Goal: Task Accomplishment & Management: Manage account settings

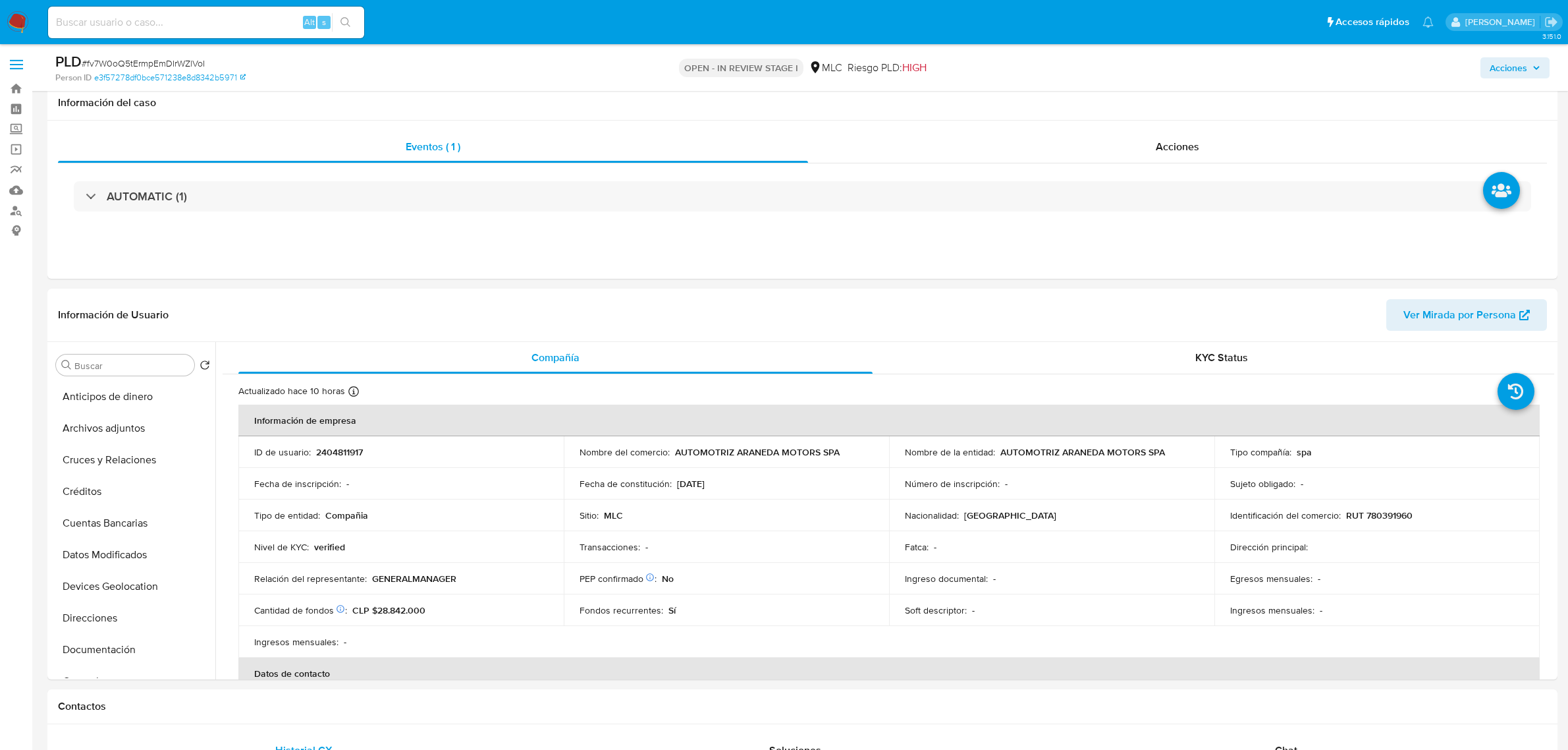
select select "10"
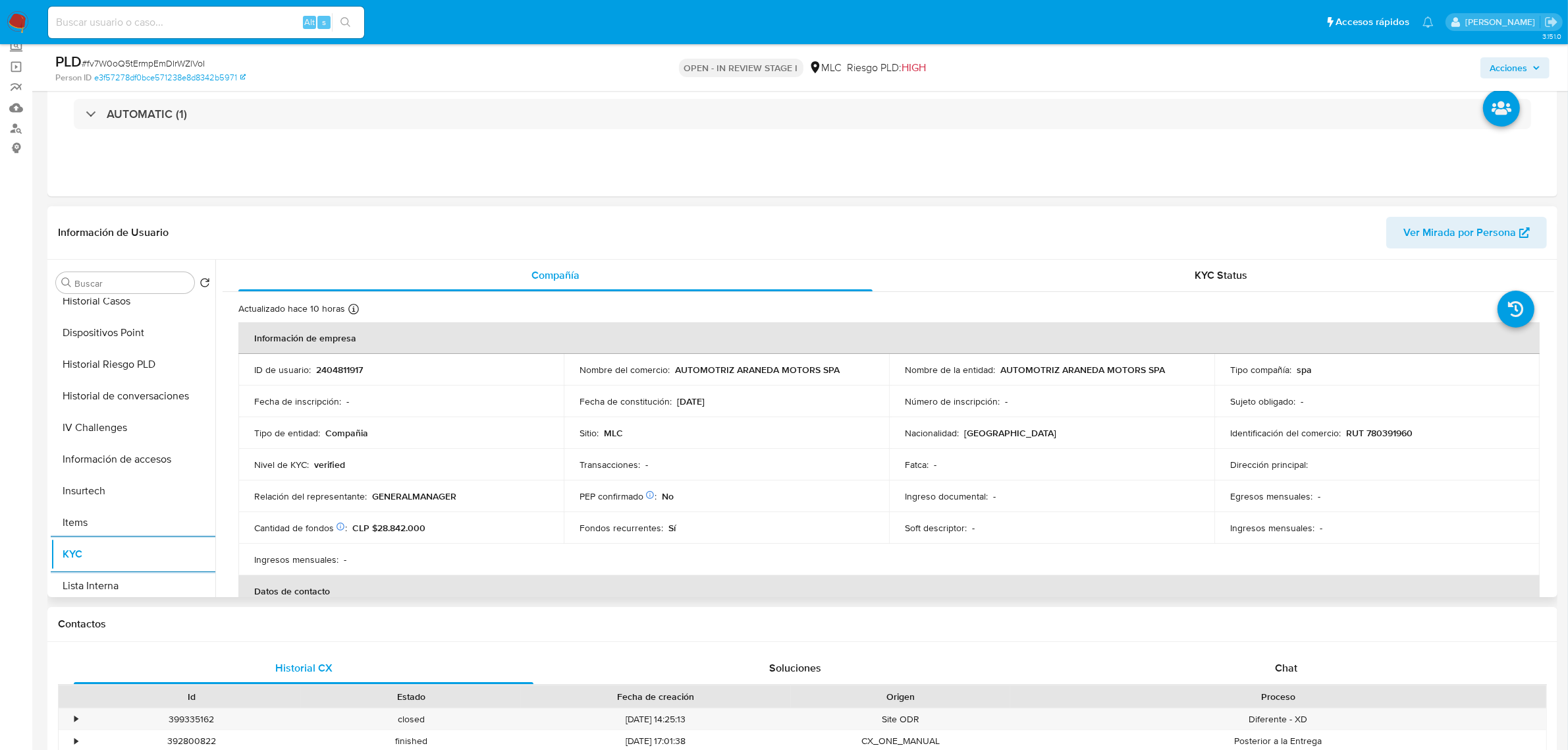
click at [1387, 430] on p "RUT 780391960" at bounding box center [1379, 433] width 67 height 12
copy p "780391960"
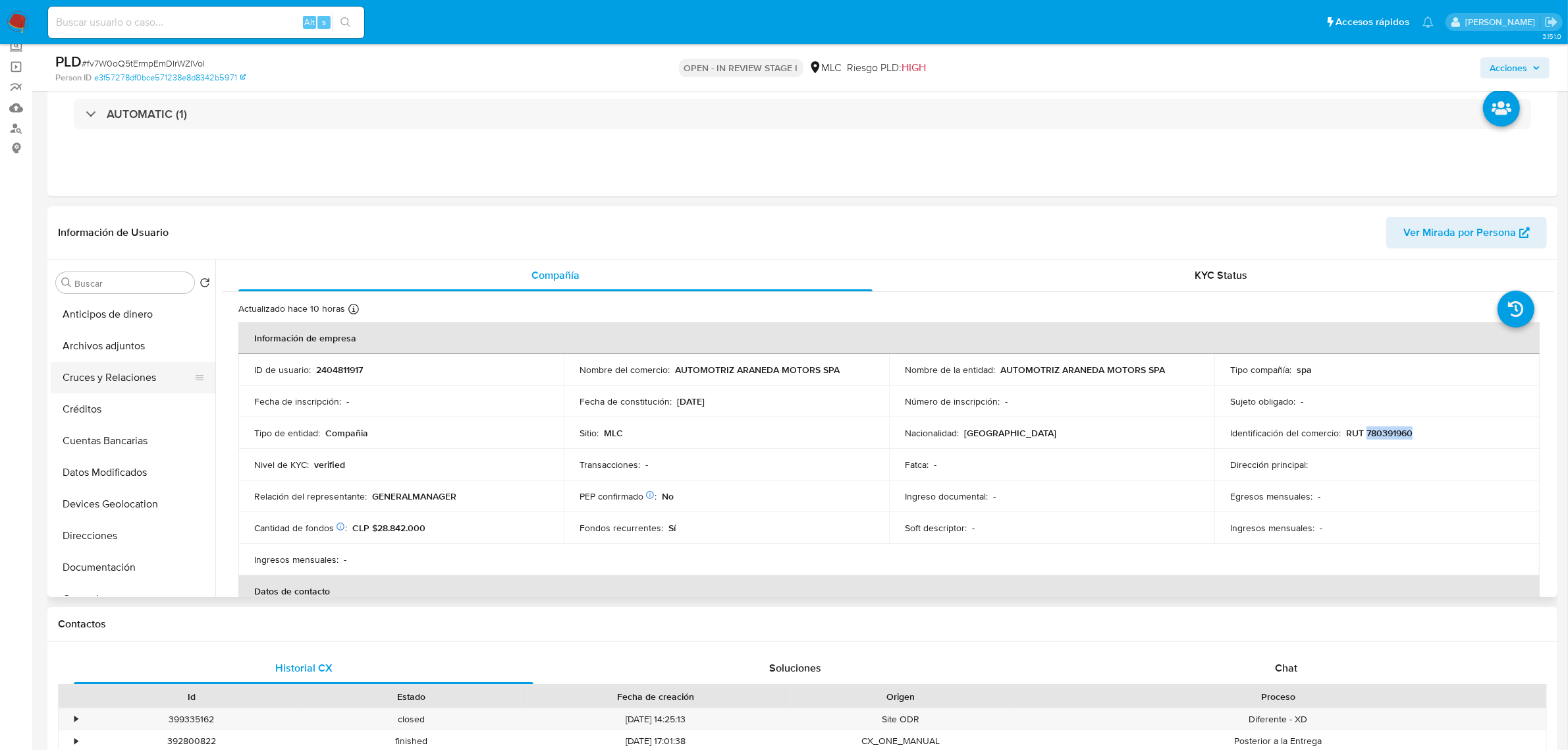
click at [117, 375] on button "Cruces y Relaciones" at bounding box center [128, 377] width 154 height 32
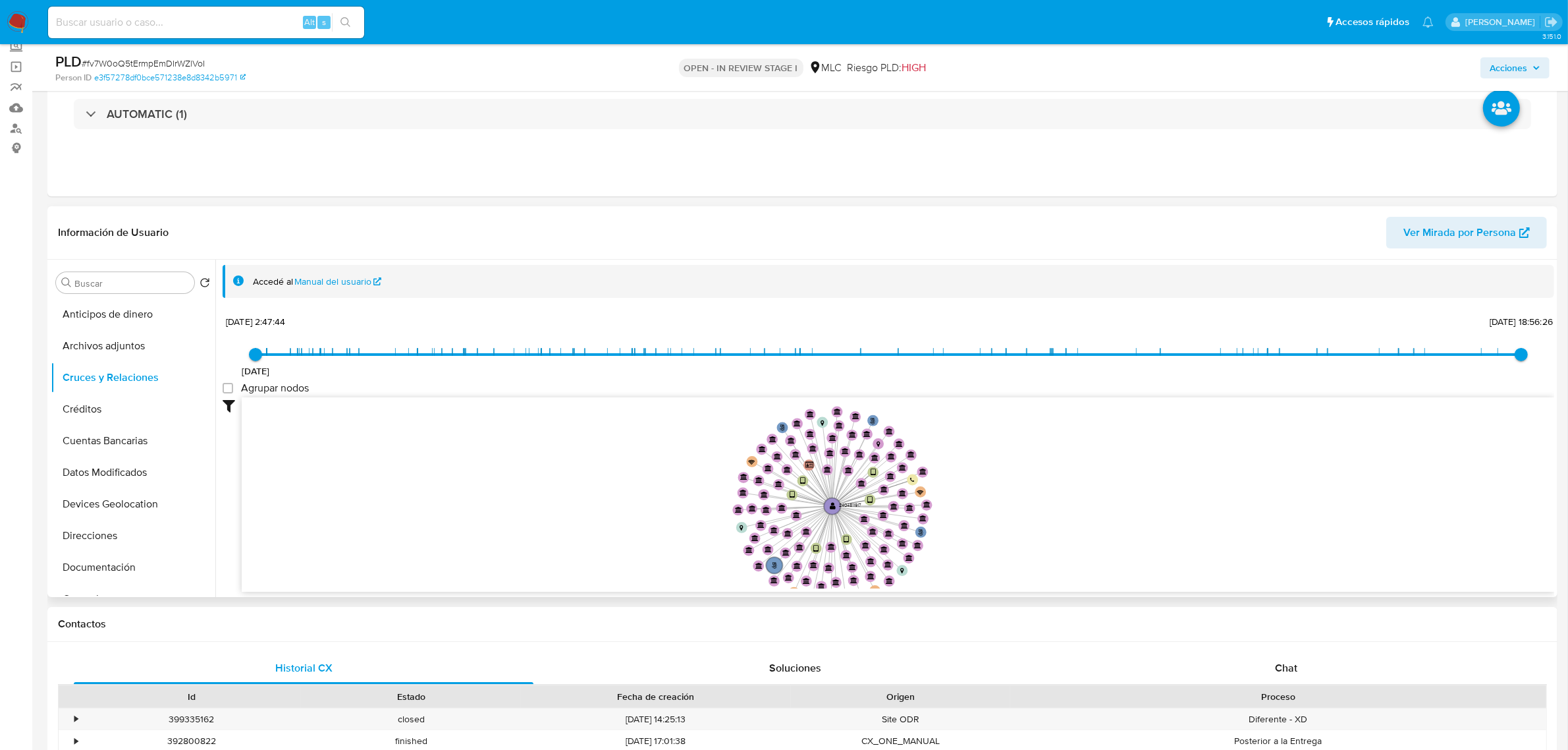
drag, startPoint x: 1036, startPoint y: 462, endPoint x: 1034, endPoint y: 511, distance: 49.0
click at [1034, 514] on icon "phone-a378552a39c4801d979012b3cbf43b6e  user-2404811917  2404811917 person-62…" at bounding box center [898, 492] width 1313 height 191
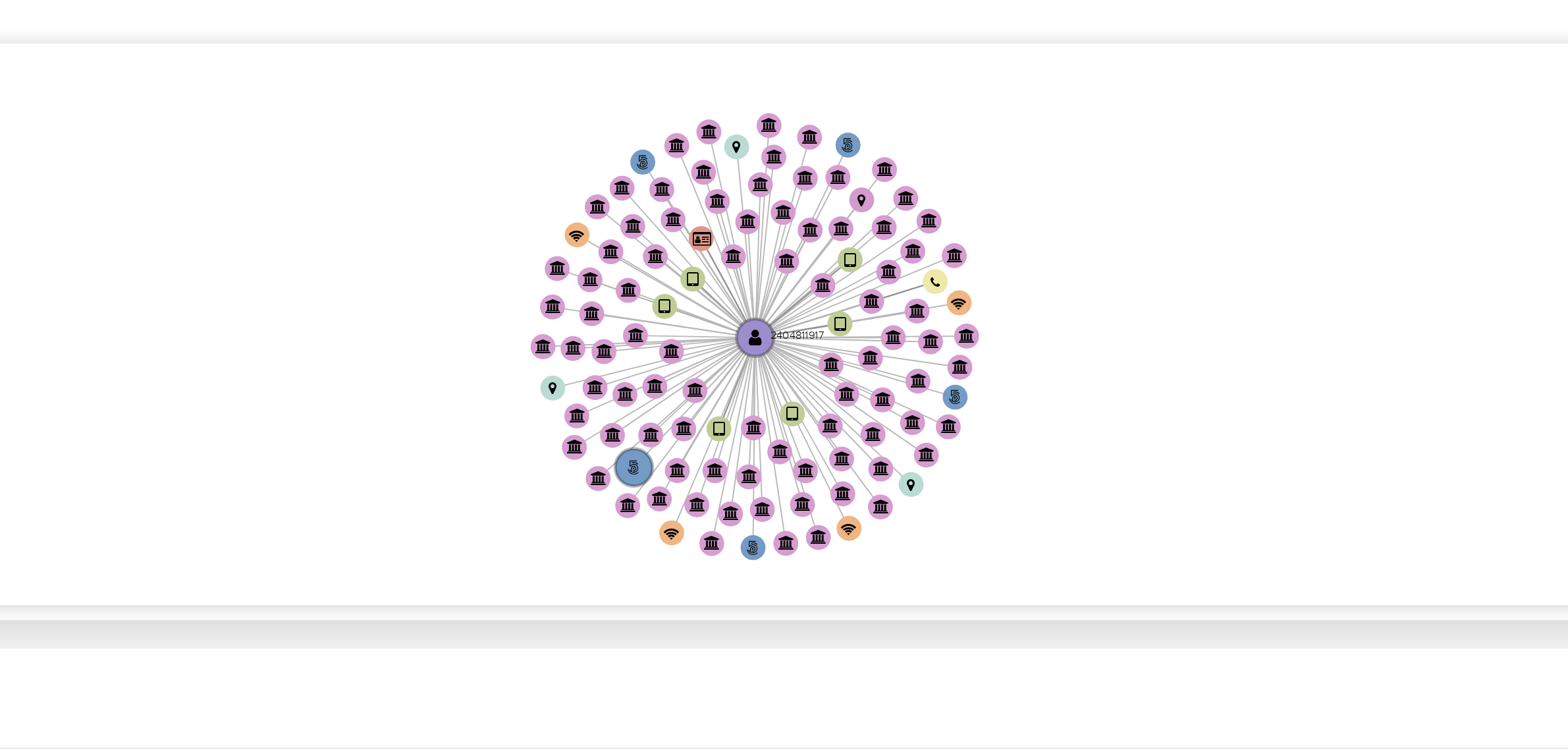
drag, startPoint x: 943, startPoint y: 479, endPoint x: 932, endPoint y: 475, distance: 11.7
click at [932, 475] on icon "phone-a378552a39c4801d979012b3cbf43b6e  user-2404811917  2404811917 person-62…" at bounding box center [898, 492] width 1313 height 191
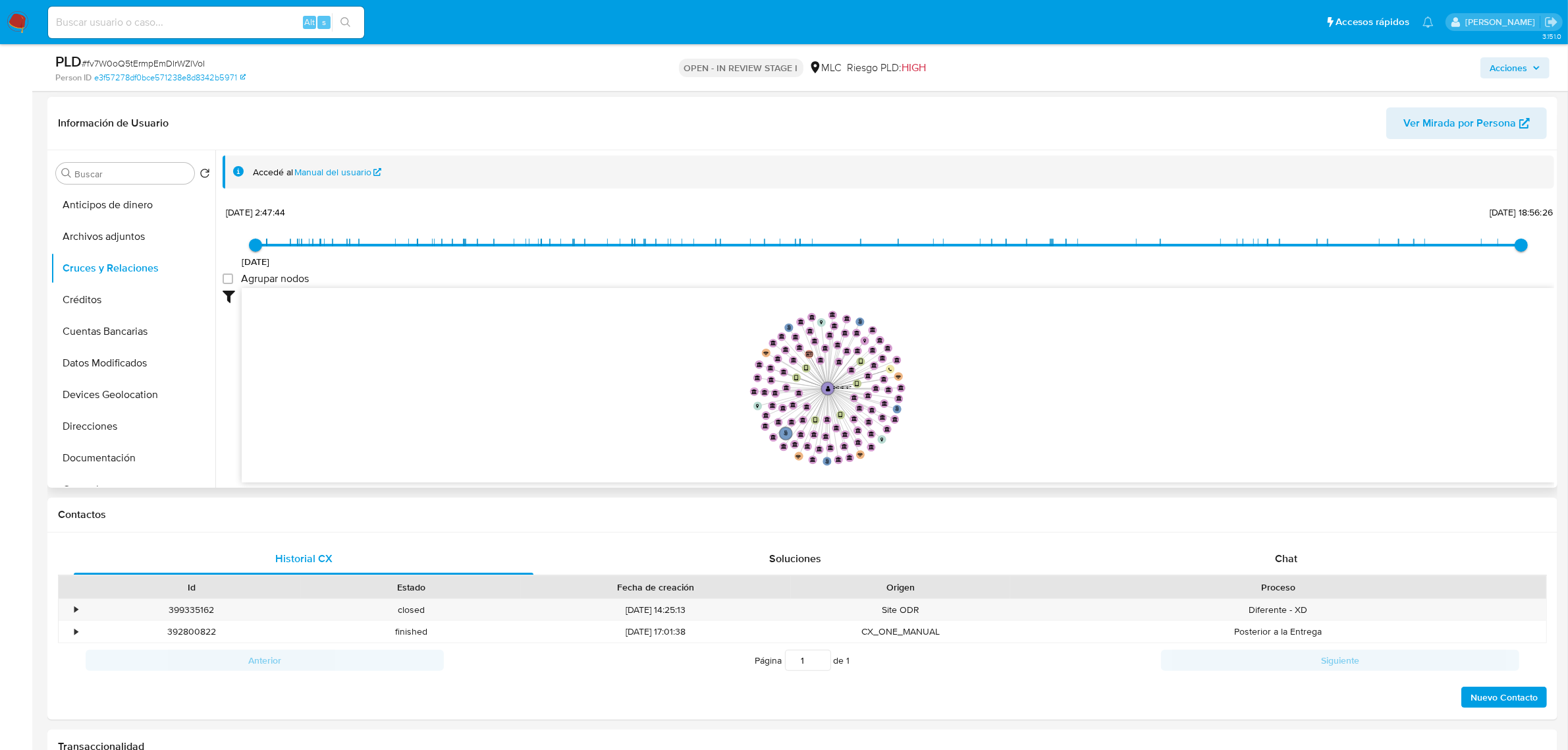
scroll to position [330, 0]
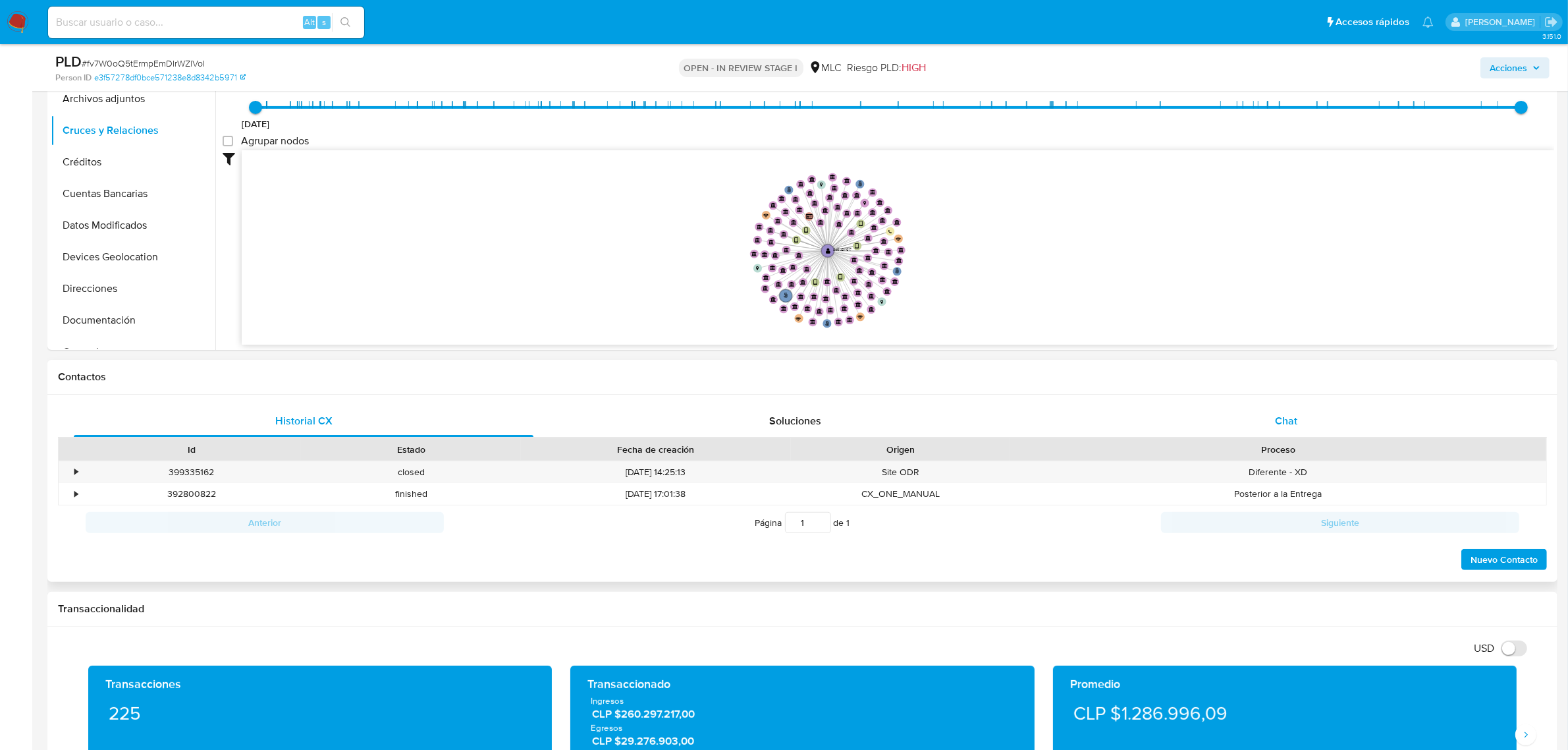
click at [1315, 435] on div "Chat" at bounding box center [1285, 421] width 460 height 32
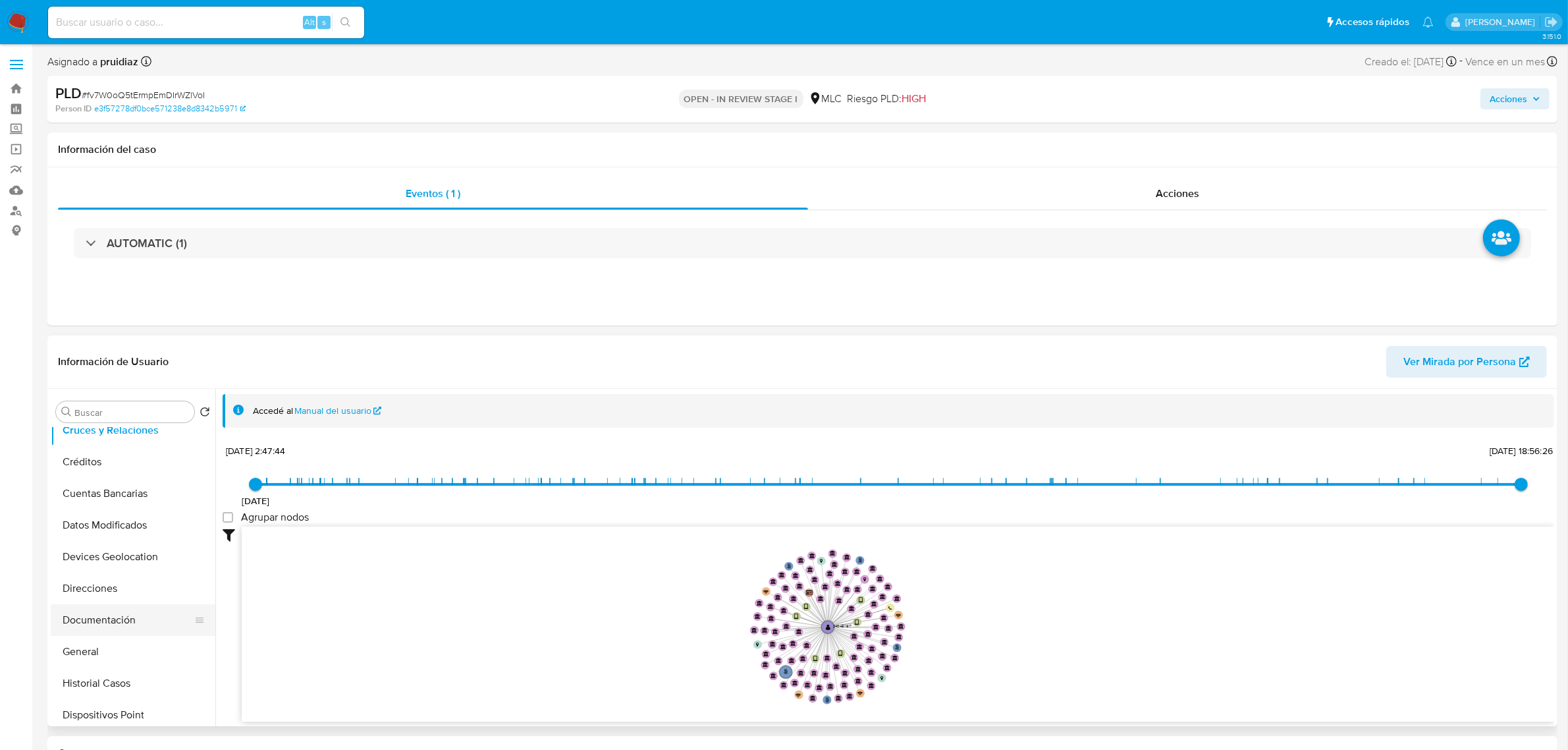
scroll to position [165, 0]
click at [102, 531] on button "Documentación" at bounding box center [128, 532] width 154 height 32
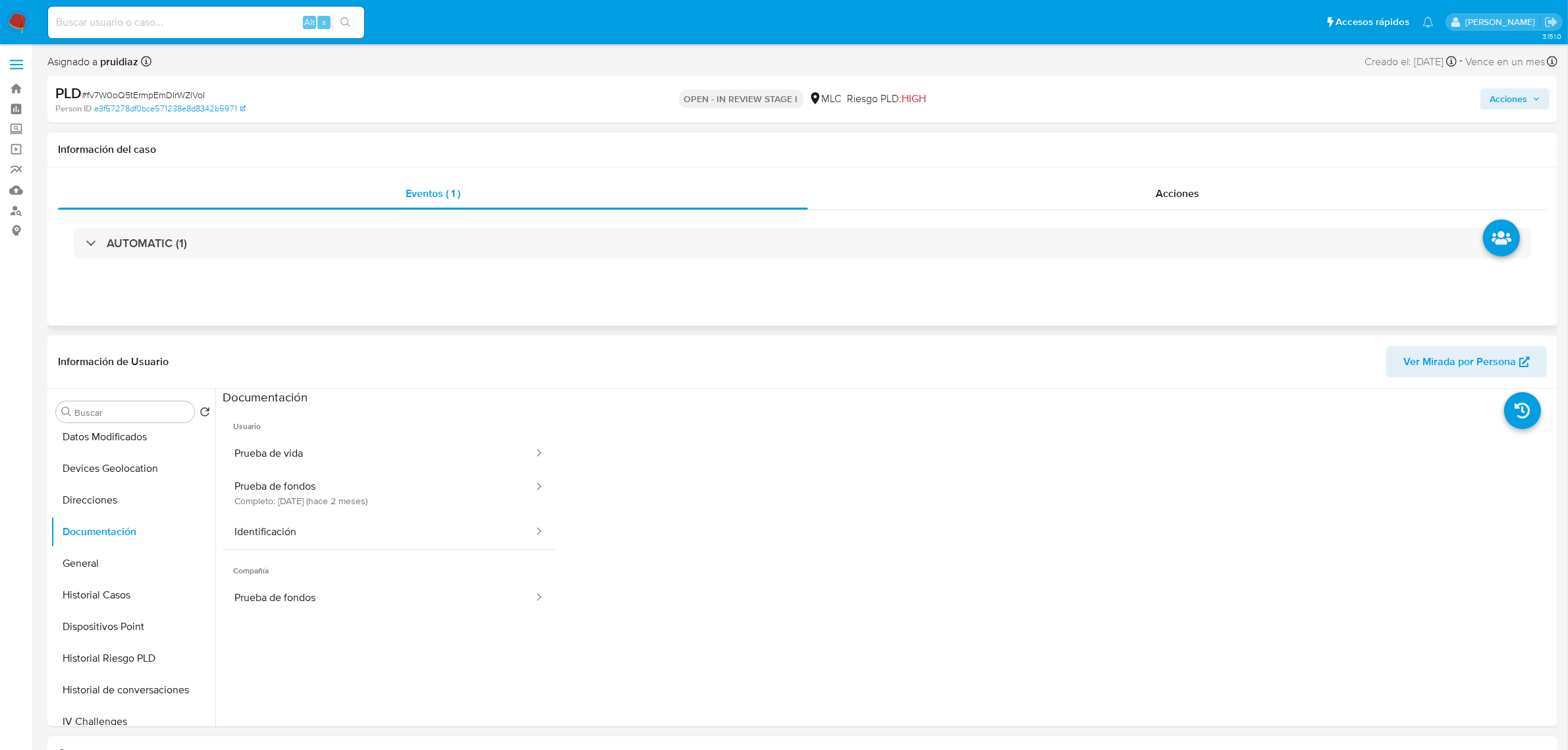
scroll to position [82, 0]
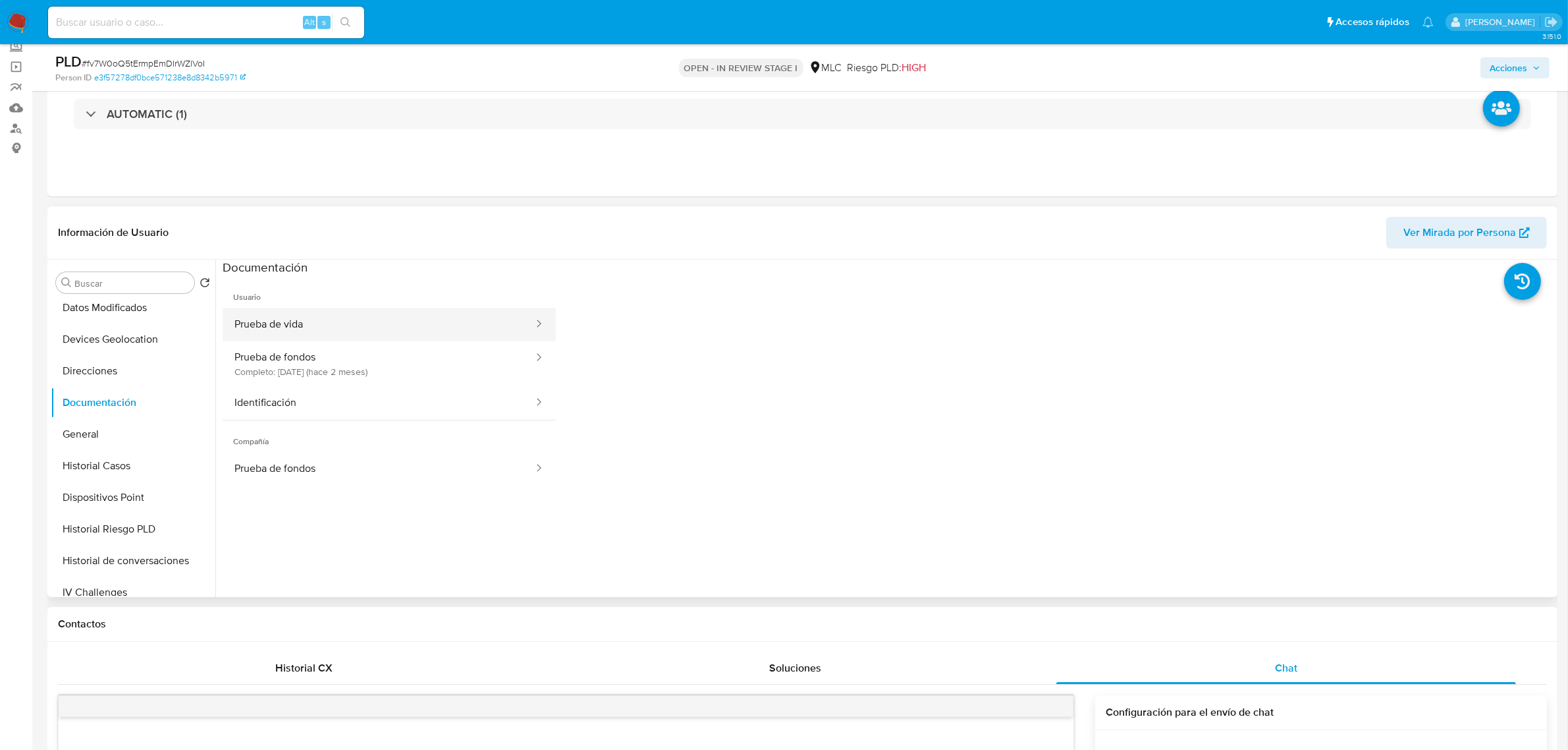
click at [306, 330] on button "Prueba de vida" at bounding box center [378, 324] width 312 height 34
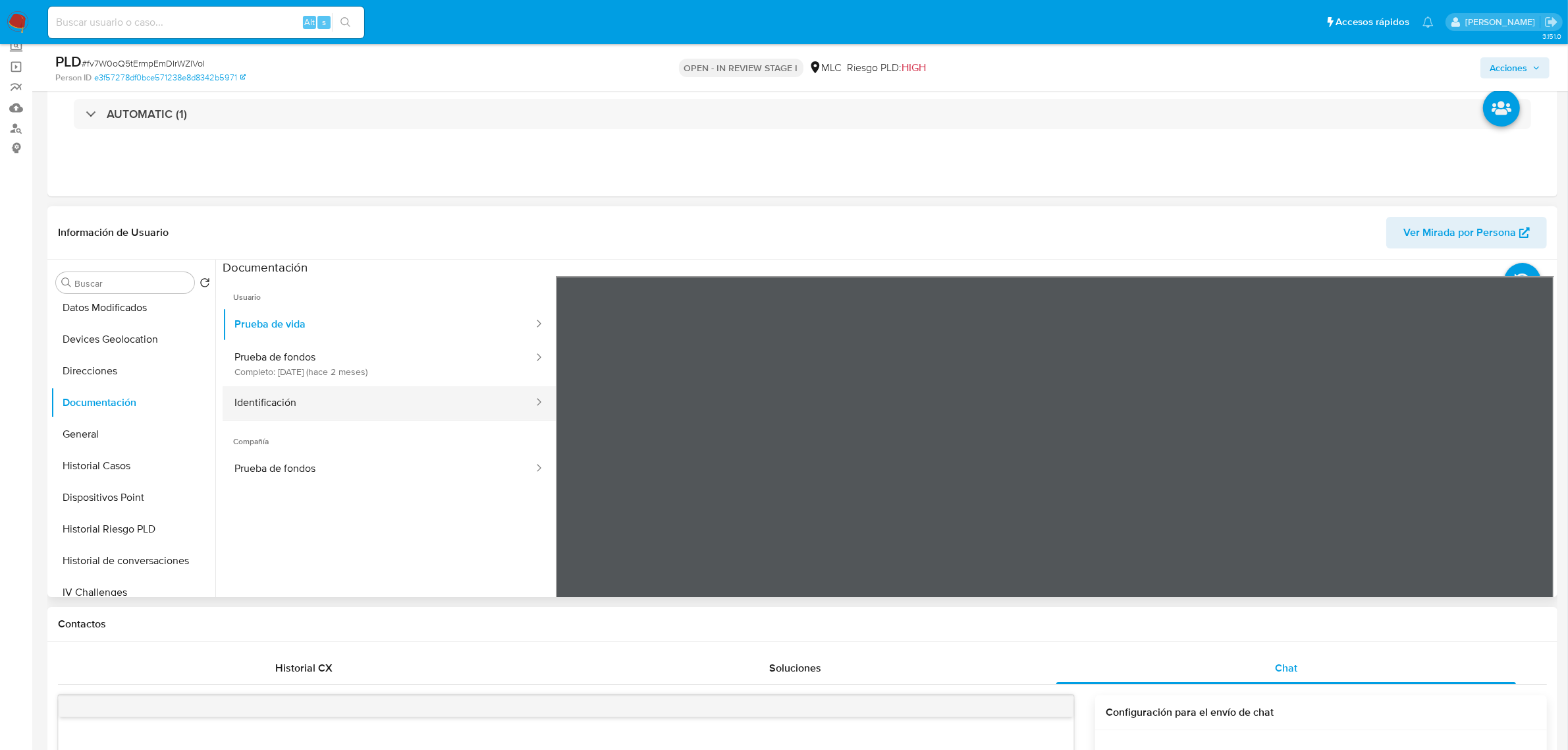
click at [304, 412] on button "Identificación" at bounding box center [378, 402] width 312 height 34
click at [1536, 488] on icon at bounding box center [1538, 491] width 26 height 26
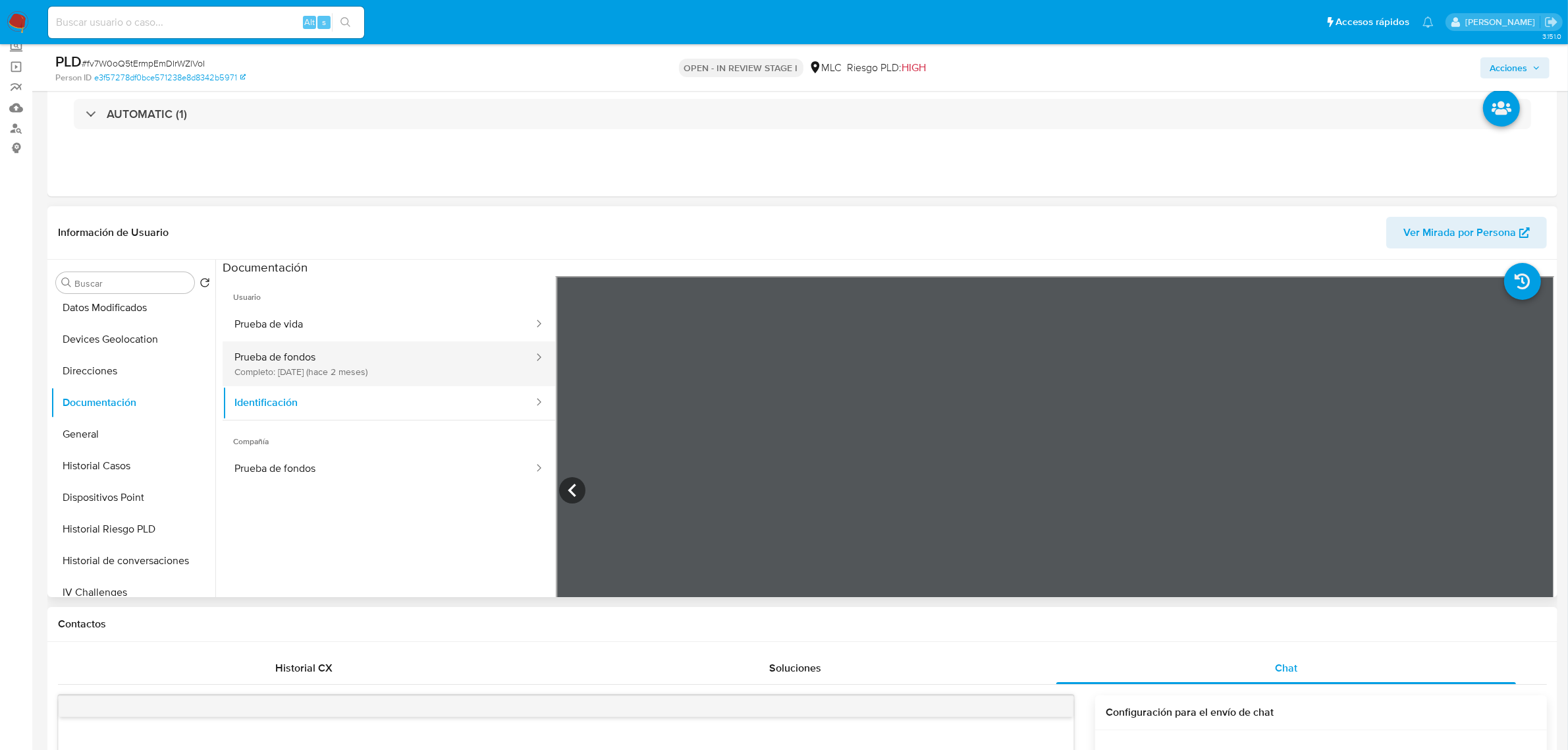
click at [333, 348] on button "Prueba de fondos Completo: 05/06/2025 (hace 2 meses)" at bounding box center [378, 364] width 312 height 45
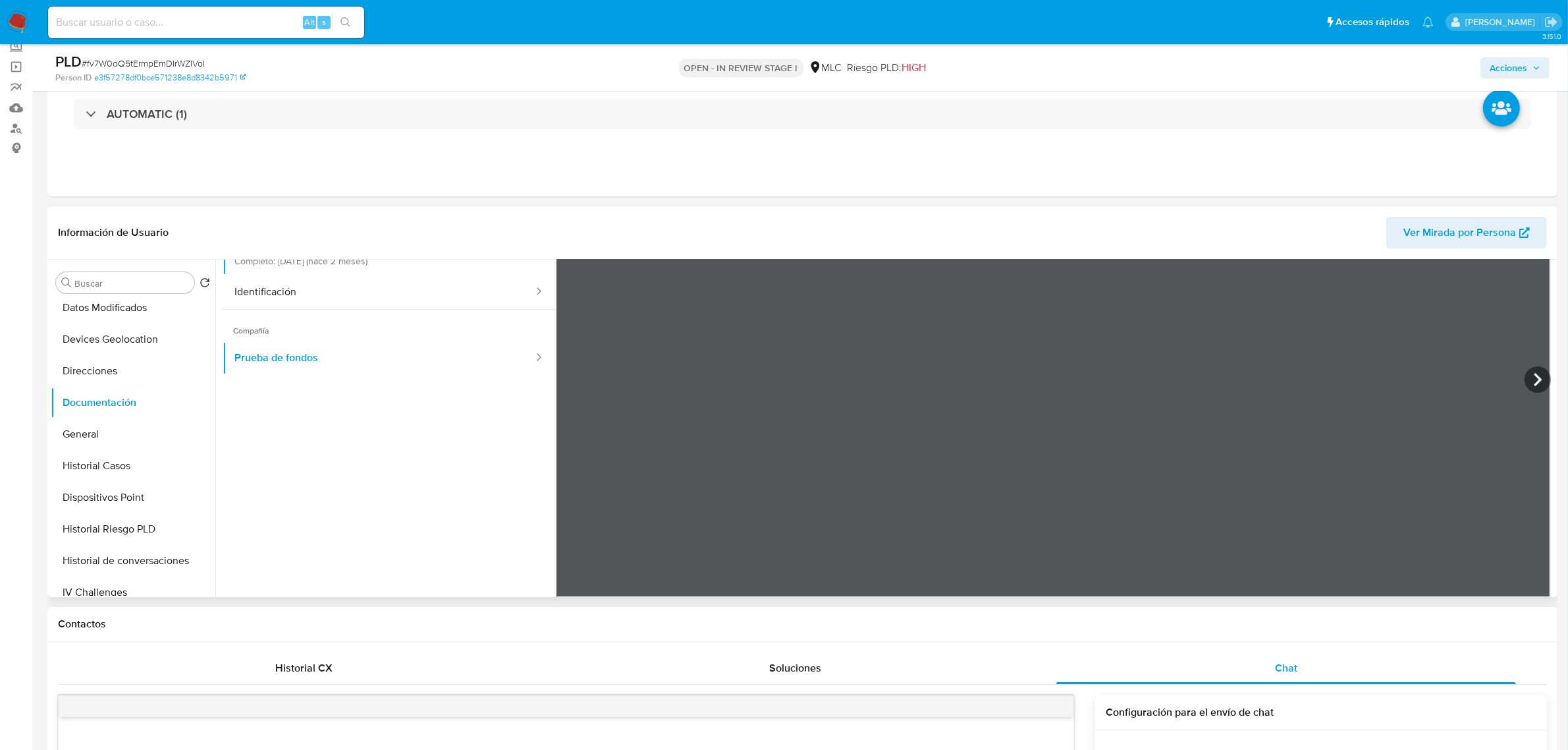
scroll to position [114, 0]
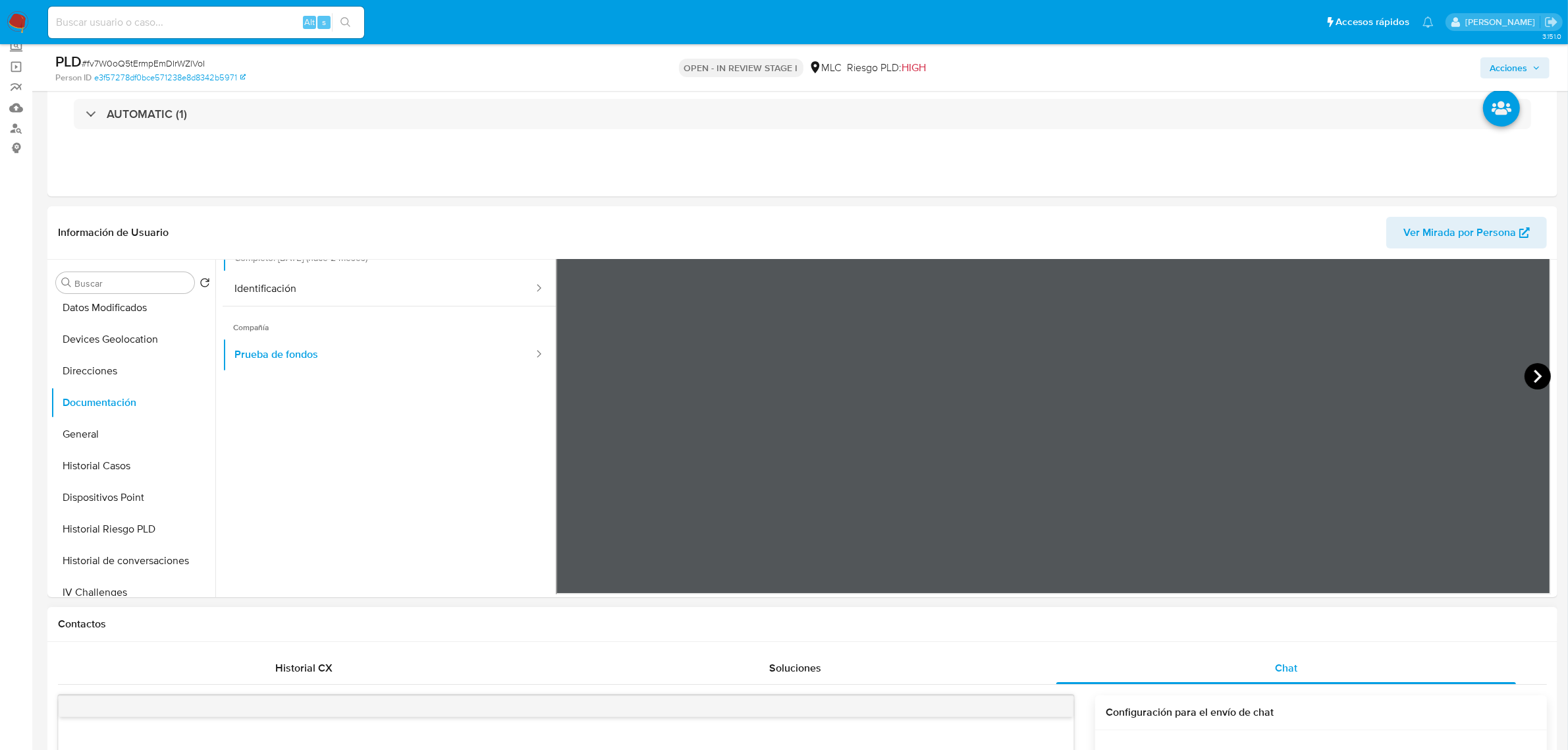
click at [1530, 369] on icon at bounding box center [1538, 376] width 26 height 26
click at [1528, 369] on icon at bounding box center [1538, 376] width 26 height 26
click at [1536, 367] on icon at bounding box center [1538, 376] width 26 height 26
click at [1535, 379] on icon at bounding box center [1538, 376] width 26 height 26
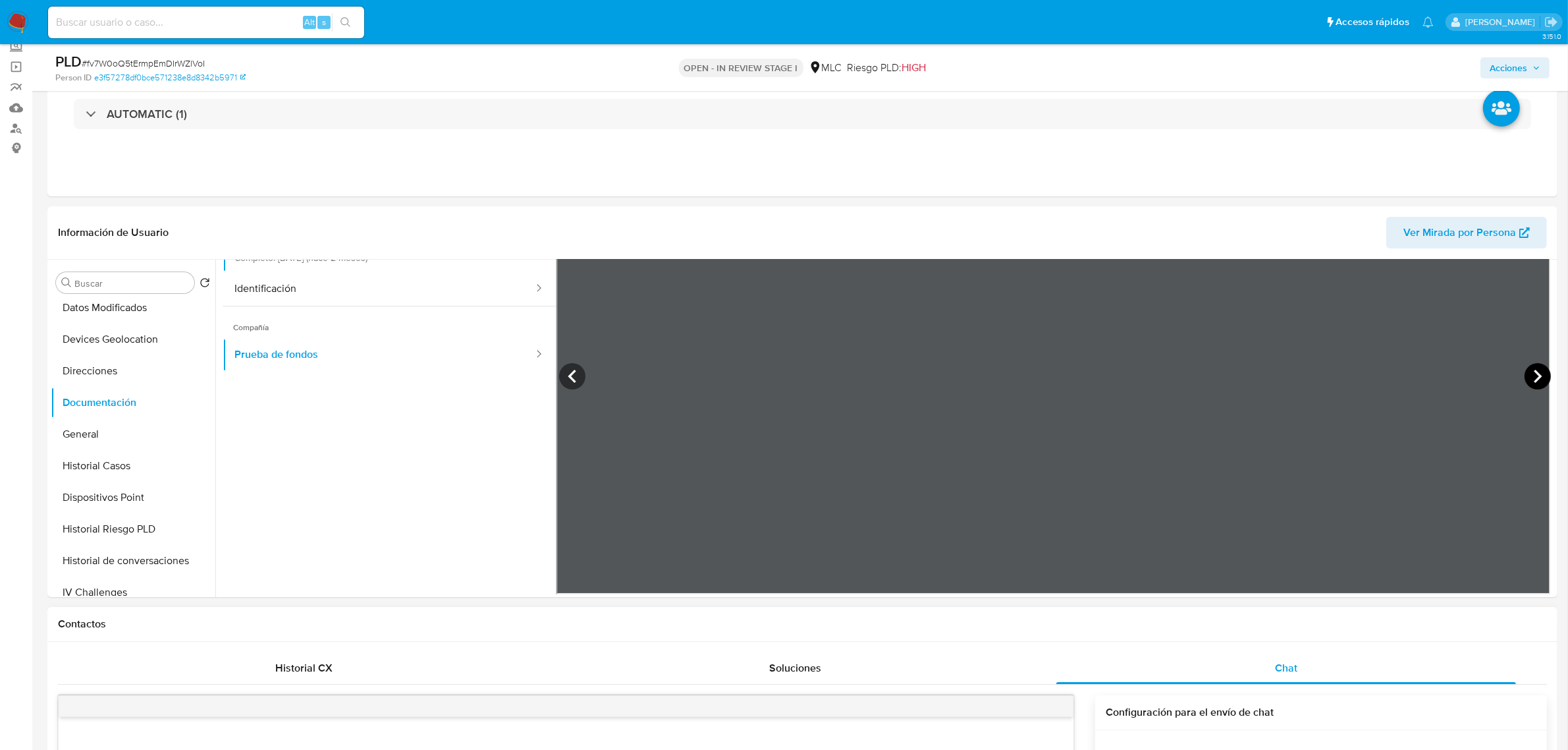
click at [1535, 379] on icon at bounding box center [1538, 376] width 26 height 26
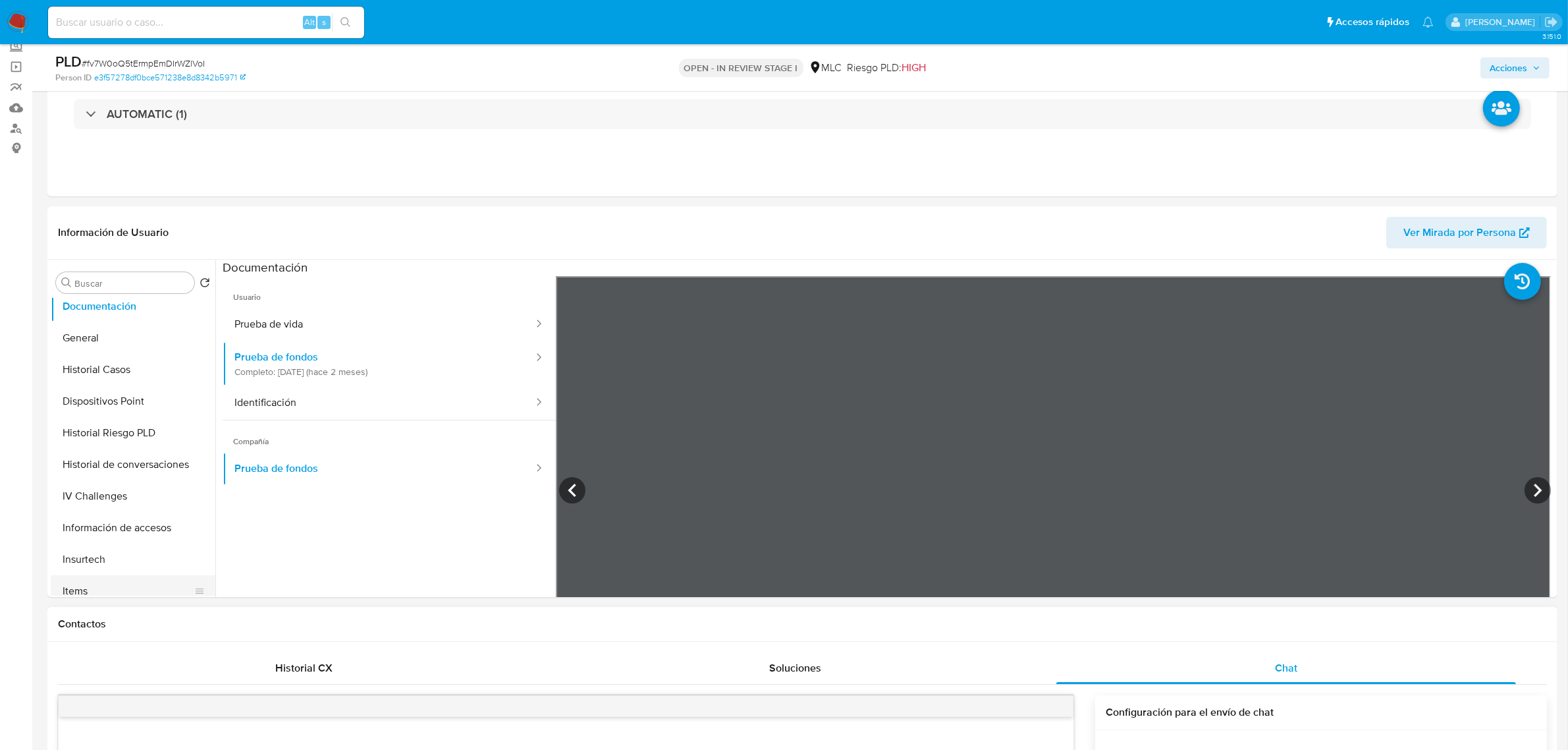
scroll to position [412, 0]
click at [76, 462] on button "KYC" at bounding box center [128, 472] width 154 height 32
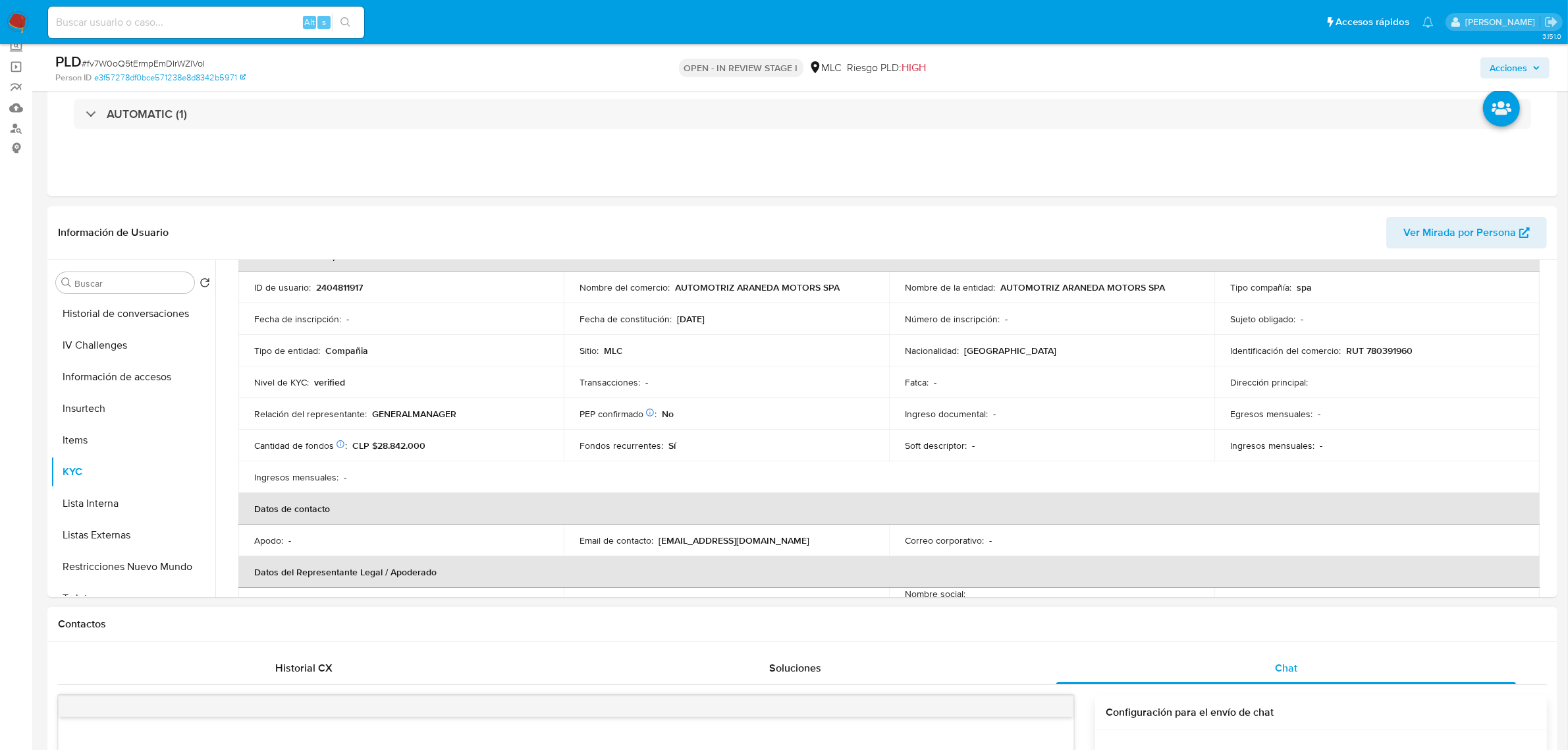
scroll to position [0, 0]
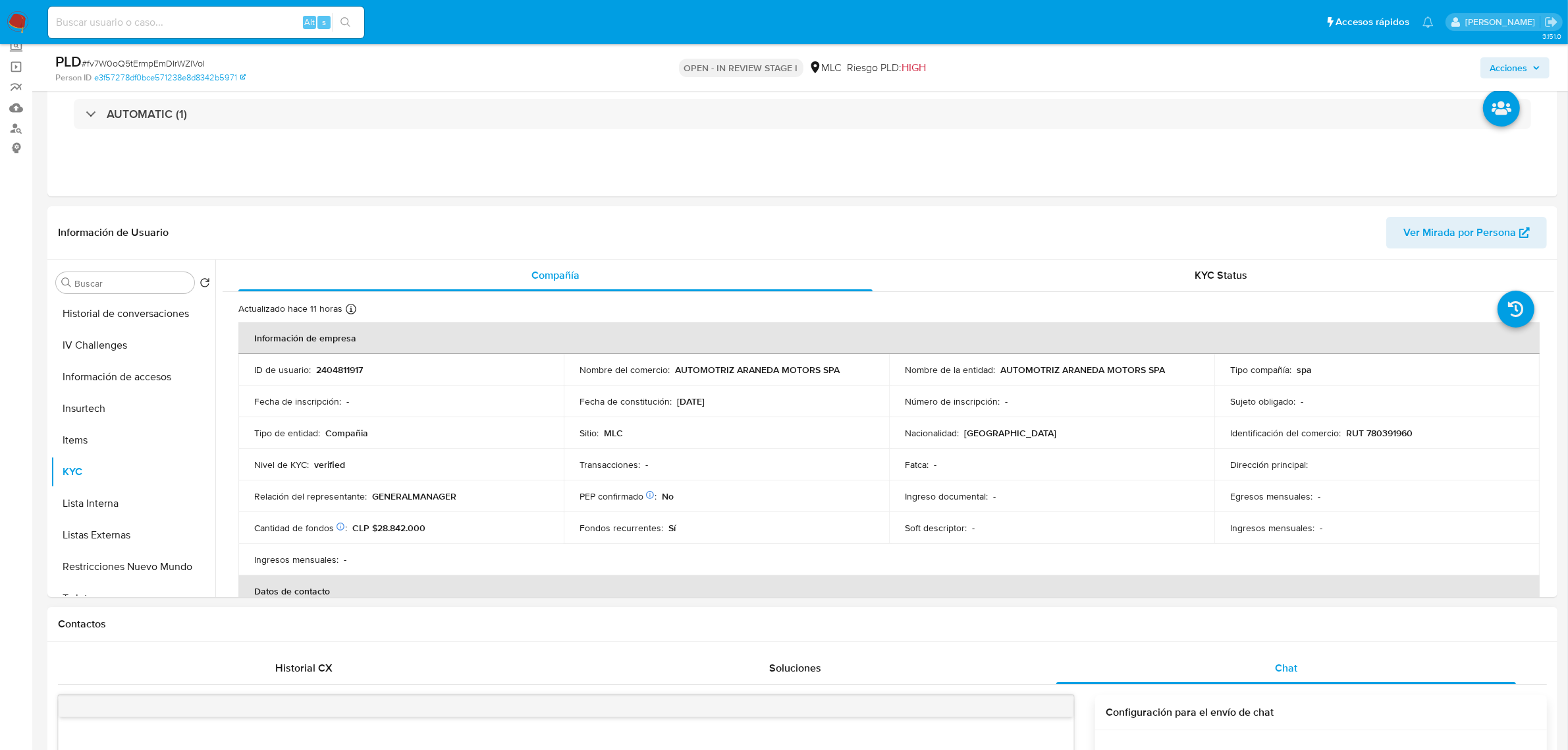
click at [1390, 428] on p "RUT 780391960" at bounding box center [1379, 433] width 67 height 12
copy p "780391960"
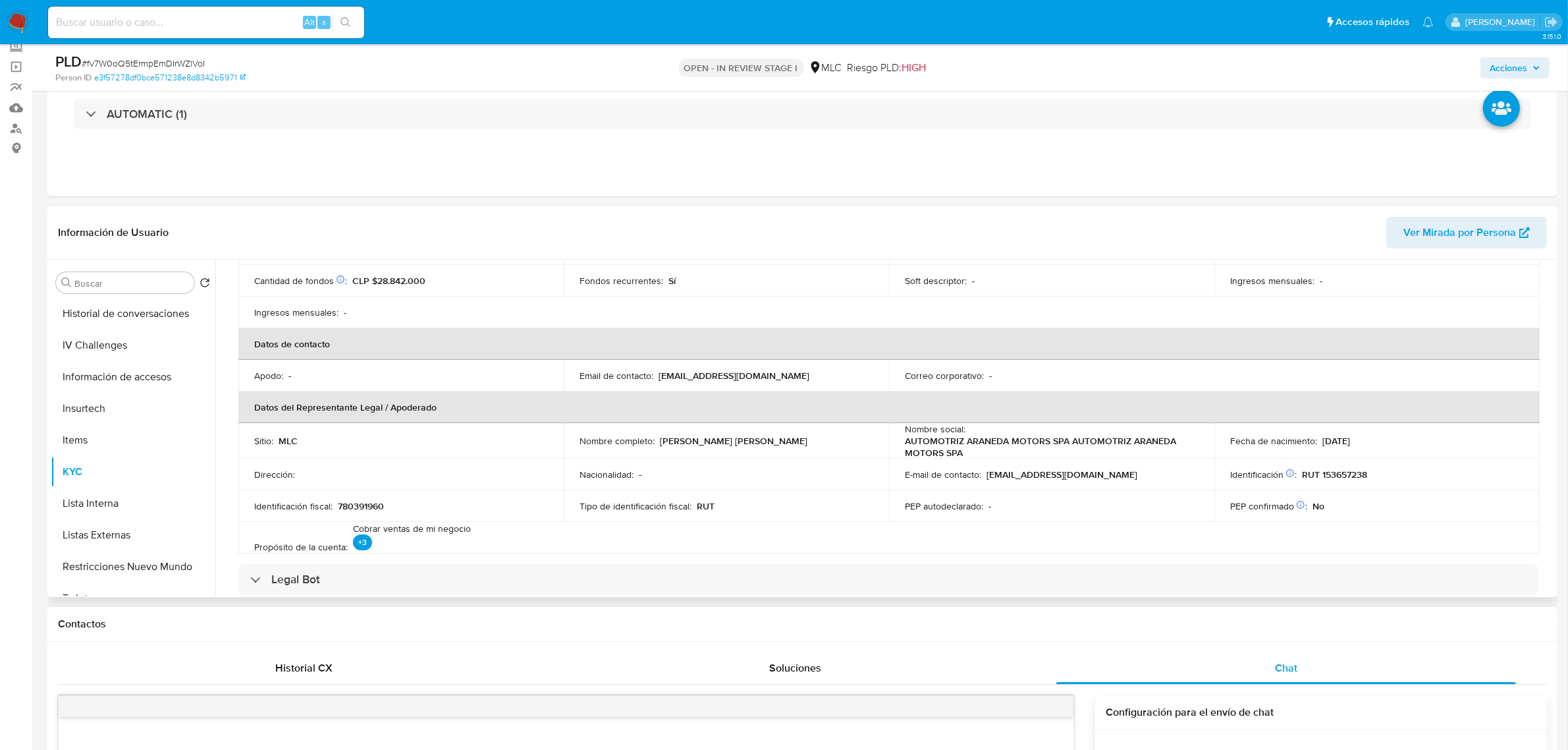
click at [1356, 473] on p "RUT 153657238" at bounding box center [1334, 475] width 65 height 12
copy p "153657238"
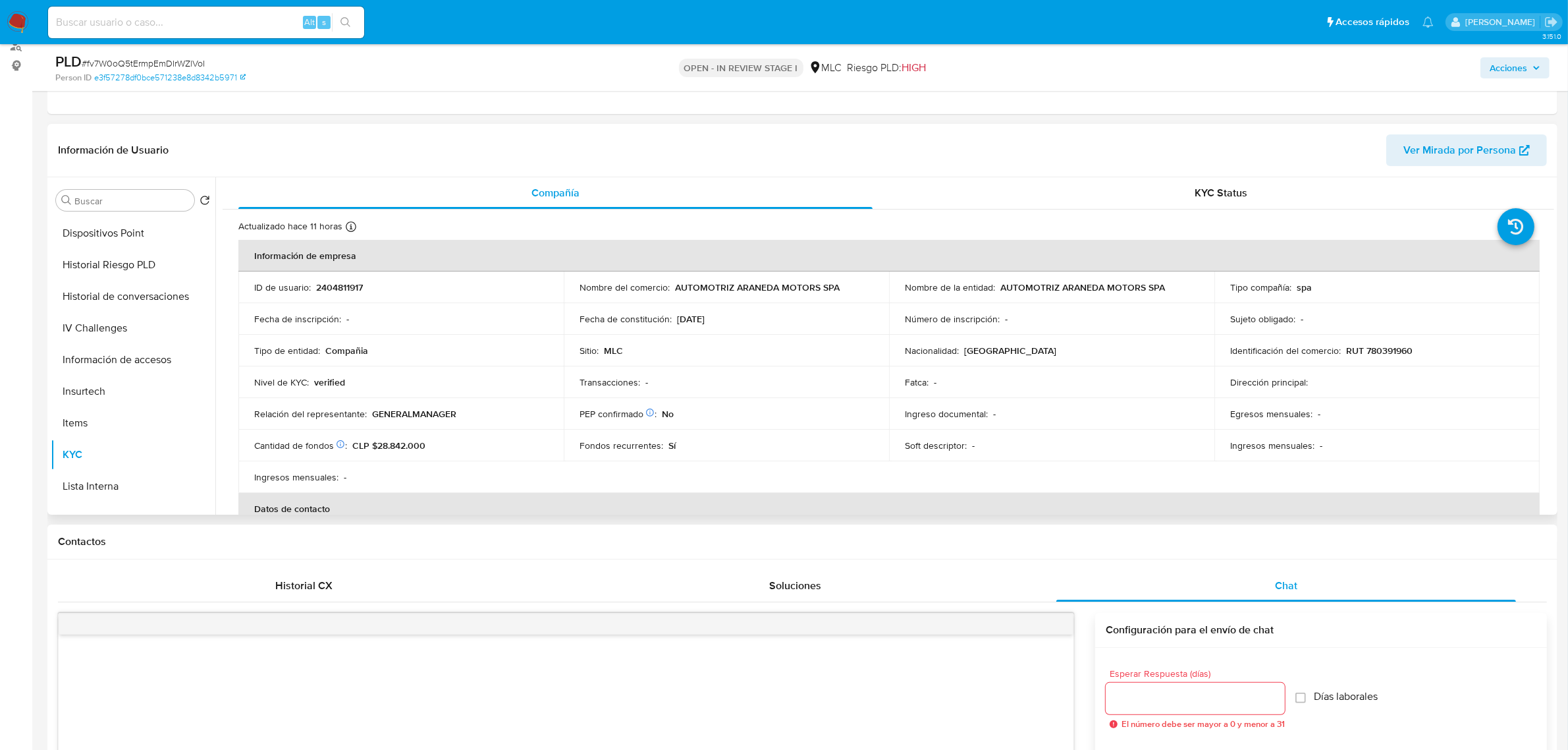
scroll to position [165, 0]
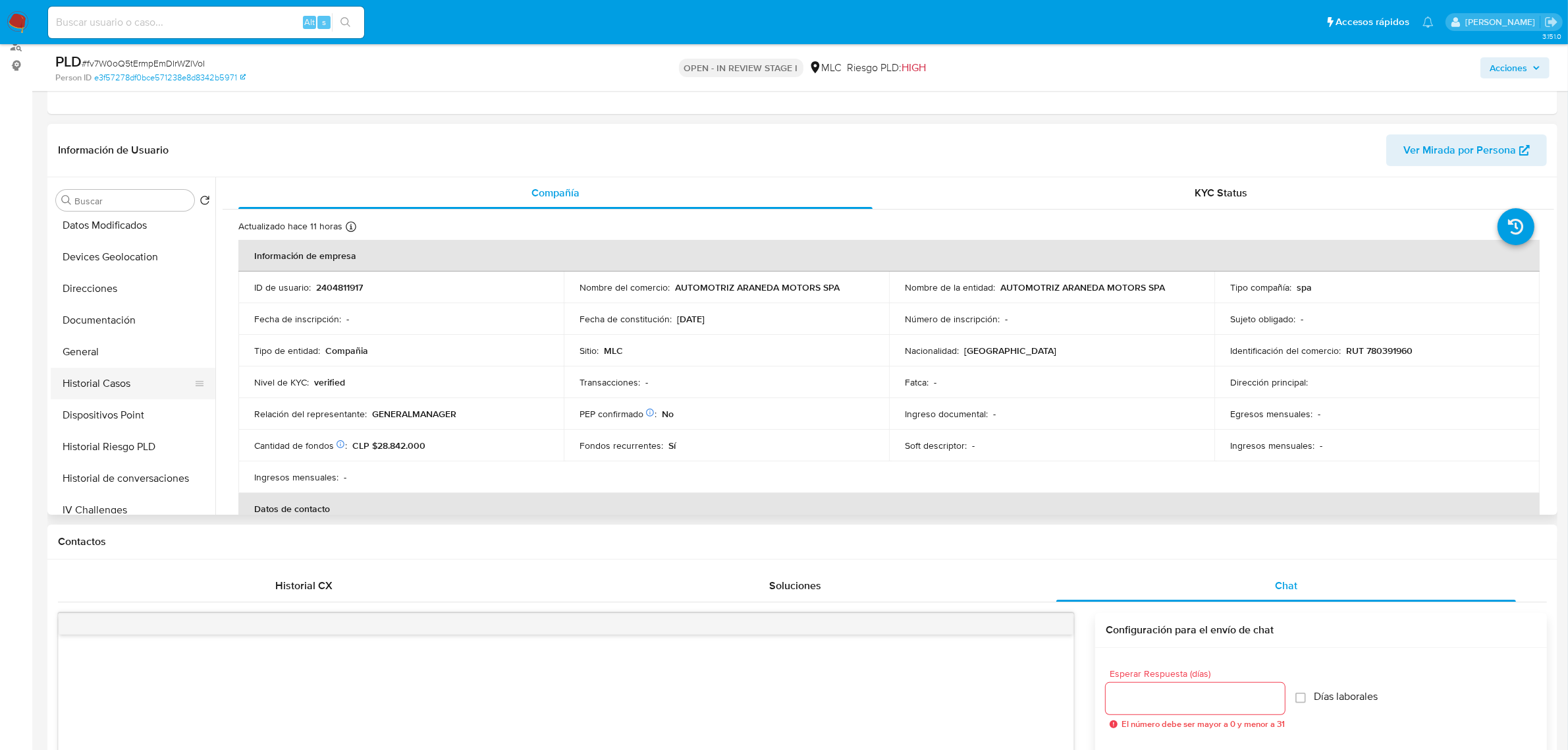
click at [117, 383] on button "Historial Casos" at bounding box center [128, 383] width 154 height 32
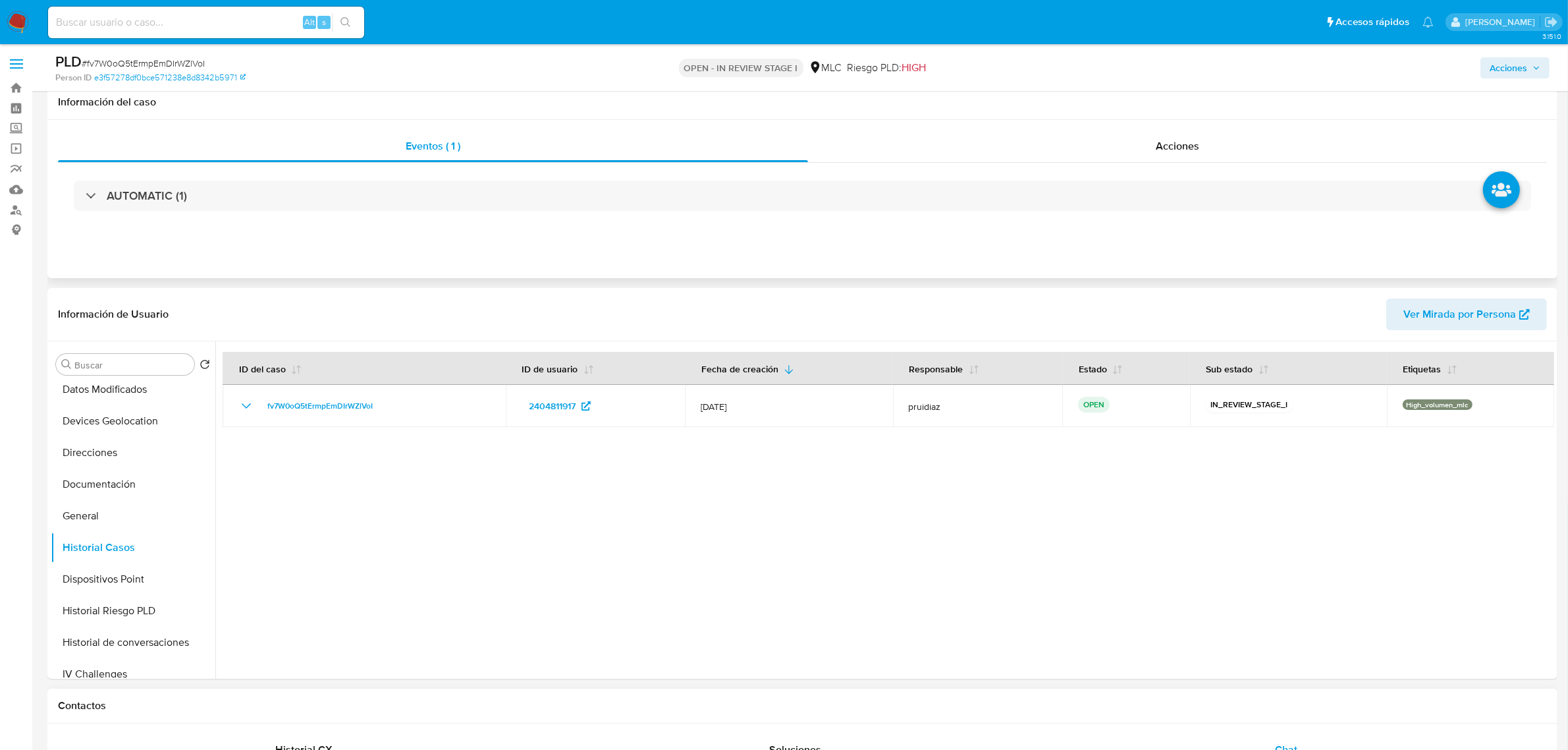
scroll to position [0, 0]
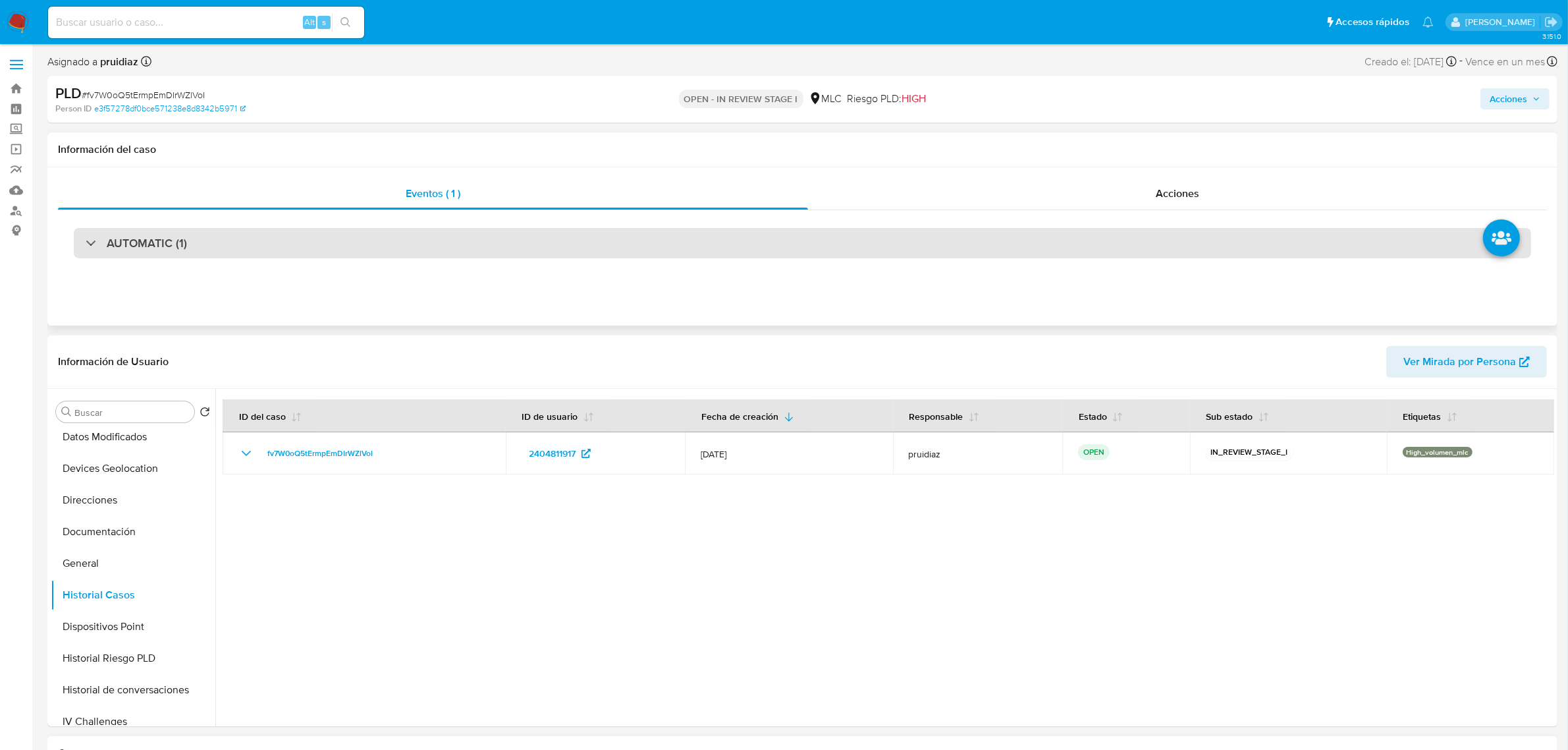
click at [186, 244] on div "AUTOMATIC (1)" at bounding box center [802, 243] width 1458 height 30
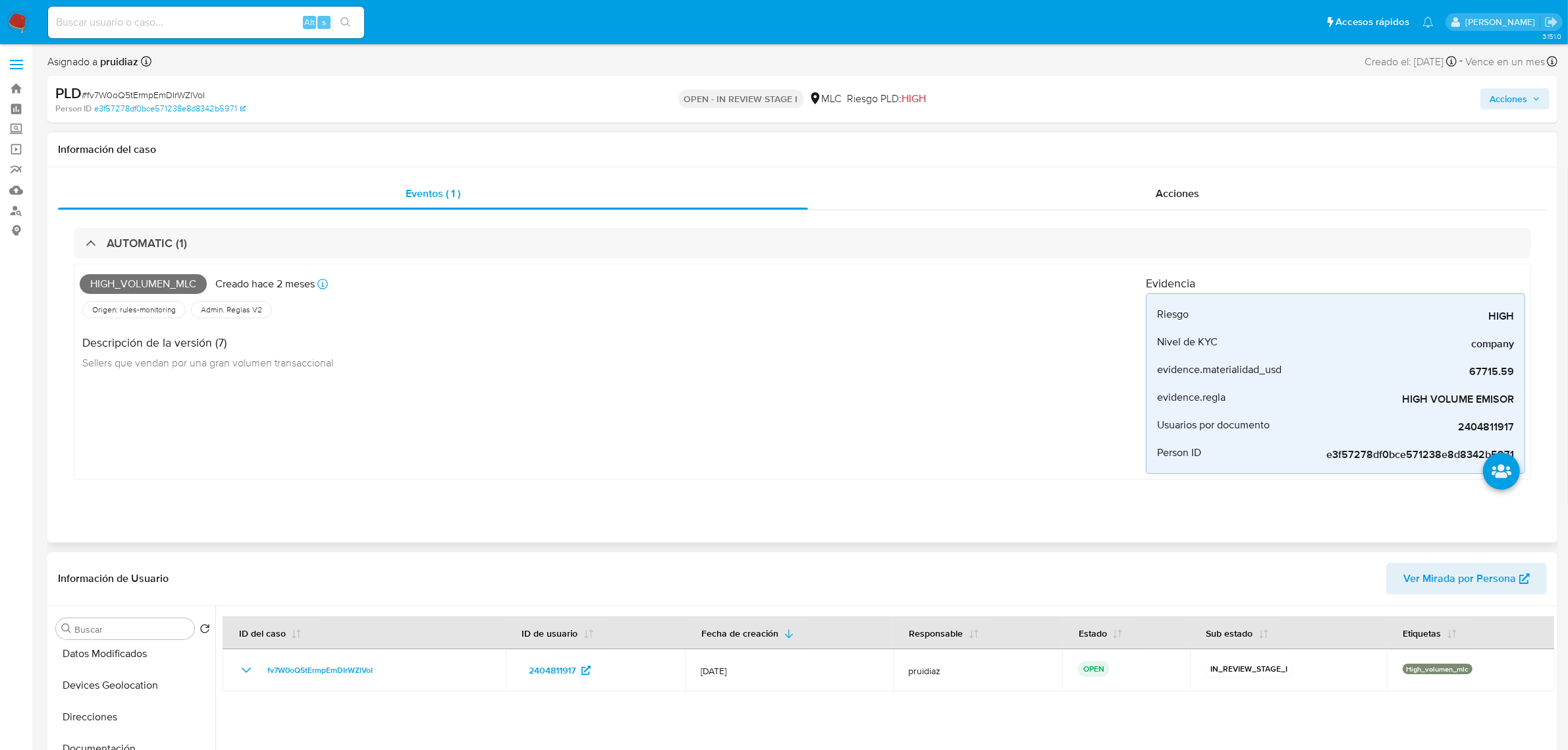
click at [157, 285] on span "High_volumen_mlc" at bounding box center [143, 284] width 127 height 20
copy span "High_volumen_mlc"
click at [229, 227] on div "AUTOMATIC (1) High_volumen_mlc Creado hace 2 meses Creado: 12/06/2025 06:06:19 …" at bounding box center [803, 360] width 1489 height 299
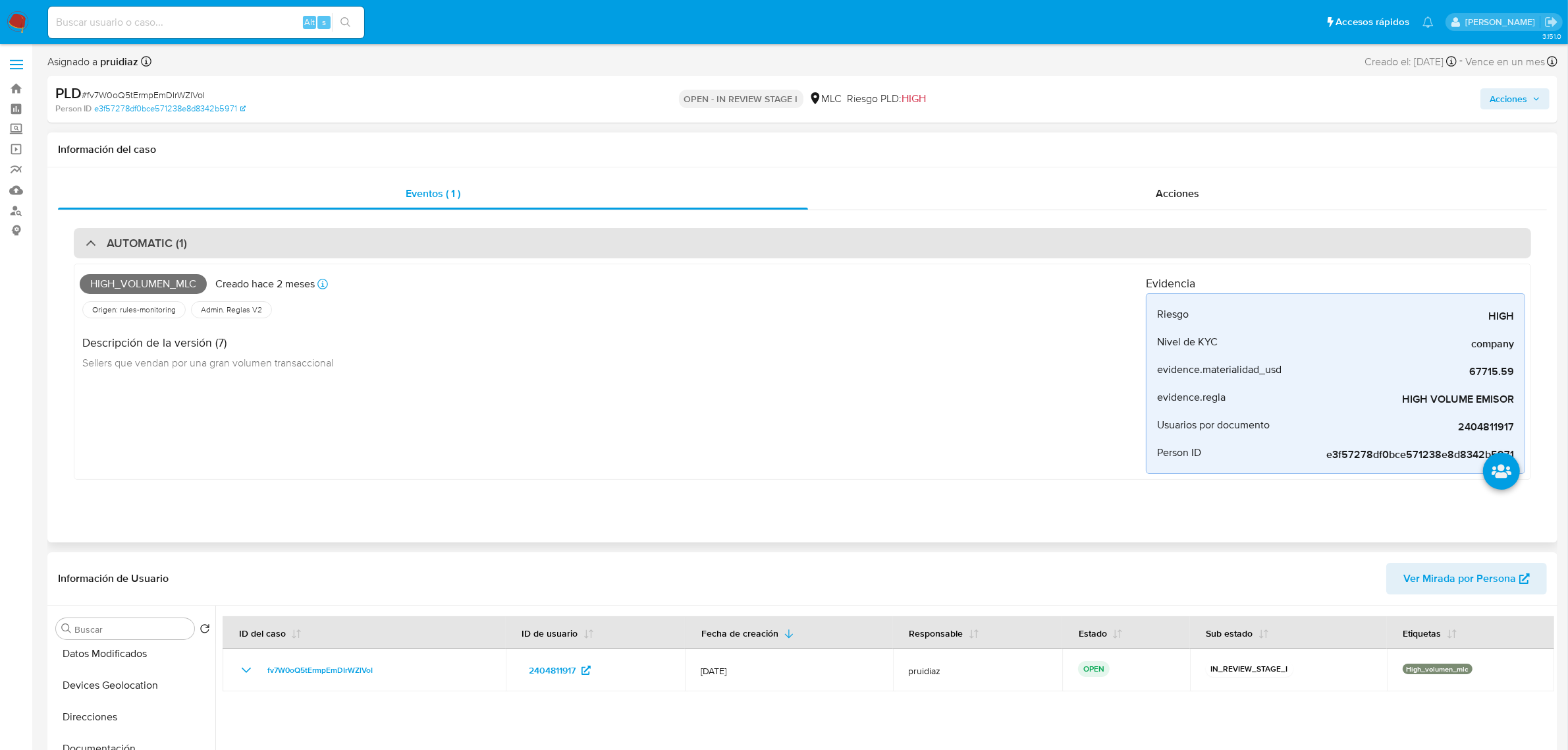
click at [217, 232] on div "AUTOMATIC (1)" at bounding box center [802, 243] width 1458 height 30
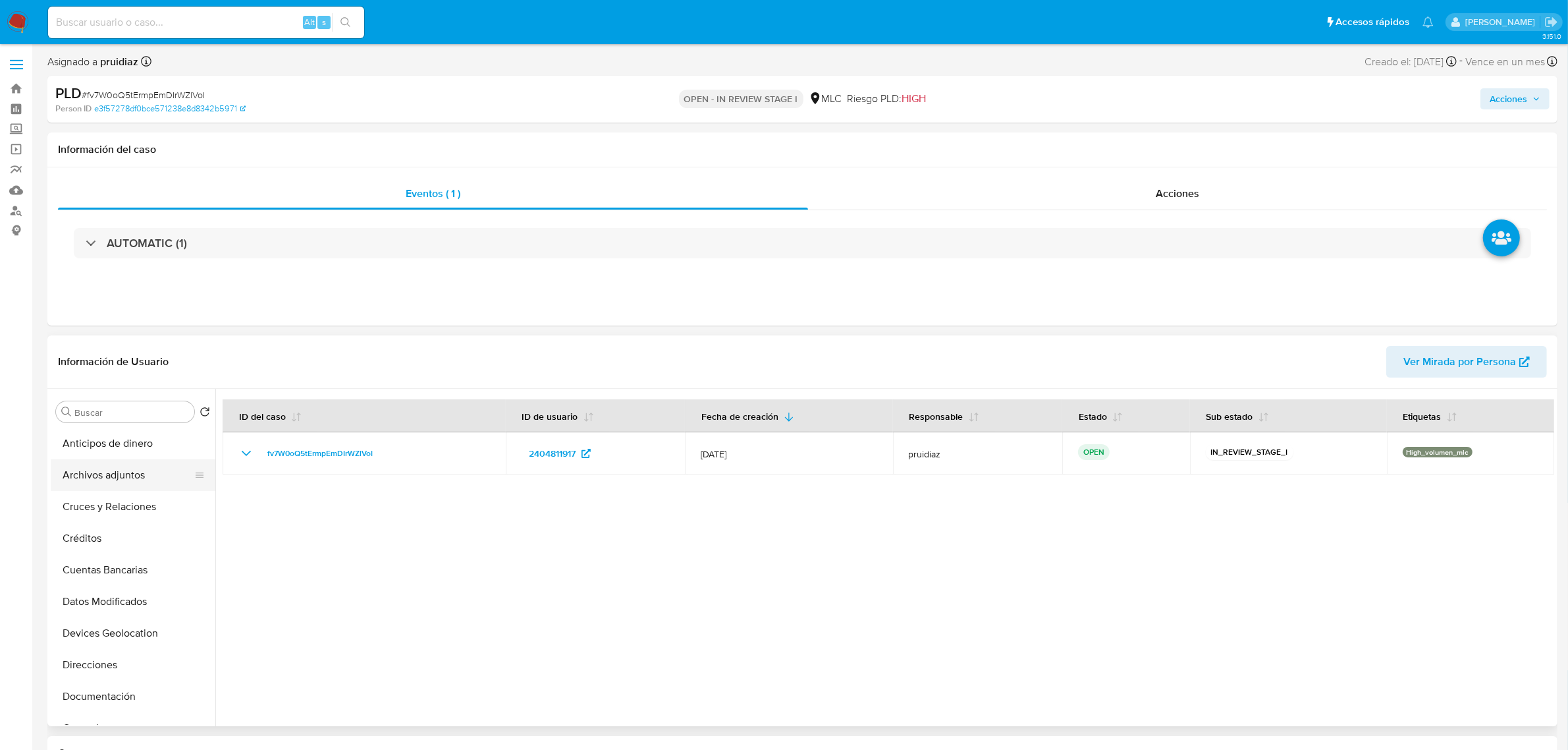
click at [100, 475] on button "Archivos adjuntos" at bounding box center [128, 475] width 154 height 32
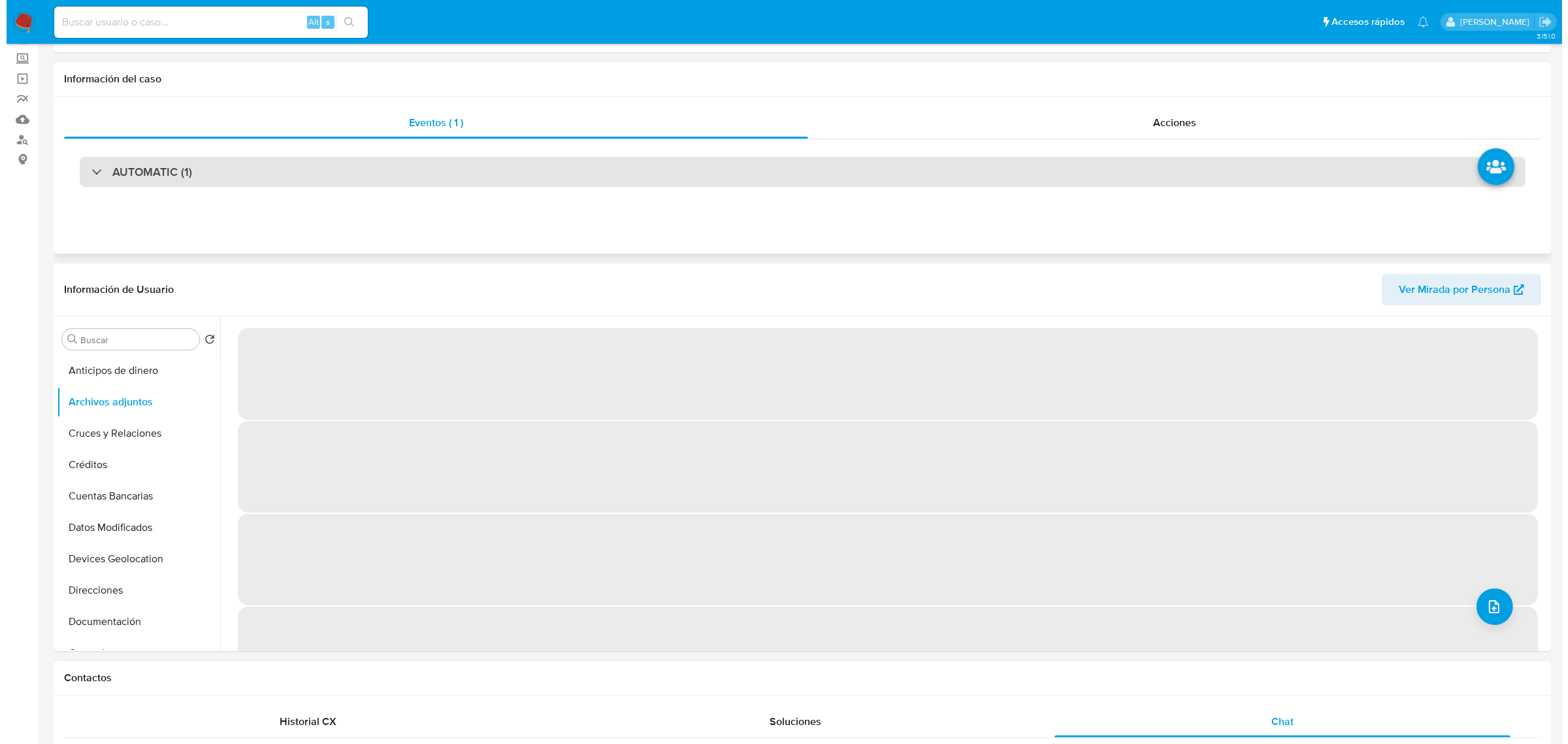
scroll to position [164, 0]
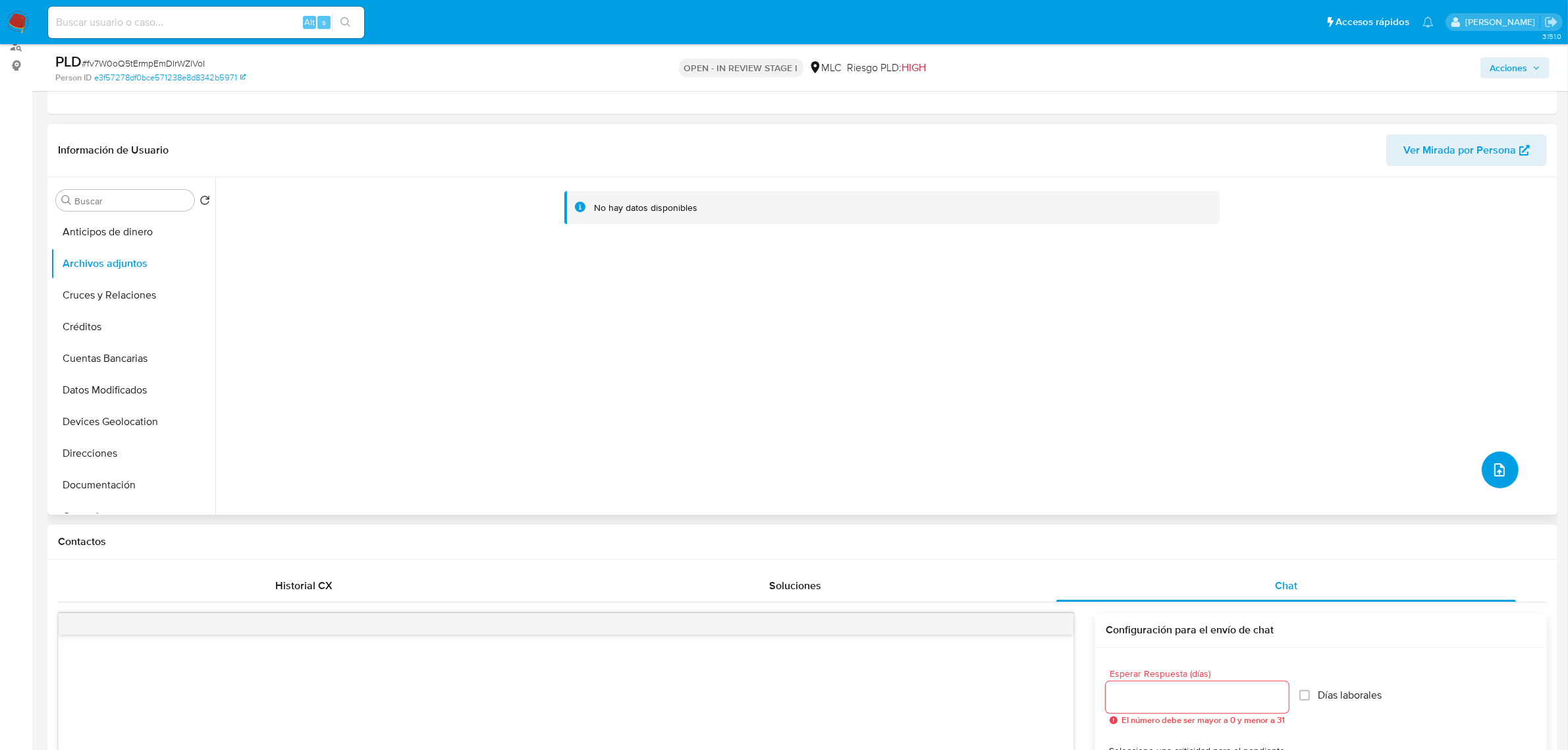
click at [1505, 473] on button "upload-file" at bounding box center [1500, 470] width 37 height 37
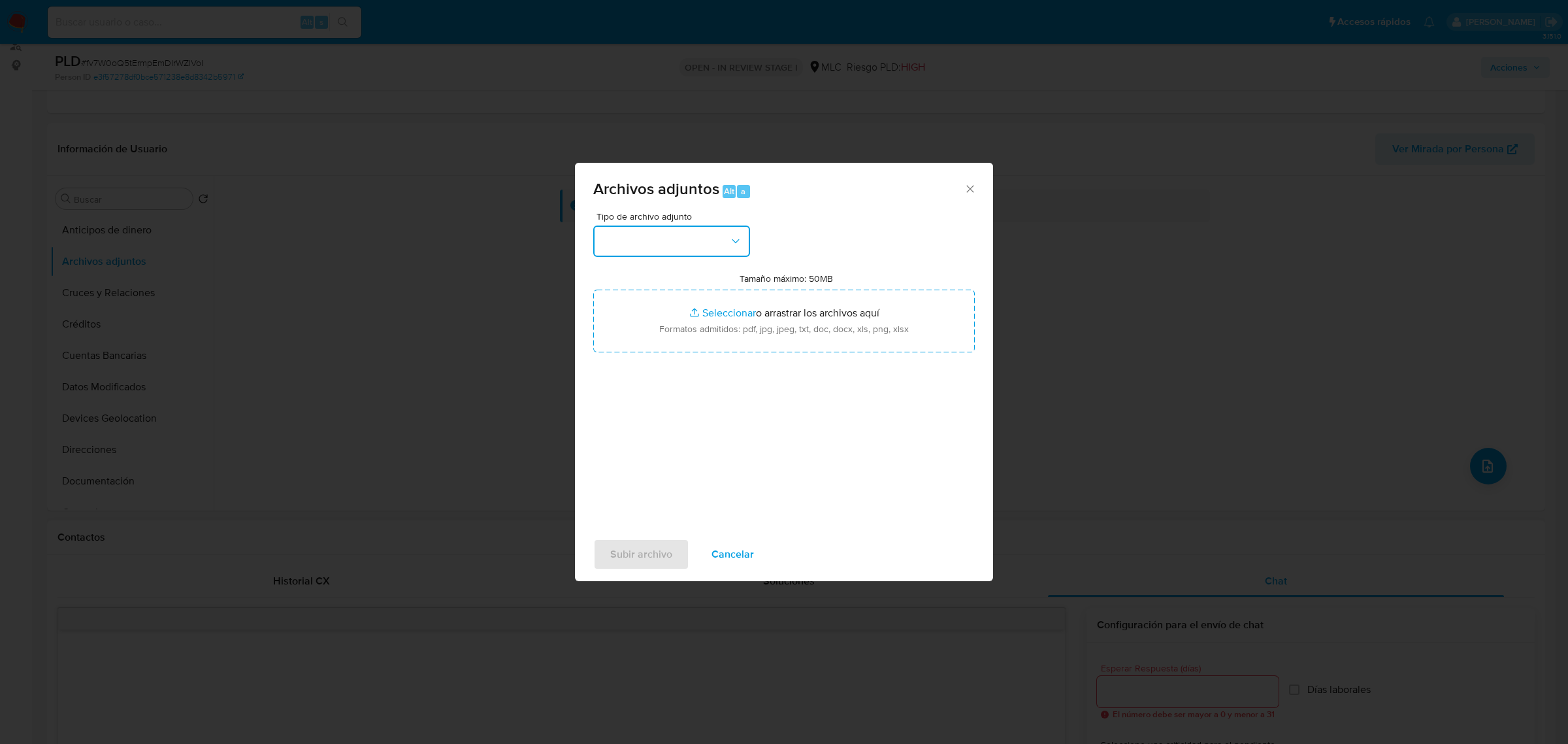
click at [676, 236] on button "button" at bounding box center [671, 241] width 157 height 32
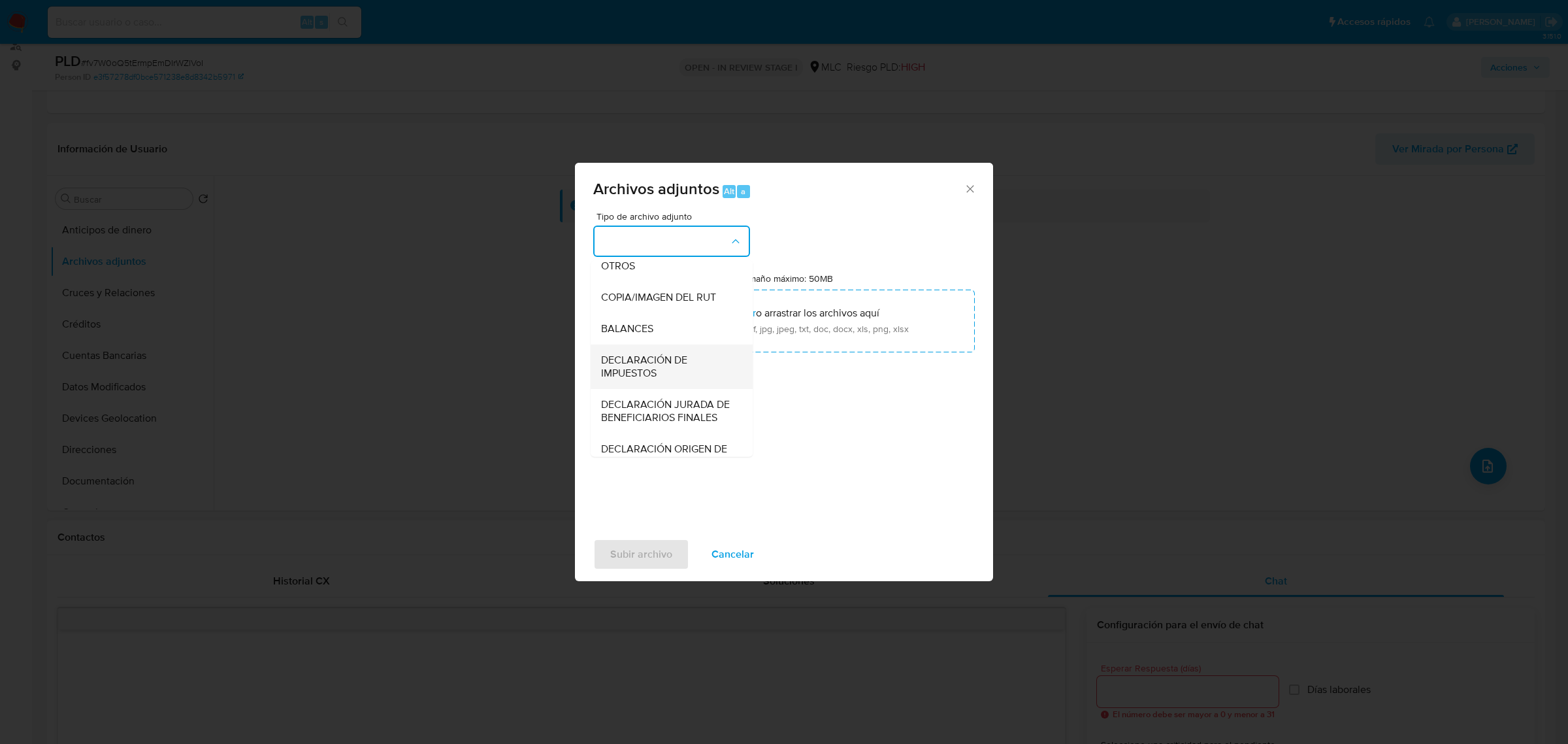
scroll to position [216, 0]
click at [618, 286] on span "OTROS" at bounding box center [618, 279] width 34 height 13
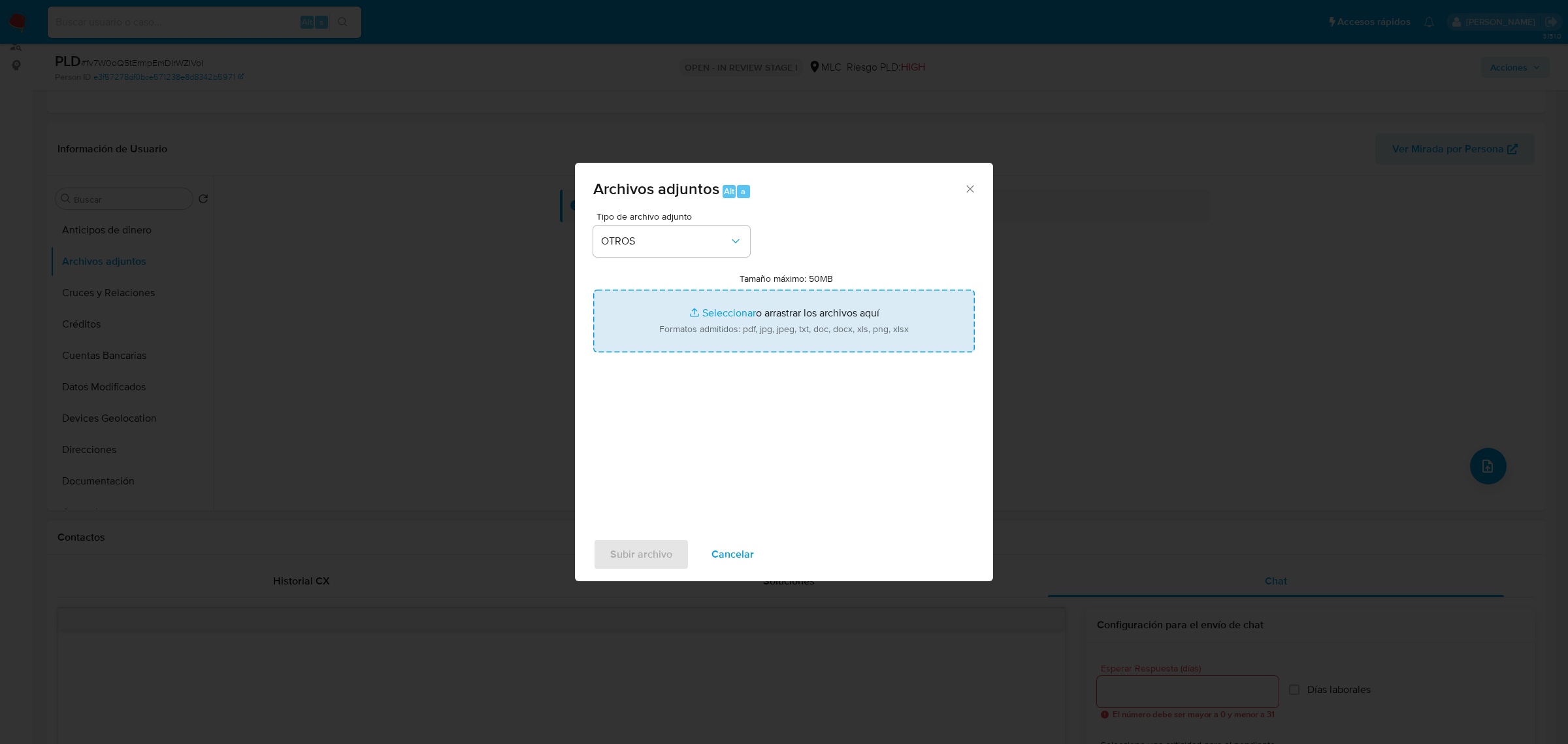
click at [710, 324] on input "Tamaño máximo: 50MB Seleccionar archivos" at bounding box center [784, 321] width 381 height 63
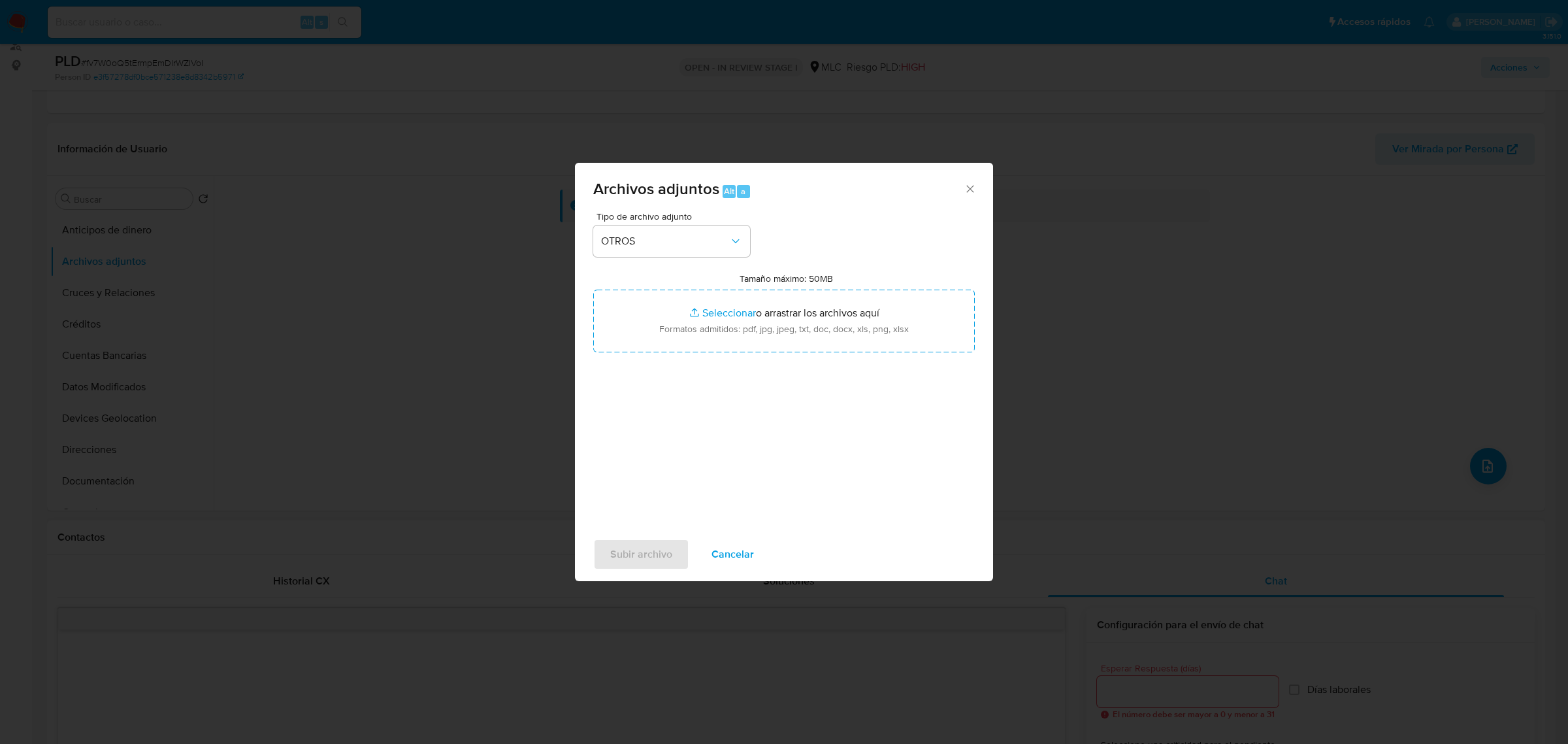
click at [975, 190] on icon "Cerrar" at bounding box center [970, 189] width 13 height 13
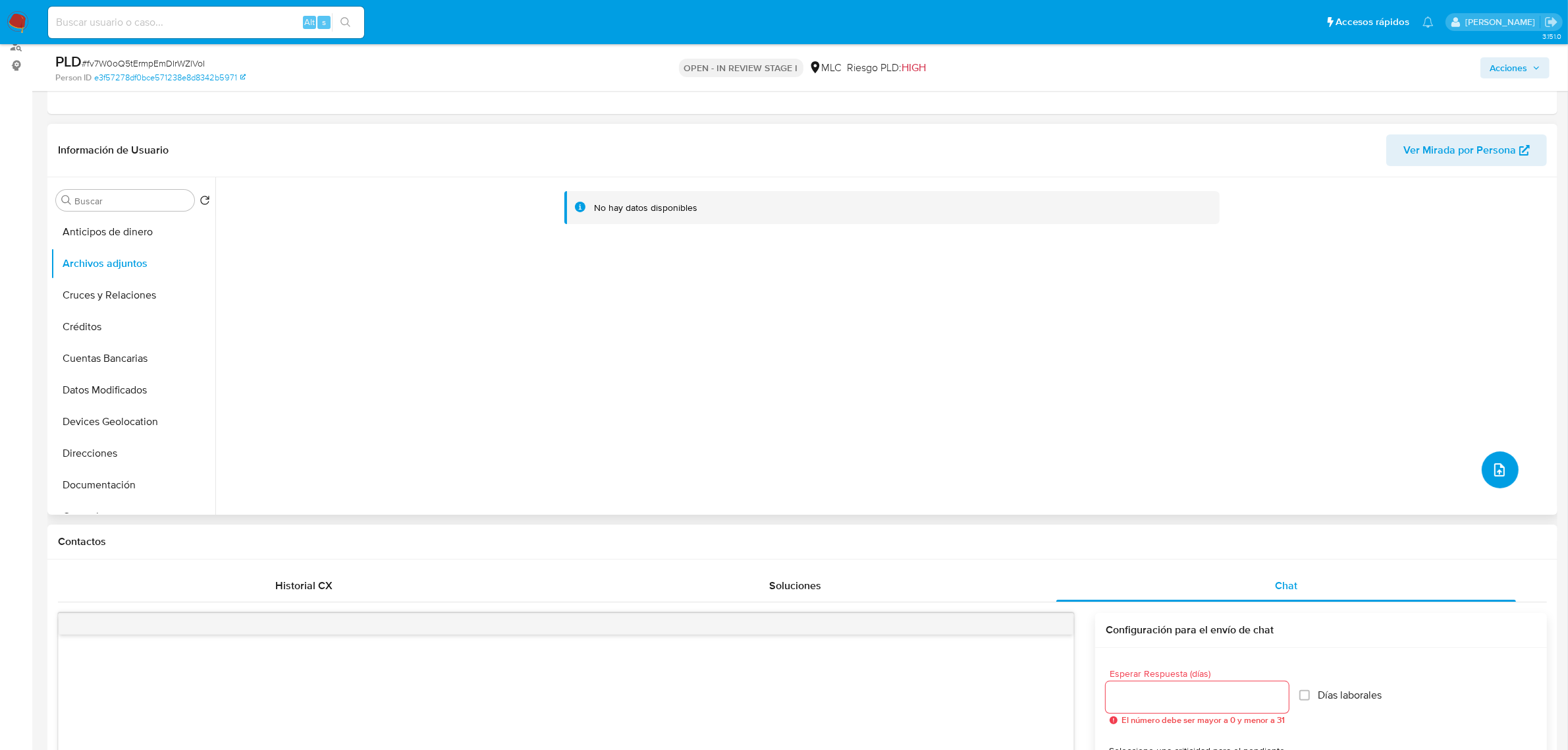
click at [1497, 459] on button "upload-file" at bounding box center [1500, 470] width 37 height 37
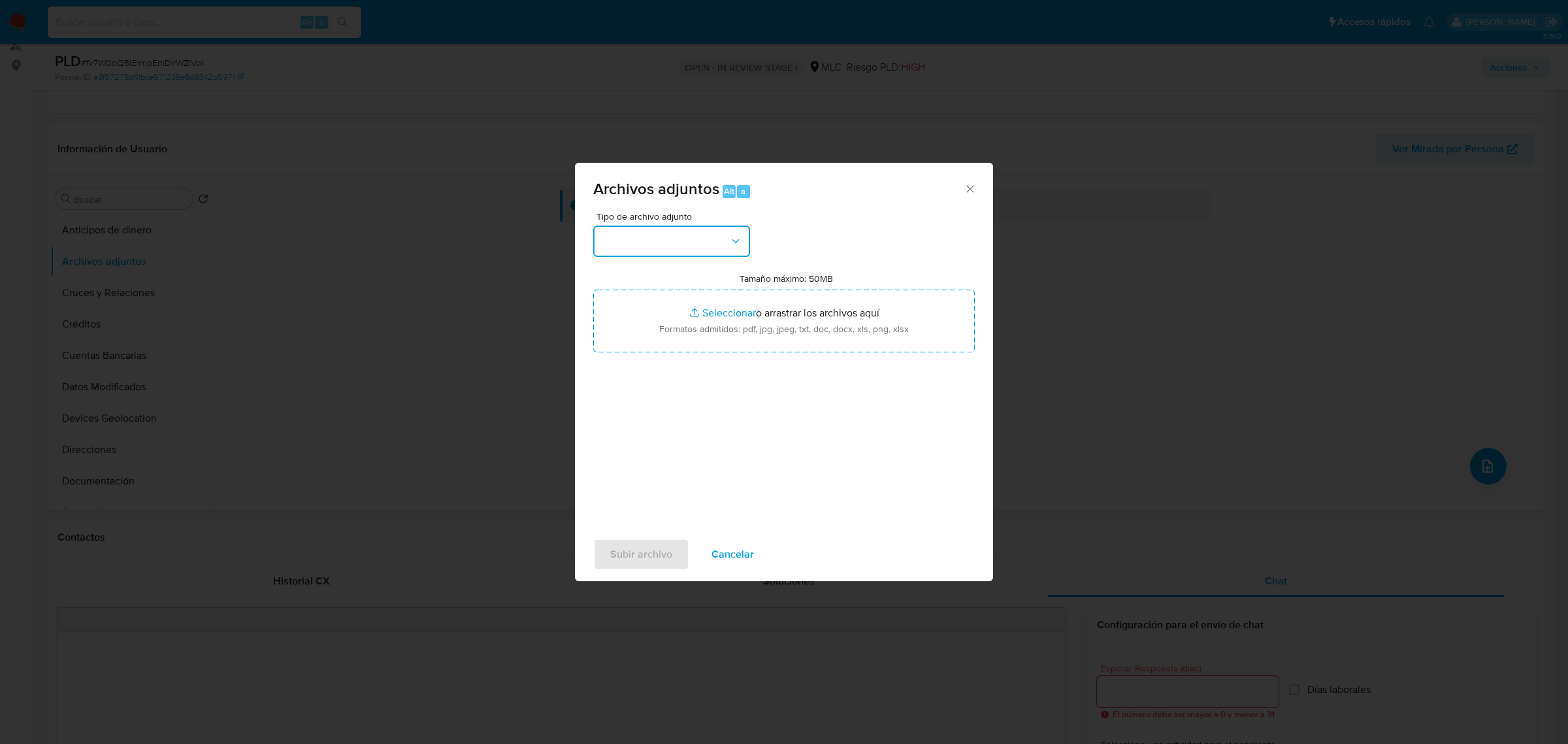
click at [719, 232] on button "button" at bounding box center [671, 241] width 157 height 32
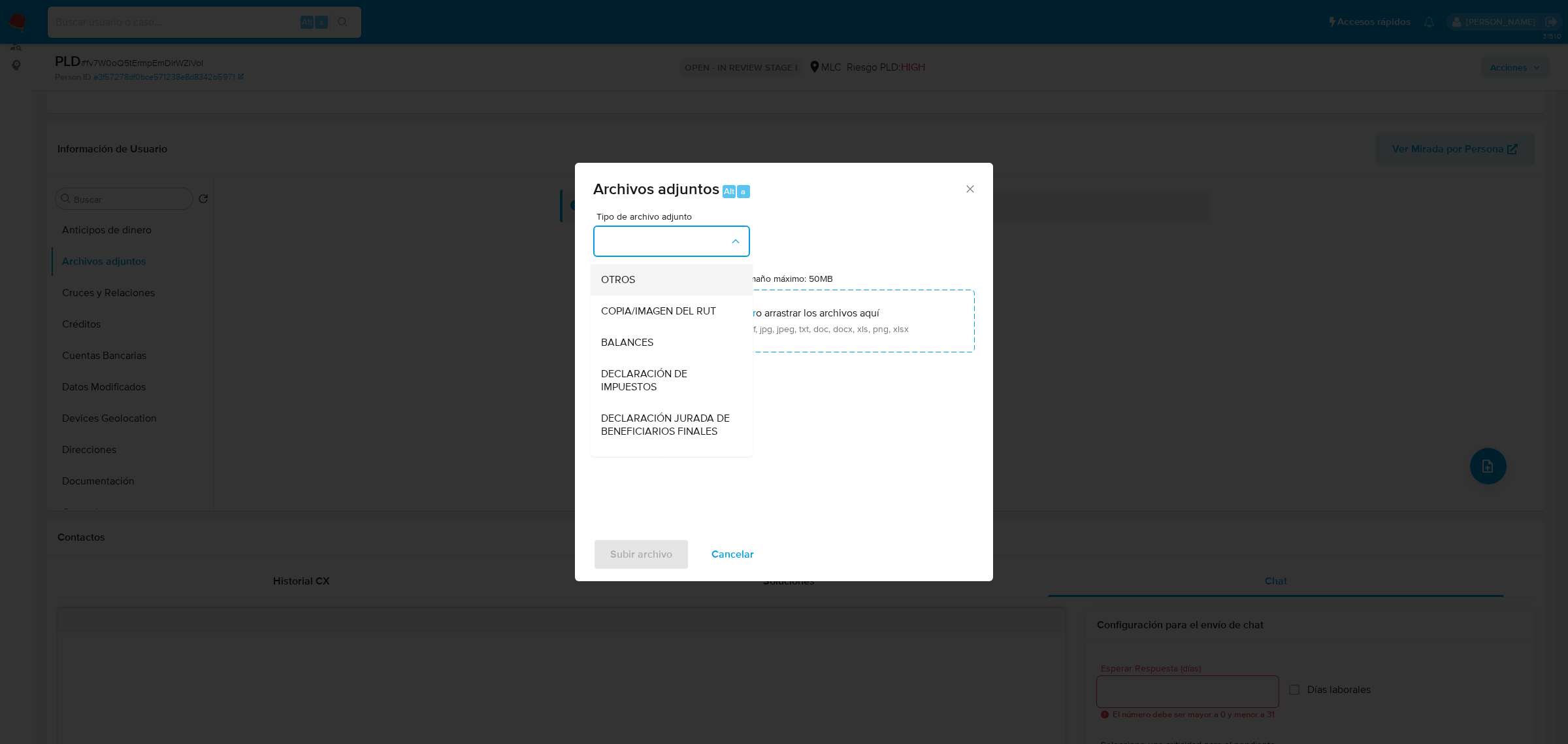
click at [644, 295] on div "OTROS" at bounding box center [667, 279] width 133 height 32
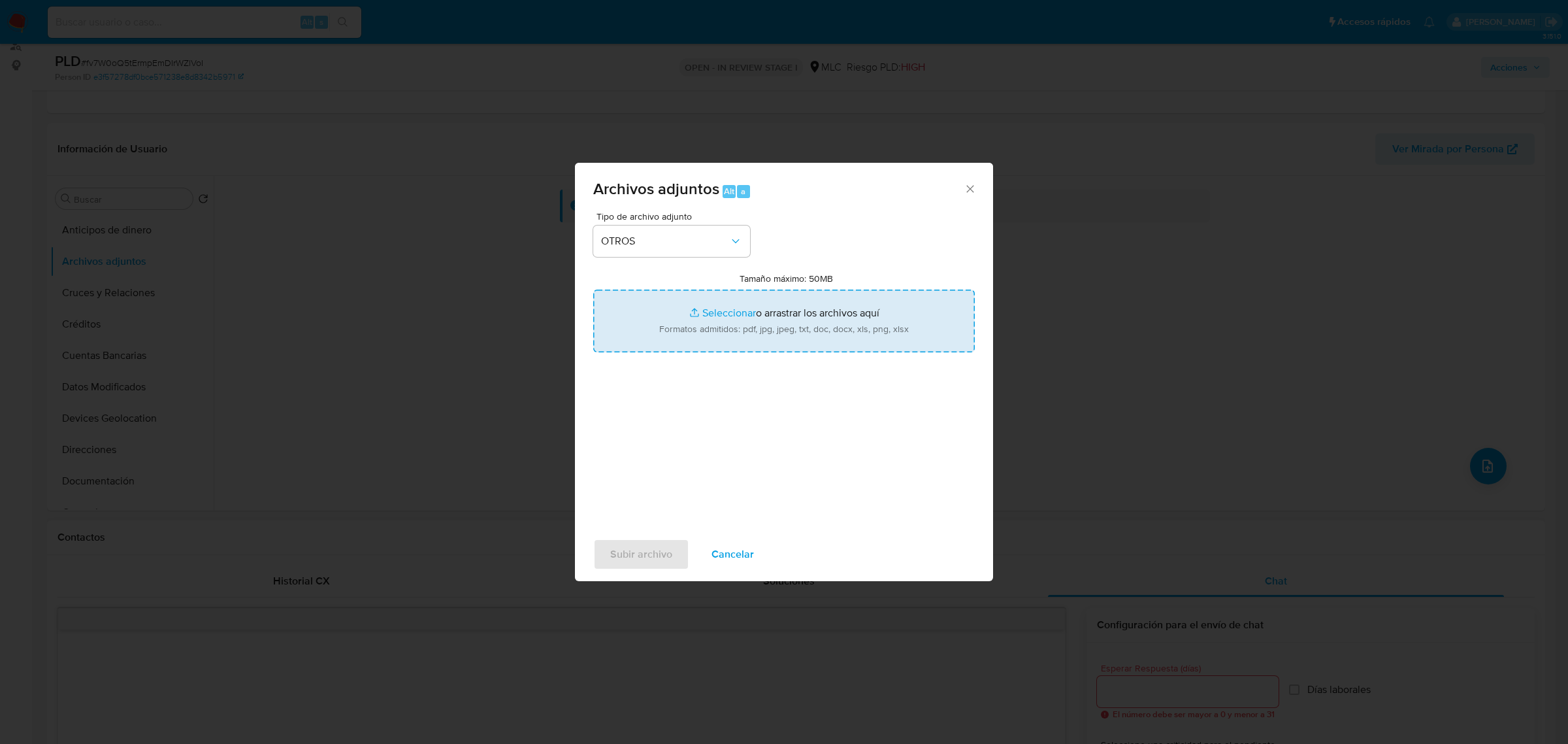
click at [740, 312] on input "Tamaño máximo: 50MB Seleccionar archivos" at bounding box center [784, 321] width 381 height 63
click at [772, 330] on input "Tamaño máximo: 50MB Seleccionar archivos" at bounding box center [784, 321] width 381 height 63
type input "C:\fakepath\2404811917 - 12_08_2025.pdf"
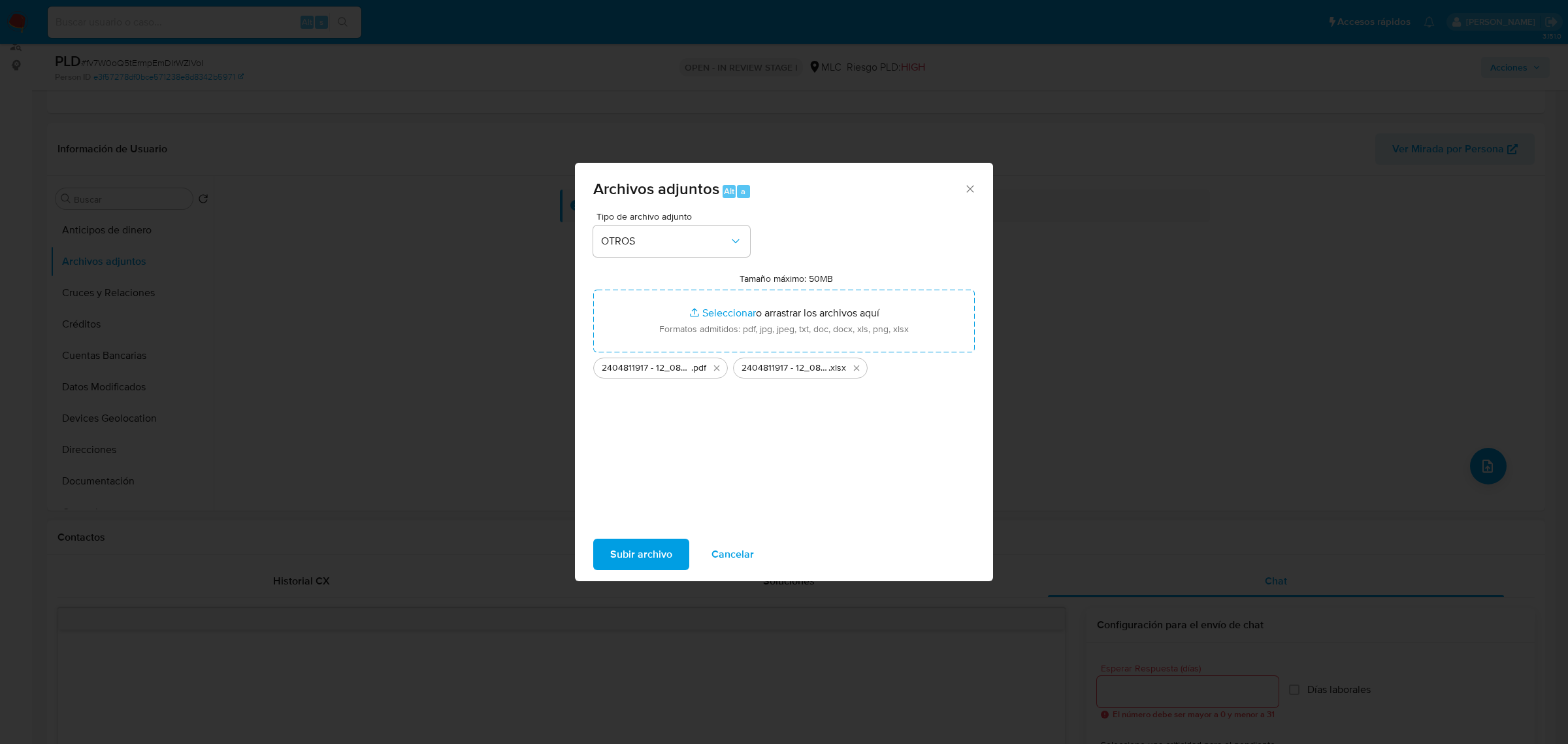
click at [631, 562] on span "Subir archivo" at bounding box center [641, 554] width 62 height 29
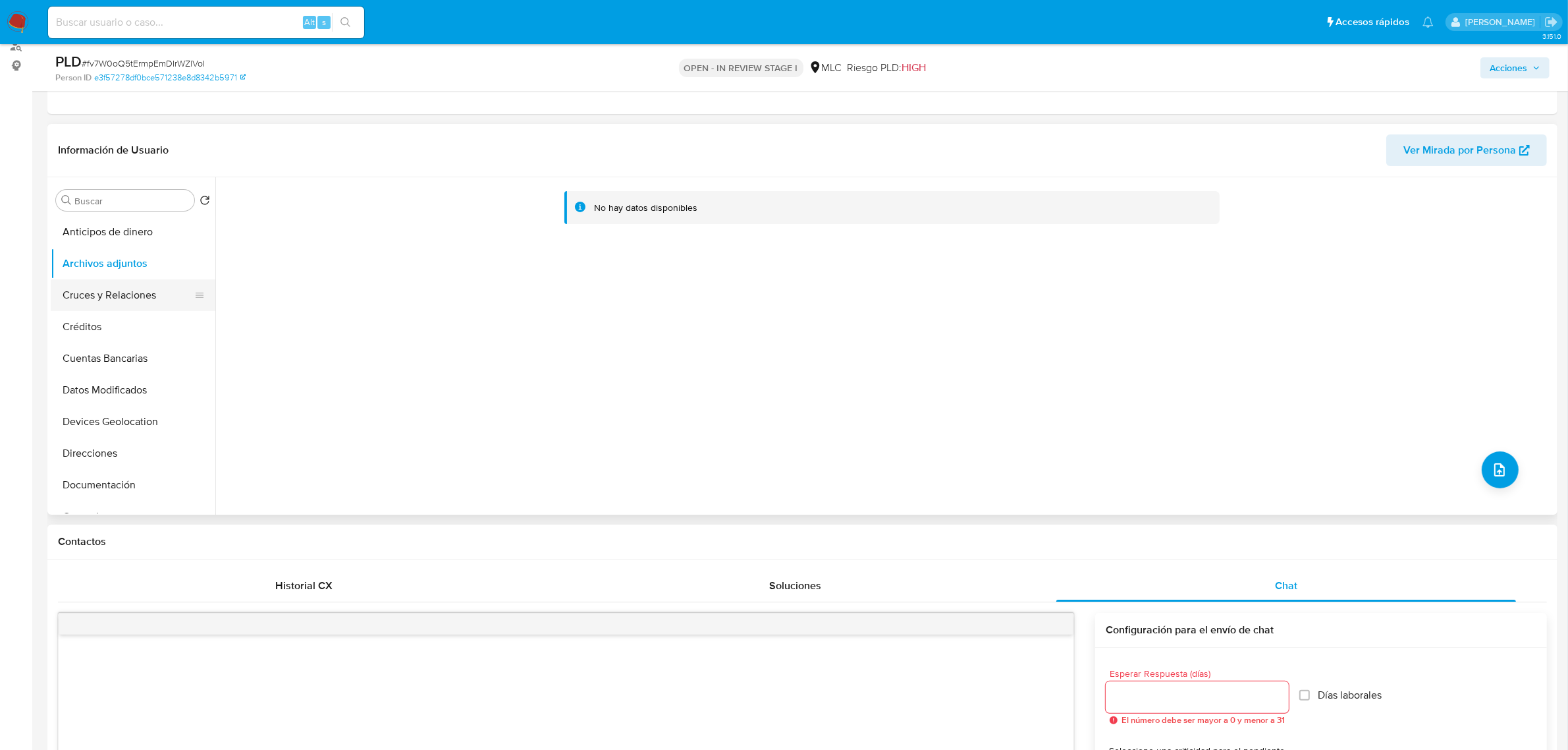
click at [146, 297] on button "Cruces y Relaciones" at bounding box center [128, 295] width 154 height 32
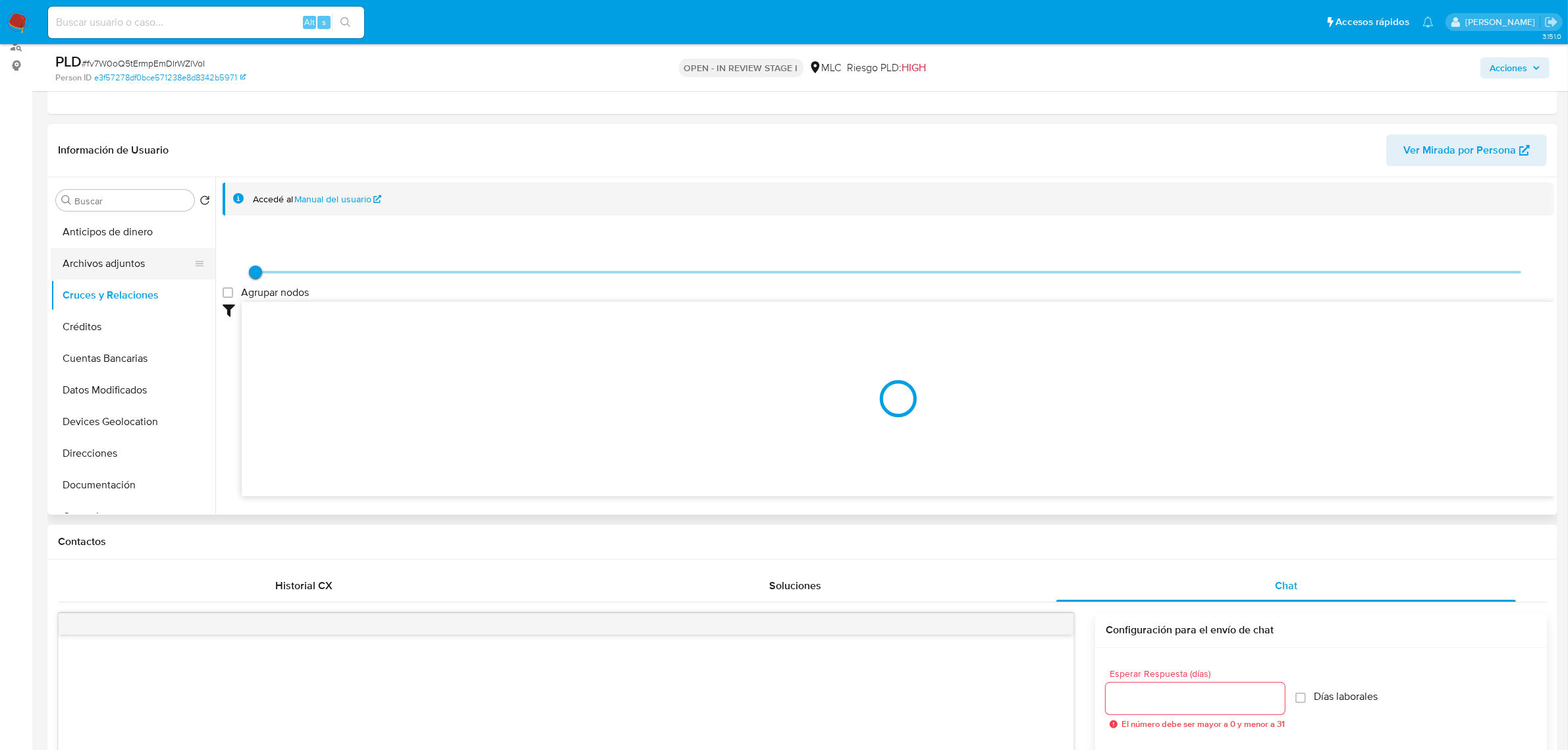
click at [120, 264] on button "Archivos adjuntos" at bounding box center [128, 263] width 154 height 32
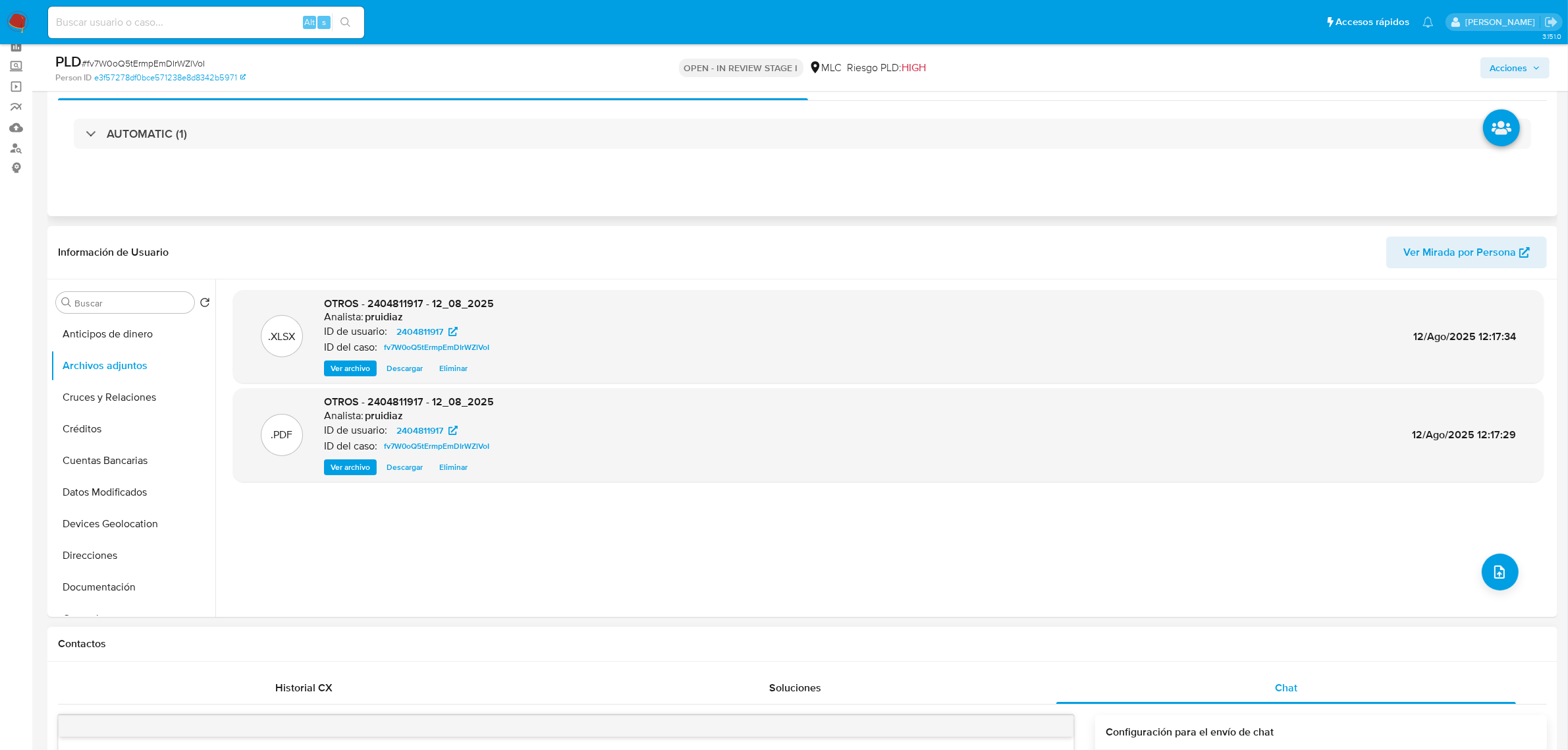
scroll to position [0, 0]
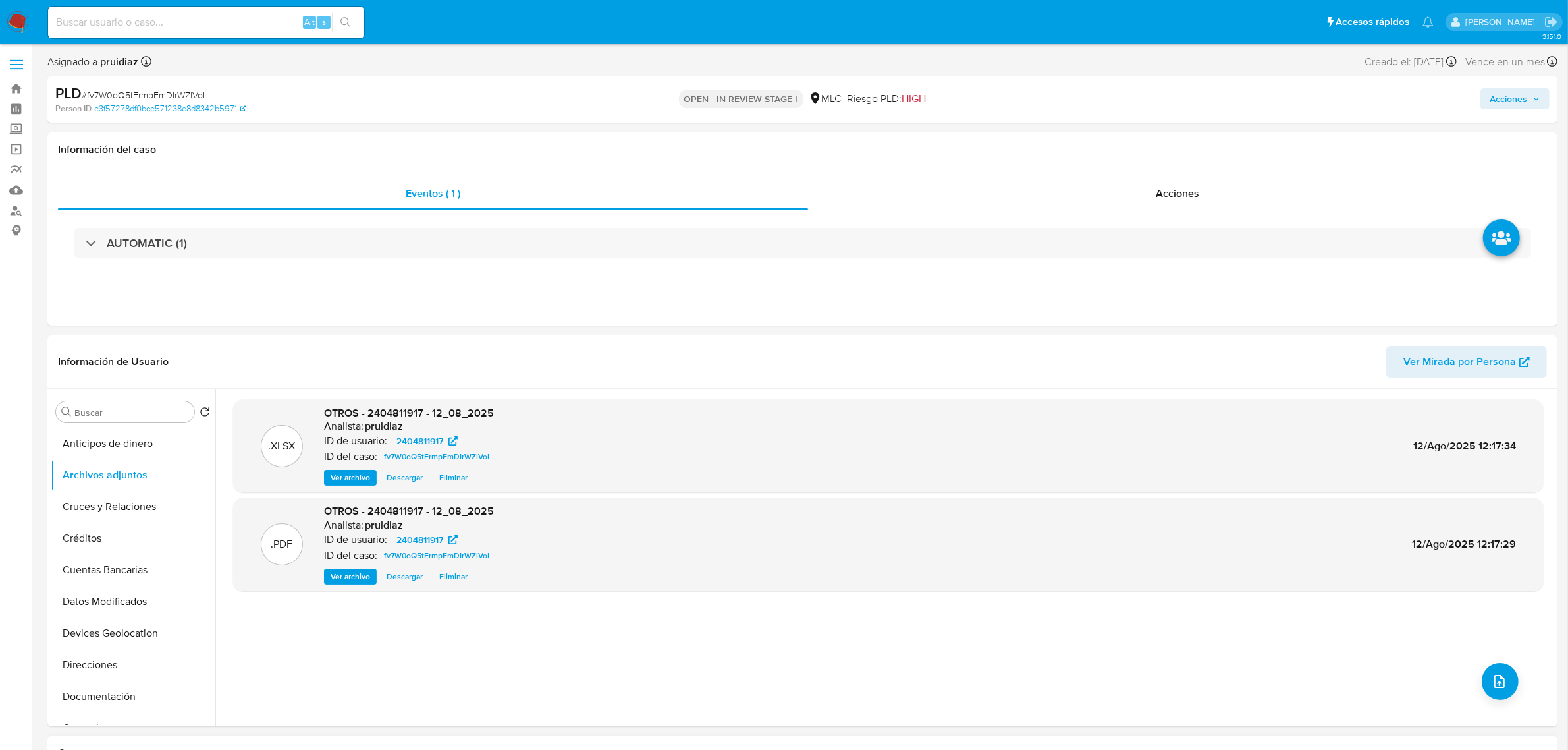
click at [1526, 103] on span "Acciones" at bounding box center [1508, 99] width 38 height 21
drag, startPoint x: 1163, startPoint y: 133, endPoint x: 1161, endPoint y: 159, distance: 26.1
click at [1164, 135] on span "Resolución del caso" at bounding box center [1141, 140] width 94 height 15
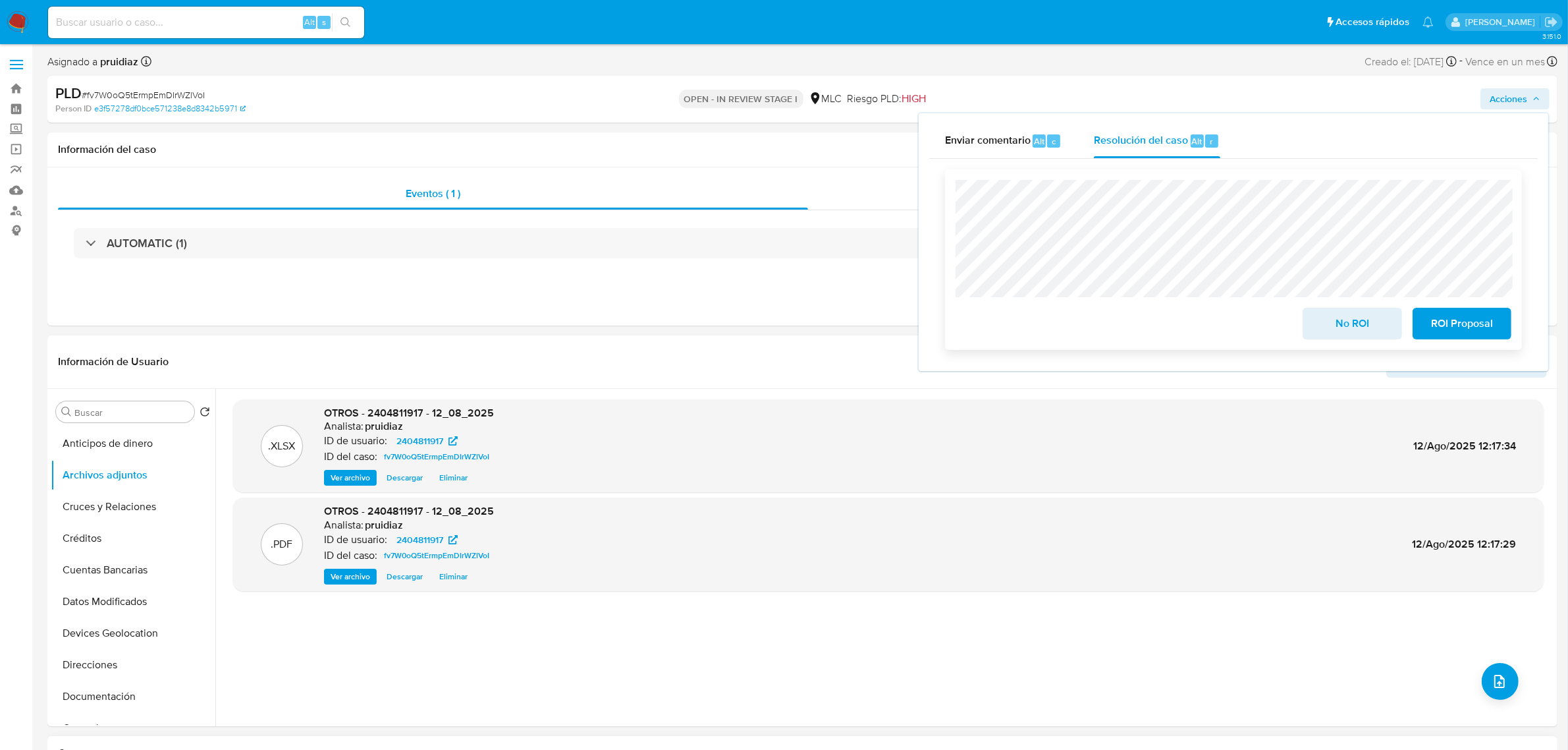
click at [1351, 328] on span "No ROI" at bounding box center [1352, 324] width 65 height 29
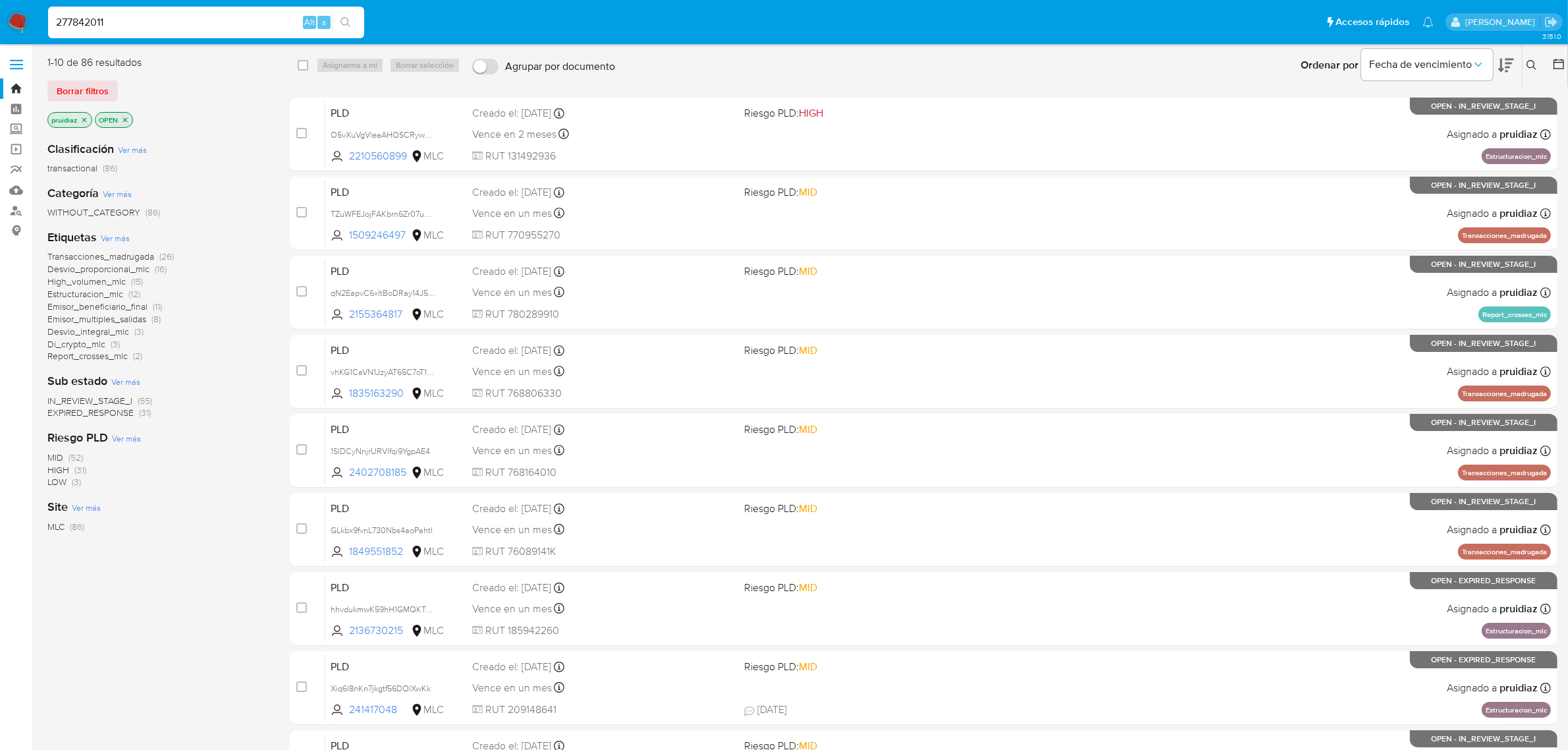
type input "277842011"
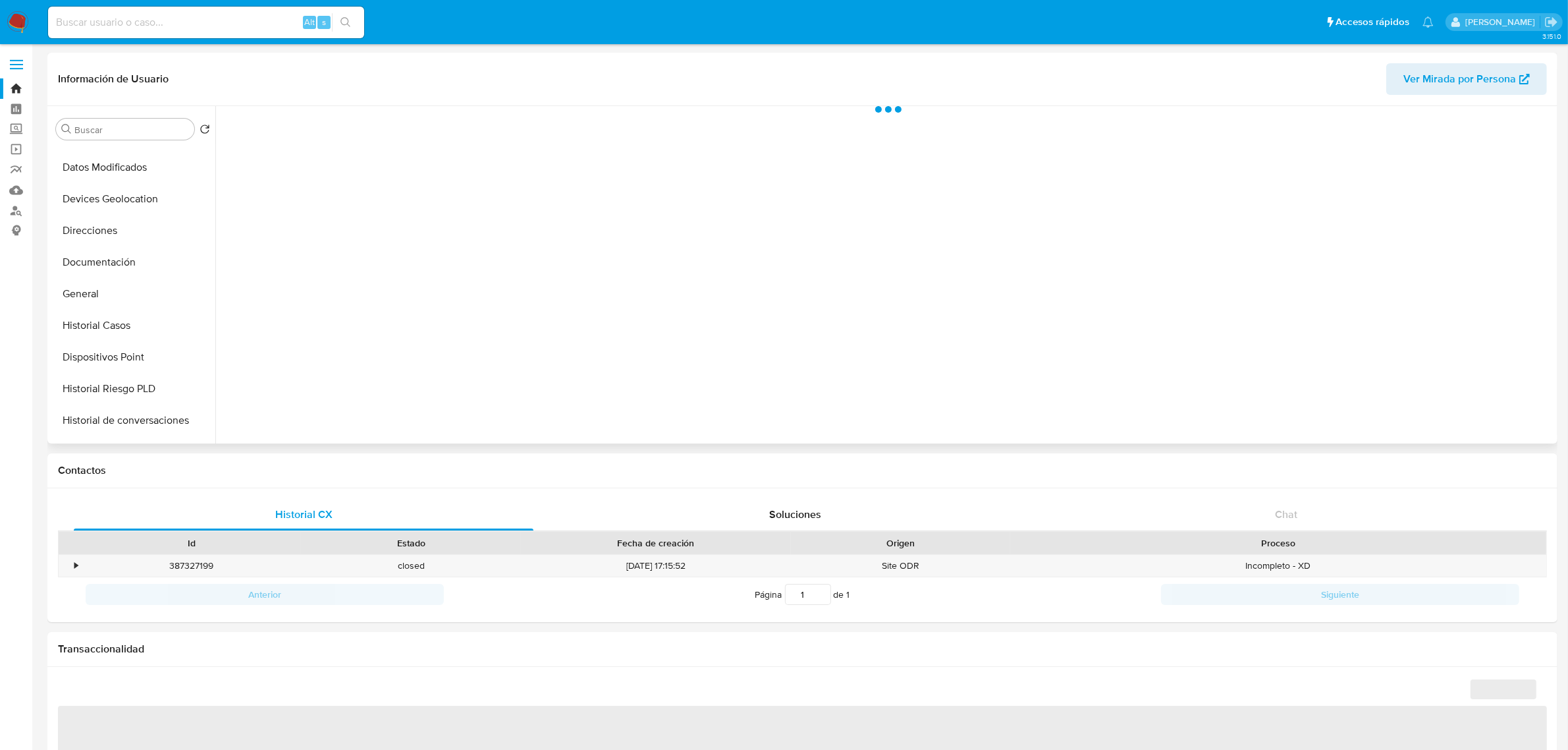
scroll to position [165, 0]
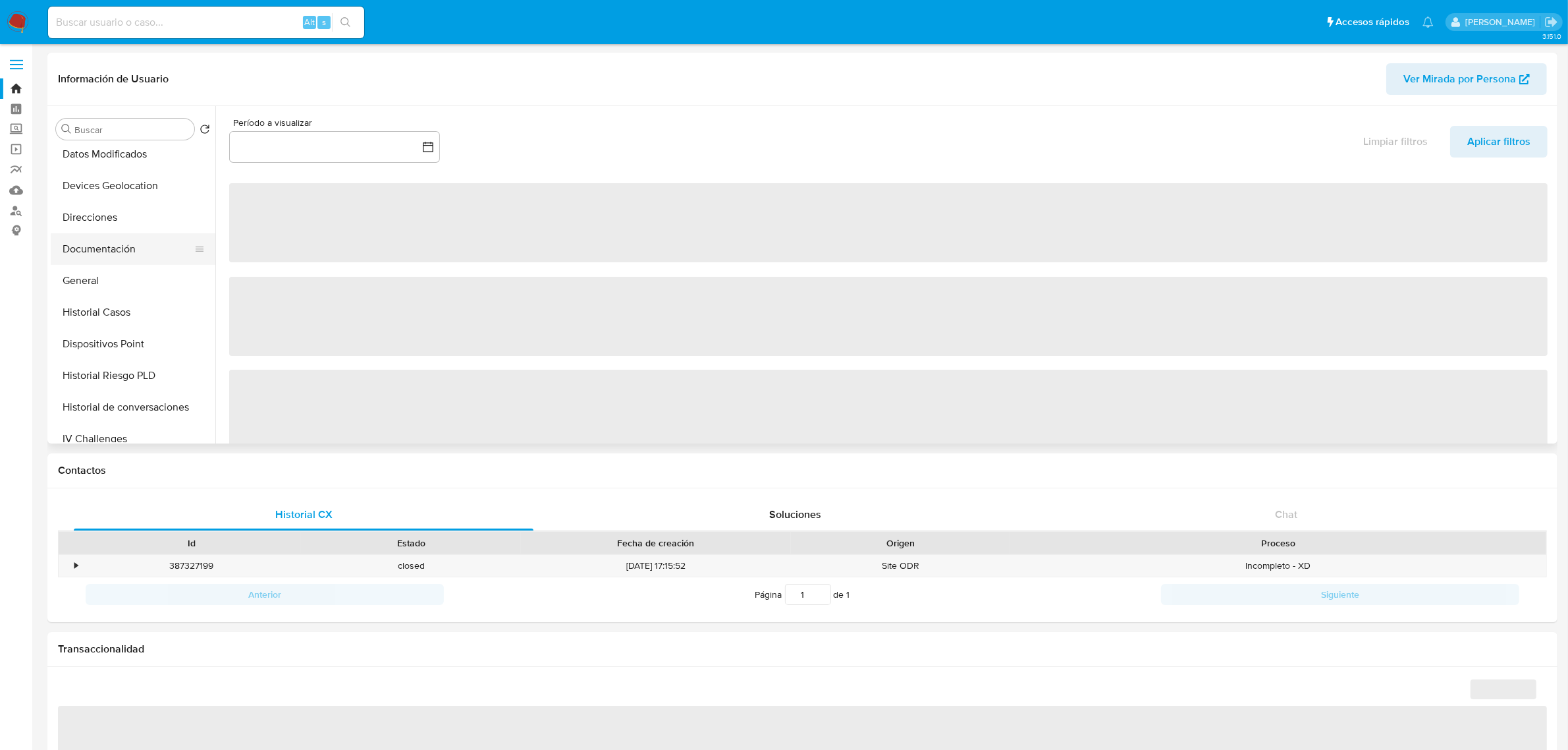
click at [101, 254] on button "Documentación" at bounding box center [128, 249] width 154 height 32
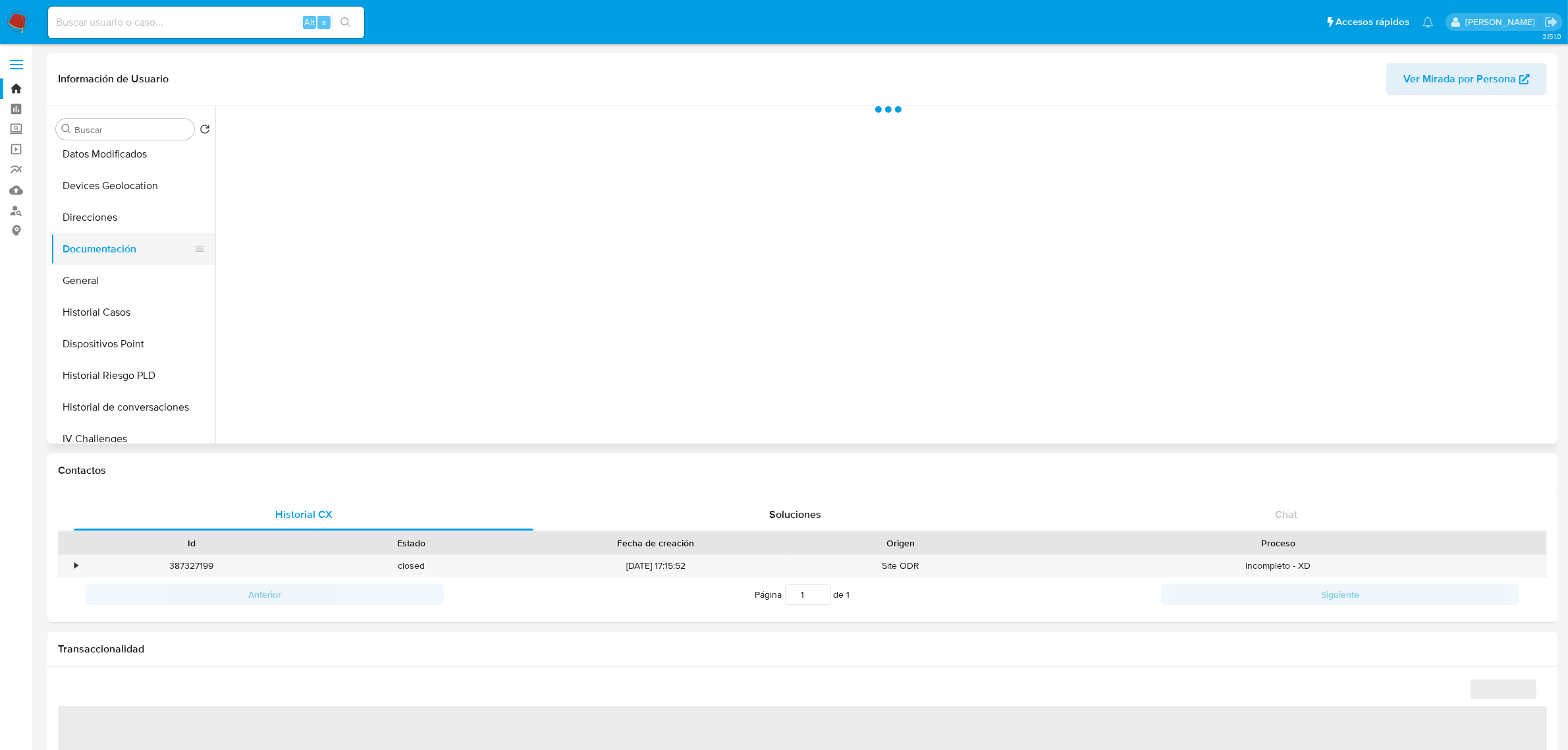
select select "10"
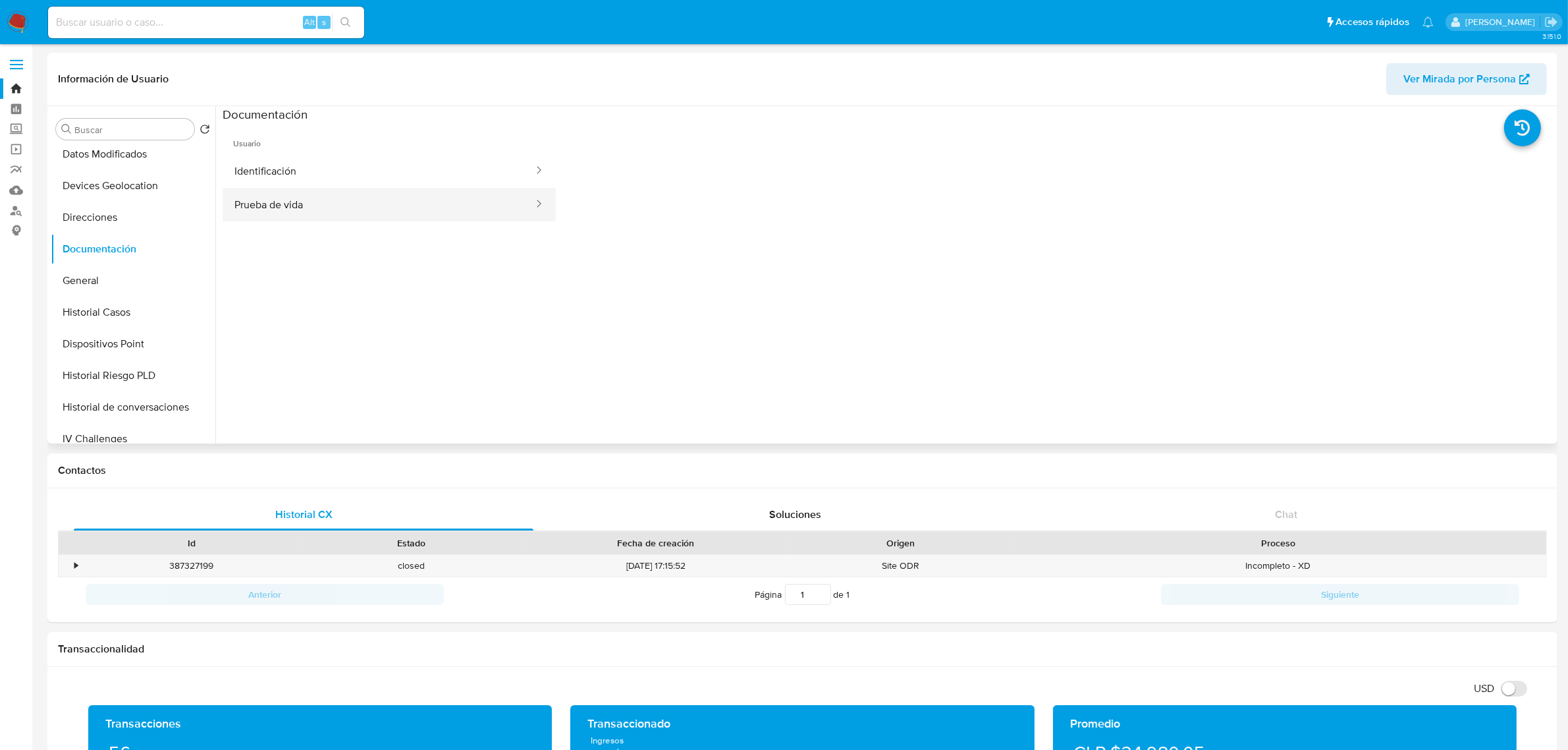
click at [337, 203] on button "Prueba de vida" at bounding box center [378, 205] width 312 height 34
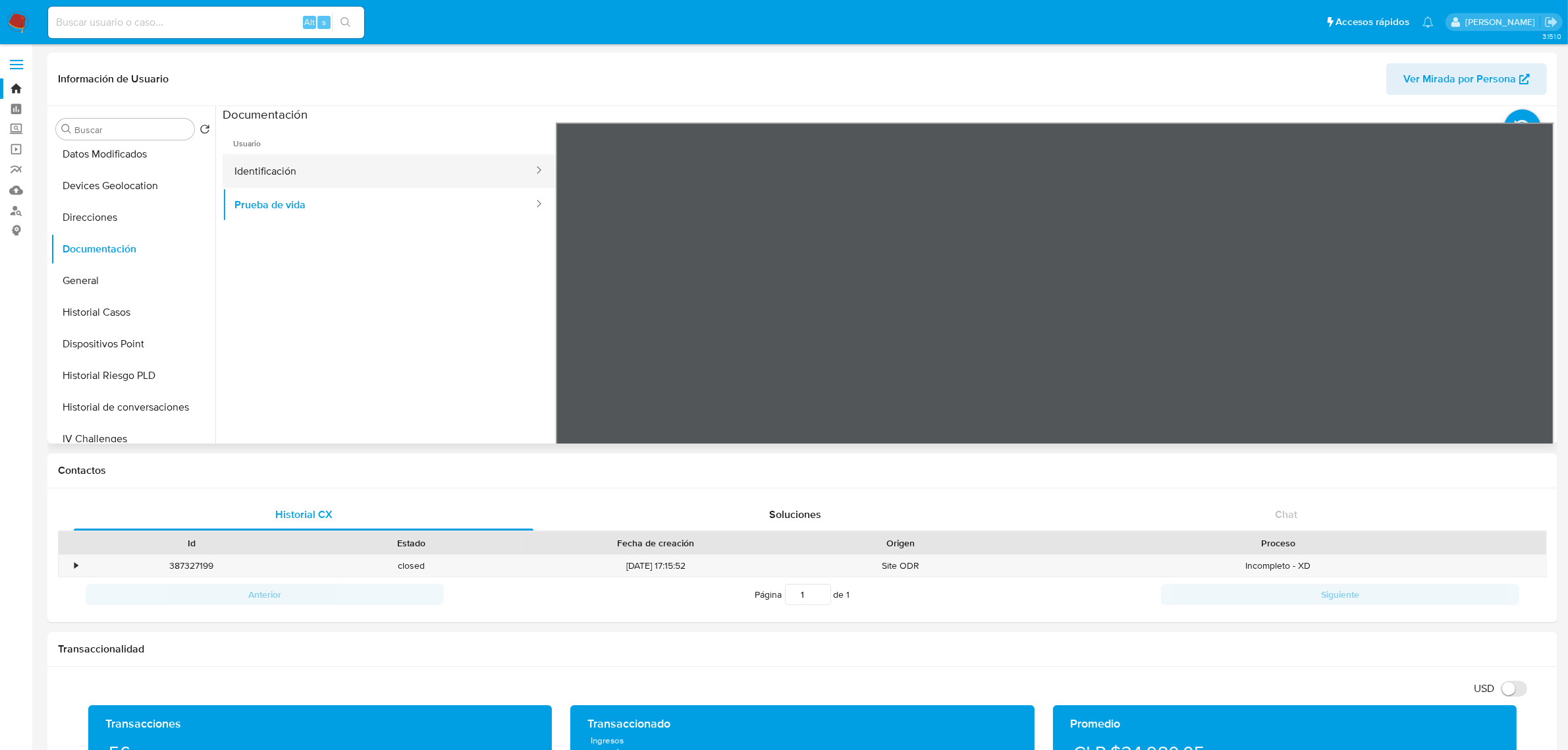
click at [407, 178] on button "Identificación" at bounding box center [378, 171] width 312 height 34
click at [1534, 336] on icon at bounding box center [1538, 337] width 8 height 13
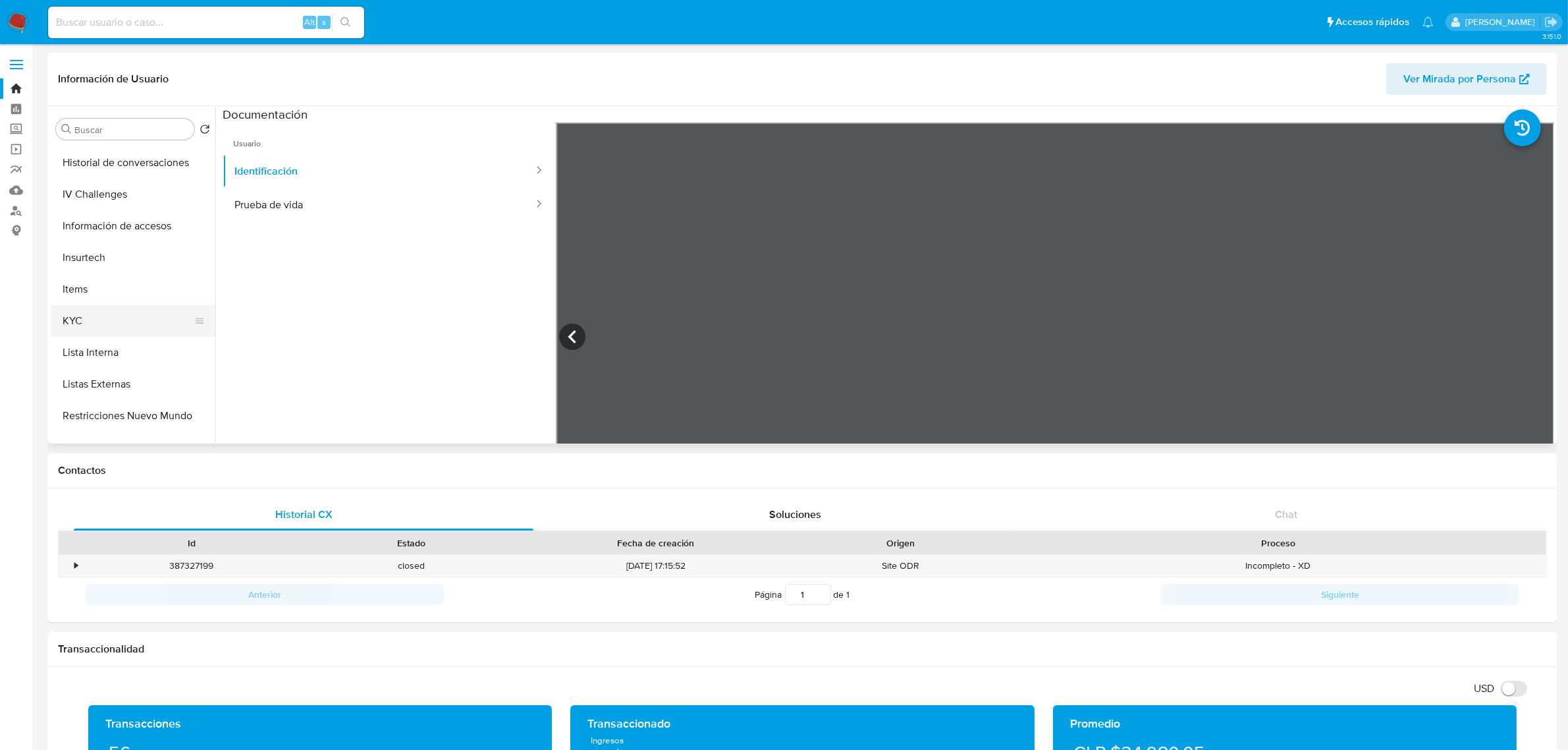
scroll to position [412, 0]
click at [81, 306] on button "KYC" at bounding box center [128, 318] width 154 height 32
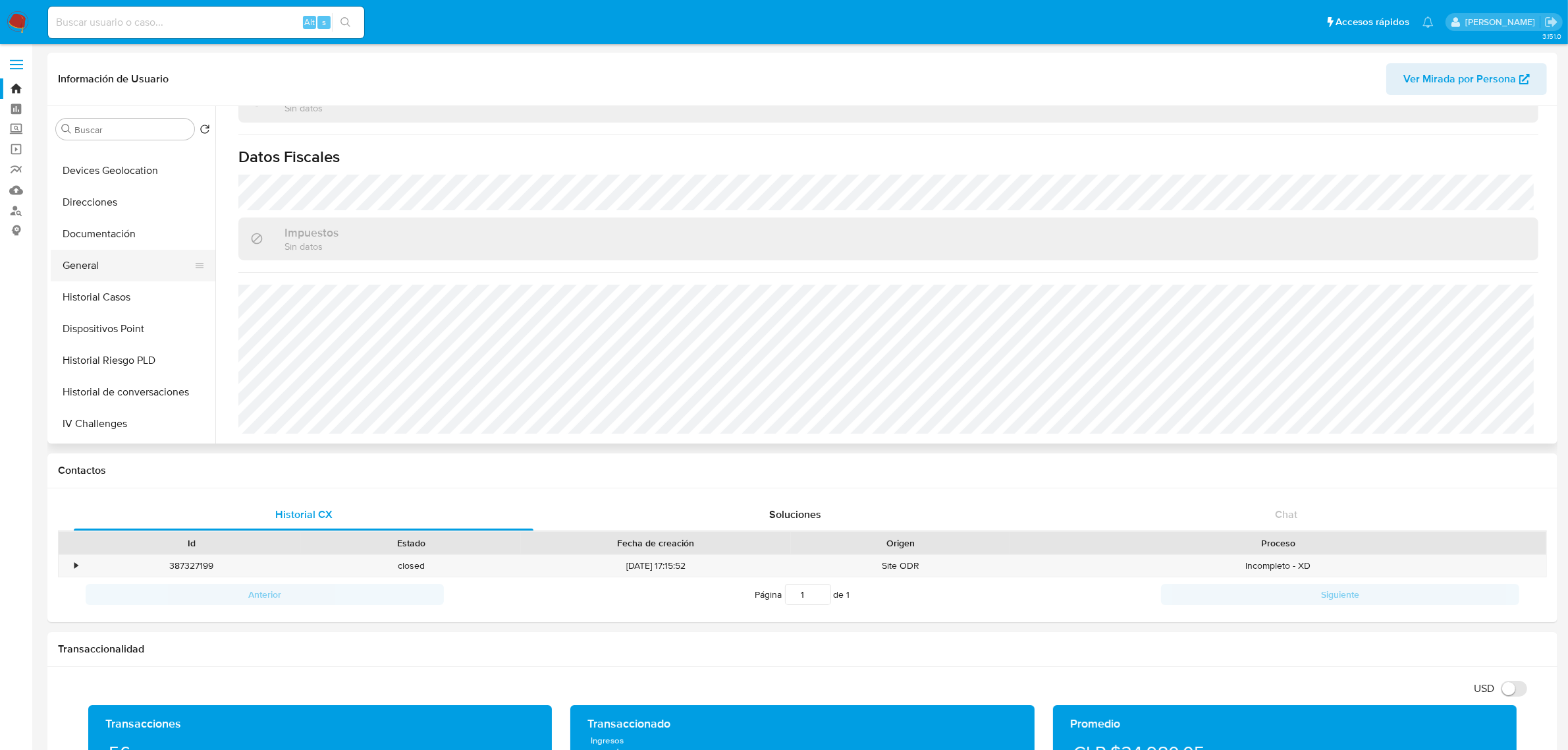
scroll to position [165, 0]
click at [97, 312] on button "Historial Casos" at bounding box center [128, 312] width 154 height 32
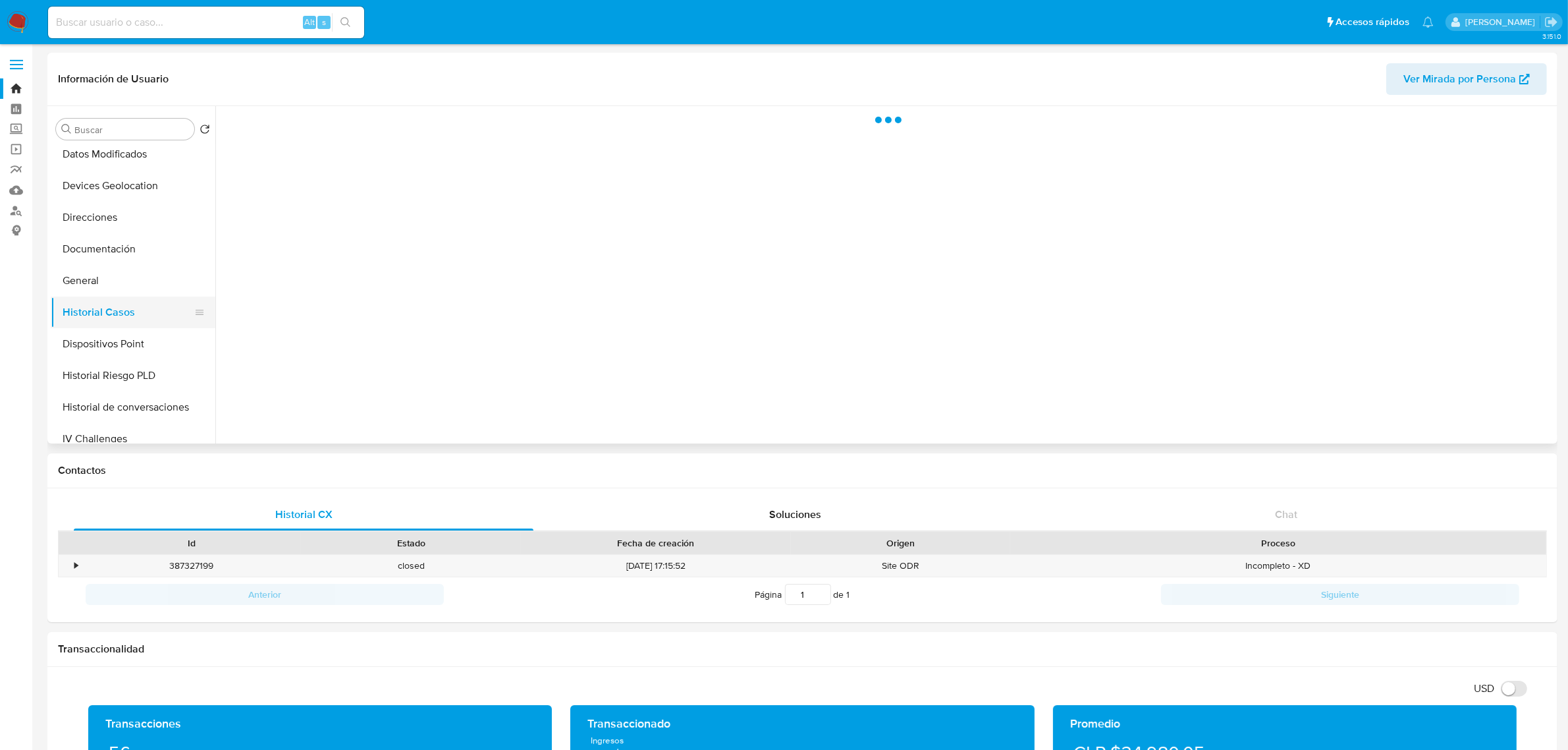
scroll to position [0, 0]
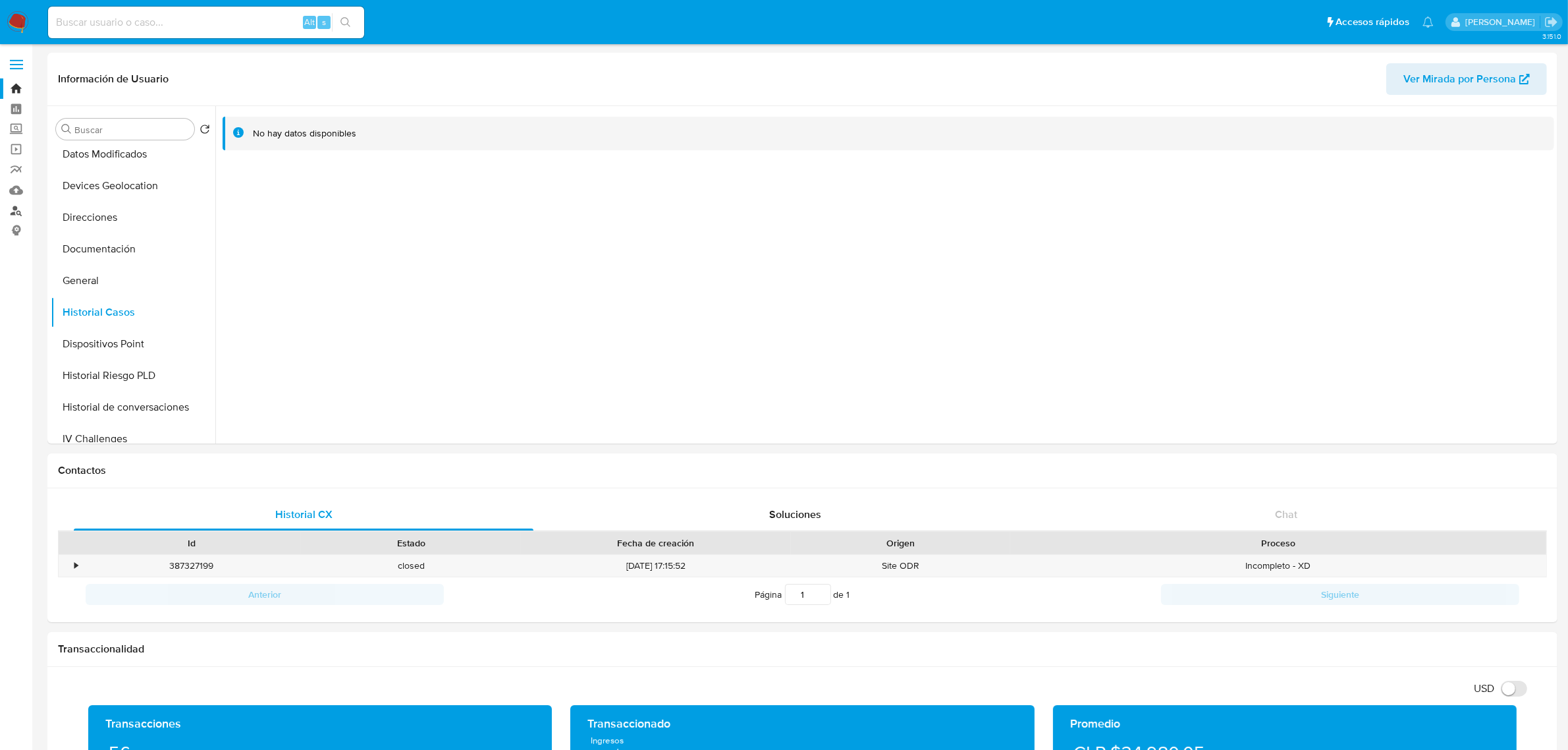
click at [18, 209] on link "Buscador de personas" at bounding box center [78, 211] width 157 height 21
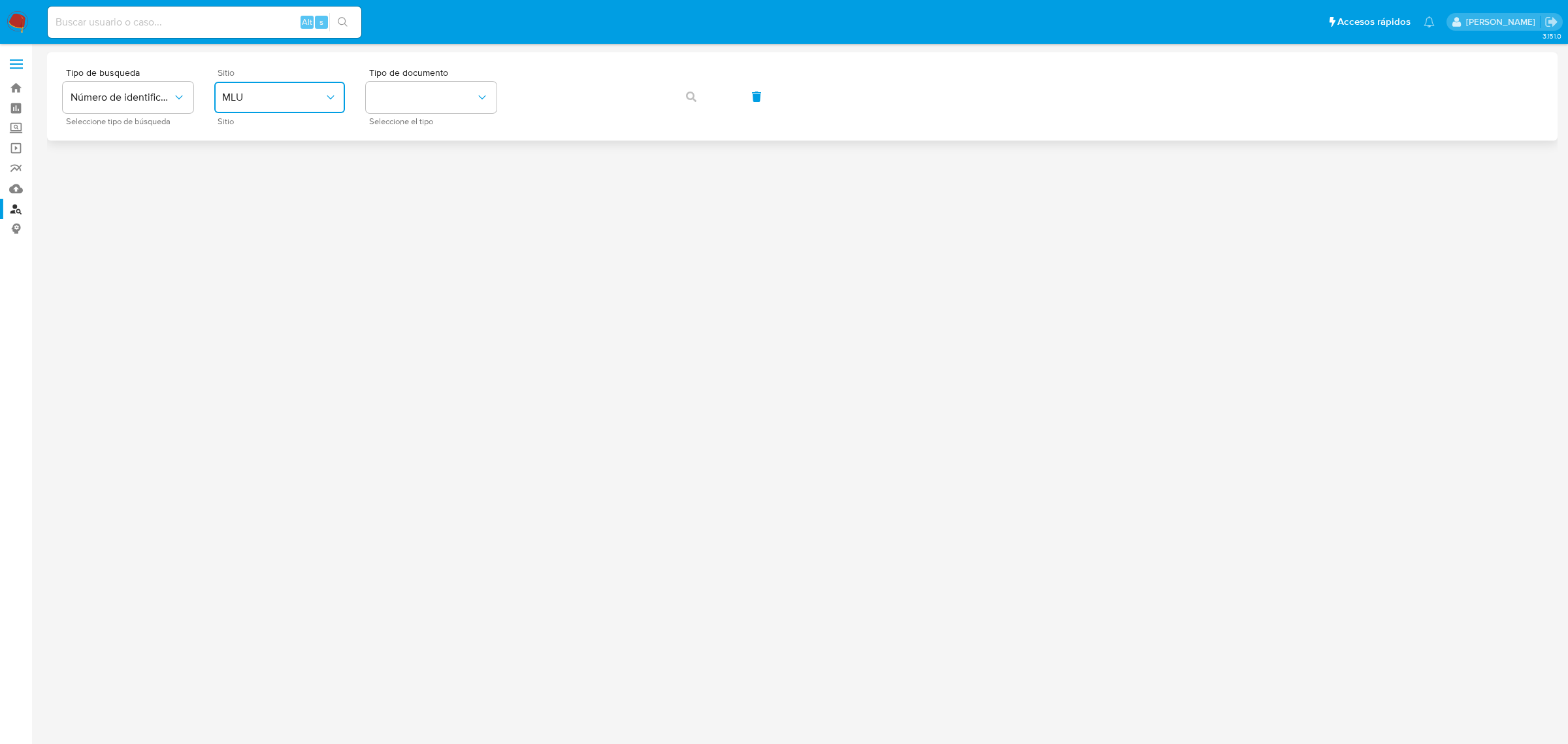
click at [255, 93] on span "MLU" at bounding box center [272, 97] width 102 height 13
click at [242, 312] on div "MLC" at bounding box center [275, 321] width 107 height 32
drag, startPoint x: 427, startPoint y: 90, endPoint x: 431, endPoint y: 108, distance: 18.4
click at [426, 90] on button "identificationType" at bounding box center [431, 97] width 131 height 32
drag, startPoint x: 419, startPoint y: 141, endPoint x: 507, endPoint y: 118, distance: 91.0
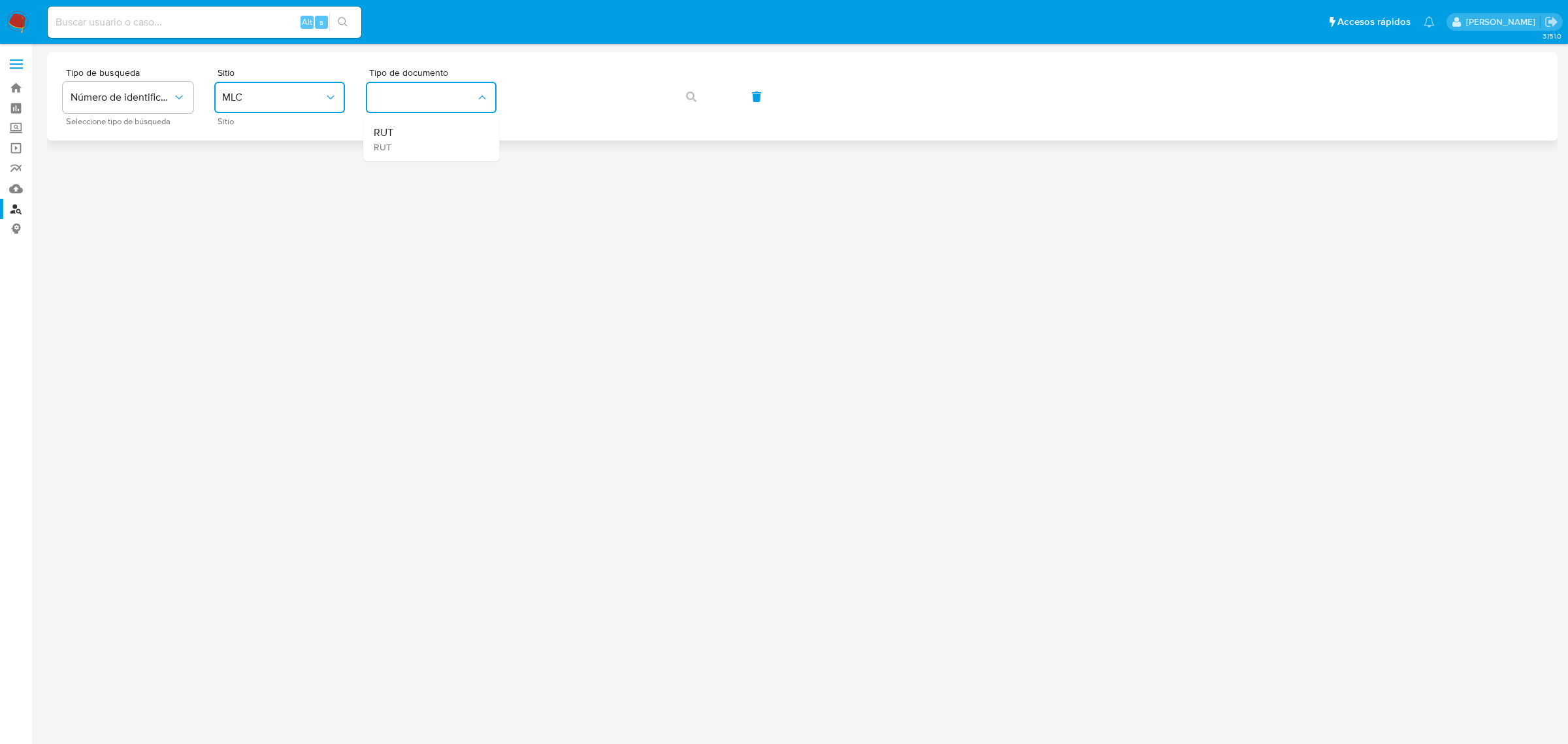
click at [420, 141] on div "RUT RUT" at bounding box center [427, 139] width 107 height 45
click at [704, 102] on button "button" at bounding box center [691, 97] width 45 height 32
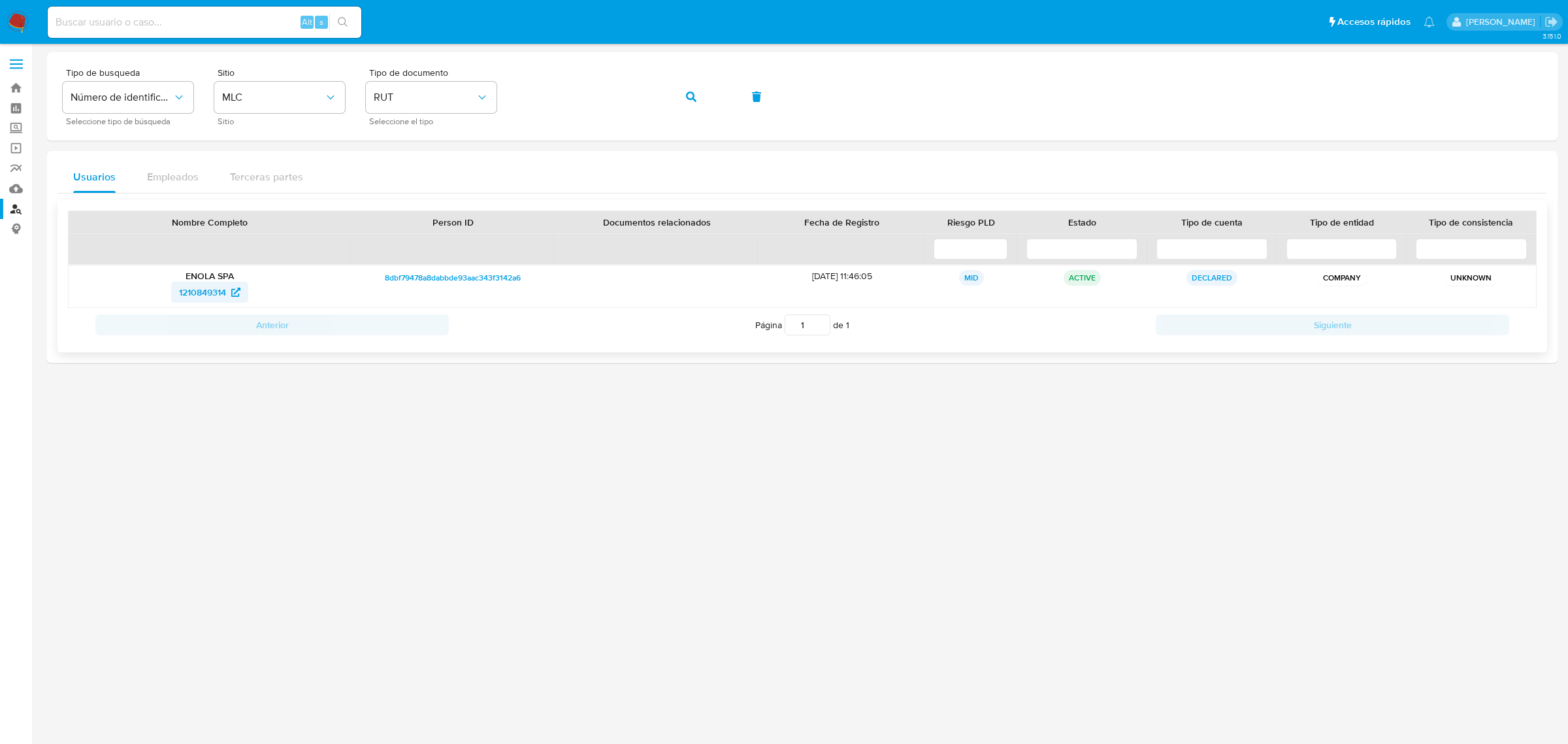
click at [204, 294] on span "1210849314" at bounding box center [203, 292] width 47 height 21
click at [689, 96] on icon "button" at bounding box center [691, 97] width 11 height 11
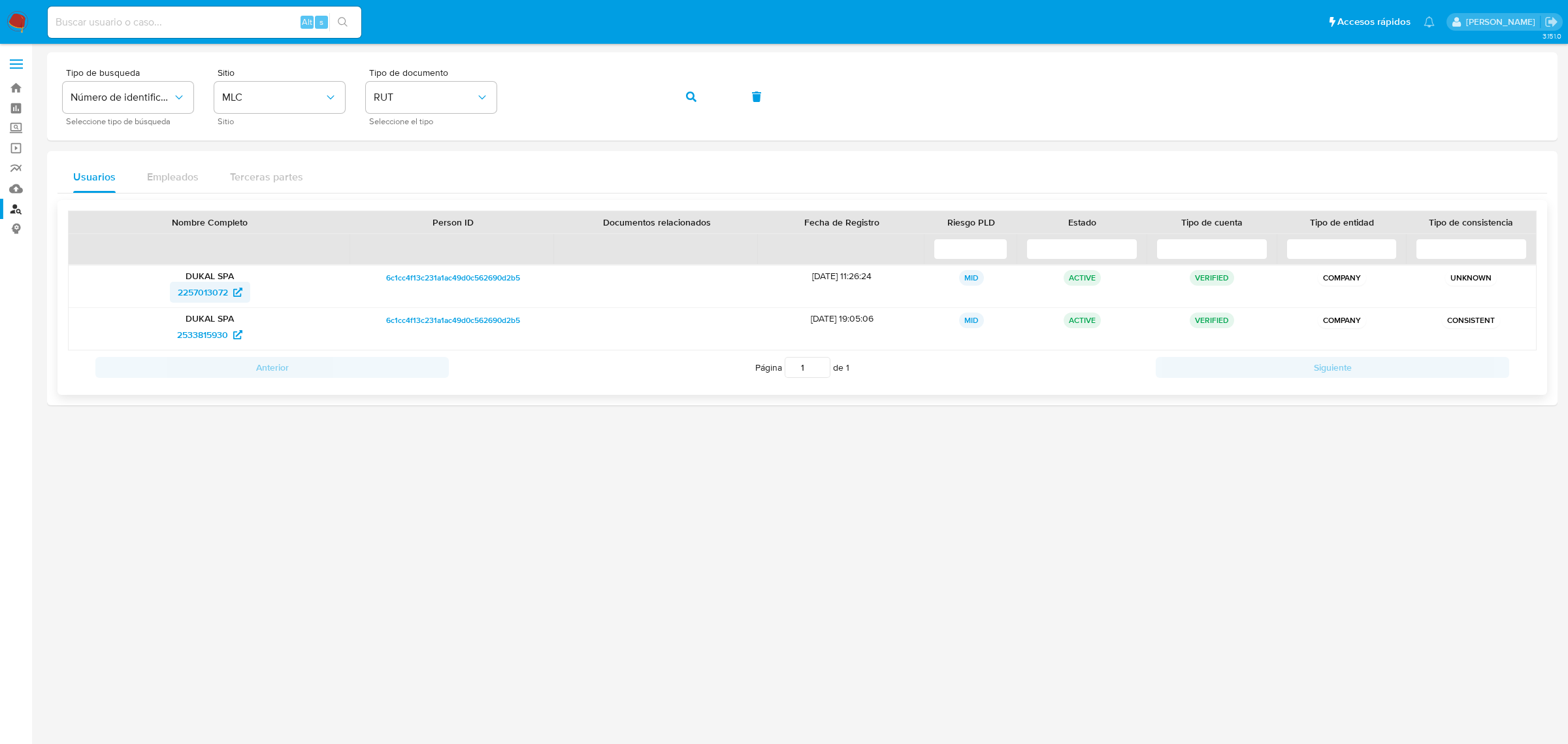
click at [209, 291] on span "2257013072" at bounding box center [203, 292] width 51 height 21
click at [200, 334] on span "2533815930" at bounding box center [203, 335] width 51 height 21
click at [14, 13] on img at bounding box center [18, 22] width 22 height 22
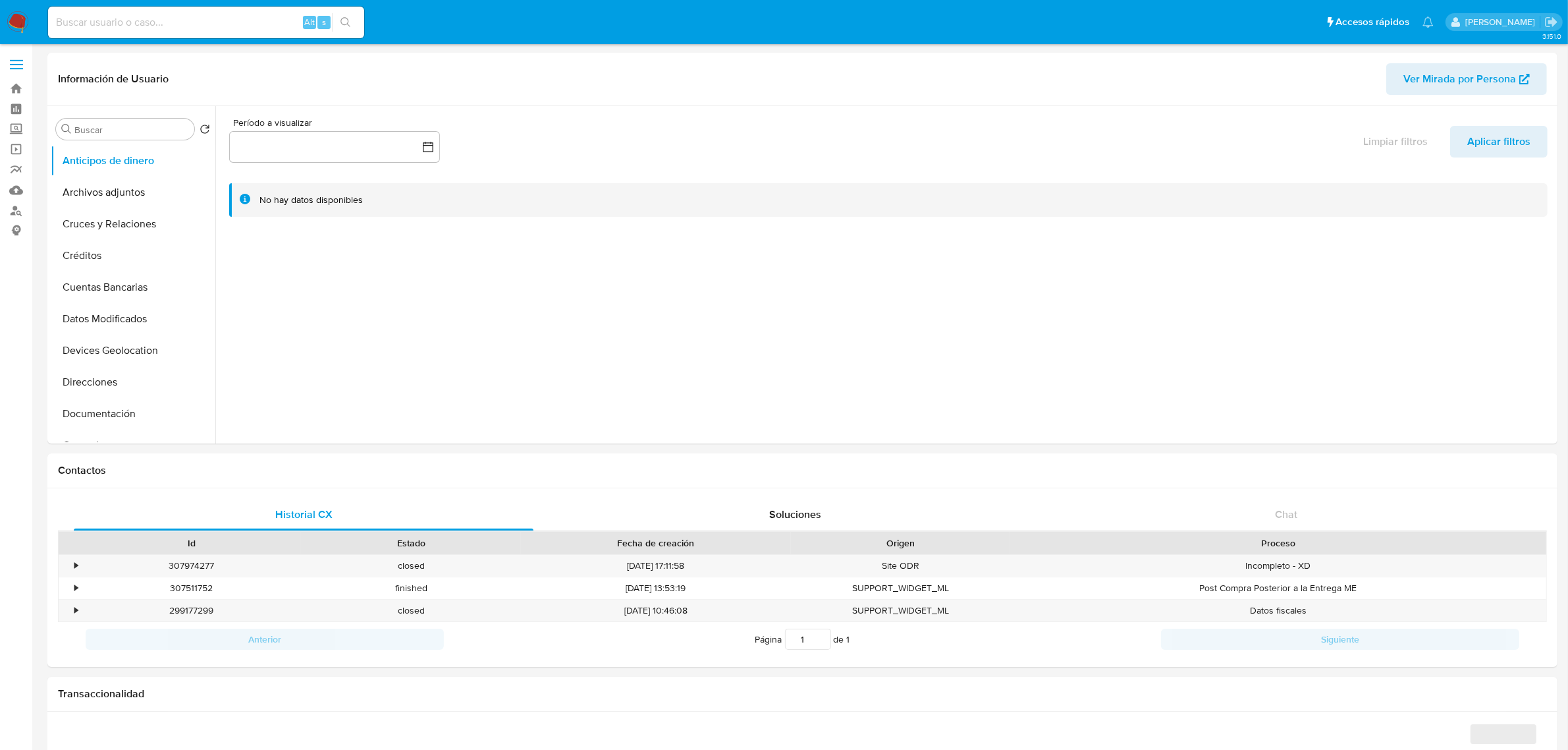
select select "10"
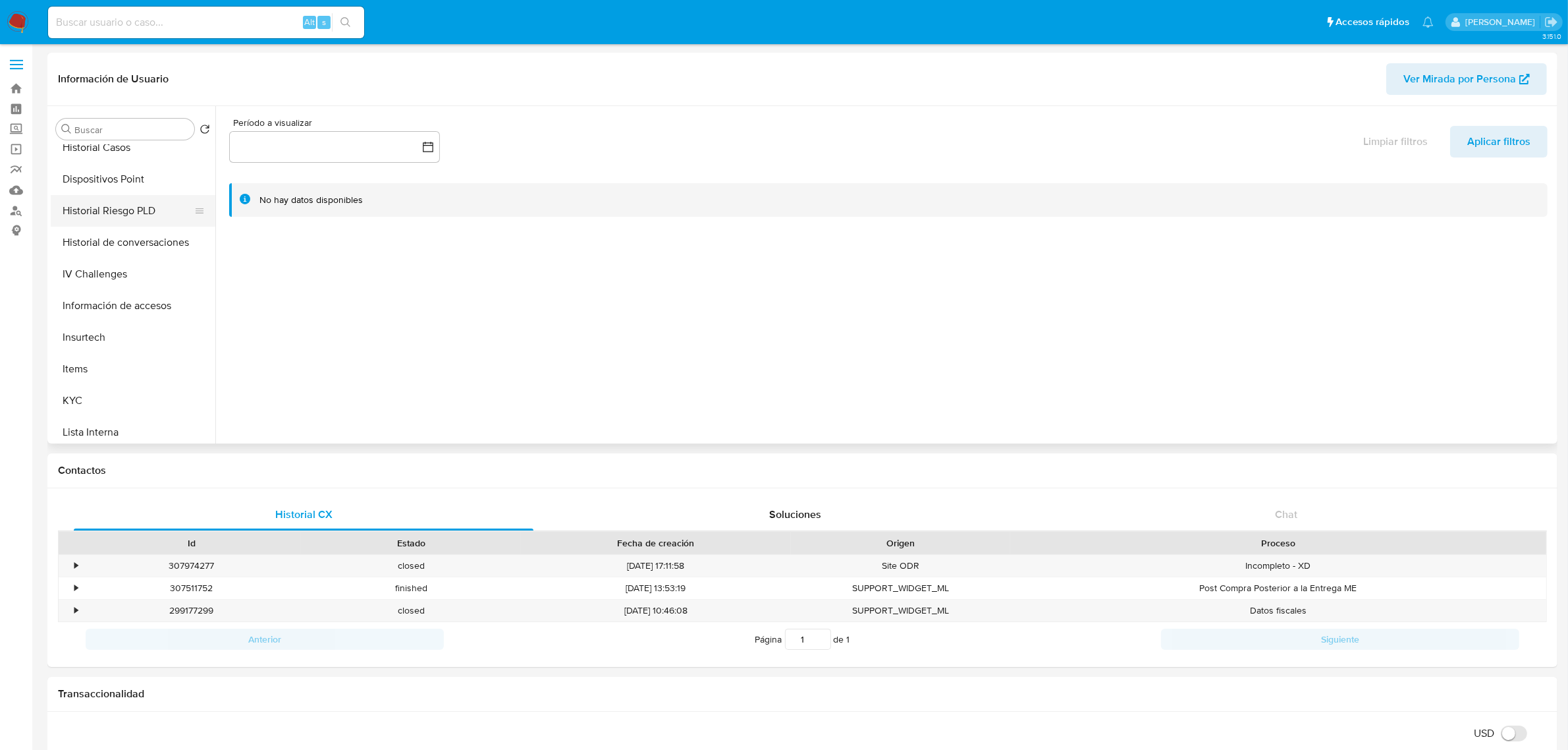
scroll to position [247, 0]
click at [109, 232] on button "Historial Casos" at bounding box center [128, 230] width 154 height 32
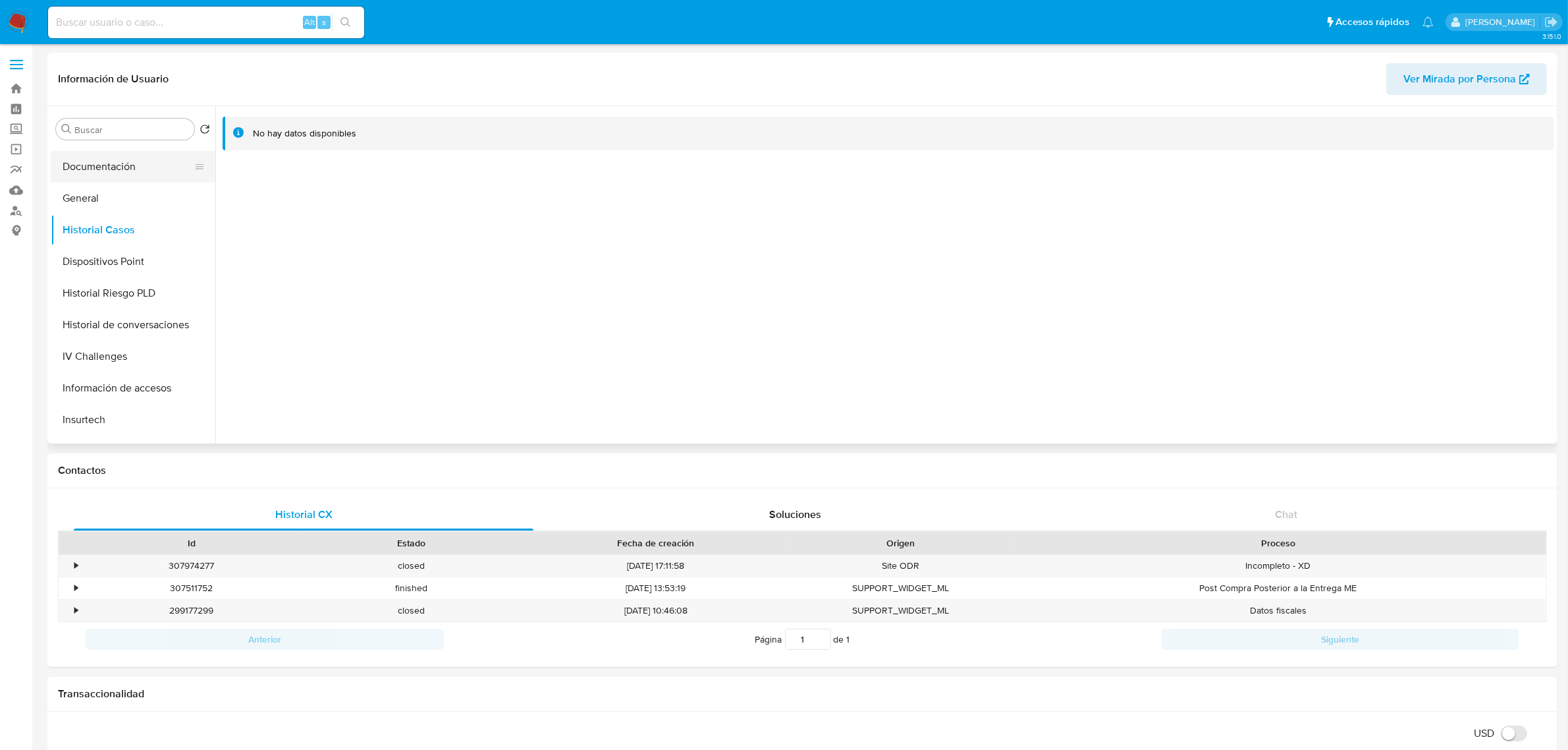
click at [109, 170] on button "Documentación" at bounding box center [128, 167] width 154 height 32
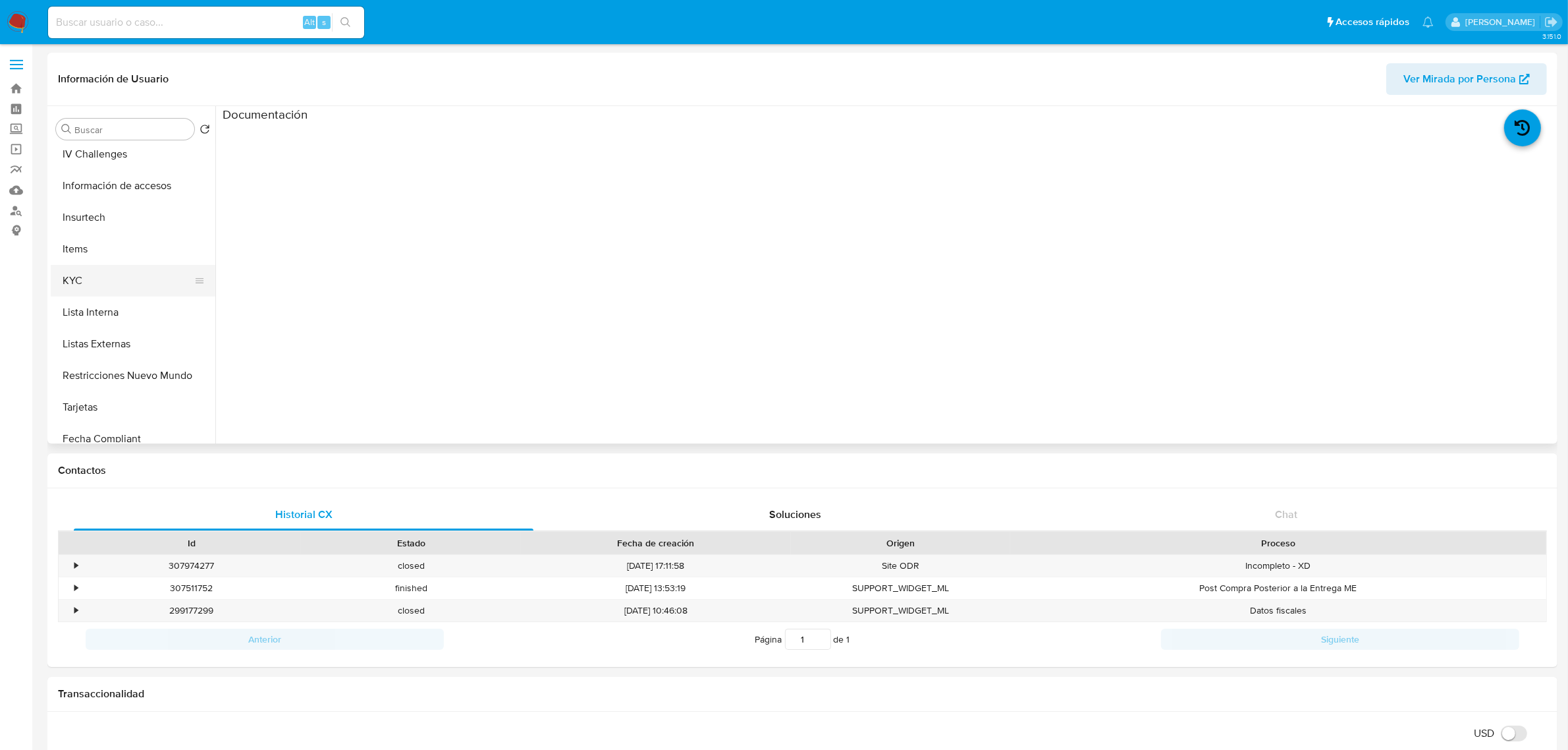
scroll to position [494, 0]
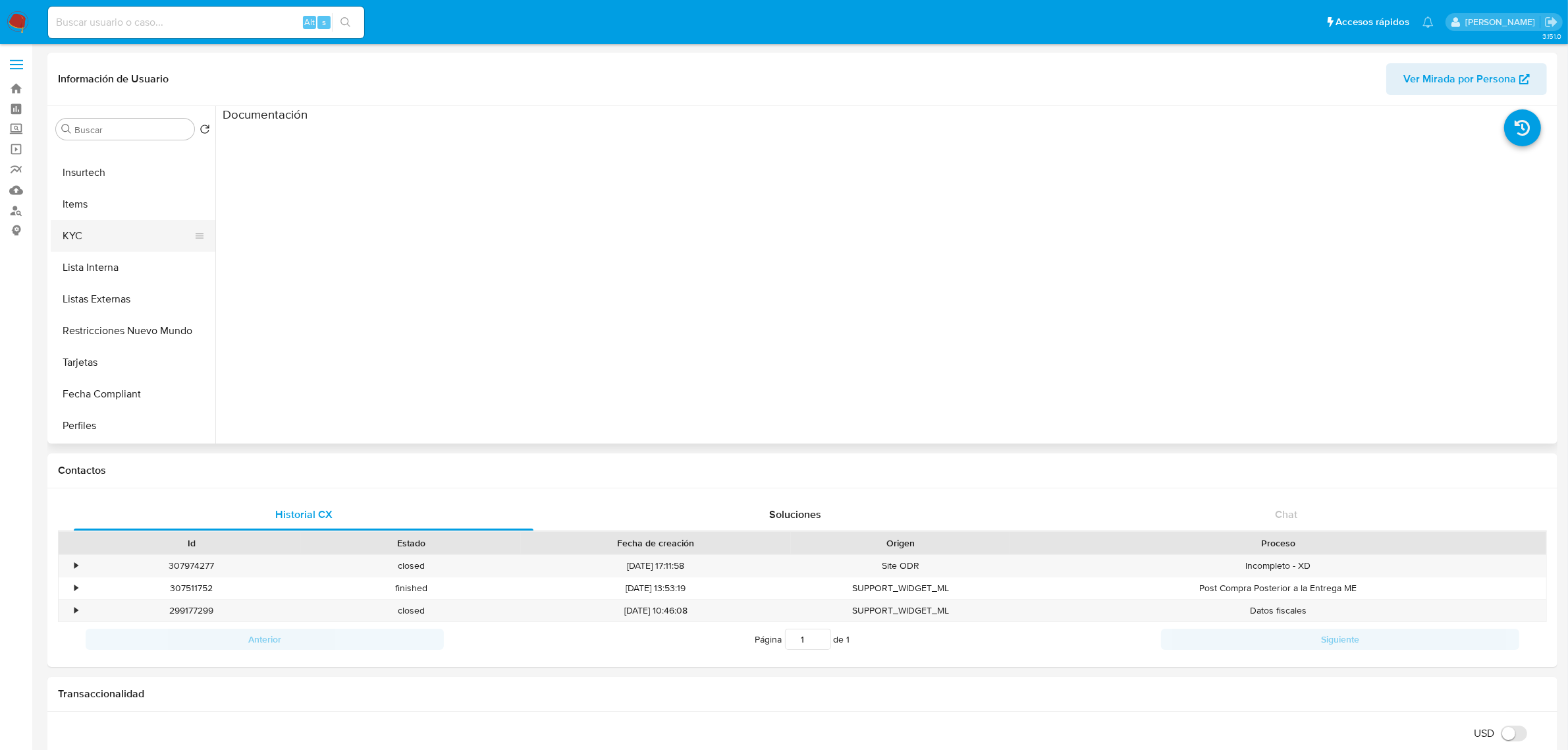
click at [89, 238] on button "KYC" at bounding box center [128, 236] width 154 height 32
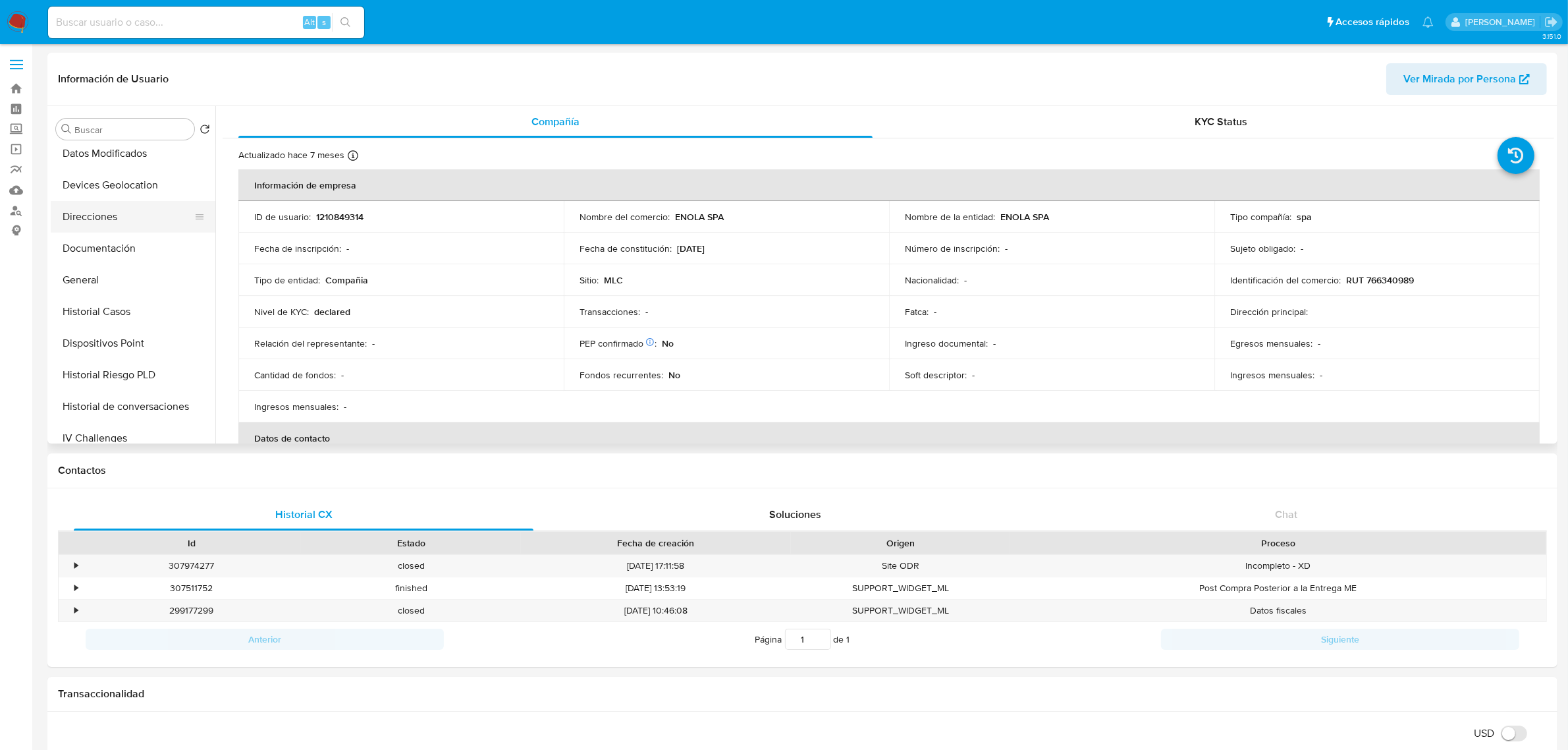
scroll to position [165, 0]
click at [114, 238] on button "Documentación" at bounding box center [128, 249] width 154 height 32
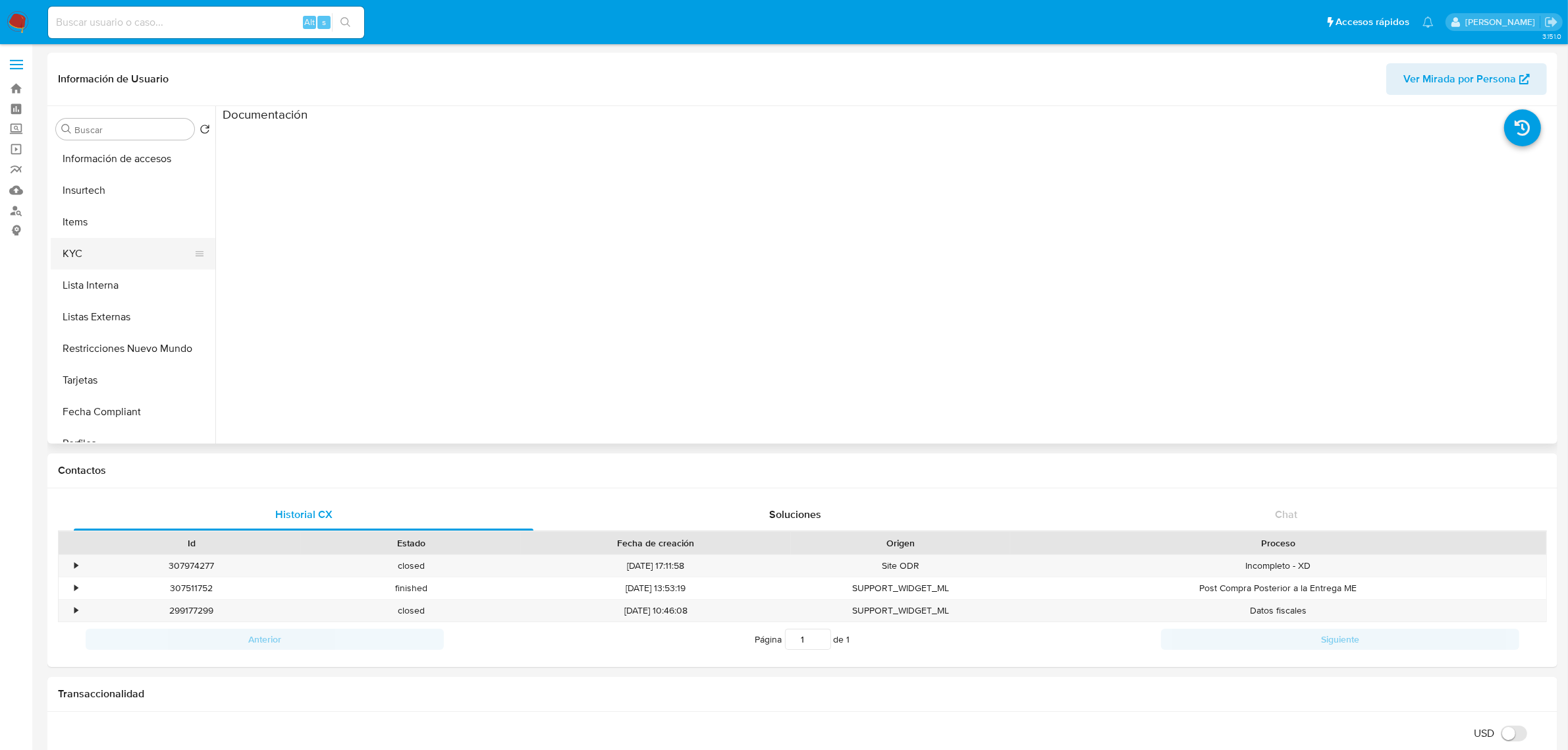
scroll to position [524, 0]
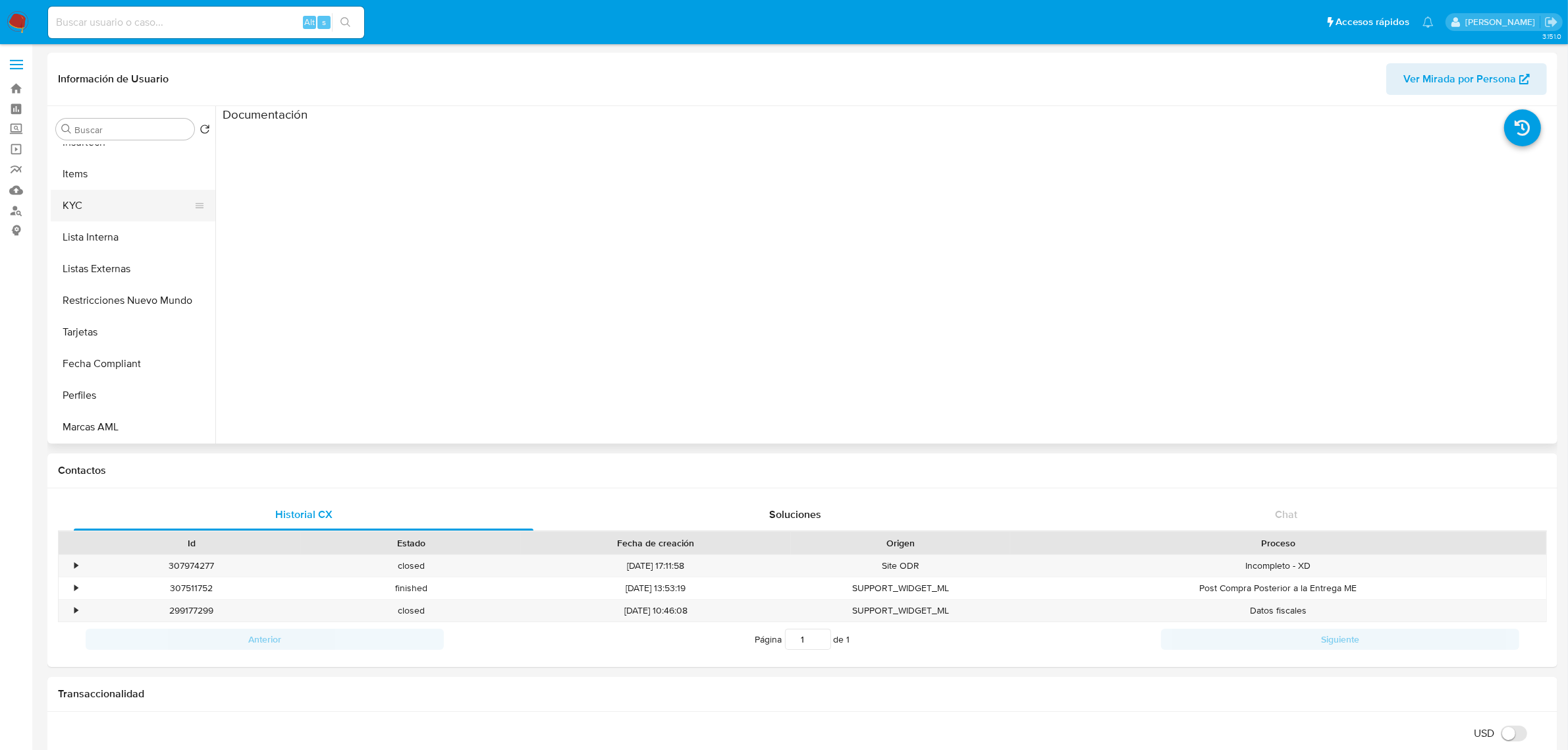
click at [72, 200] on button "KYC" at bounding box center [128, 206] width 154 height 32
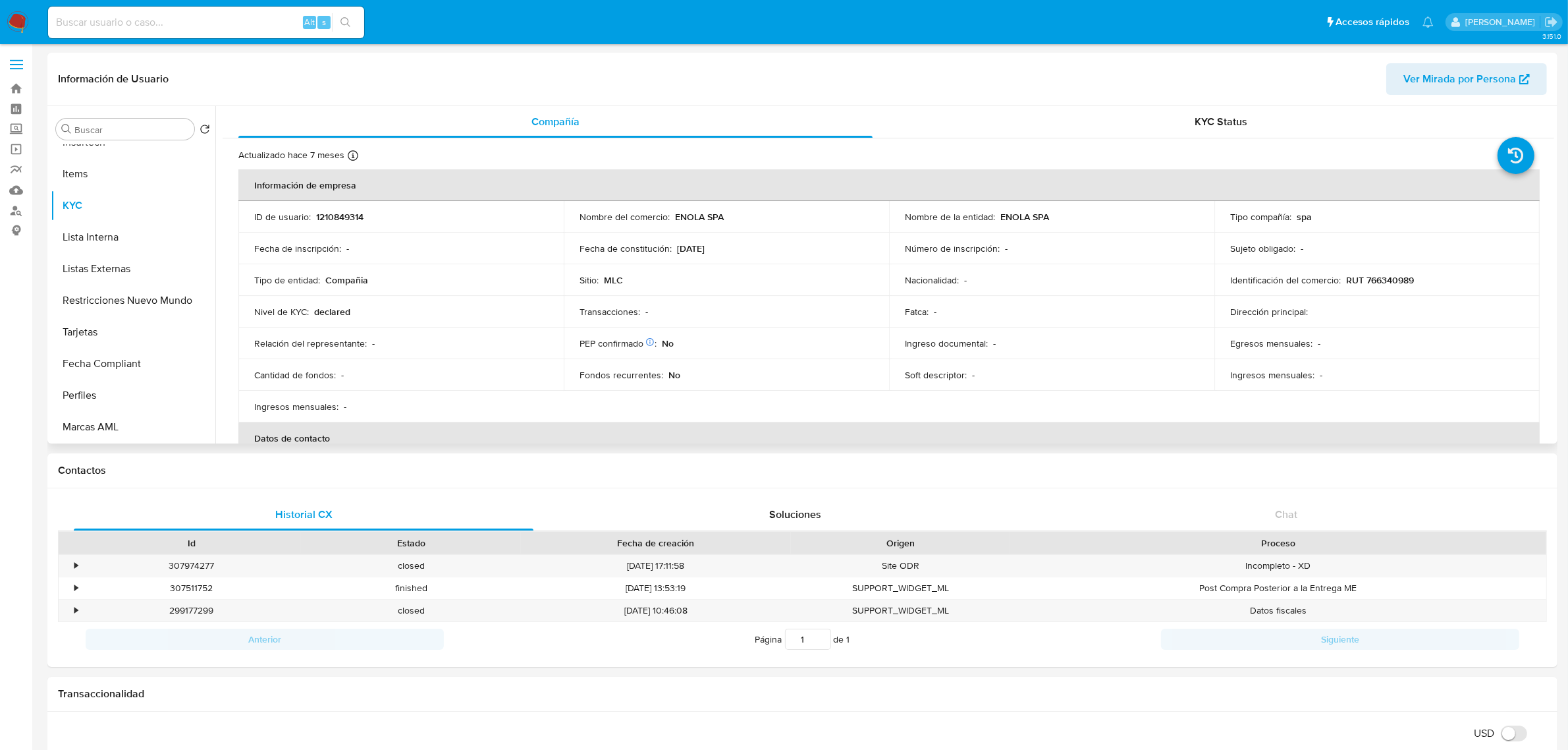
click at [1373, 281] on p "RUT 766340989" at bounding box center [1379, 280] width 68 height 12
copy p "766340989"
drag, startPoint x: 732, startPoint y: 218, endPoint x: 673, endPoint y: 222, distance: 59.1
click at [673, 222] on div "Nombre del comercio : ENOLA SPA" at bounding box center [726, 216] width 294 height 12
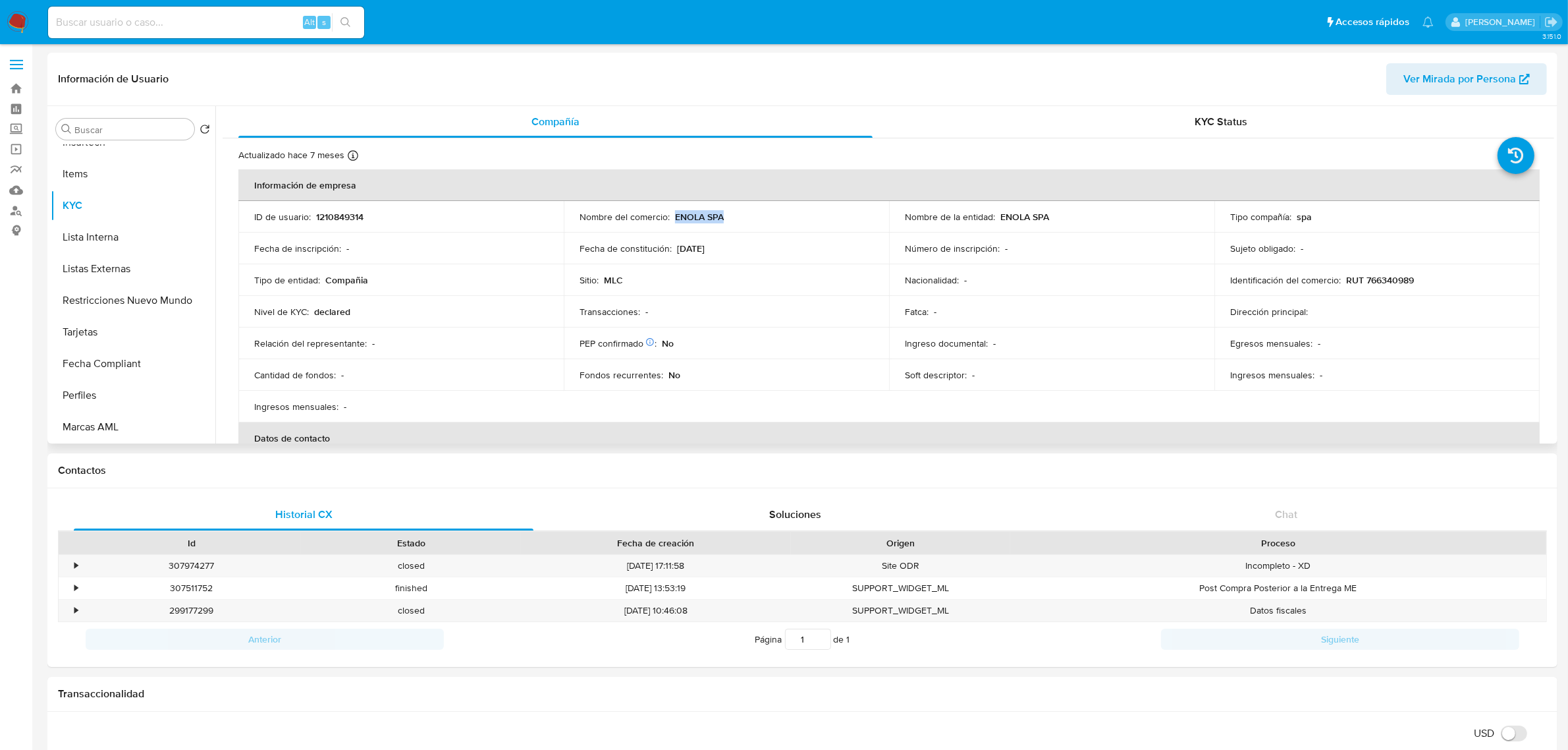
copy p "ENOLA SPA"
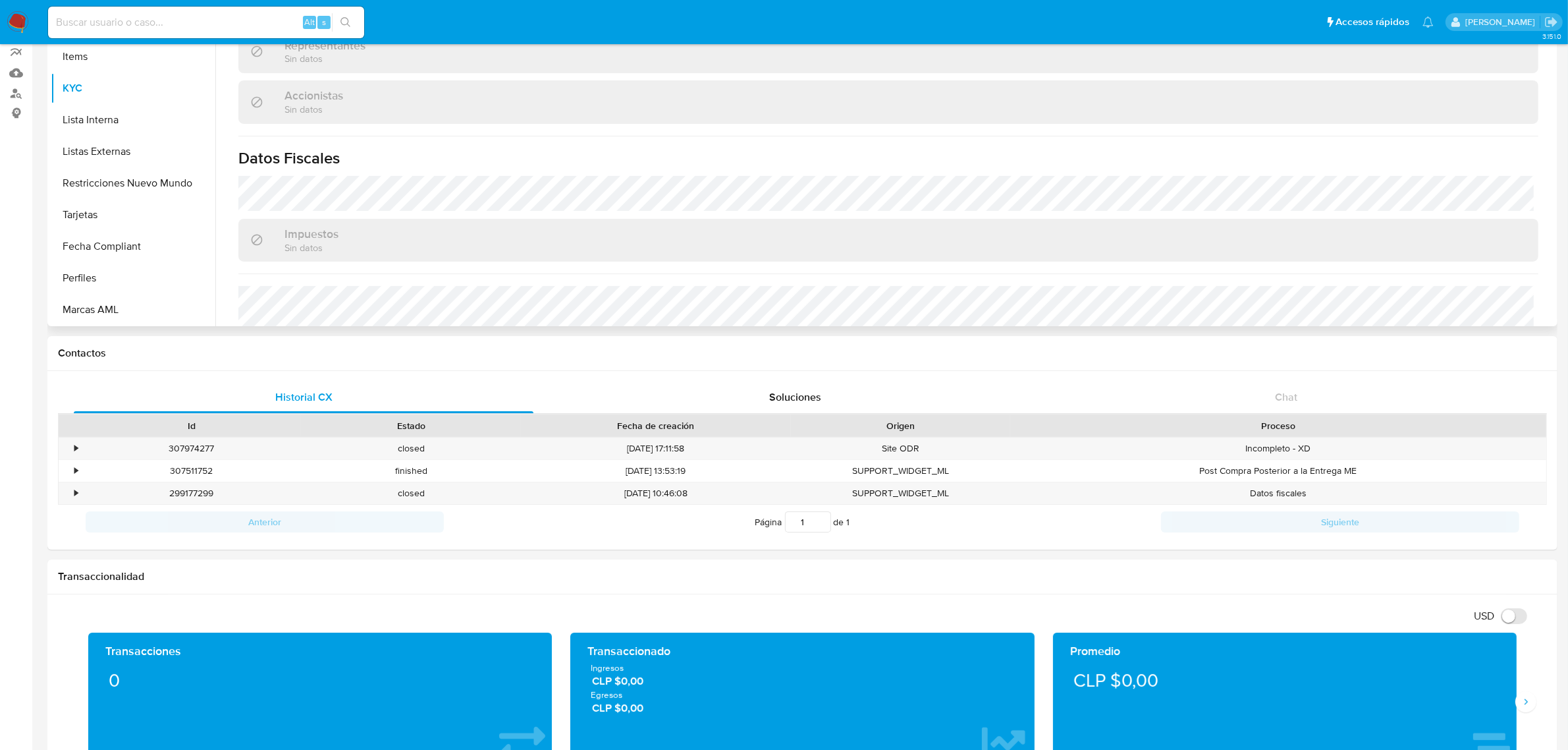
scroll to position [865, 0]
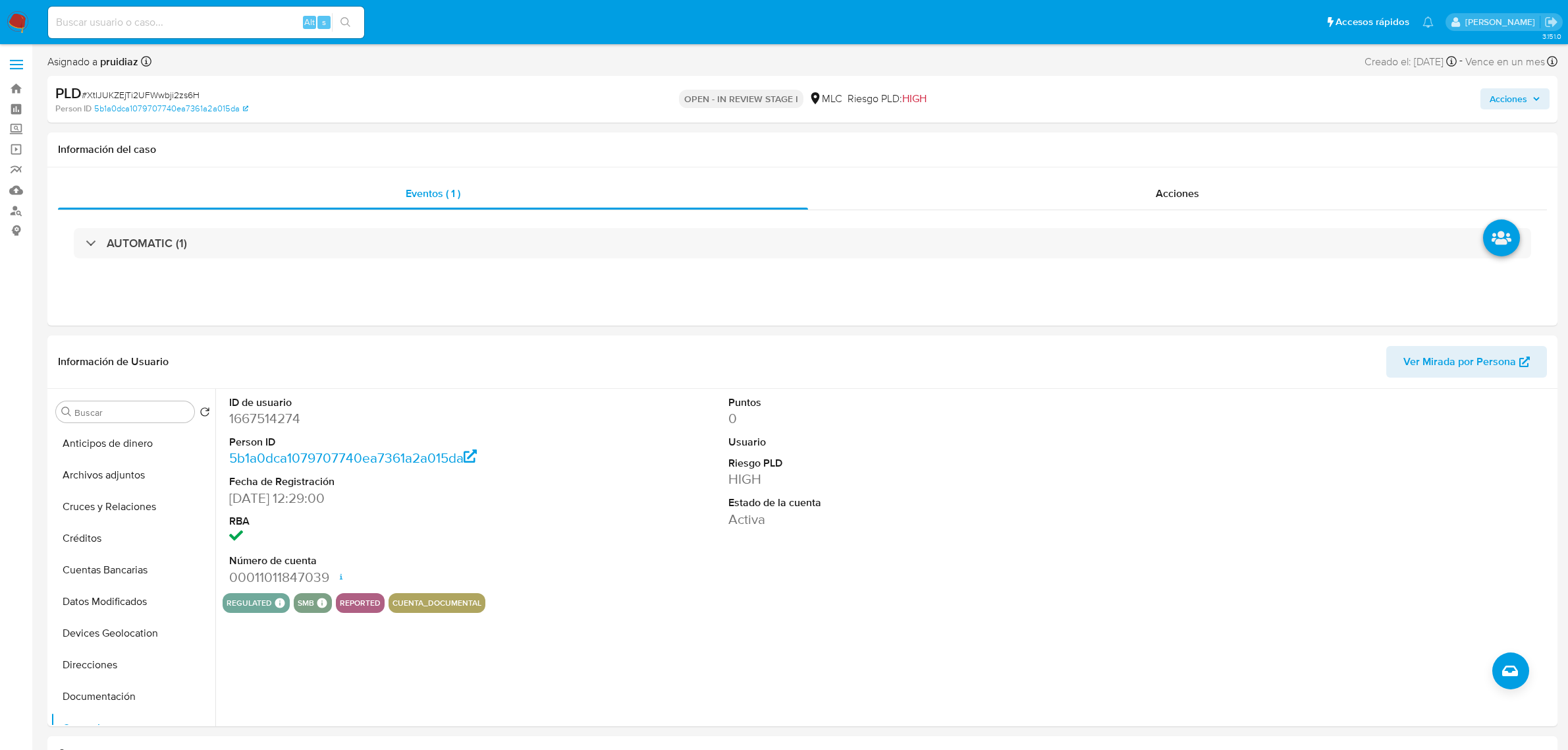
select select "10"
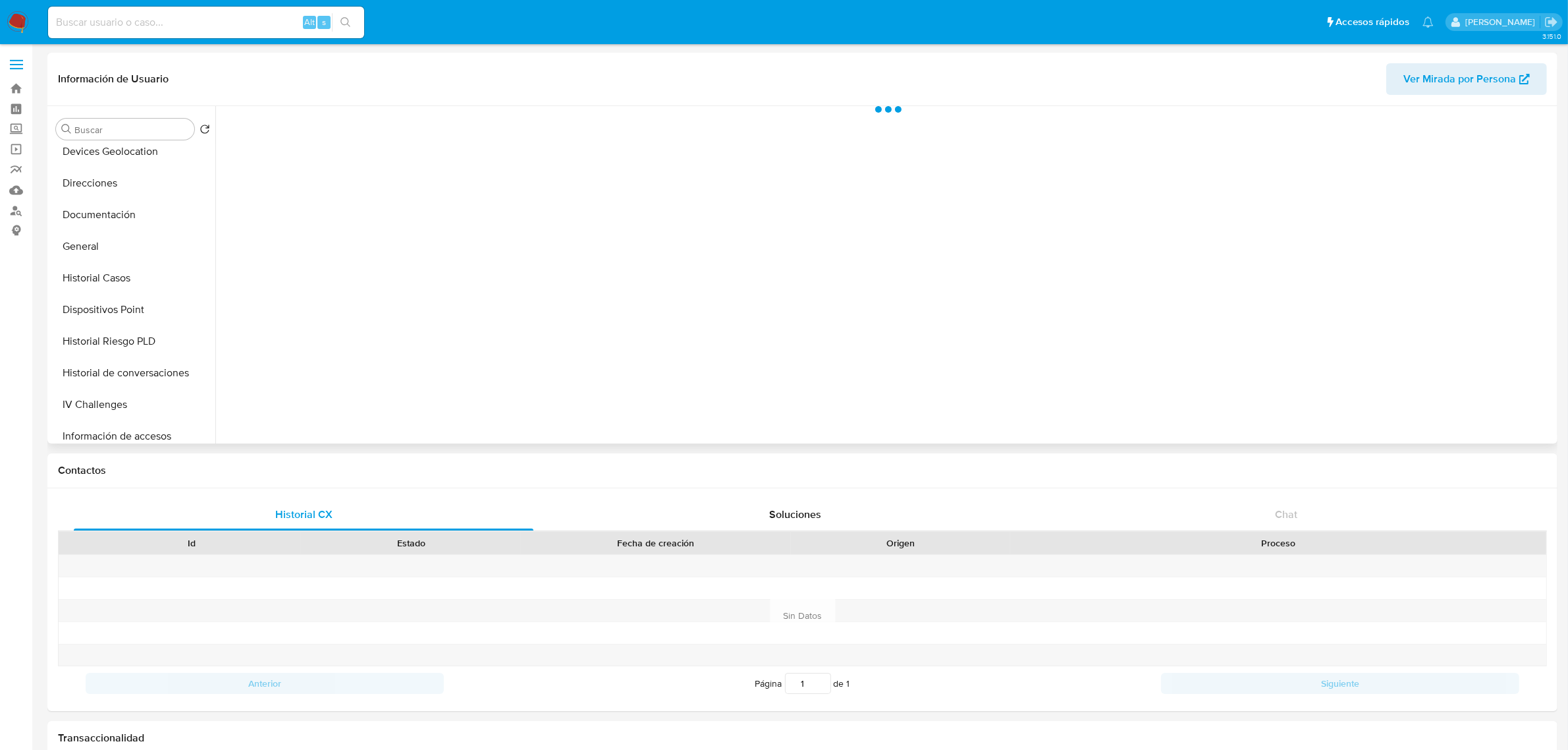
scroll to position [247, 0]
click at [124, 232] on button "Historial Casos" at bounding box center [128, 230] width 154 height 32
select select "10"
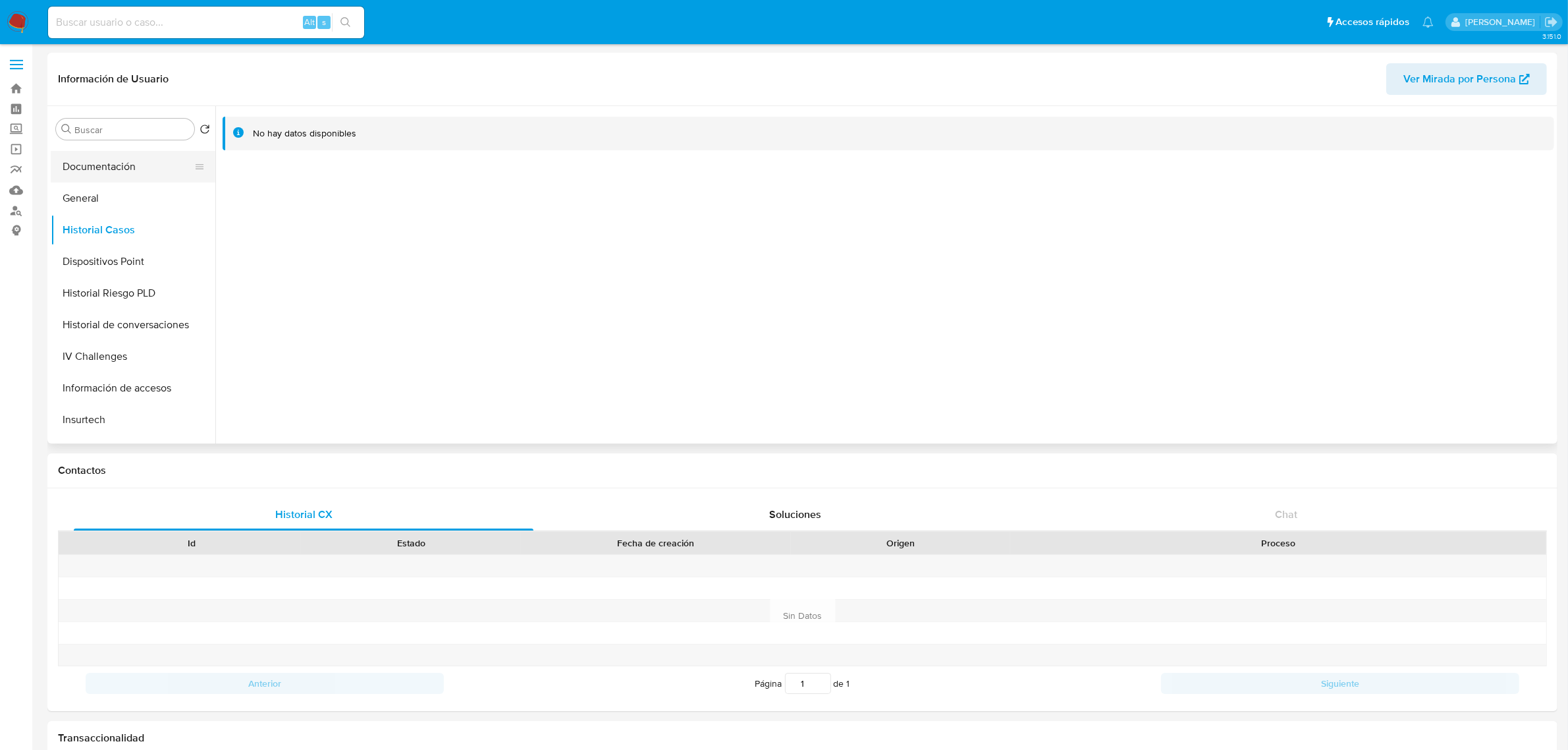
click at [99, 165] on button "Documentación" at bounding box center [128, 167] width 154 height 32
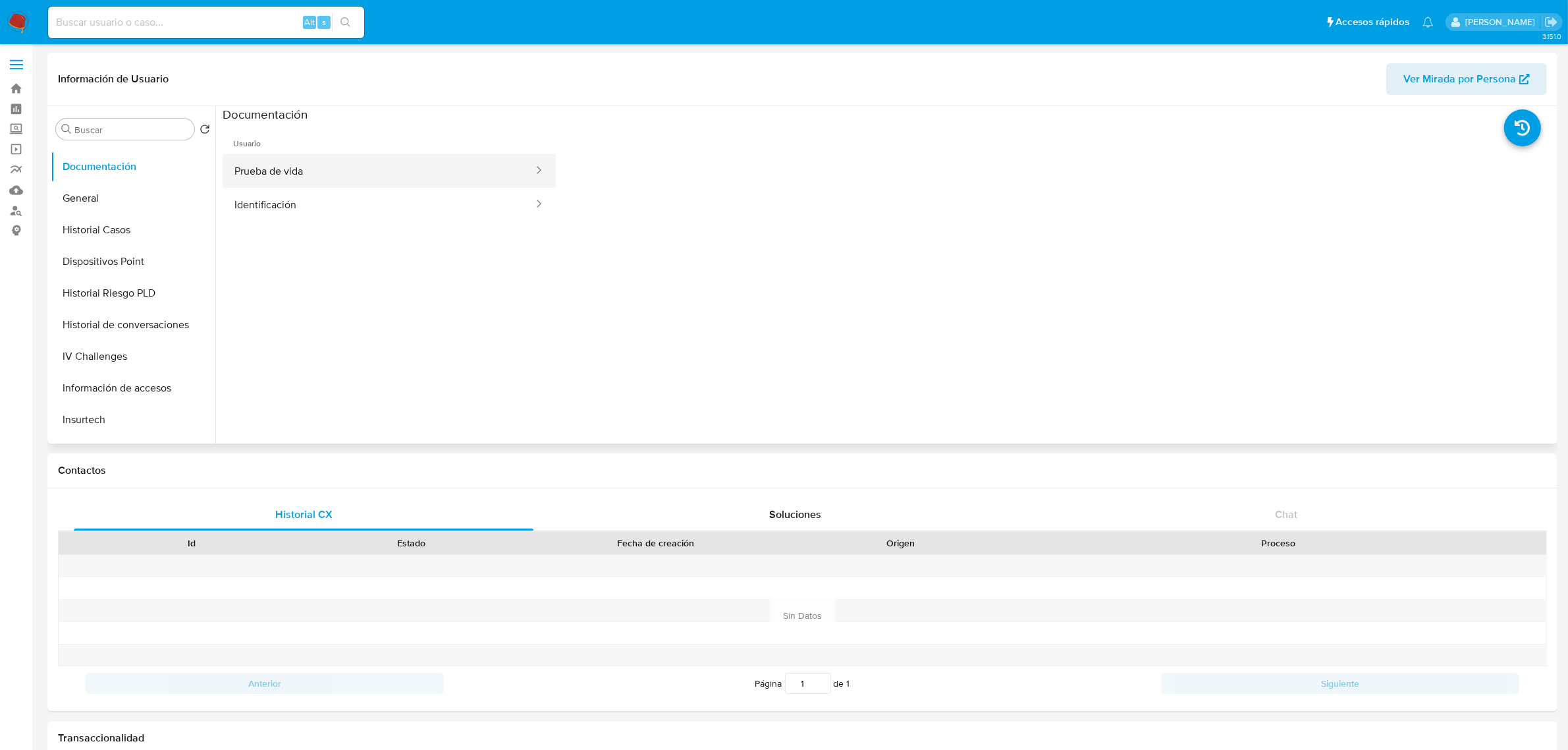
click at [331, 169] on button "Prueba de vida" at bounding box center [378, 171] width 312 height 34
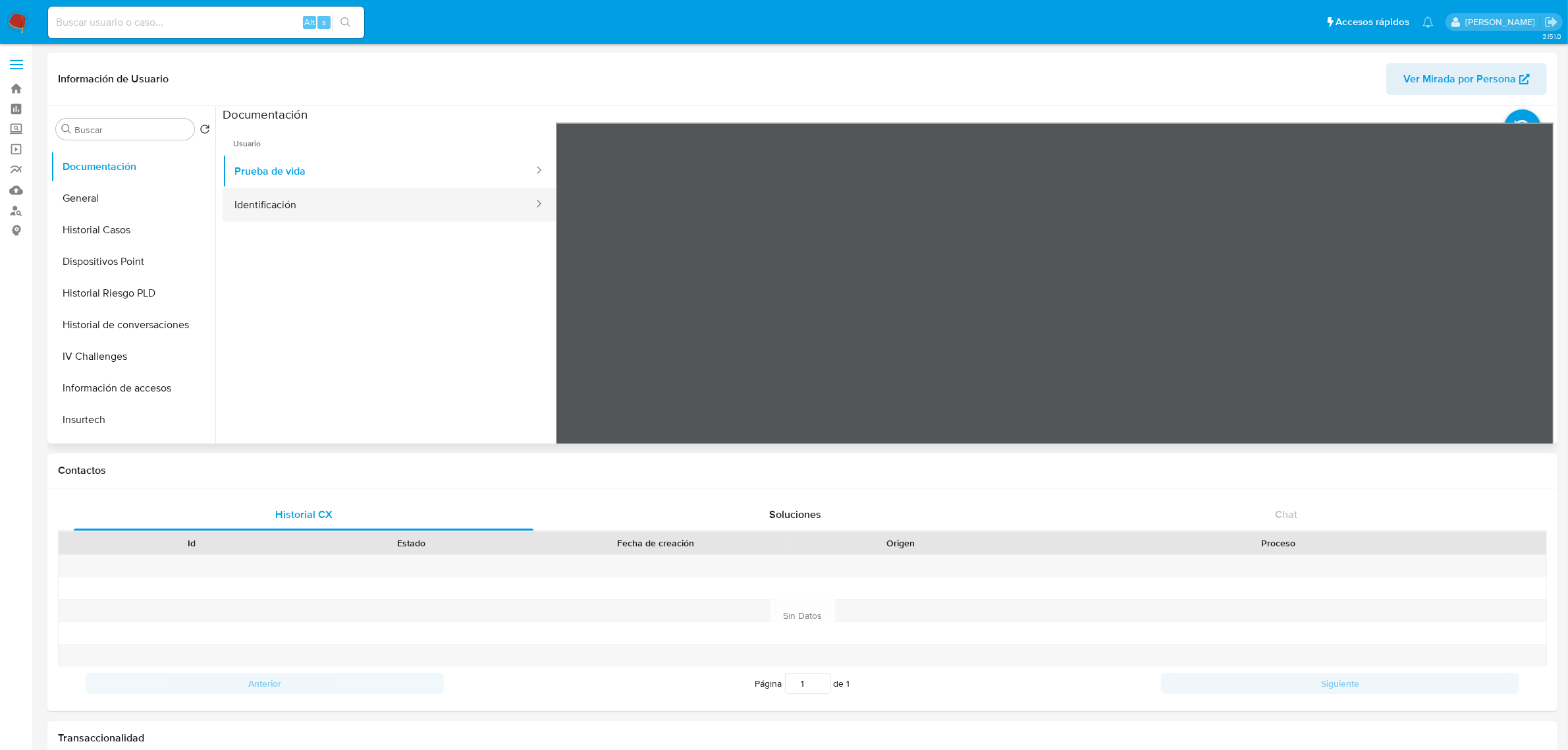
click at [297, 195] on button "Identificación" at bounding box center [378, 205] width 312 height 34
click at [1542, 335] on icon at bounding box center [1538, 337] width 26 height 26
click at [351, 171] on button "Prueba de vida" at bounding box center [378, 171] width 312 height 34
click at [83, 241] on button "KYC" at bounding box center [128, 236] width 154 height 32
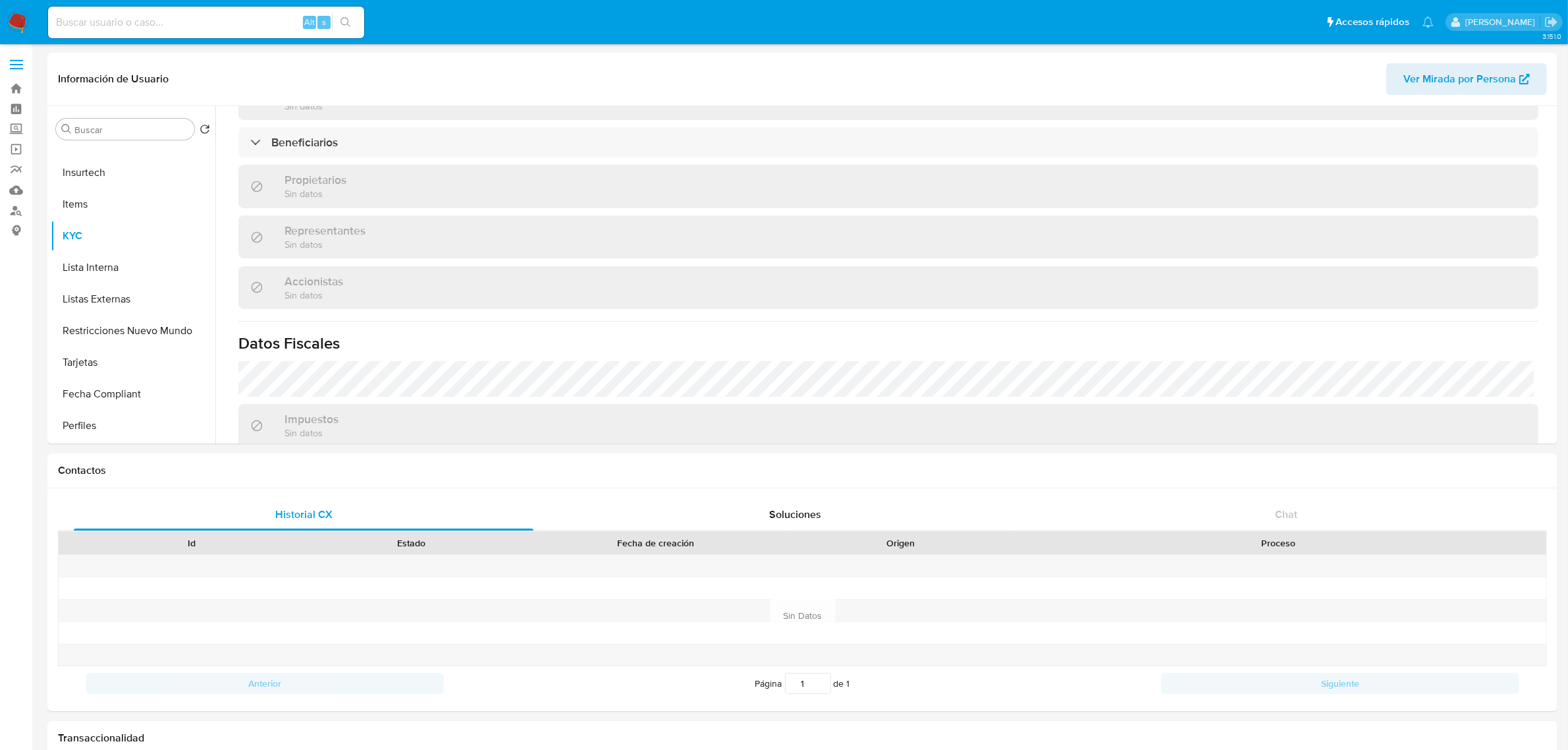
scroll to position [852, 0]
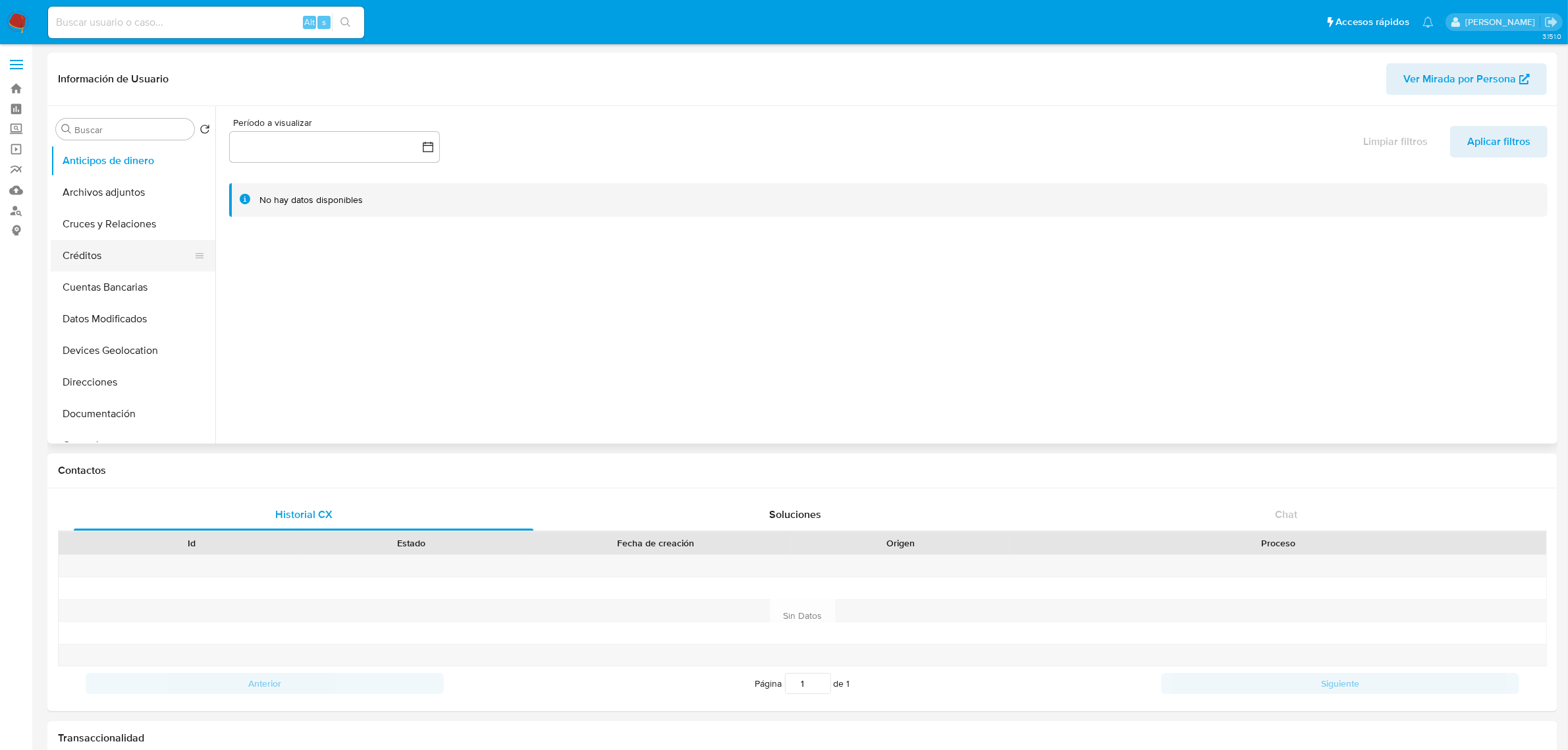
scroll to position [165, 0]
select select "10"
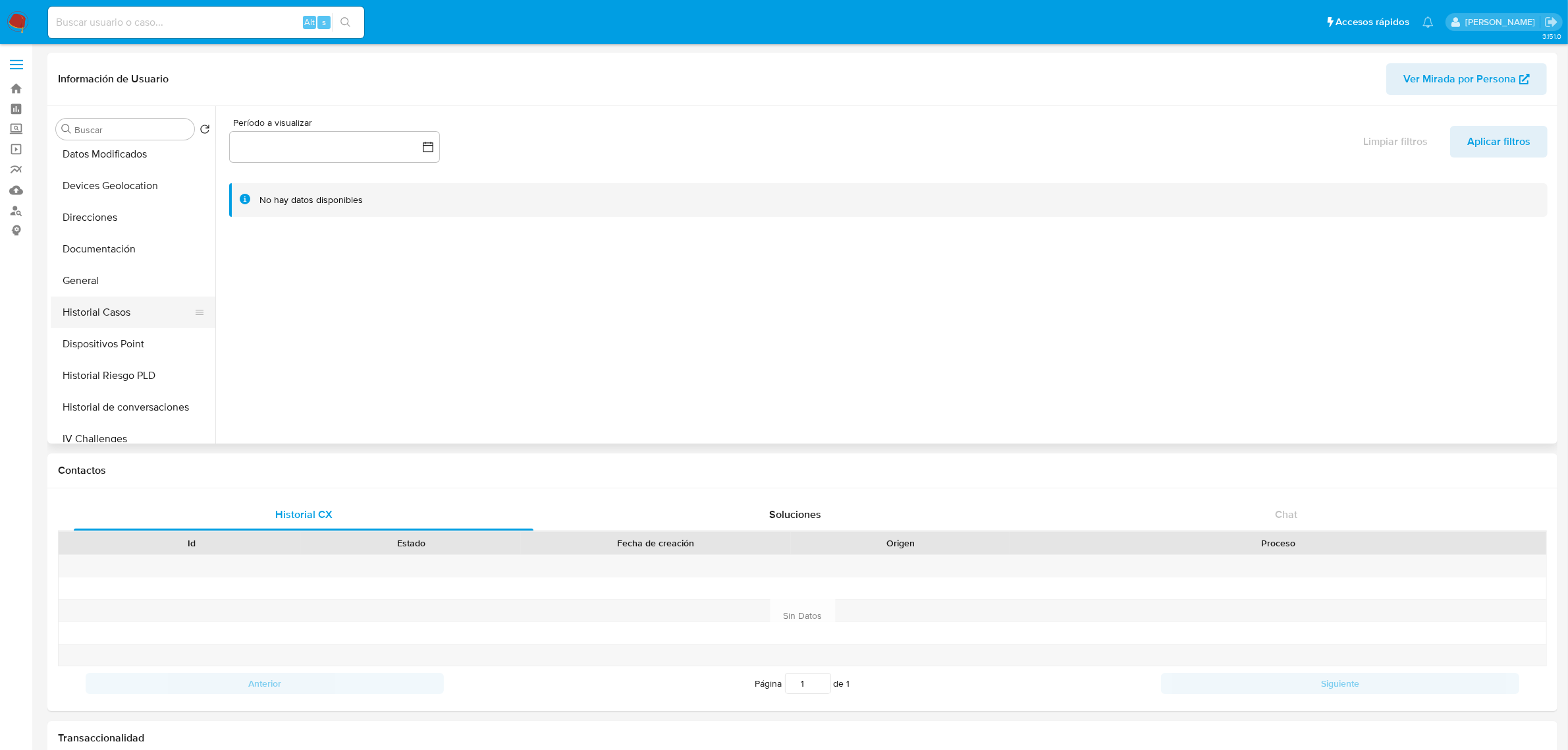
click at [90, 308] on button "Historial Casos" at bounding box center [128, 312] width 154 height 32
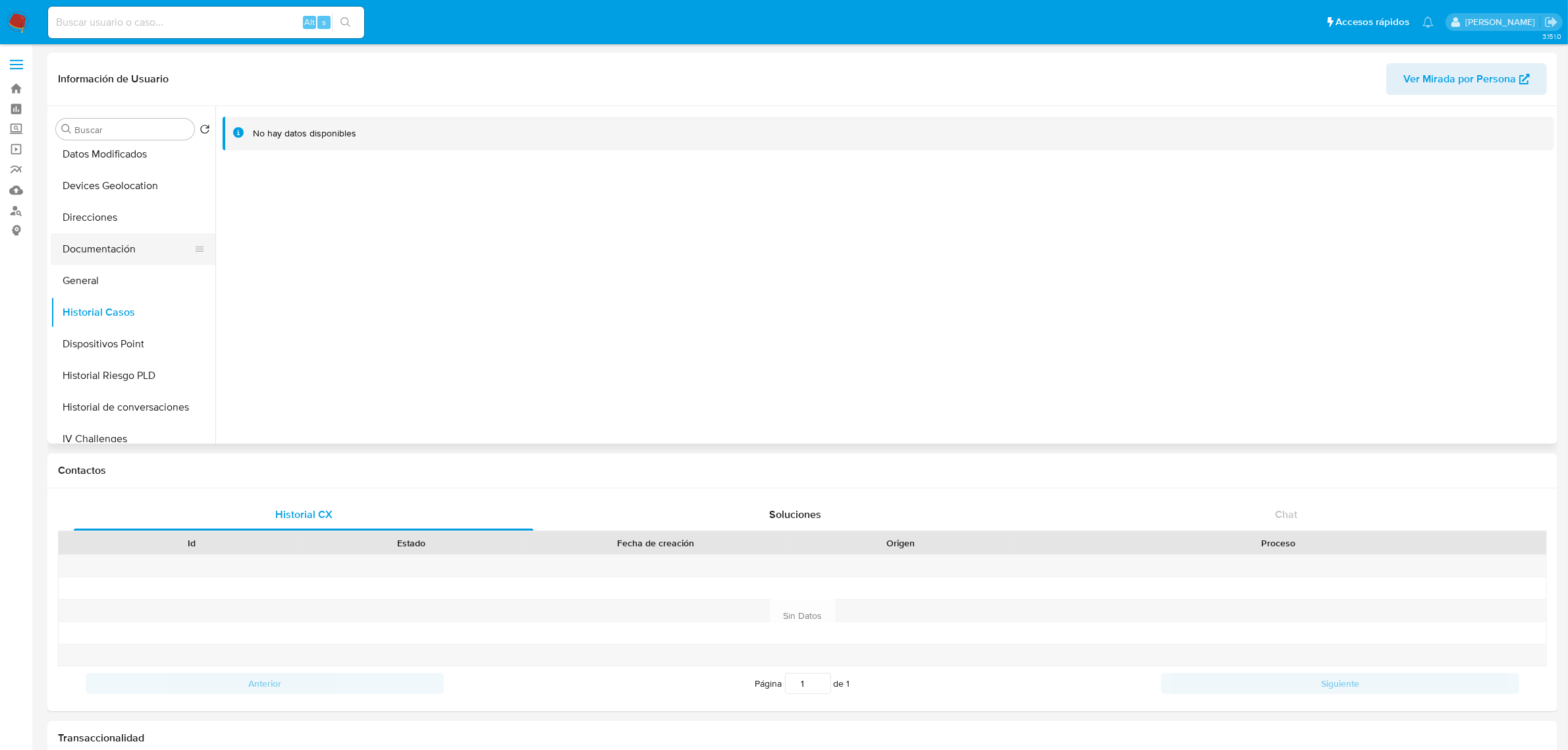
click at [112, 242] on button "Documentación" at bounding box center [128, 249] width 154 height 32
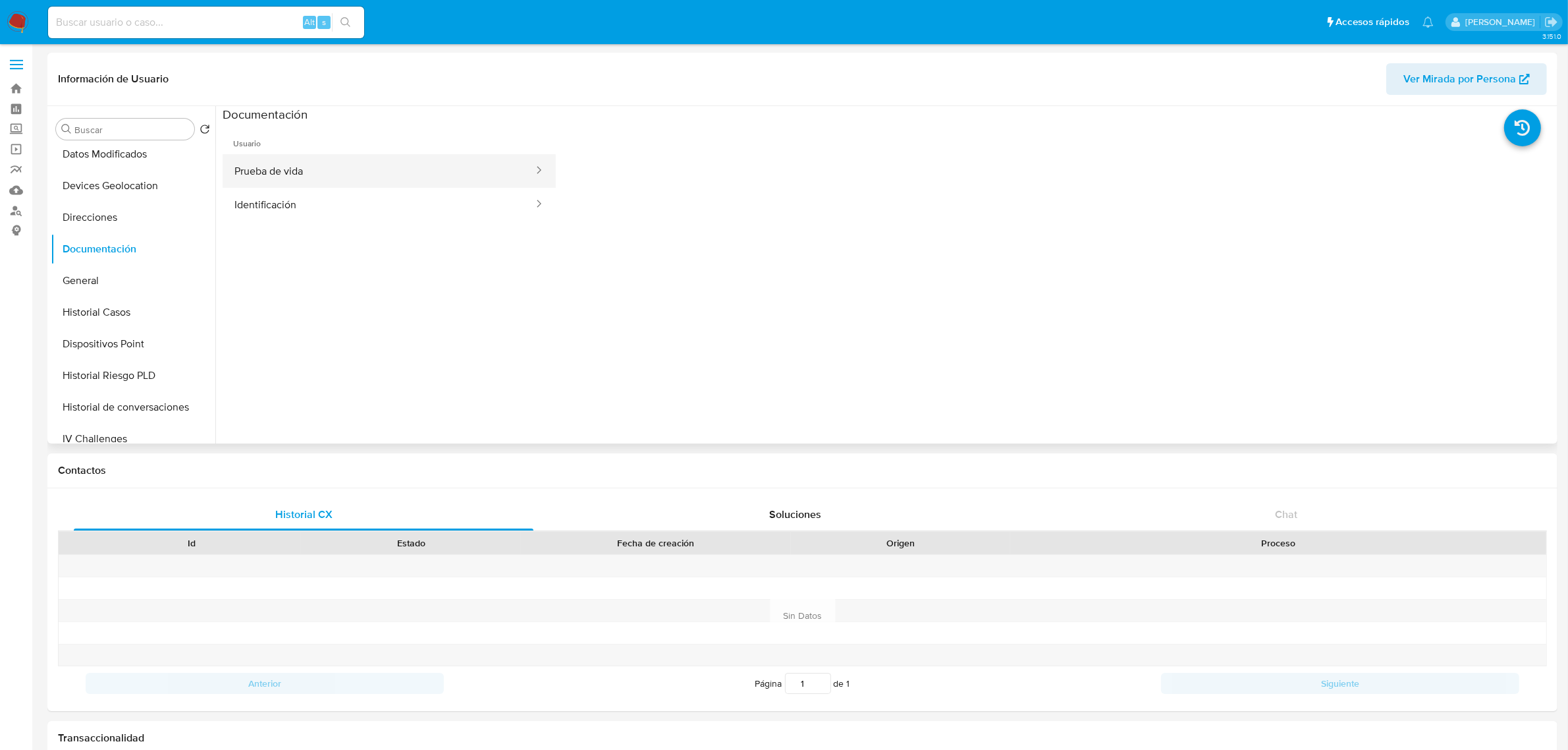
click at [325, 175] on button "Prueba de vida" at bounding box center [378, 171] width 312 height 34
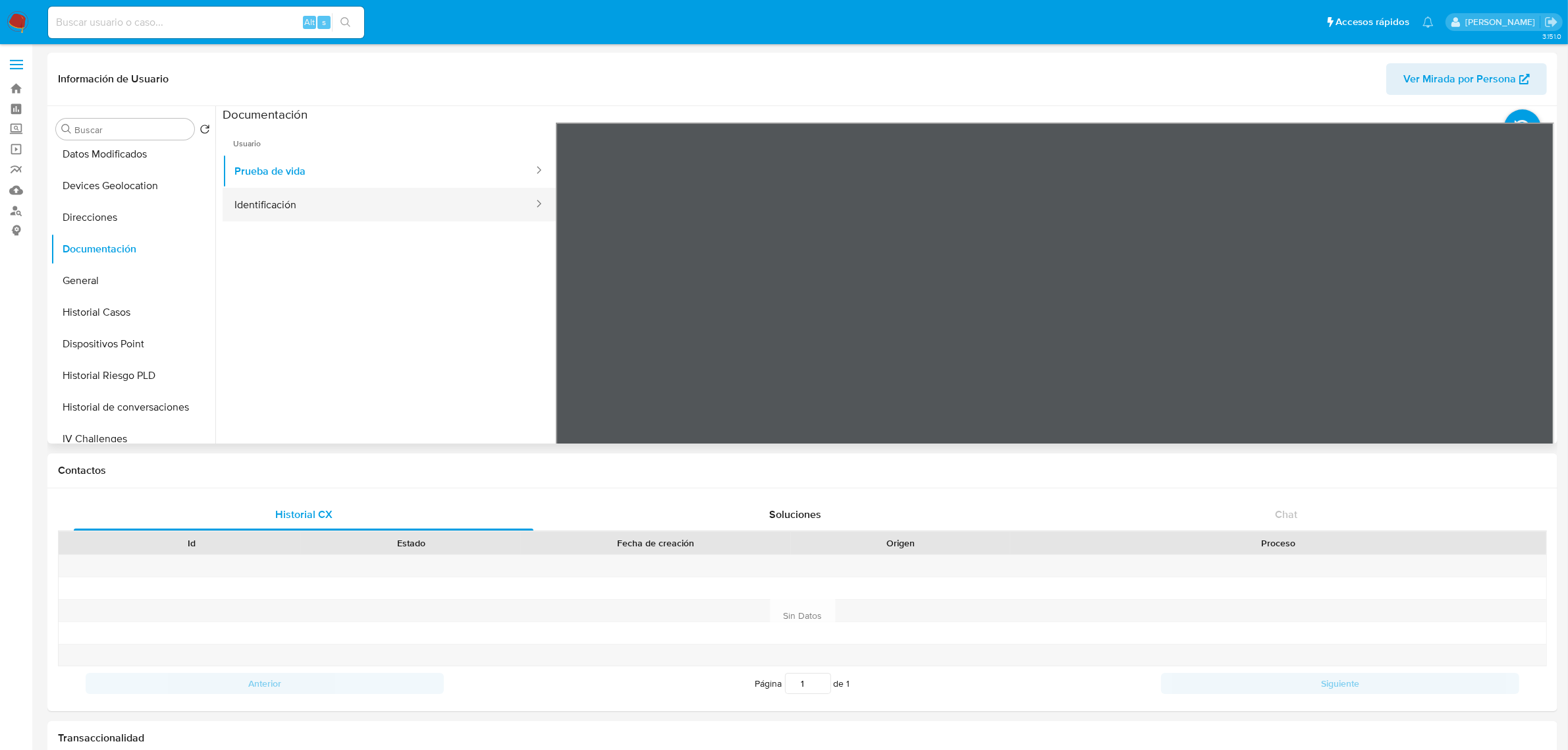
click at [362, 215] on button "Identificación" at bounding box center [378, 205] width 312 height 34
click at [1528, 340] on icon at bounding box center [1538, 337] width 26 height 26
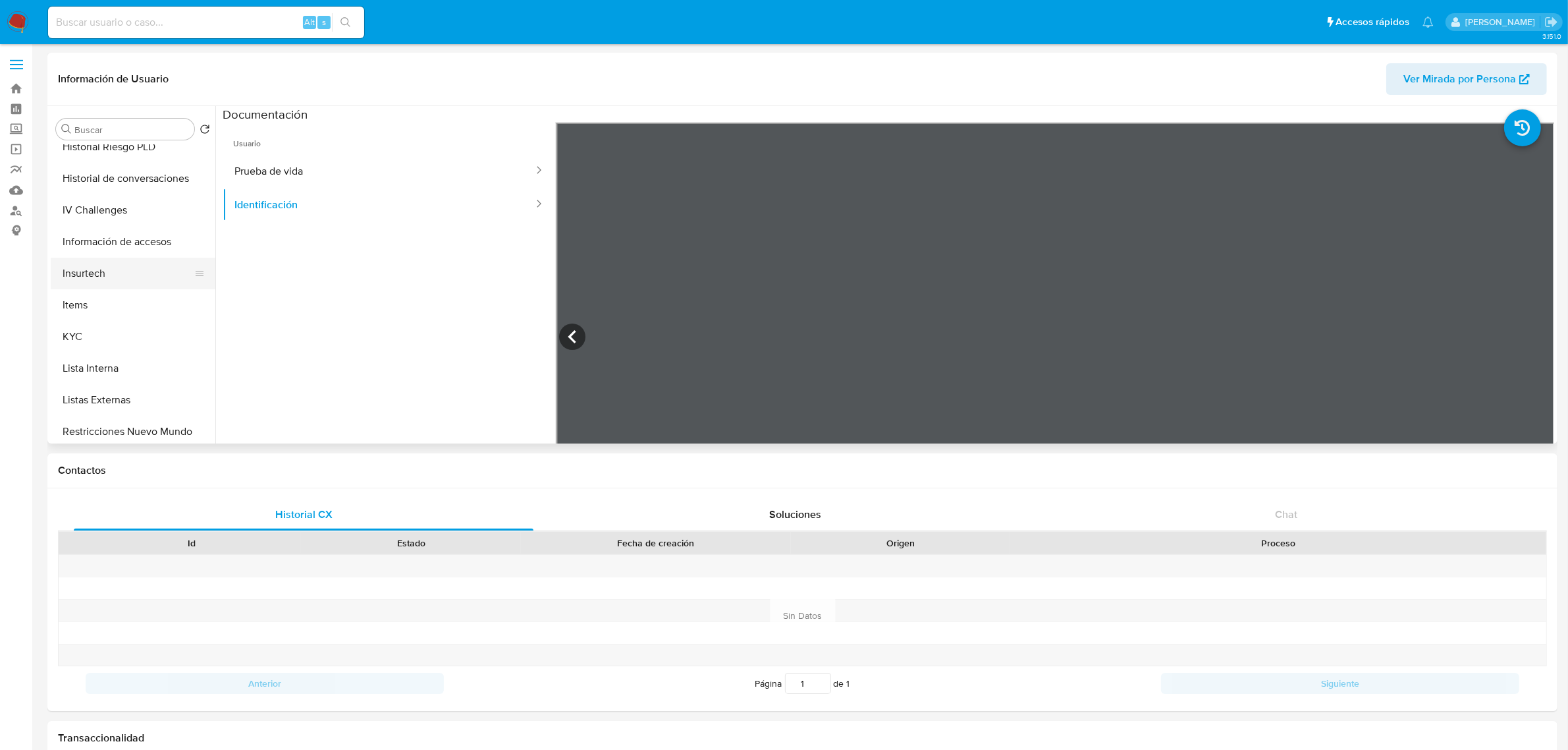
scroll to position [412, 0]
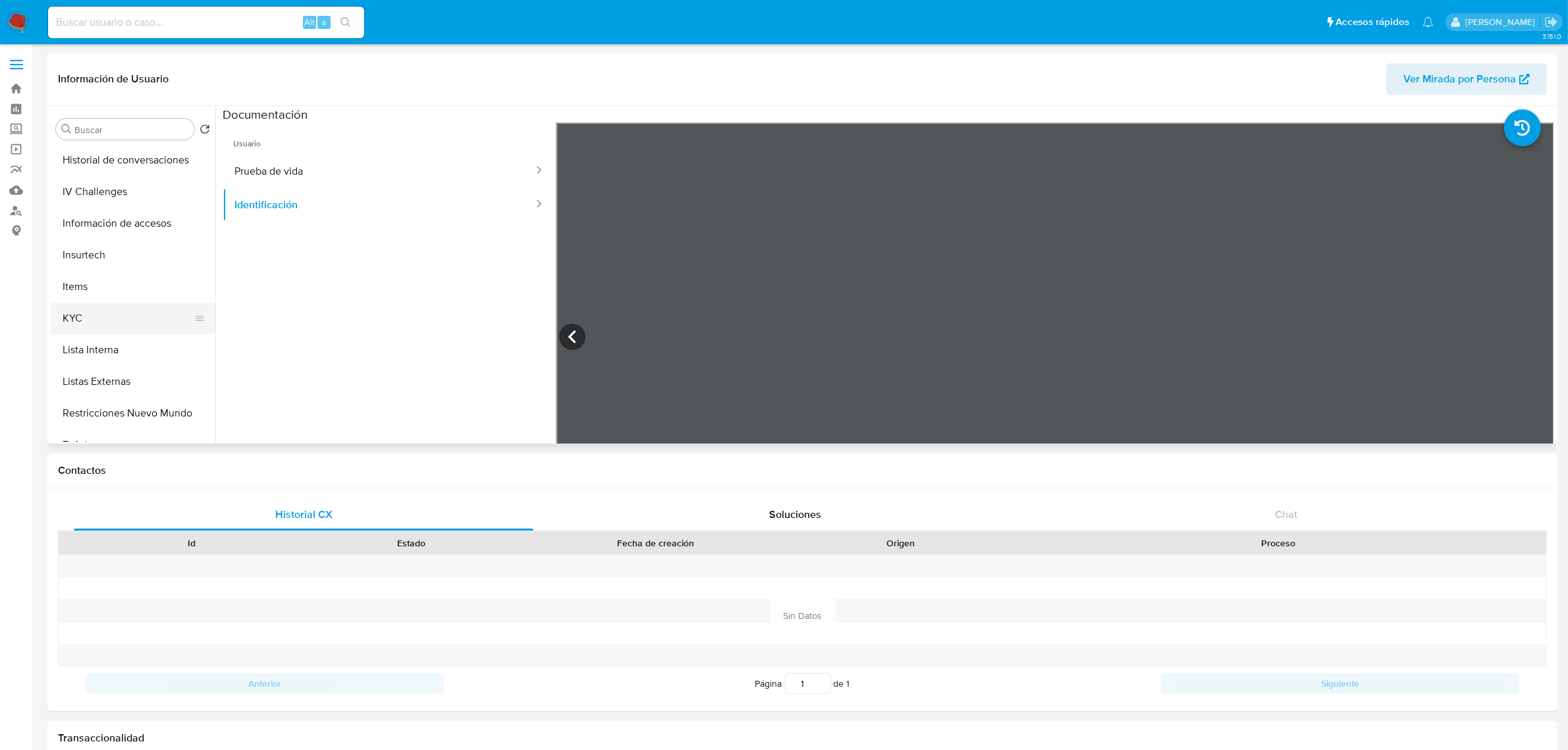
click at [118, 303] on button "KYC" at bounding box center [128, 318] width 154 height 32
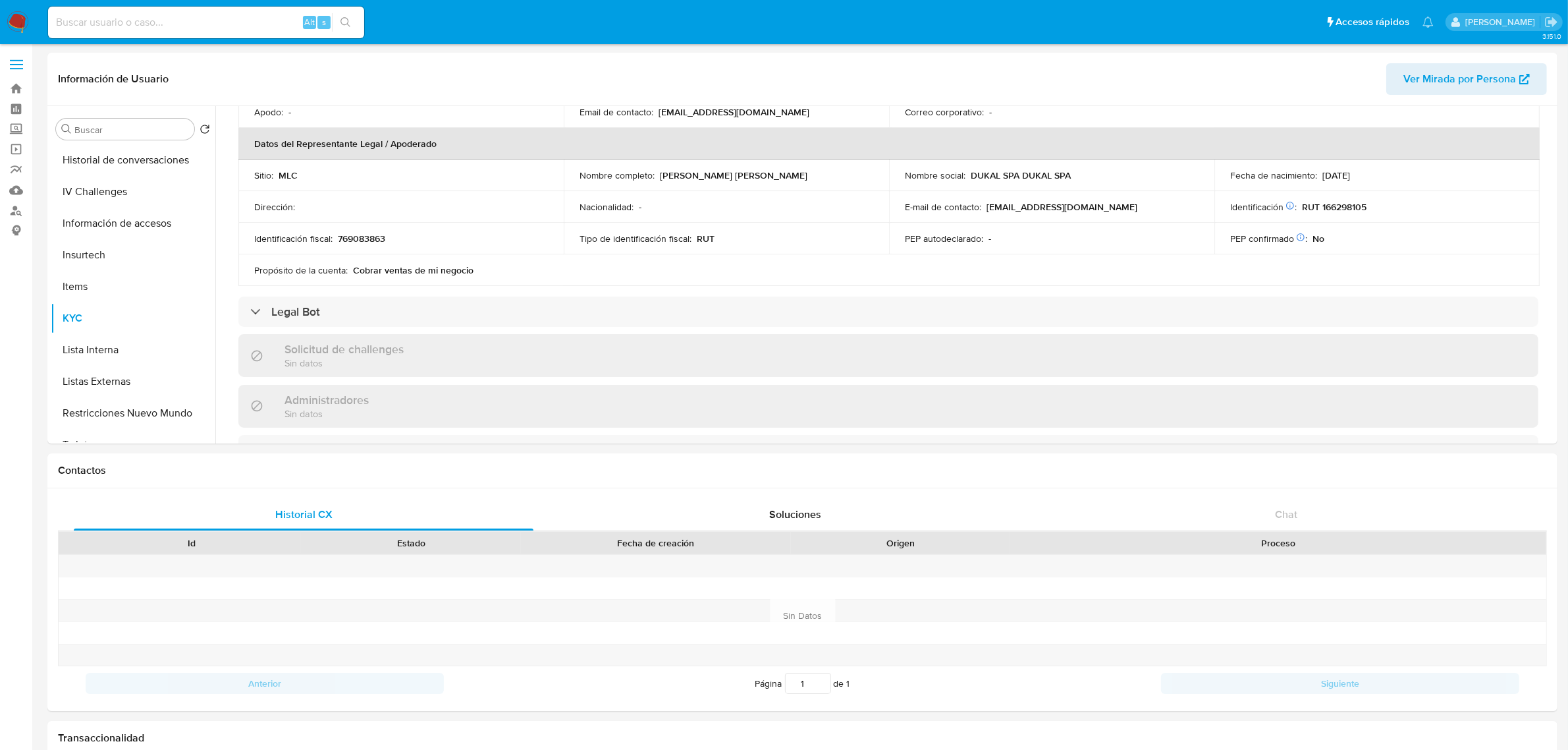
scroll to position [0, 0]
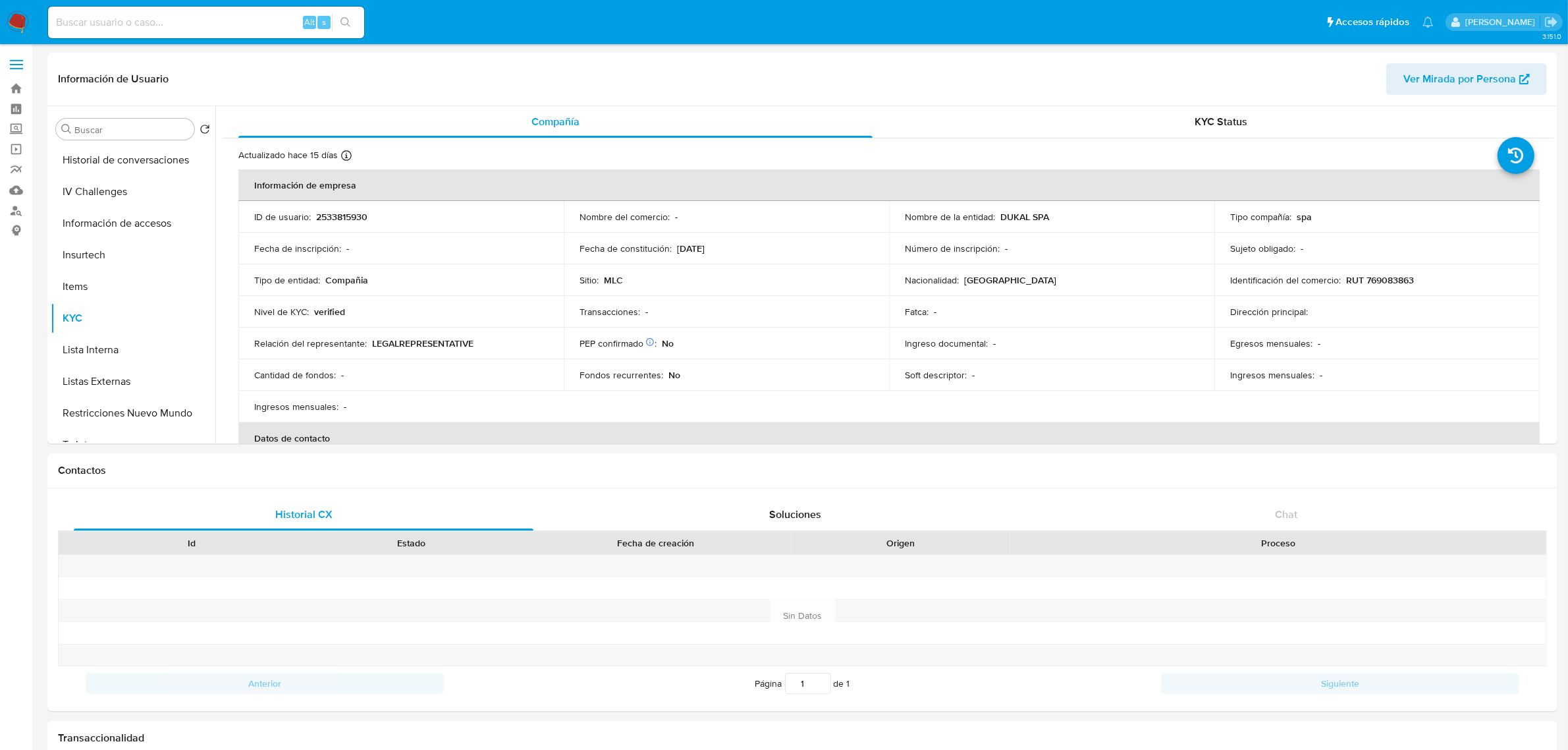
click at [1401, 285] on p "RUT 769083863" at bounding box center [1379, 280] width 68 height 12
copy p "769083863"
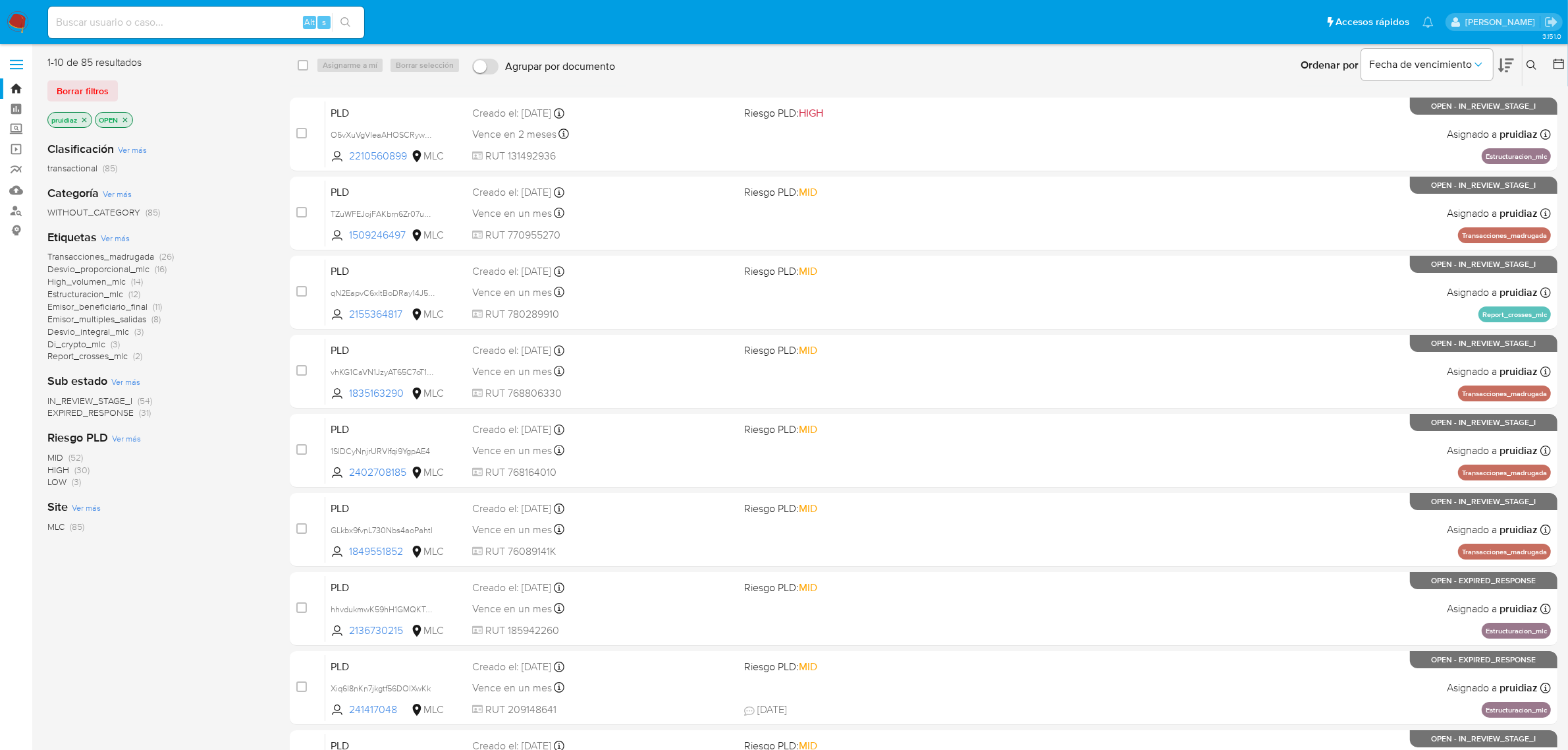
click at [1531, 67] on icon at bounding box center [1532, 66] width 11 height 11
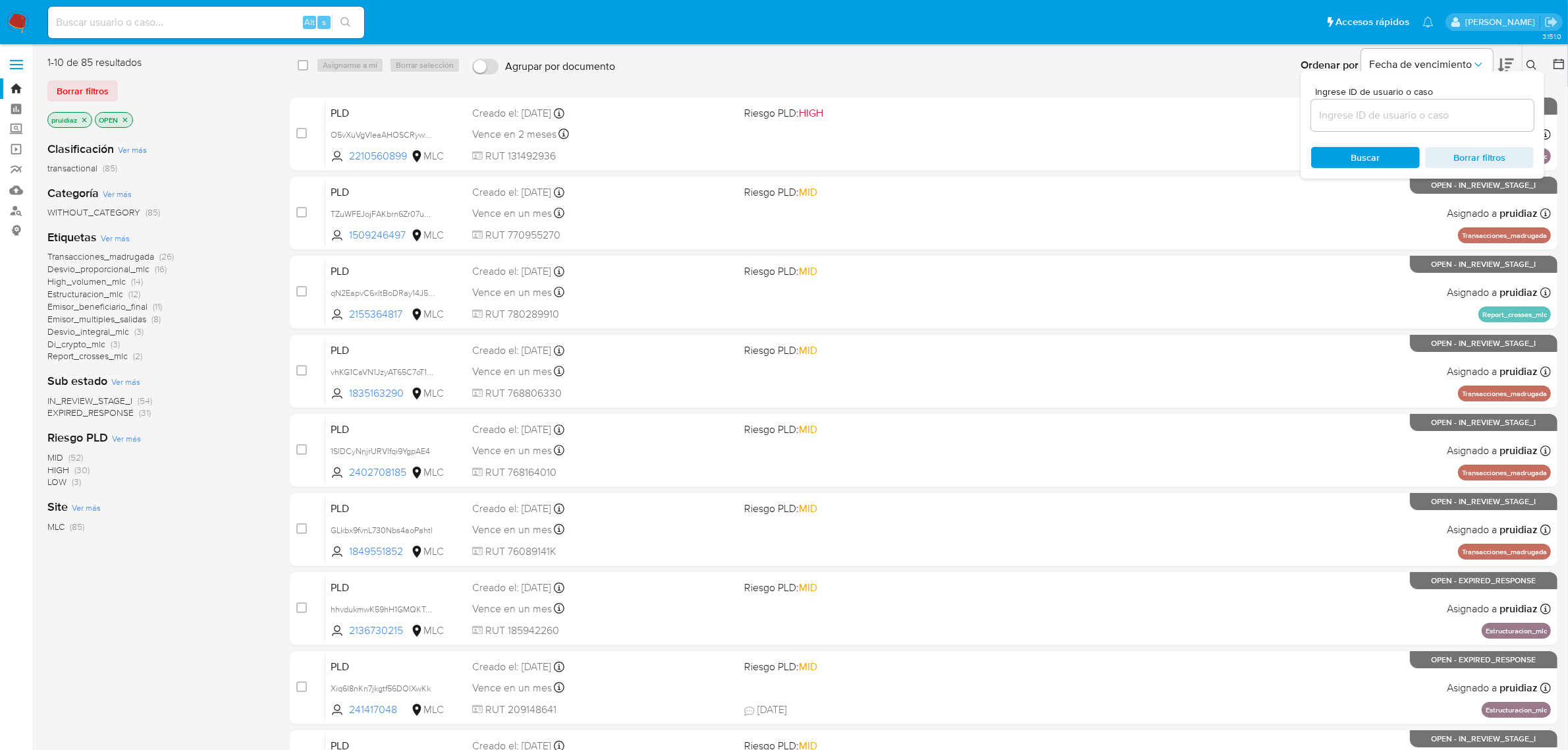
click at [1411, 122] on input at bounding box center [1422, 115] width 222 height 17
type input "143183376"
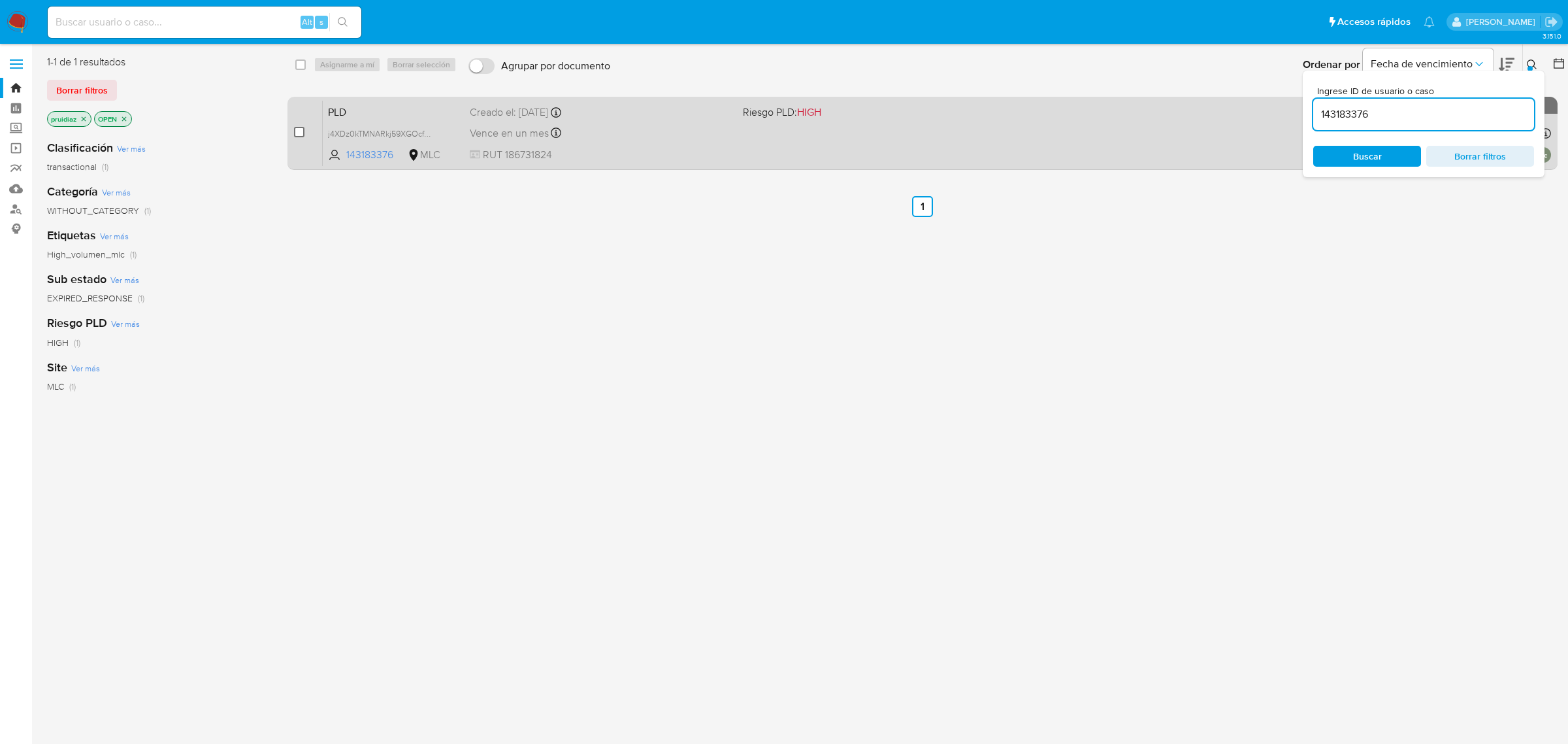
click at [297, 133] on input "checkbox" at bounding box center [299, 132] width 11 height 11
checkbox input "true"
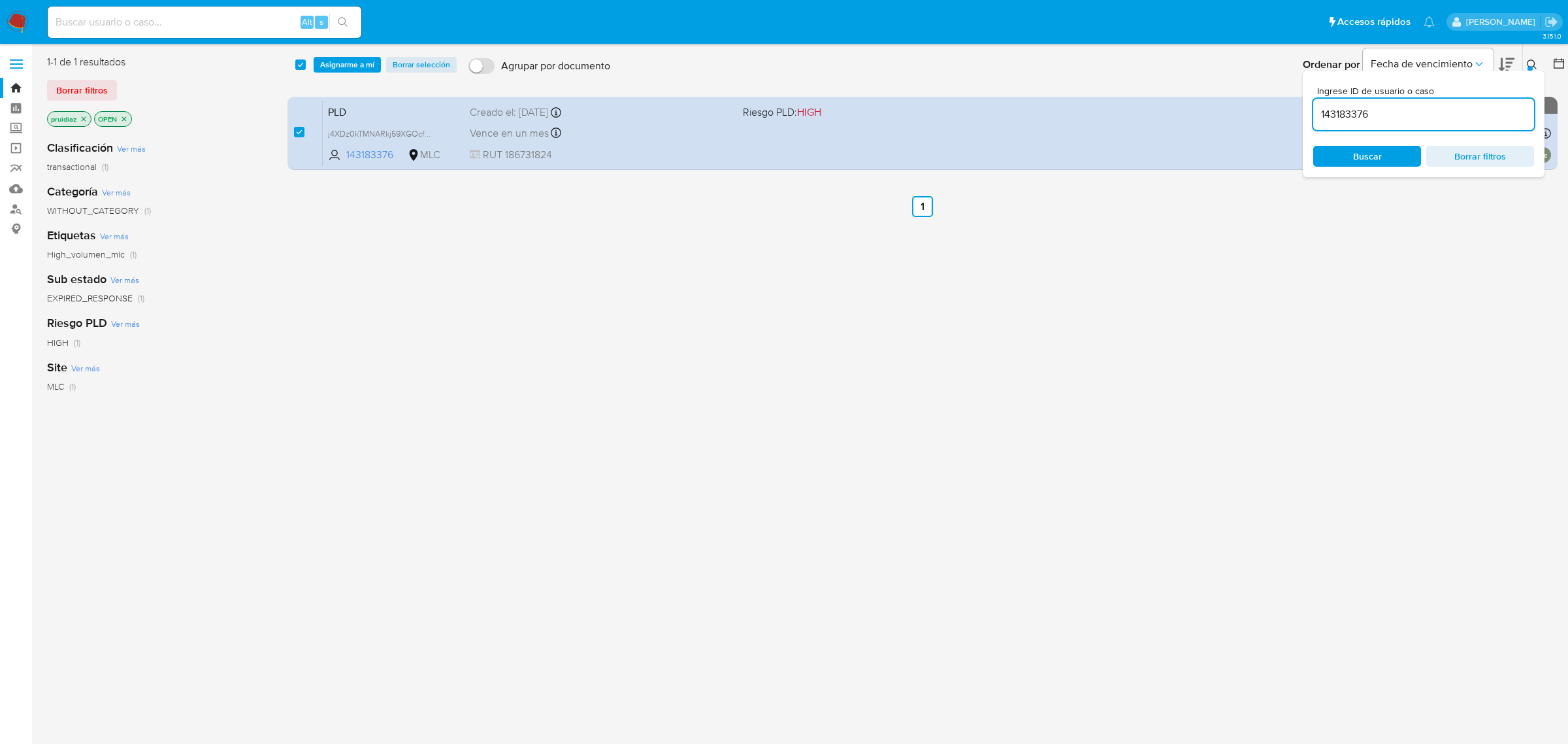
click at [1536, 60] on icon at bounding box center [1532, 65] width 11 height 11
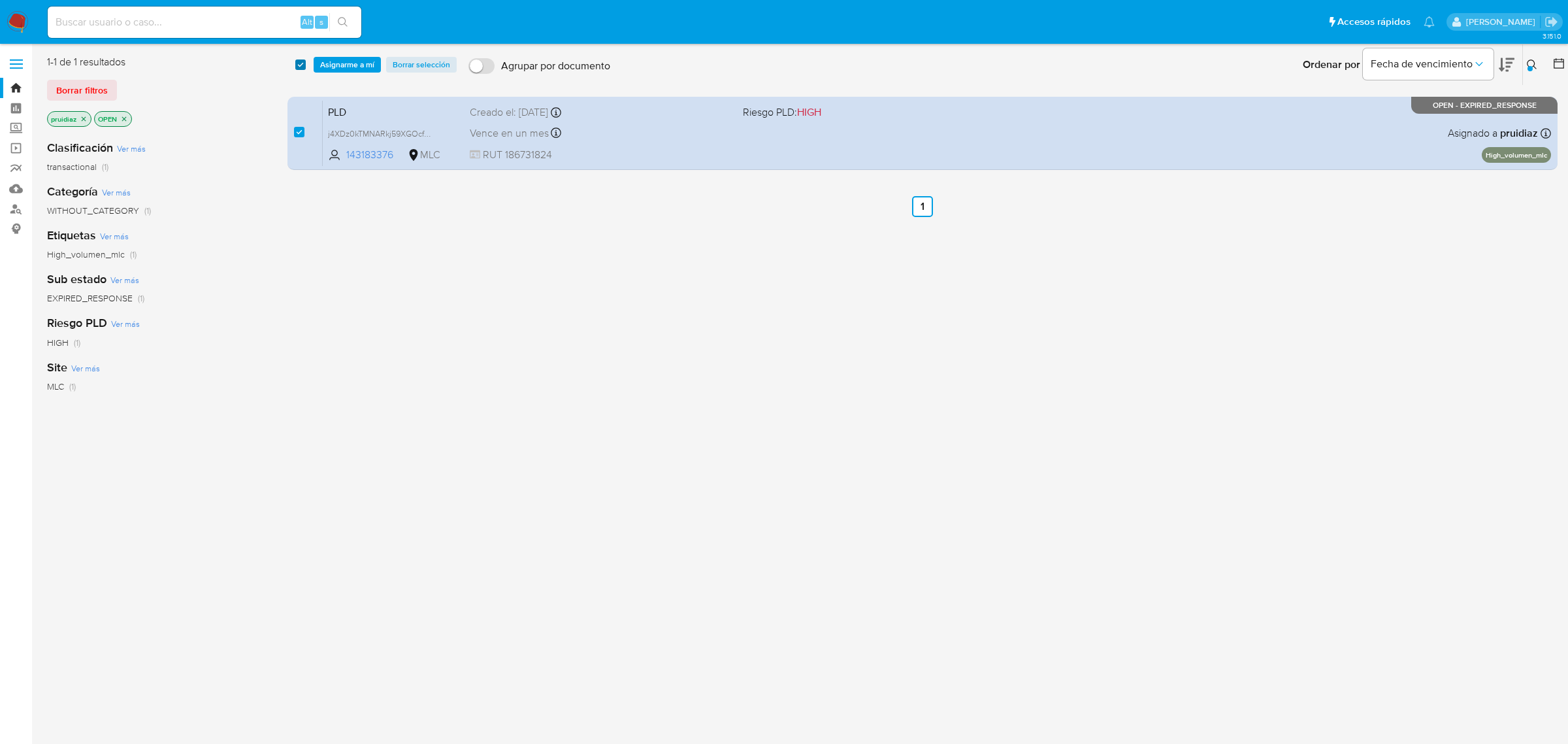
click at [297, 66] on input "checkbox" at bounding box center [301, 65] width 11 height 11
checkbox input "false"
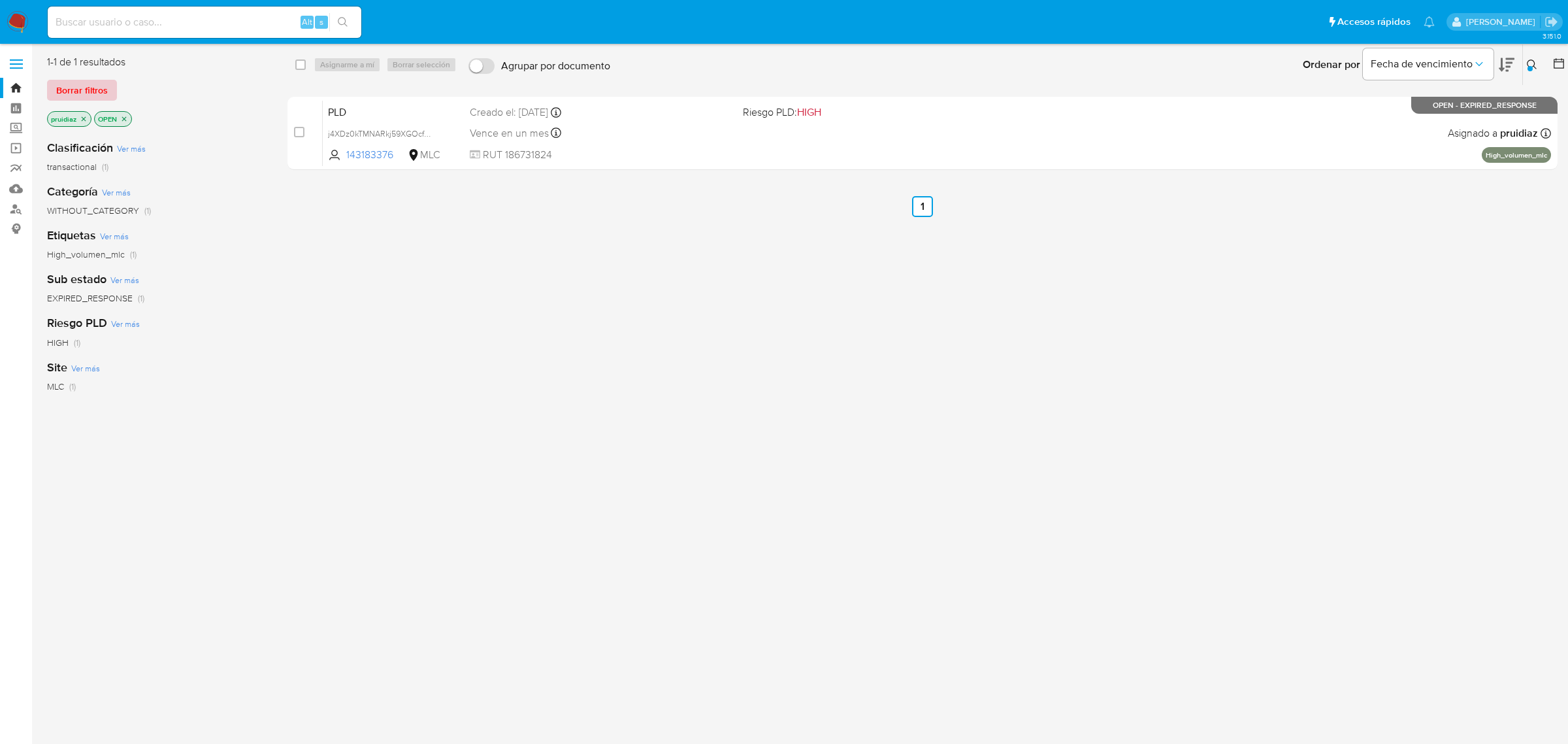
click at [70, 87] on span "Borrar filtros" at bounding box center [82, 90] width 52 height 18
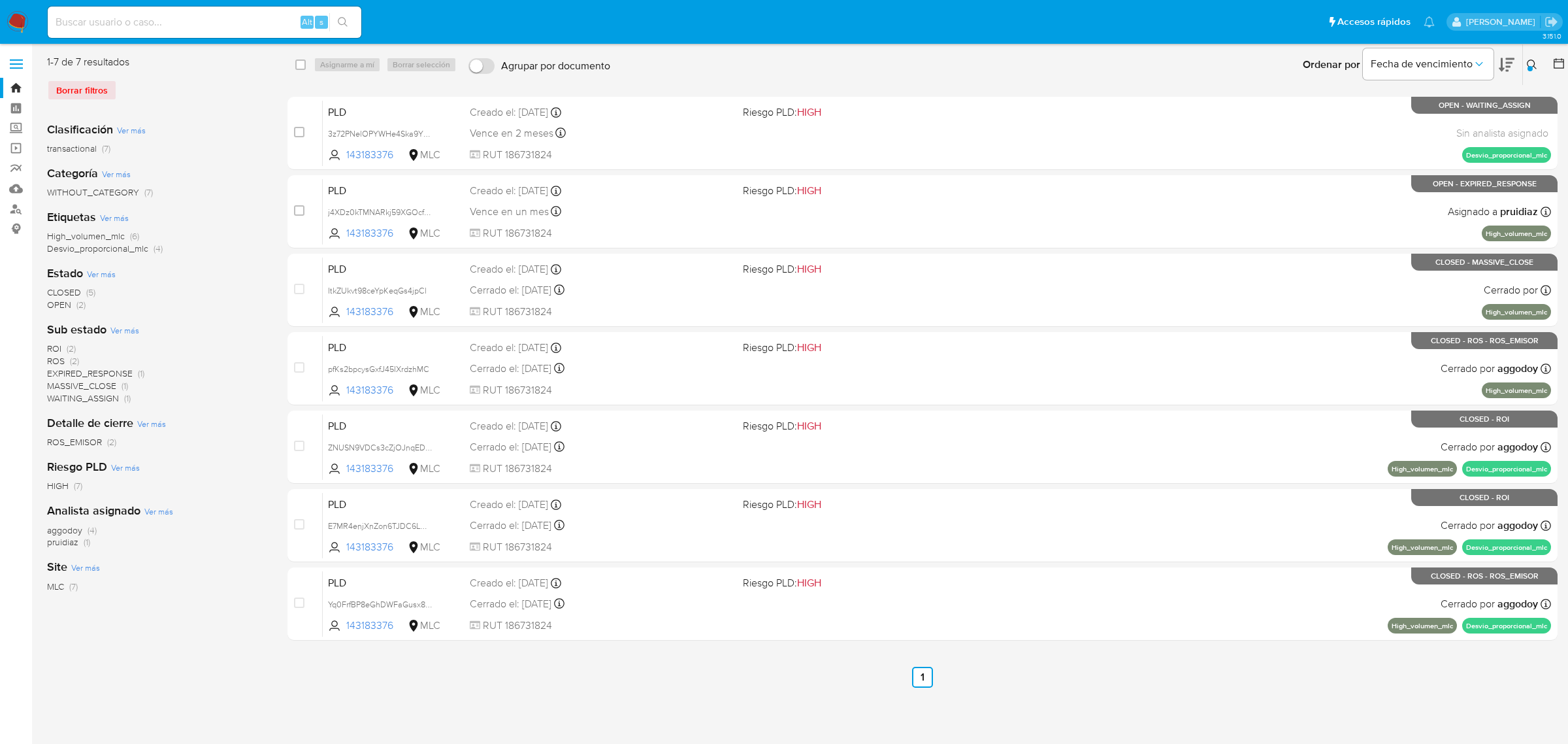
click at [18, 24] on img at bounding box center [18, 22] width 22 height 22
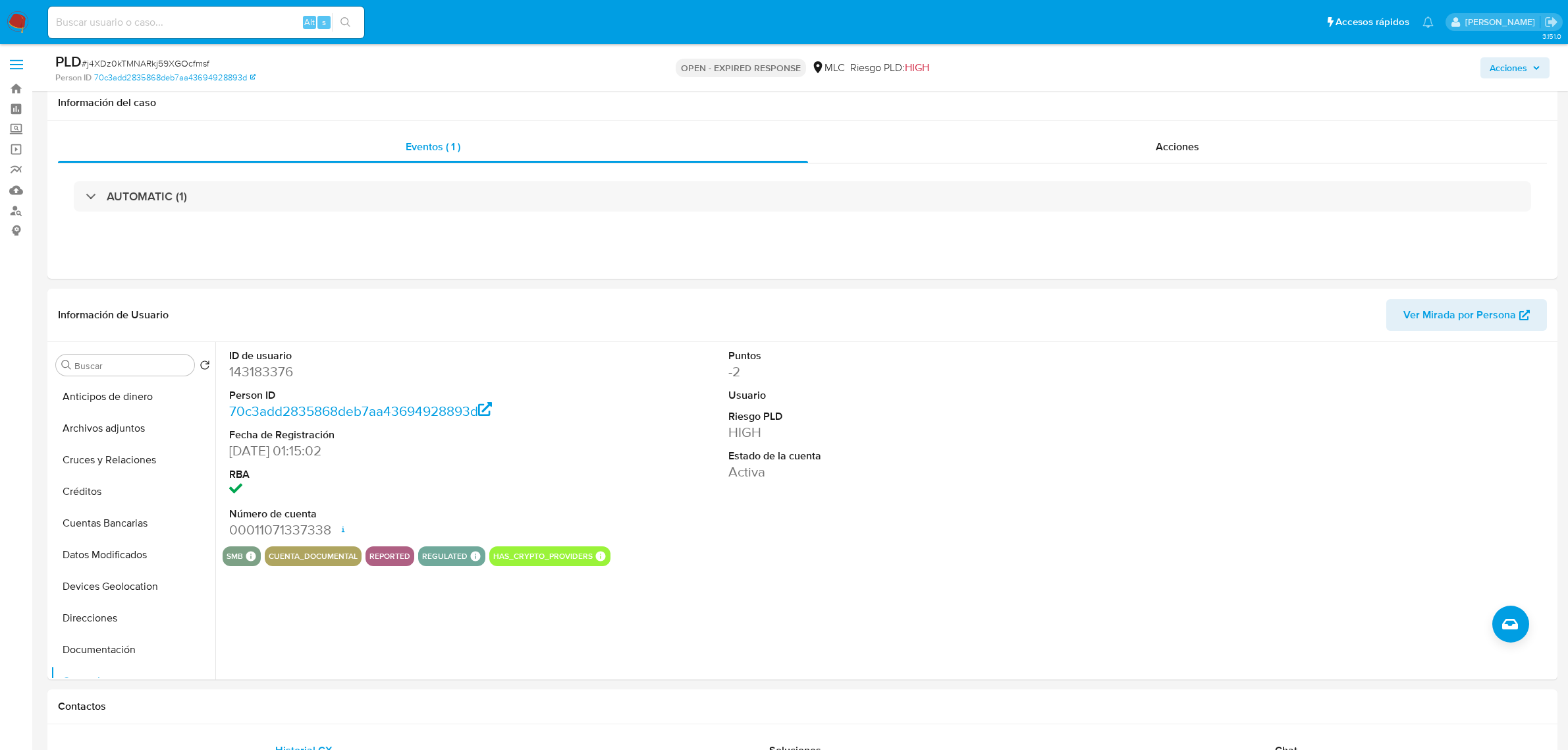
select select "10"
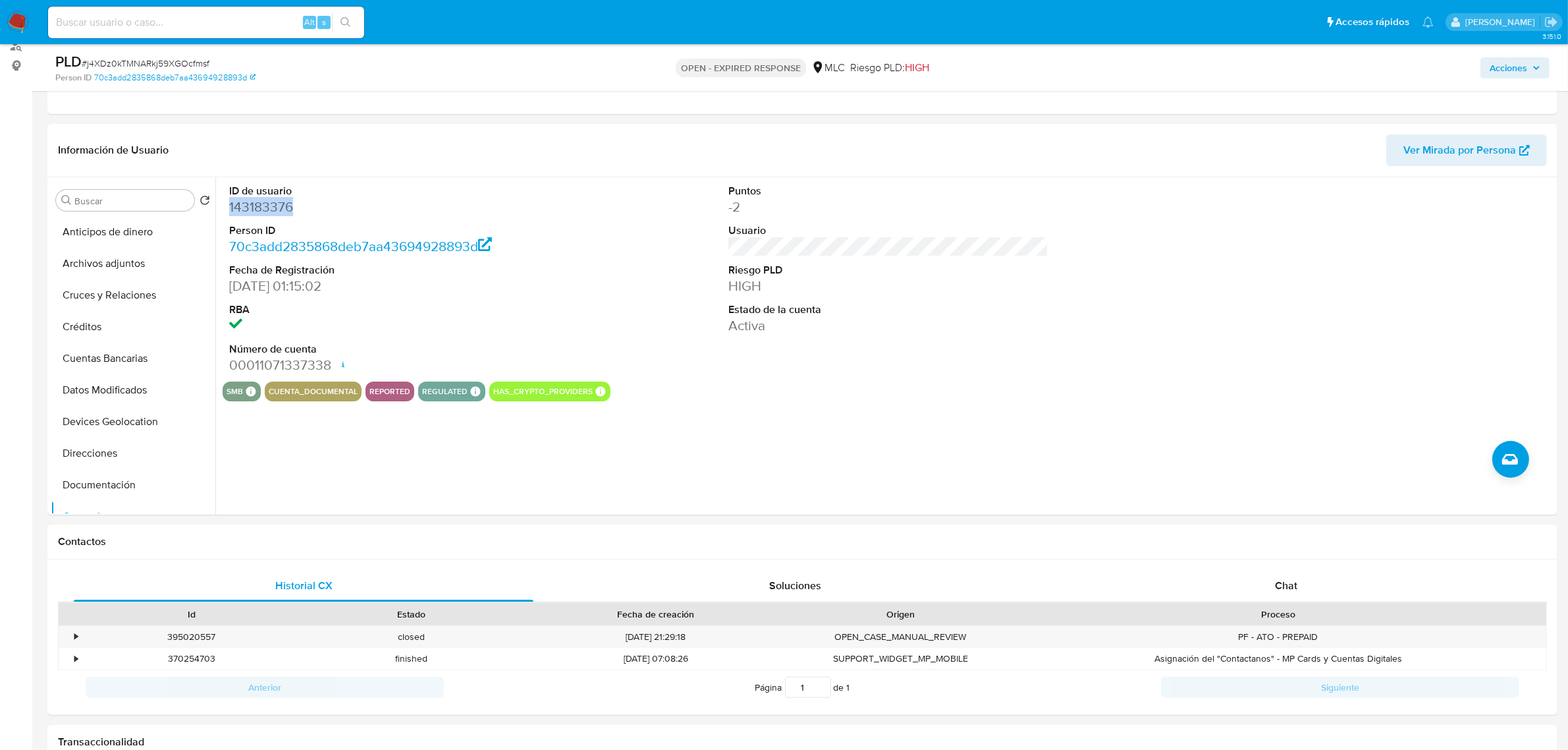
scroll to position [165, 0]
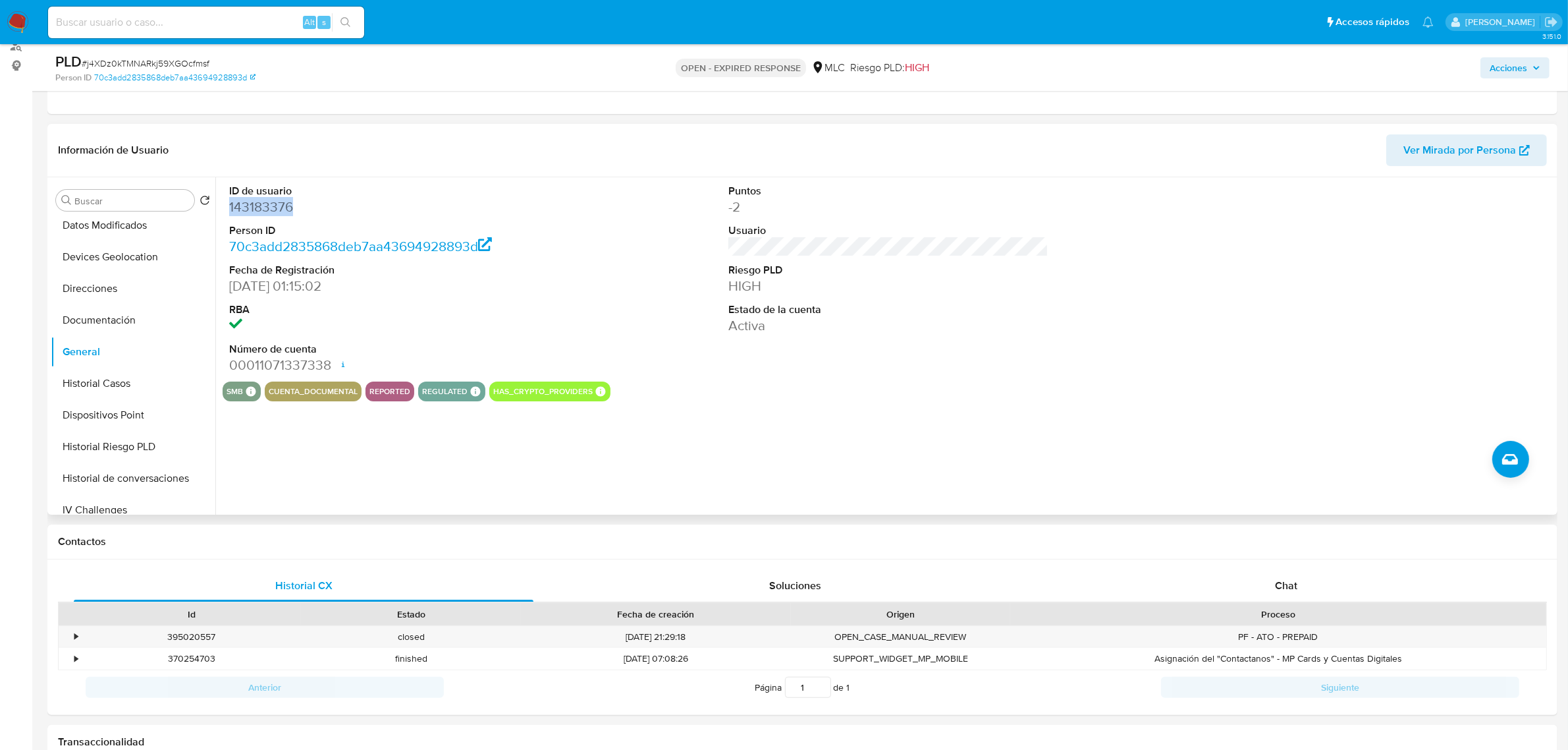
click at [271, 207] on dd "143183376" at bounding box center [389, 207] width 320 height 19
click at [107, 385] on button "Historial Casos" at bounding box center [128, 383] width 154 height 32
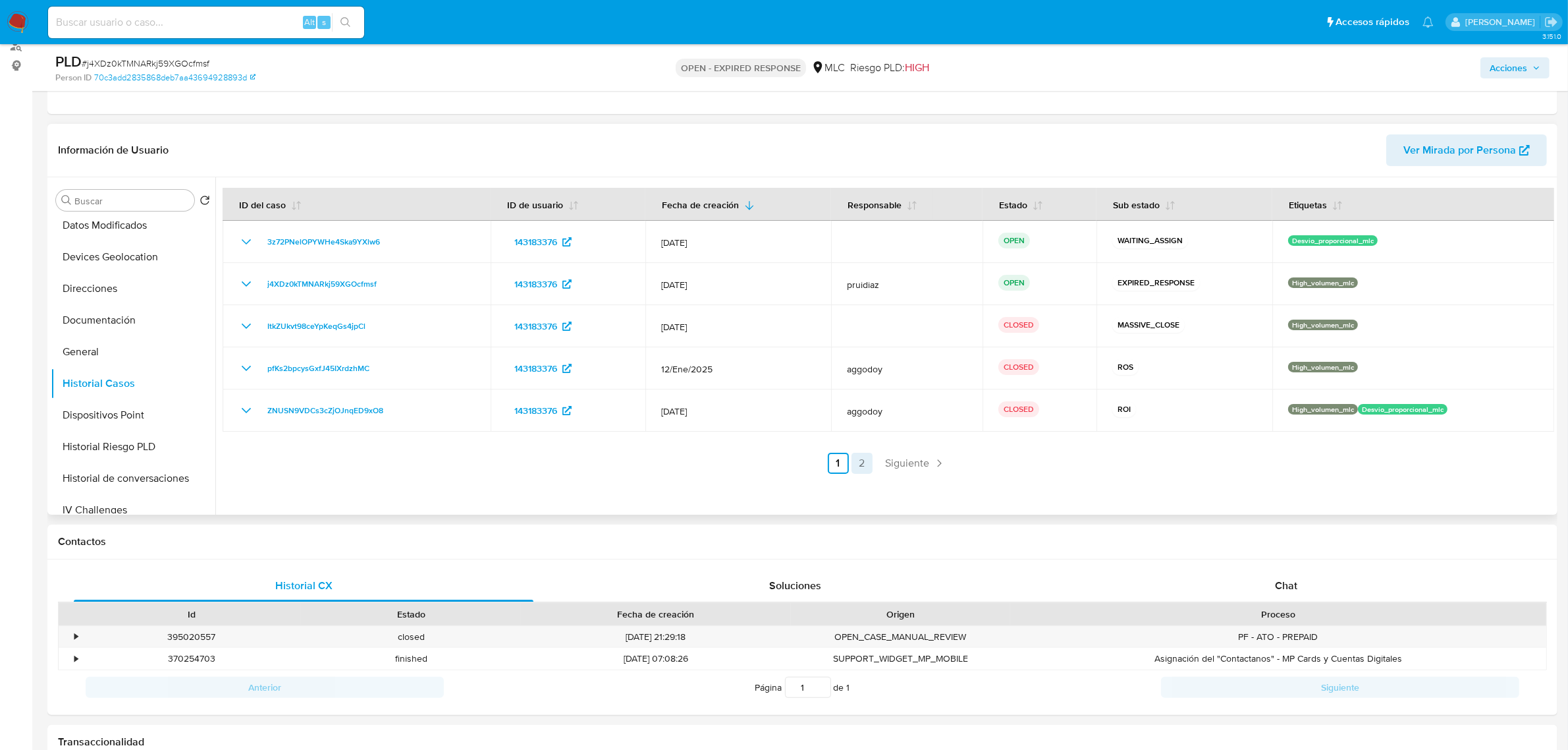
click at [864, 466] on link "2" at bounding box center [862, 463] width 21 height 21
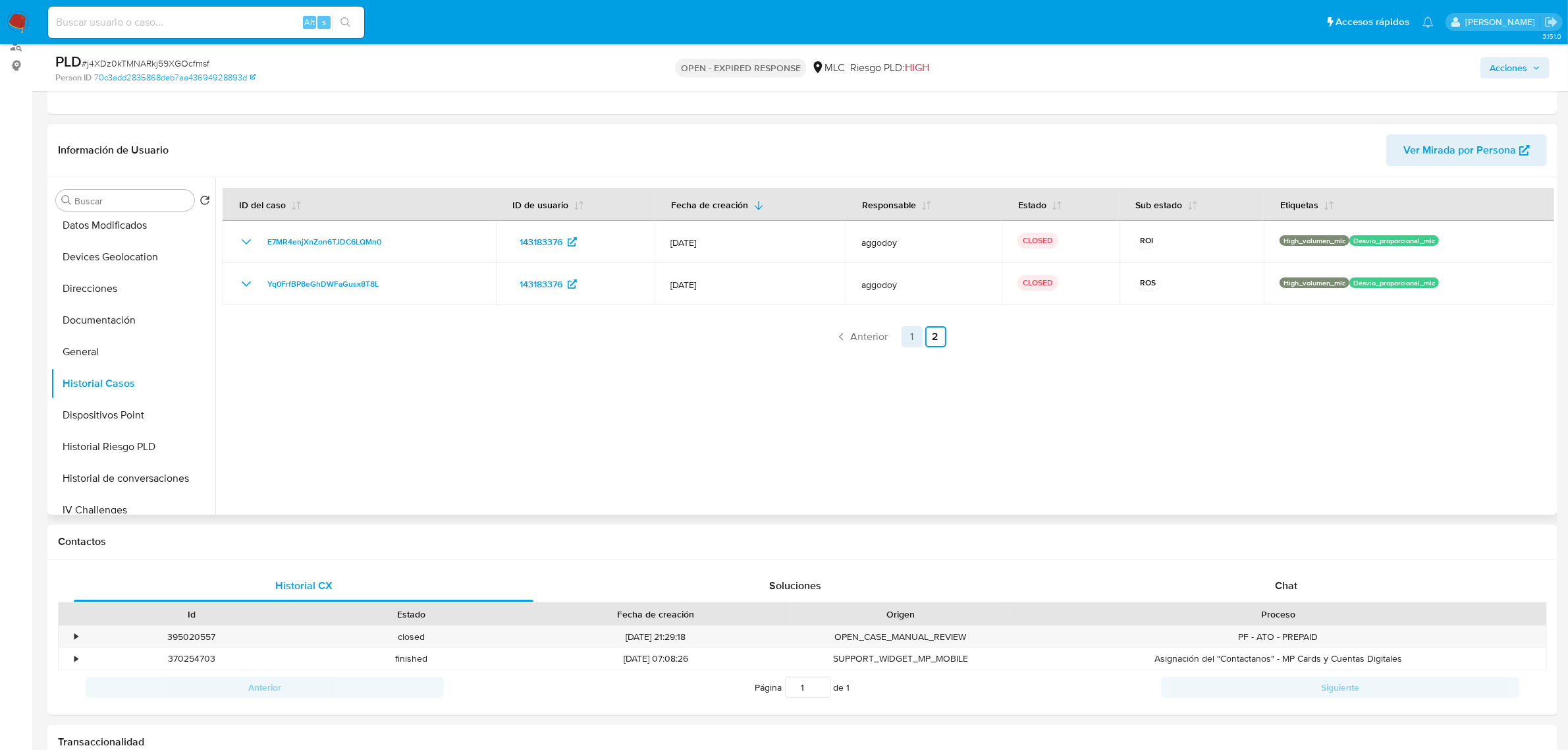
click at [902, 332] on link "1" at bounding box center [912, 337] width 21 height 21
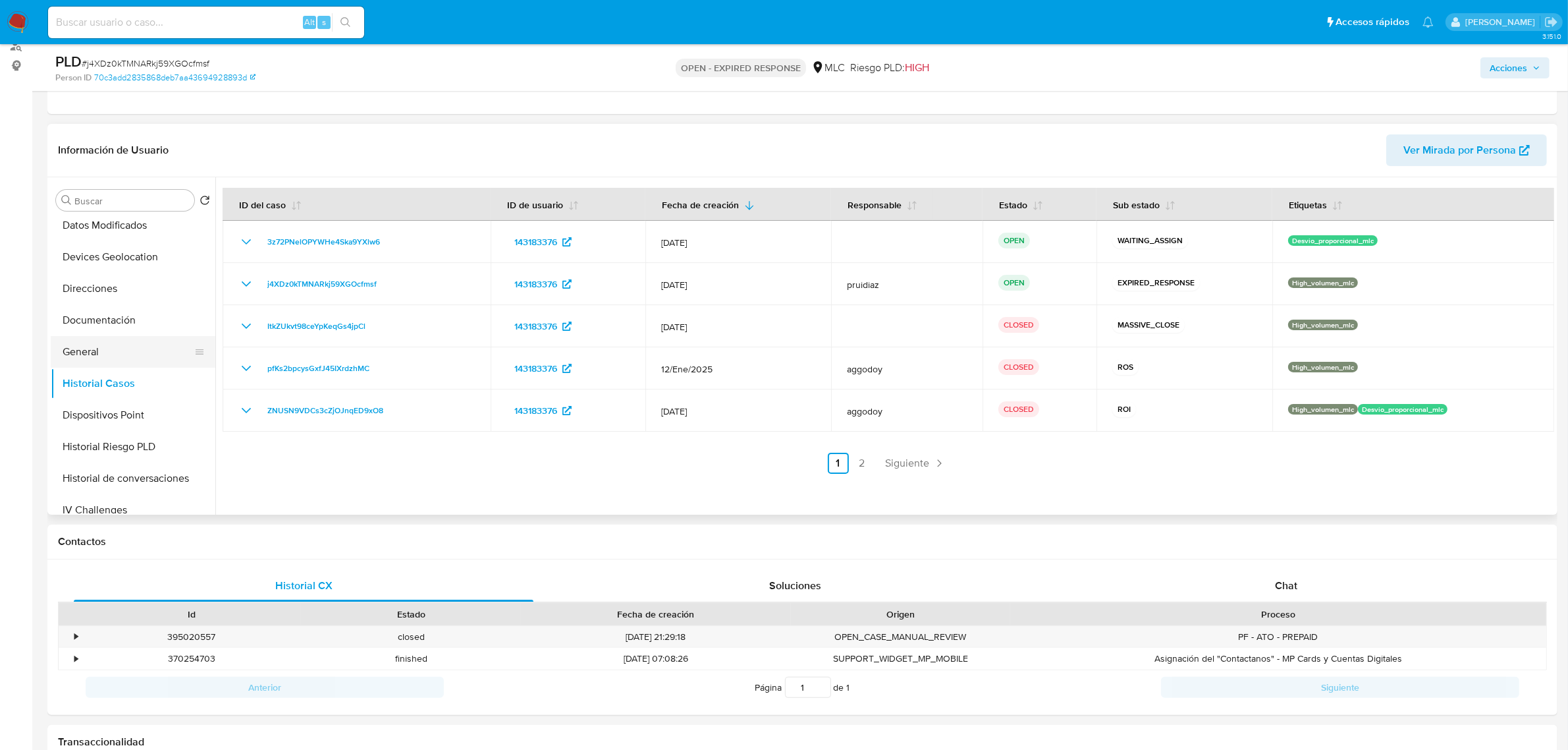
click at [107, 351] on button "General" at bounding box center [128, 352] width 154 height 32
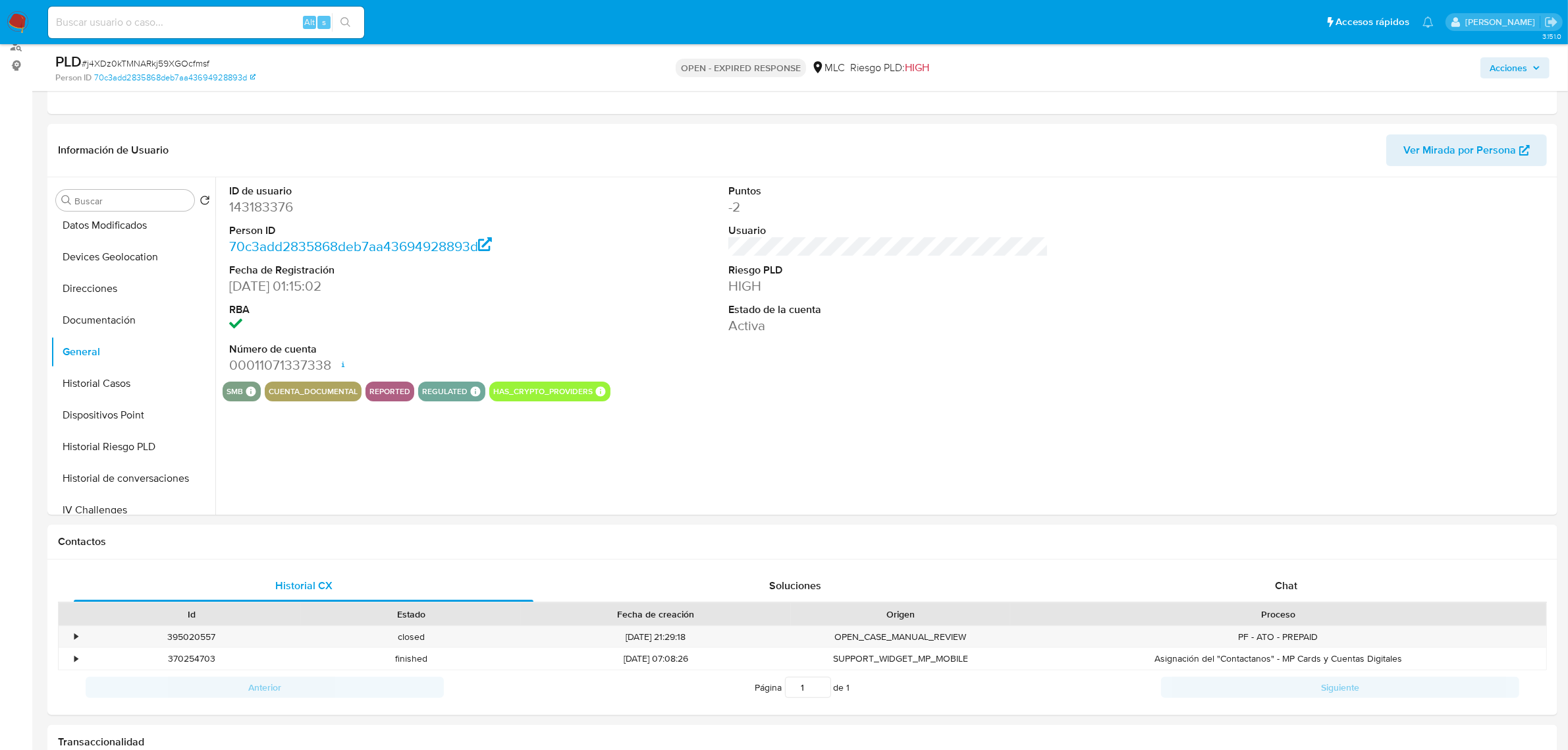
click at [280, 212] on dd "143183376" at bounding box center [389, 207] width 320 height 19
copy dd "143183376"
click at [268, 208] on dd "143183376" at bounding box center [389, 207] width 320 height 19
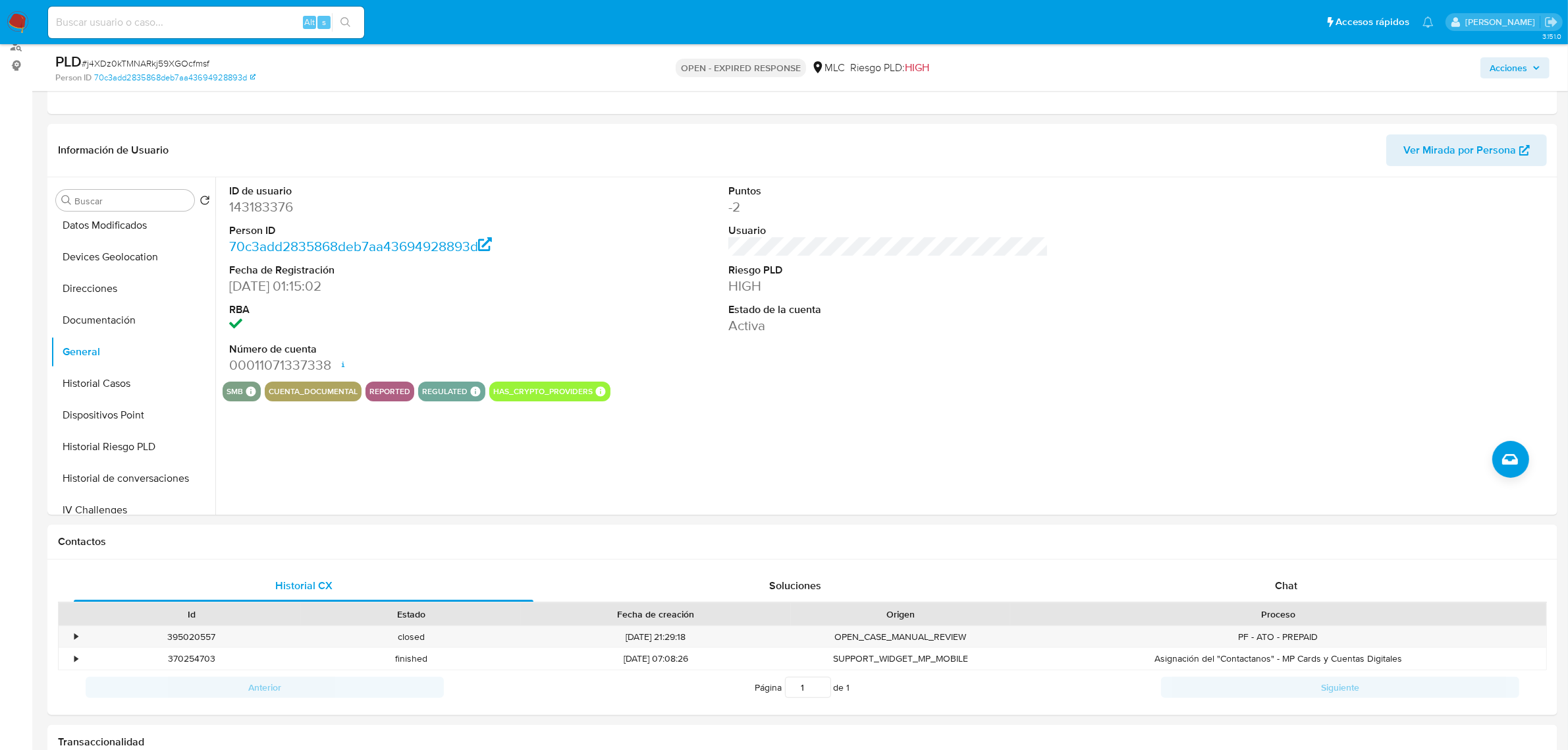
click at [176, 55] on div "PLD # j4XDz0kTMNARkj59XGOcfmsf" at bounding box center [302, 62] width 493 height 20
copy span "j4XDz0kTMNARkj59XGOcfmsf"
click at [277, 195] on dt "ID de usuario" at bounding box center [389, 191] width 320 height 15
click at [270, 214] on dd "143183376" at bounding box center [389, 207] width 320 height 19
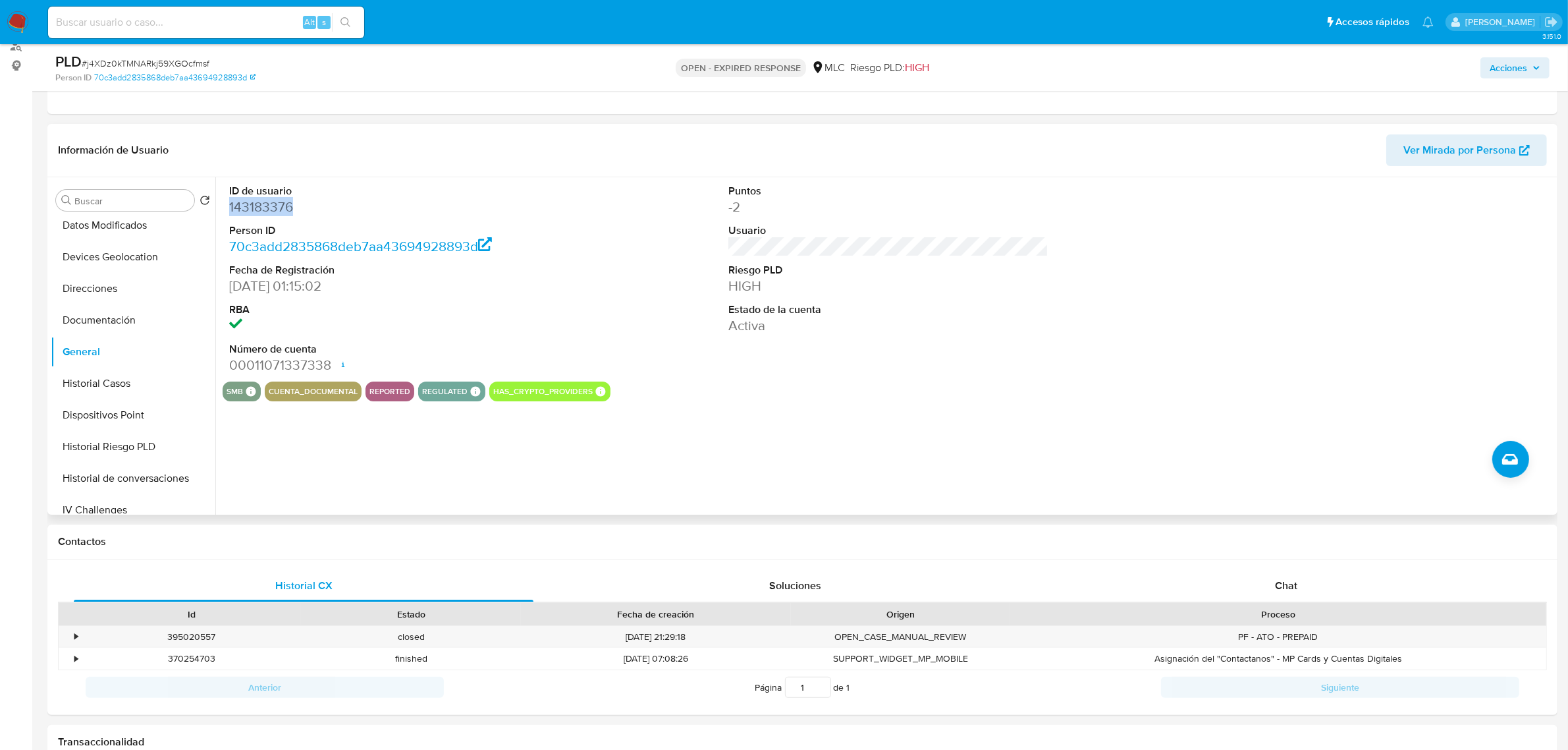
click at [270, 214] on dd "143183376" at bounding box center [389, 207] width 320 height 19
copy dd "143183376"
click at [178, 61] on span "# j4XDz0kTMNARkj59XGOcfmsf" at bounding box center [145, 64] width 128 height 13
copy span "j4XDz0kTMNARkj59XGOcfmsf"
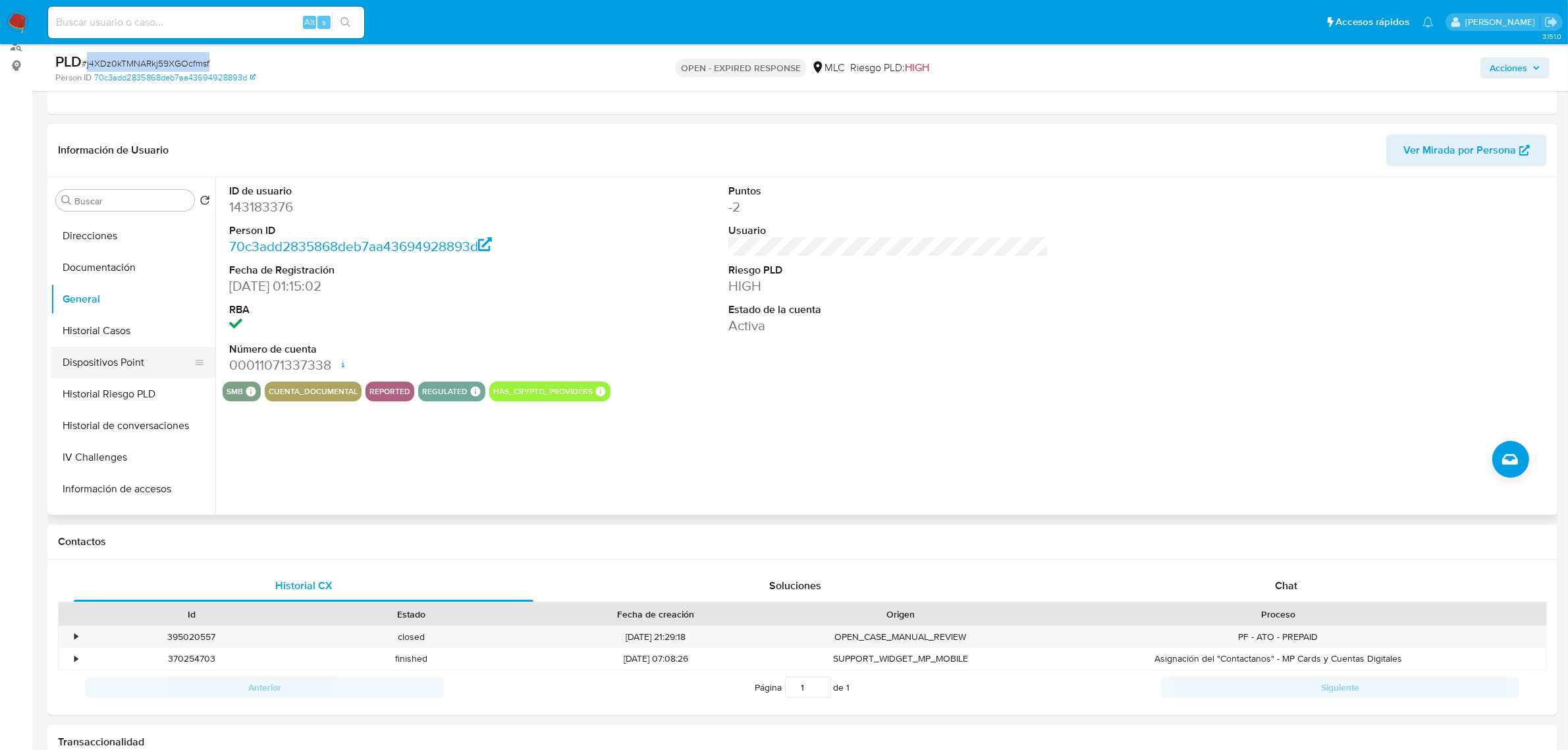
scroll to position [247, 0]
click at [136, 307] on button "Historial Casos" at bounding box center [128, 301] width 154 height 32
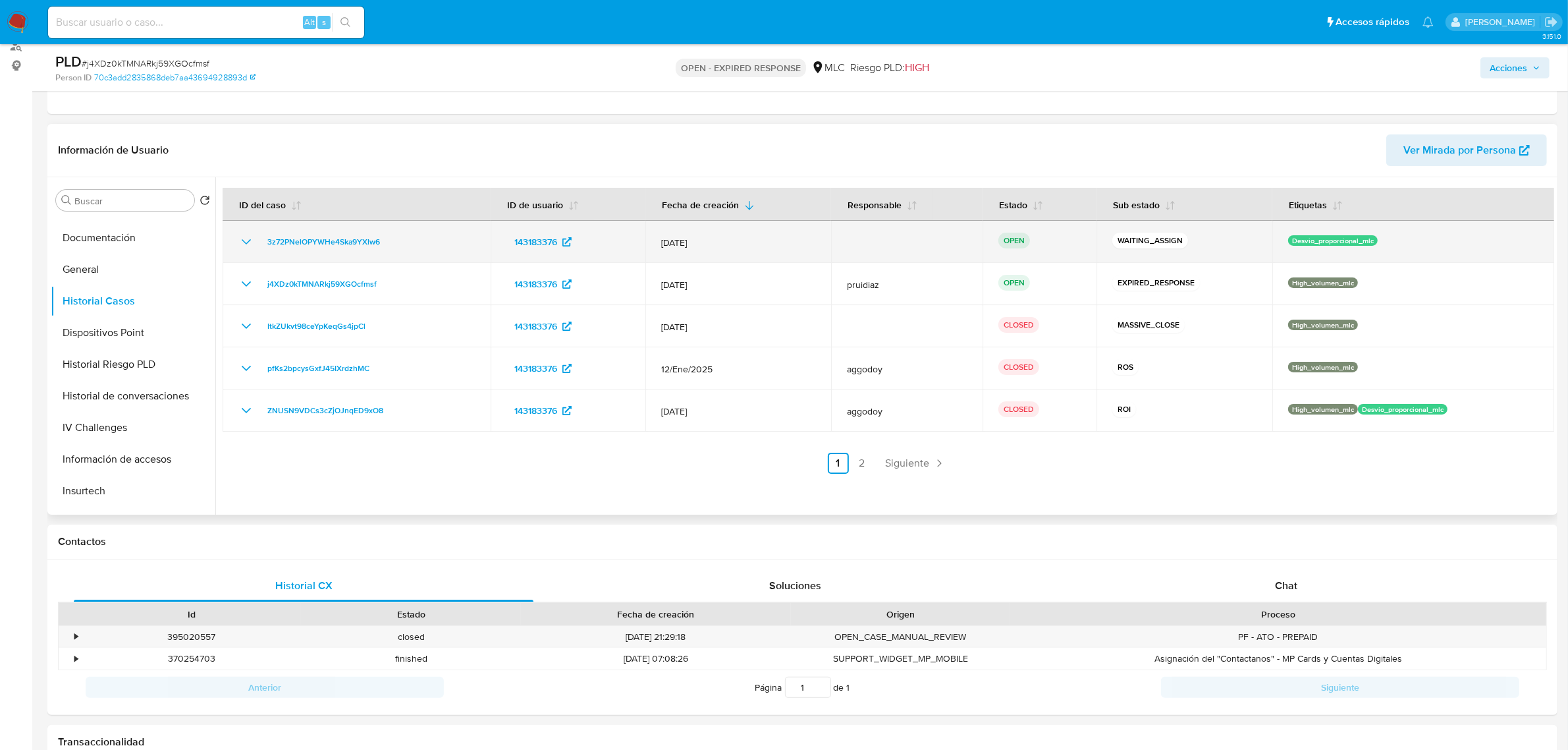
drag, startPoint x: 395, startPoint y: 242, endPoint x: 249, endPoint y: 240, distance: 146.0
click at [249, 240] on div "3z72PNelOPYWHe4Ska9YXlw6" at bounding box center [356, 242] width 236 height 16
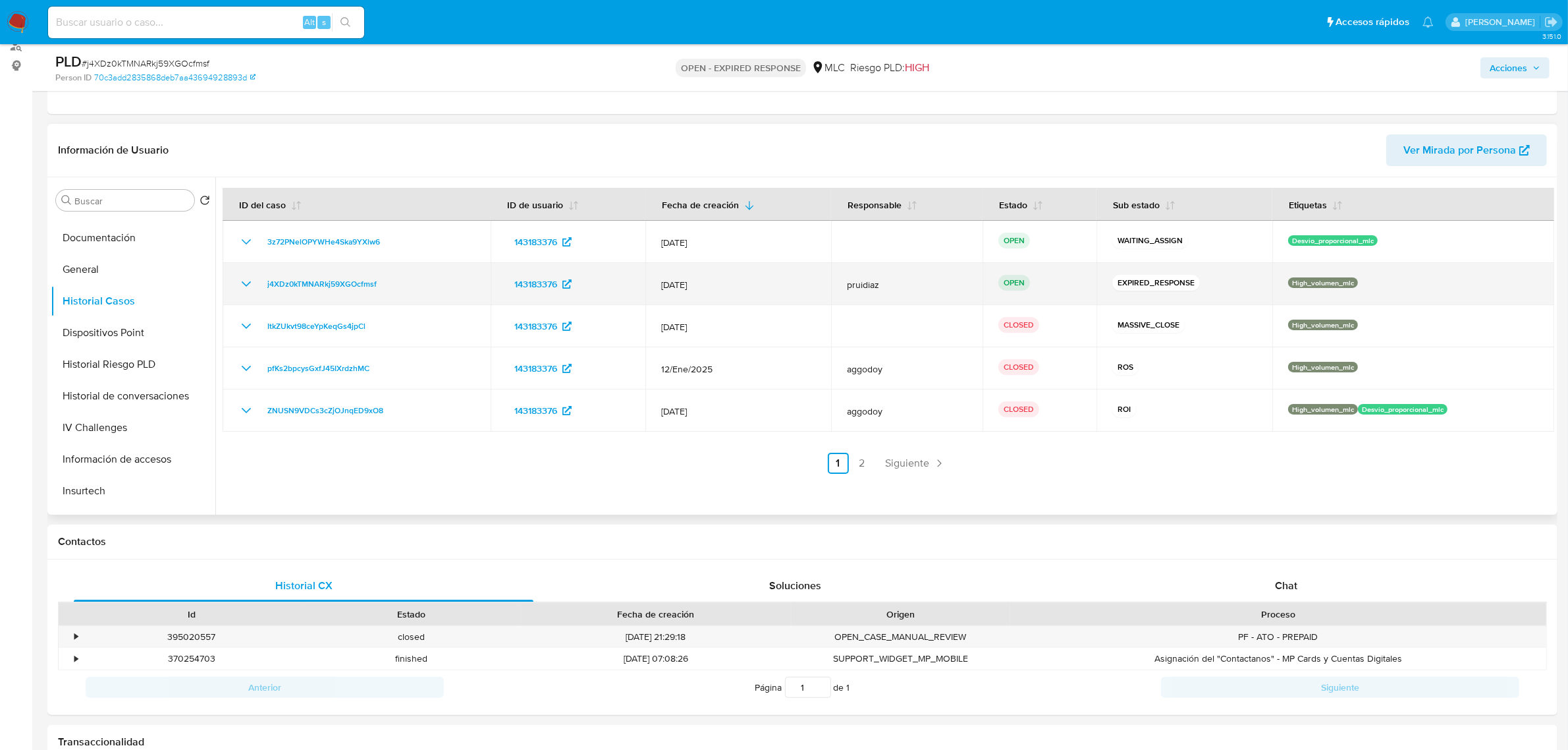
scroll to position [82, 0]
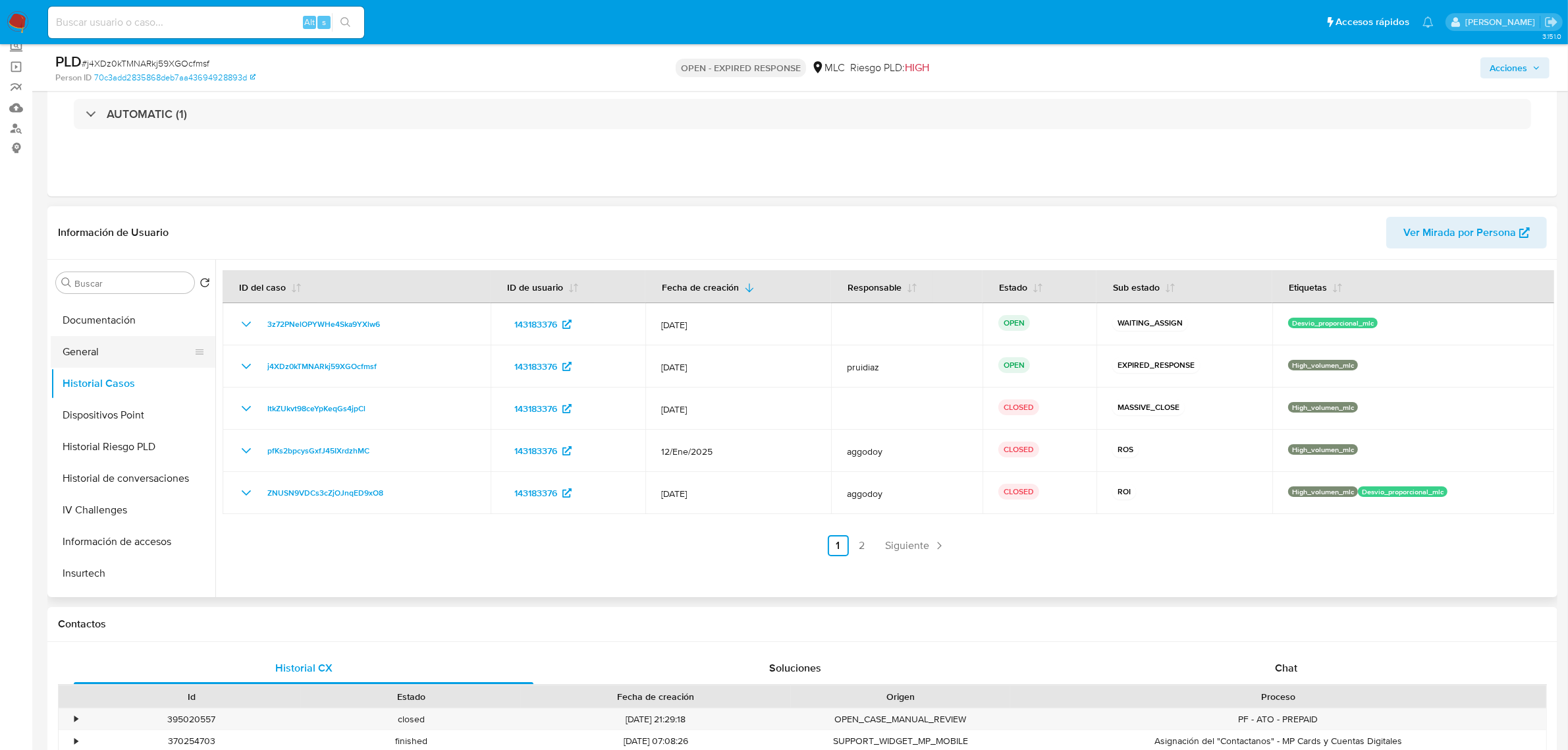
click at [97, 359] on button "General" at bounding box center [128, 352] width 154 height 32
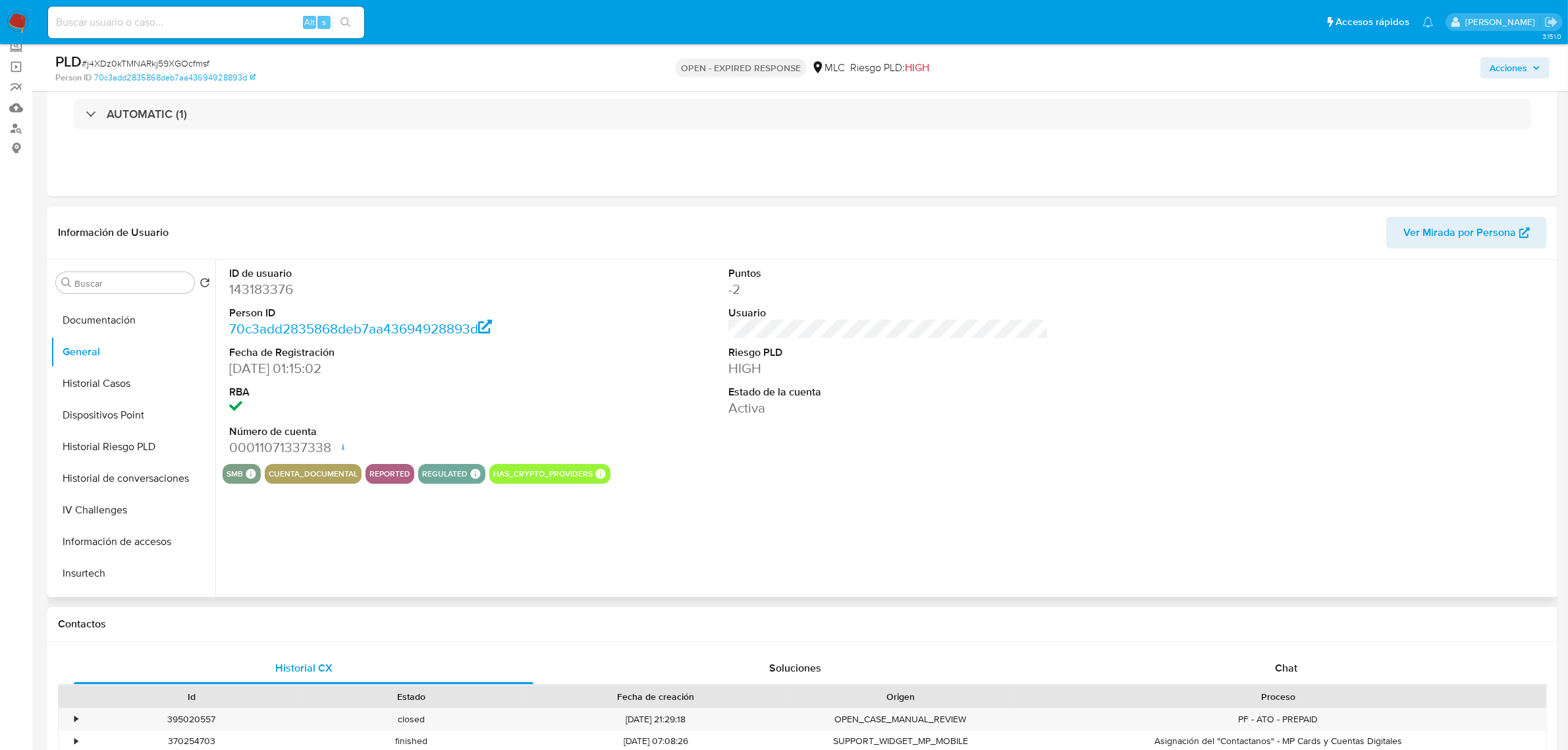
click at [271, 285] on dd "143183376" at bounding box center [389, 289] width 320 height 19
copy dd "143183376"
click at [1344, 661] on div "Chat" at bounding box center [1285, 668] width 460 height 32
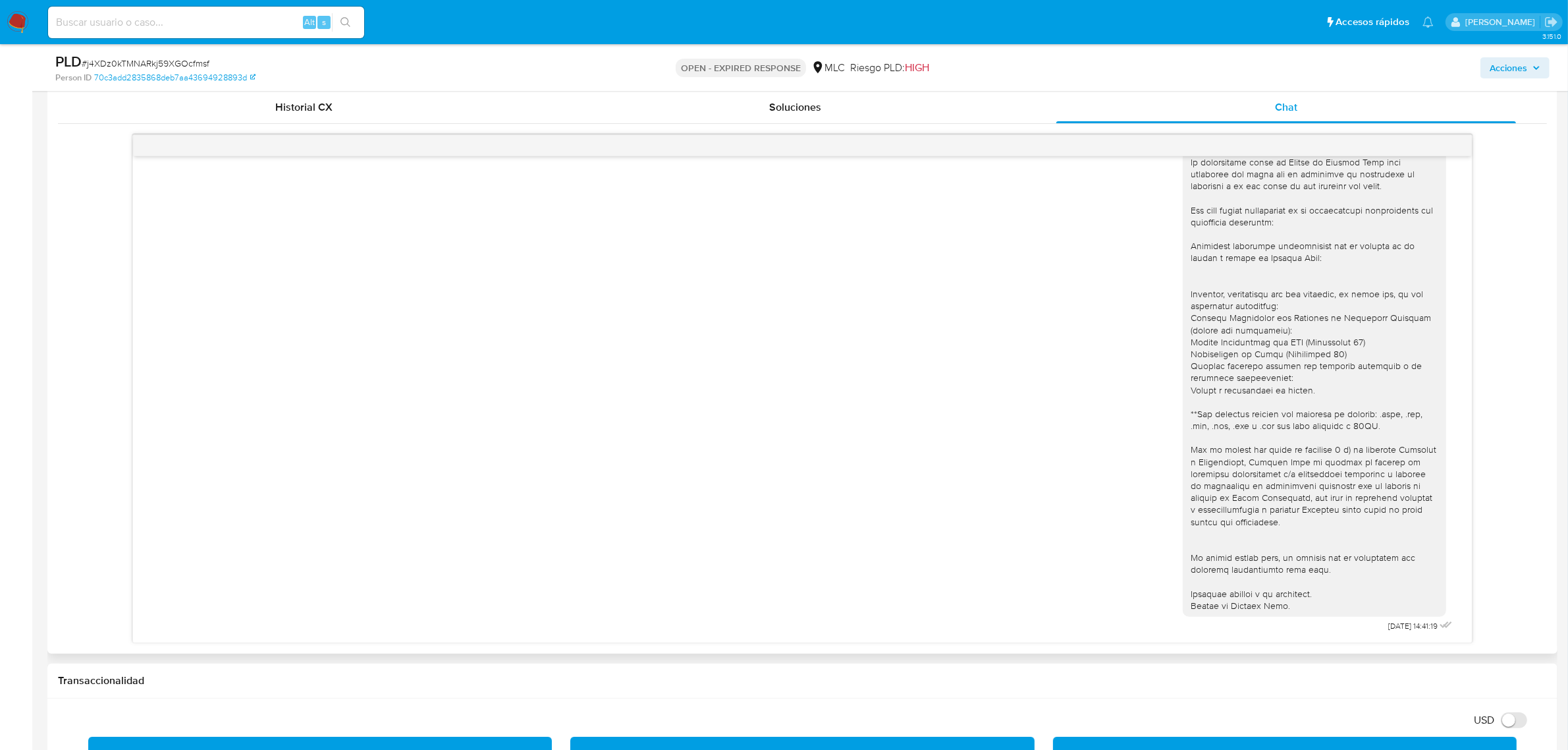
scroll to position [682, 0]
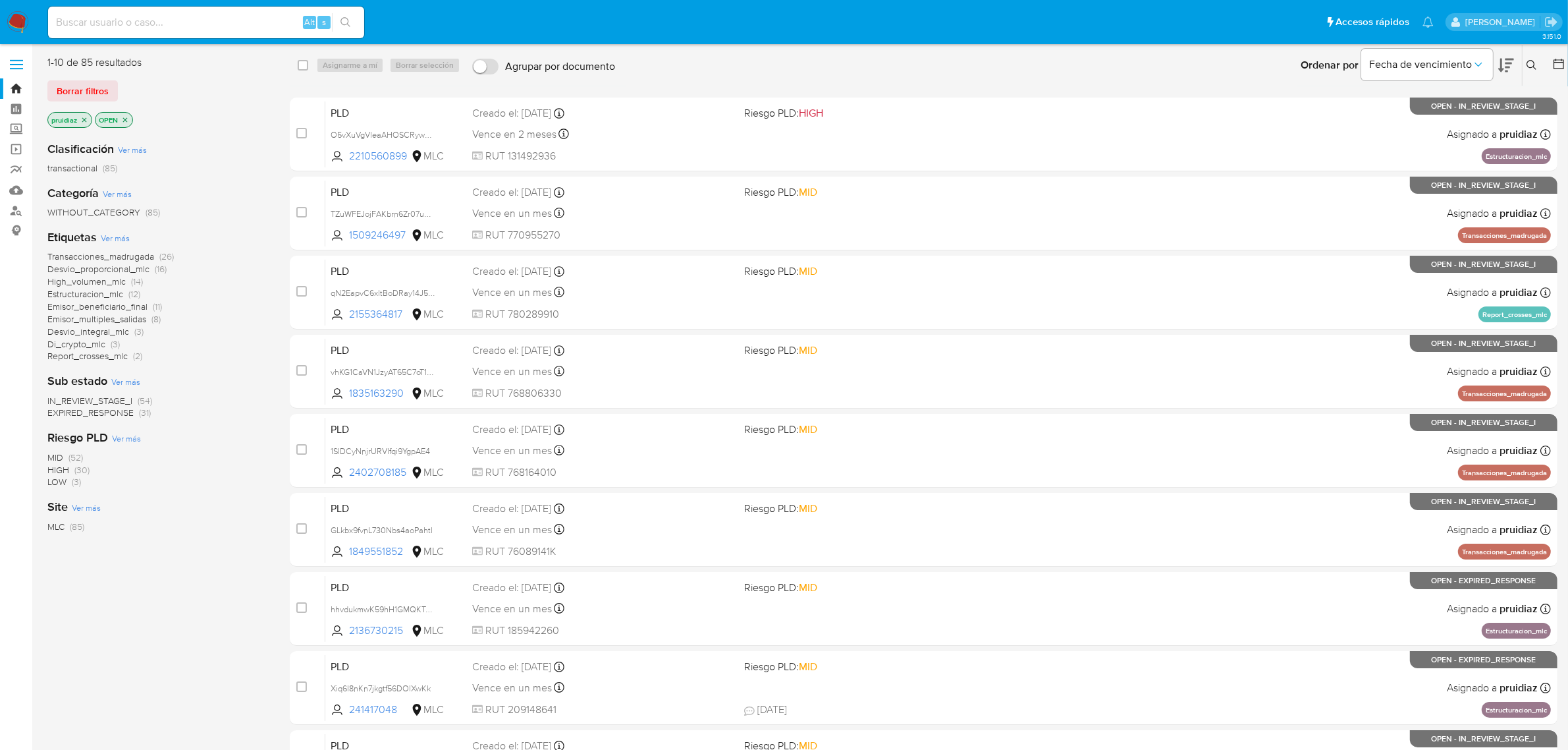
click at [1535, 67] on icon at bounding box center [1532, 66] width 11 height 11
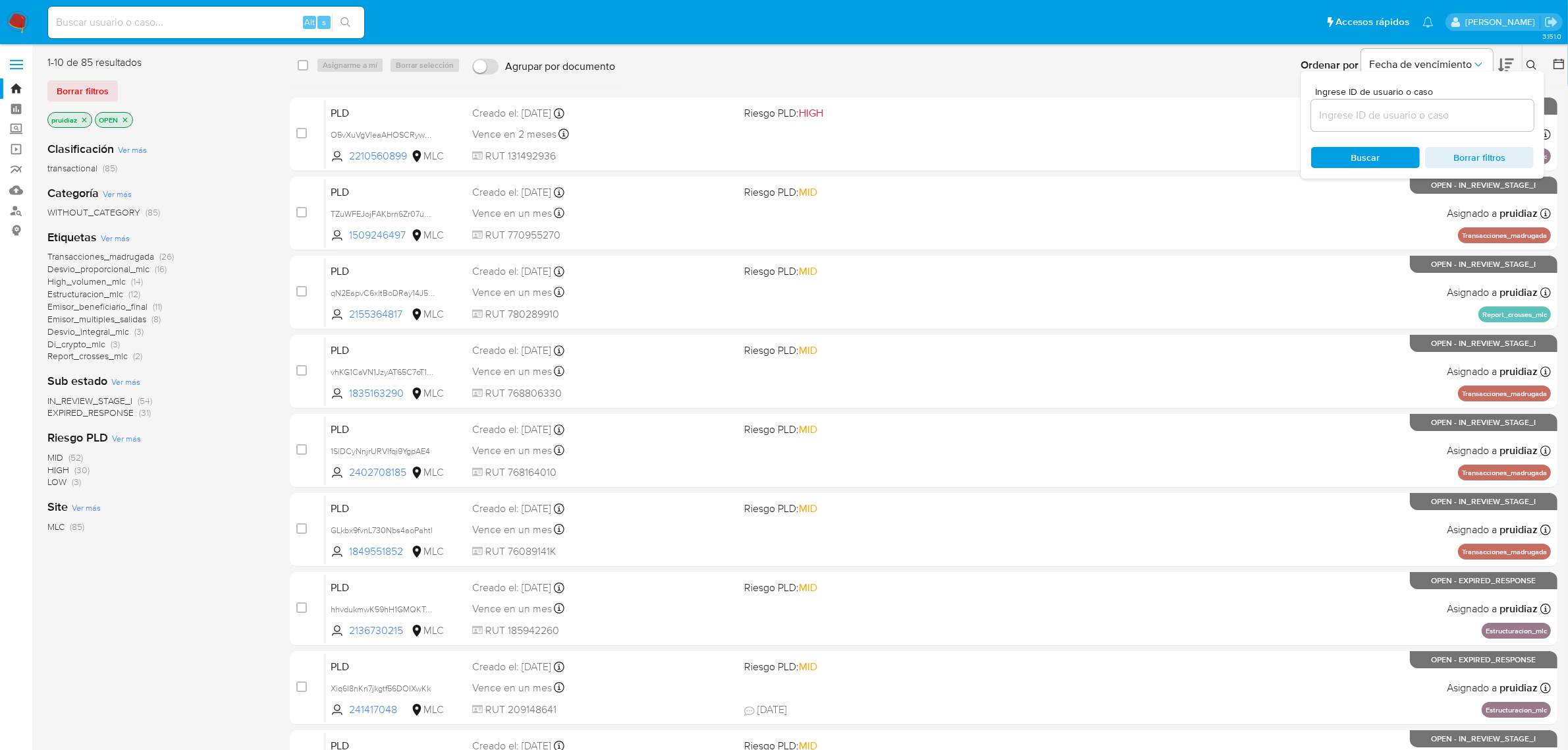
click at [1426, 113] on input at bounding box center [1422, 115] width 222 height 17
type input "143183376"
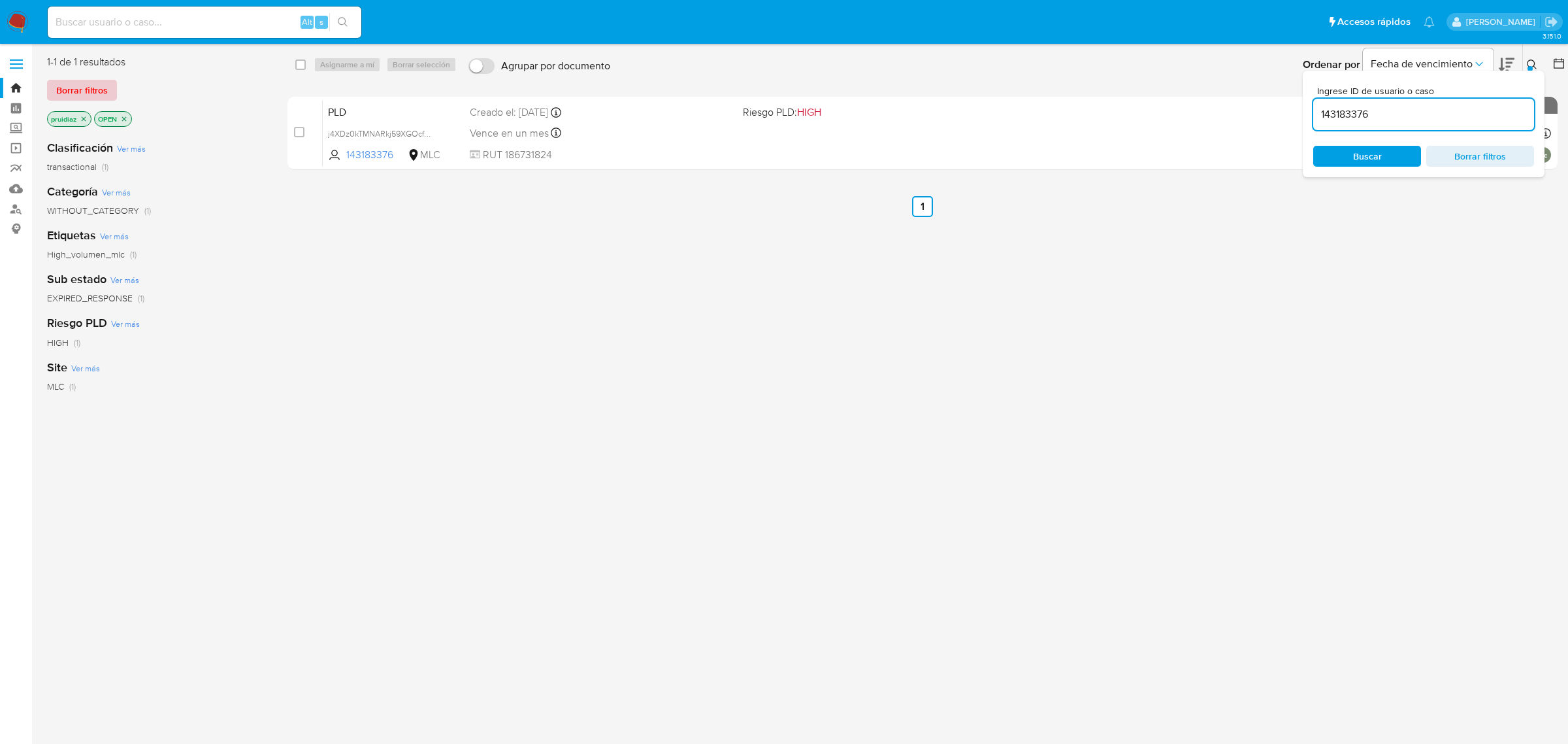
click at [88, 93] on span "Borrar filtros" at bounding box center [82, 90] width 52 height 18
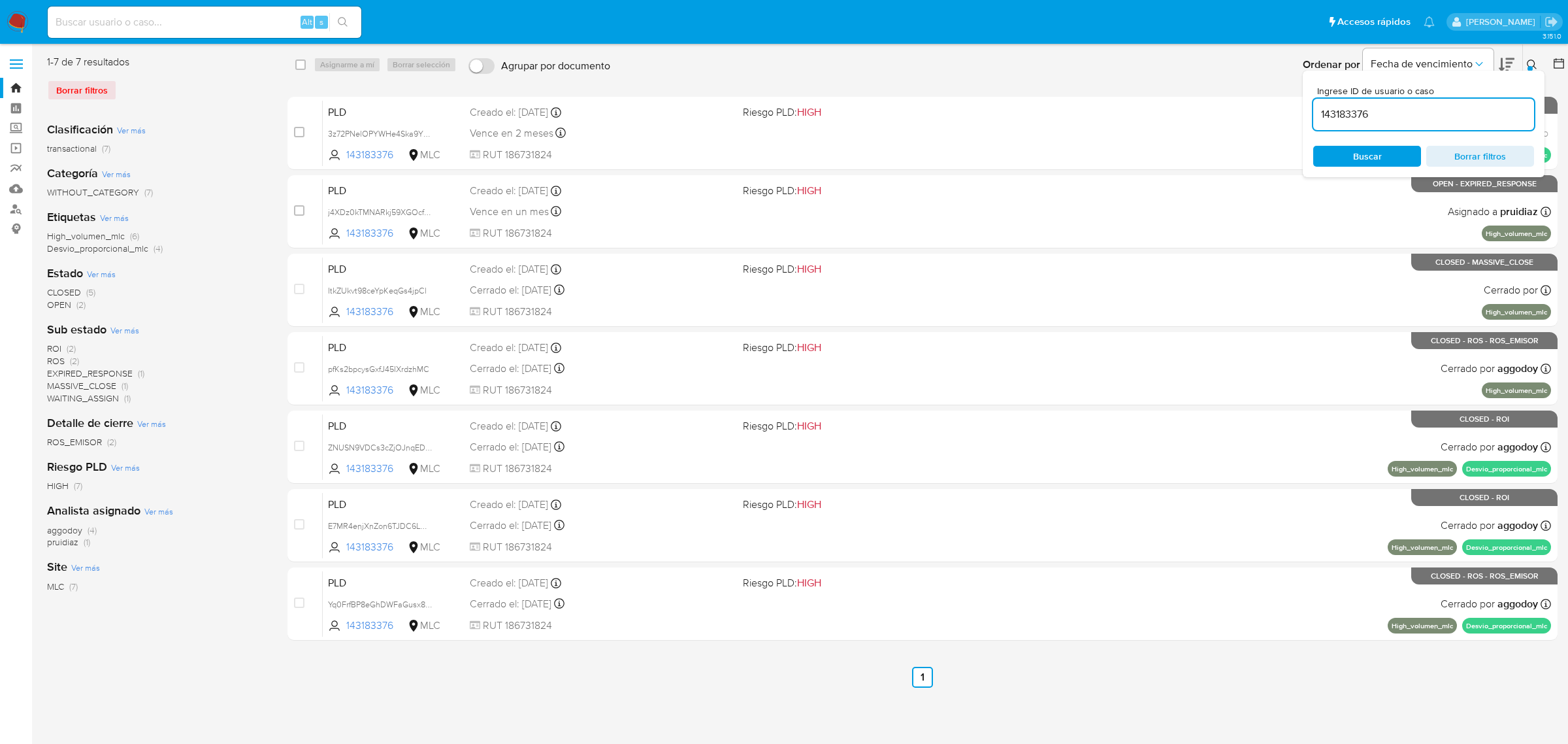
click at [1389, 114] on input "143183376" at bounding box center [1424, 114] width 221 height 17
click at [1389, 115] on input "143183376" at bounding box center [1424, 114] width 221 height 17
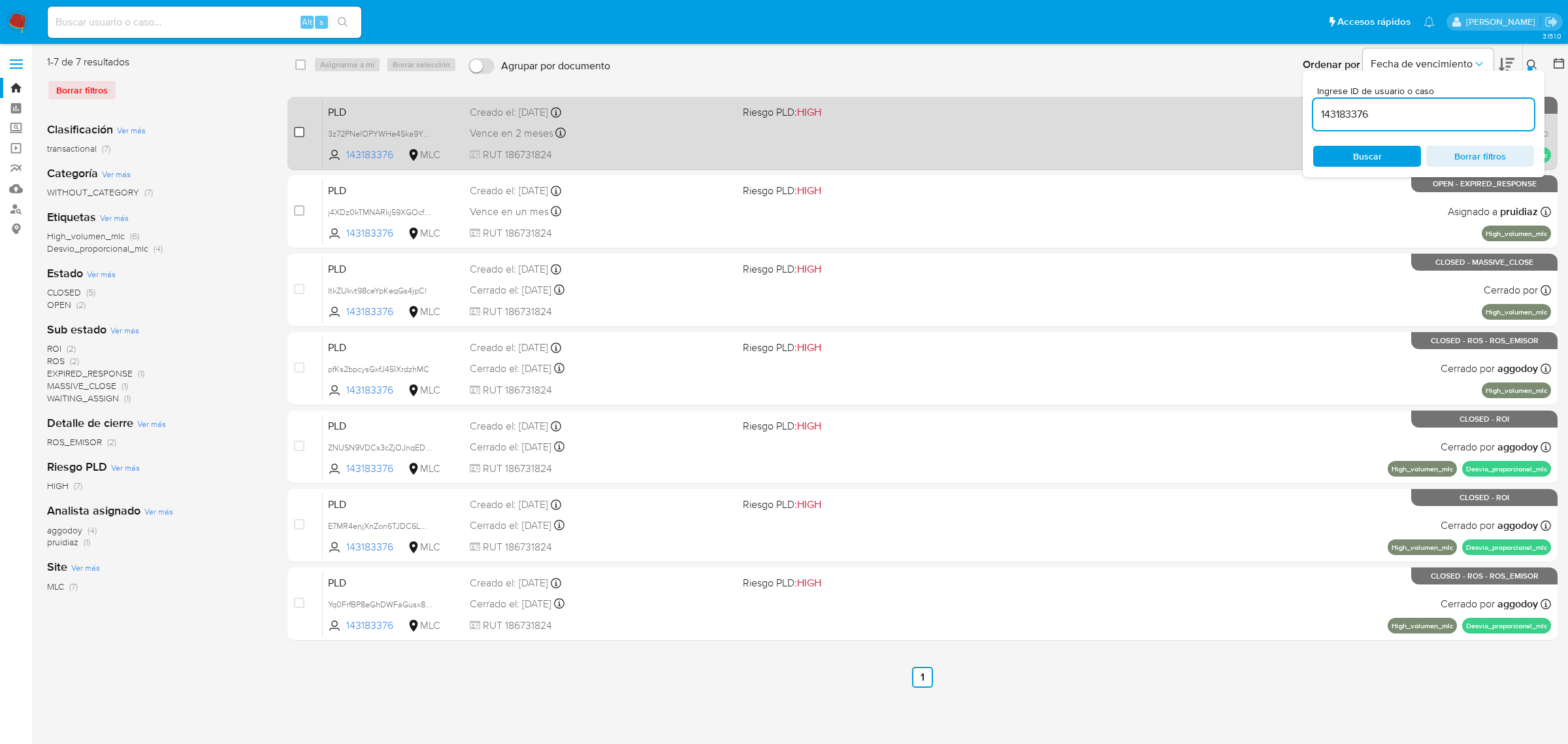
click at [301, 129] on input "checkbox" at bounding box center [299, 132] width 11 height 11
checkbox input "true"
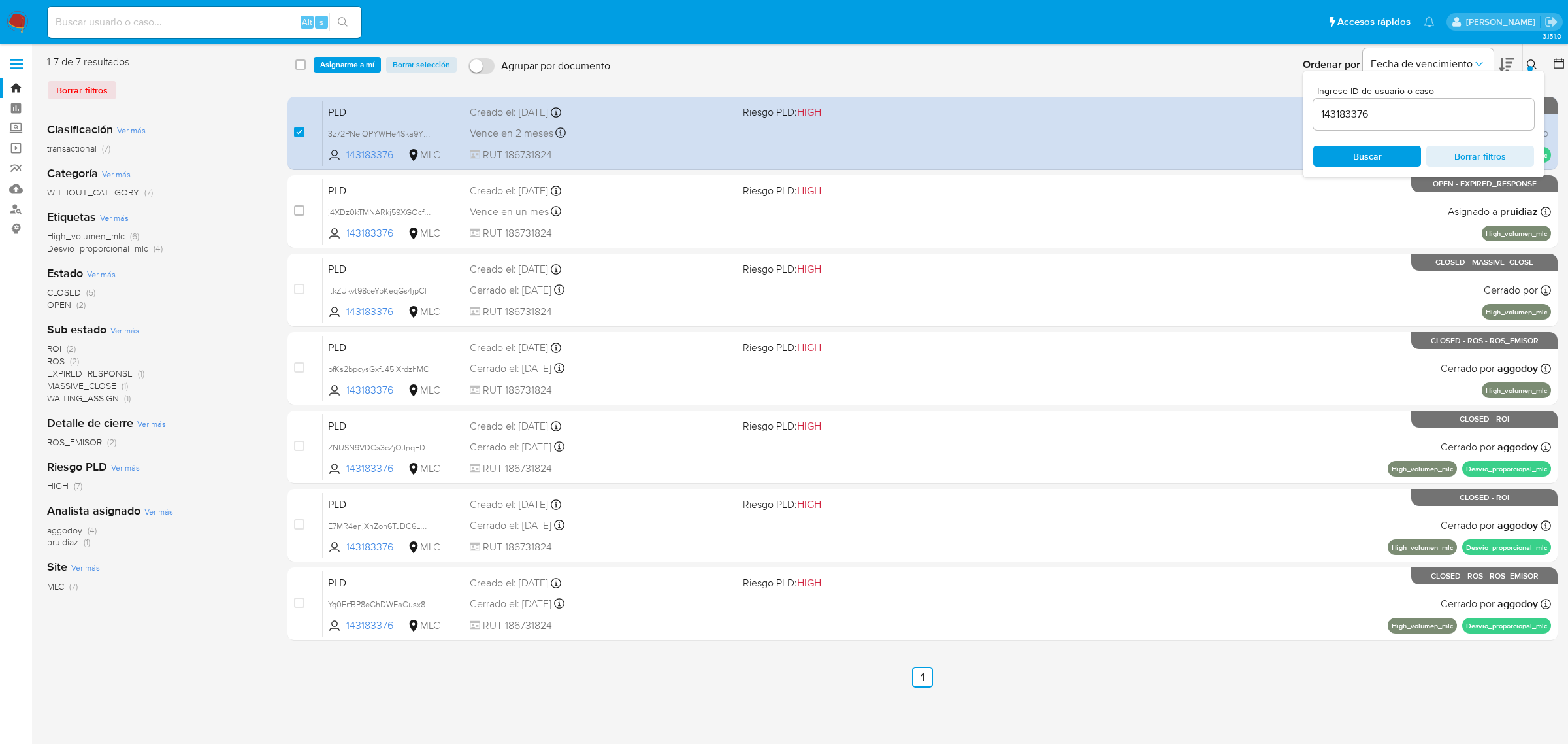
click at [1536, 66] on icon at bounding box center [1532, 65] width 11 height 11
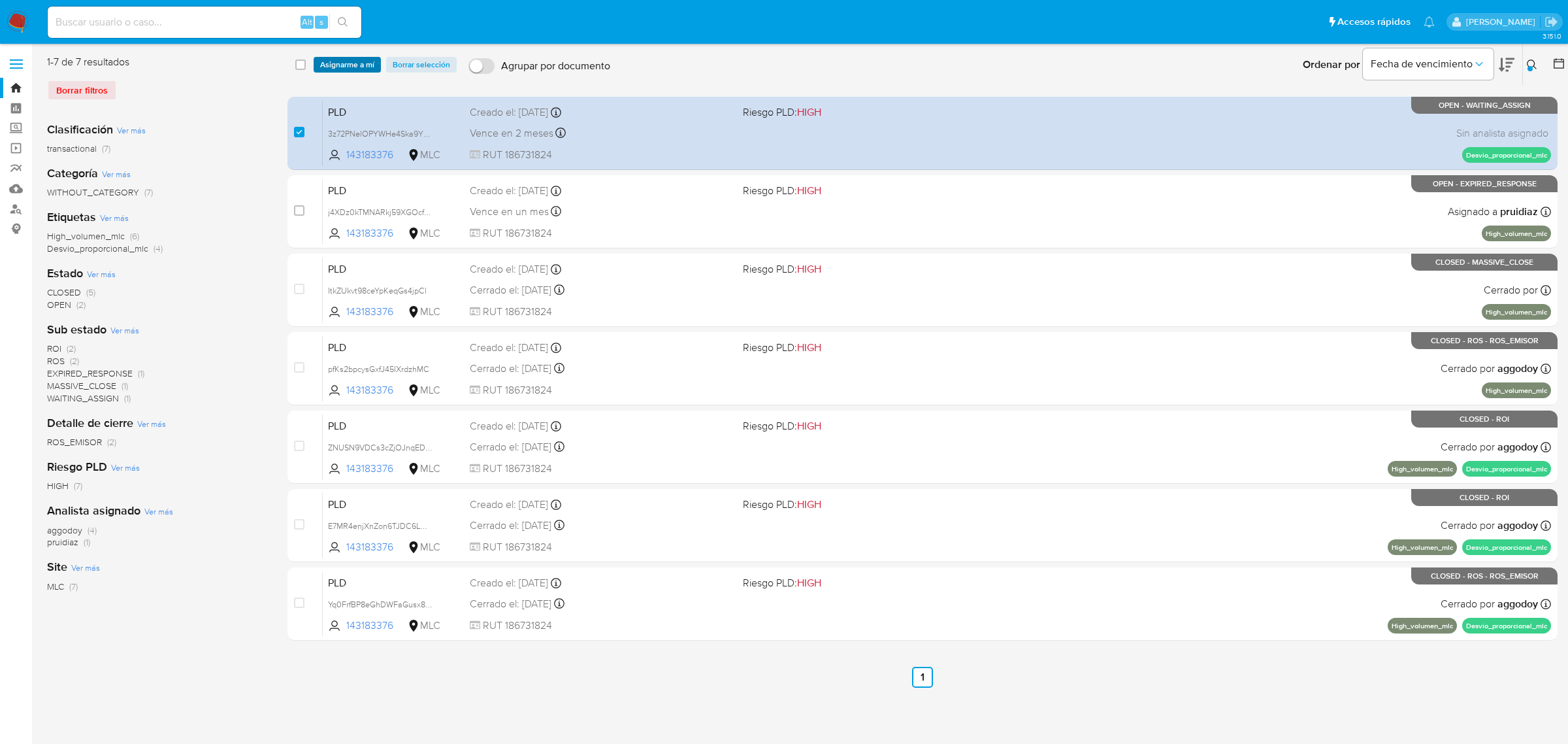
click at [367, 66] on span "Asignarme a mí" at bounding box center [347, 65] width 54 height 13
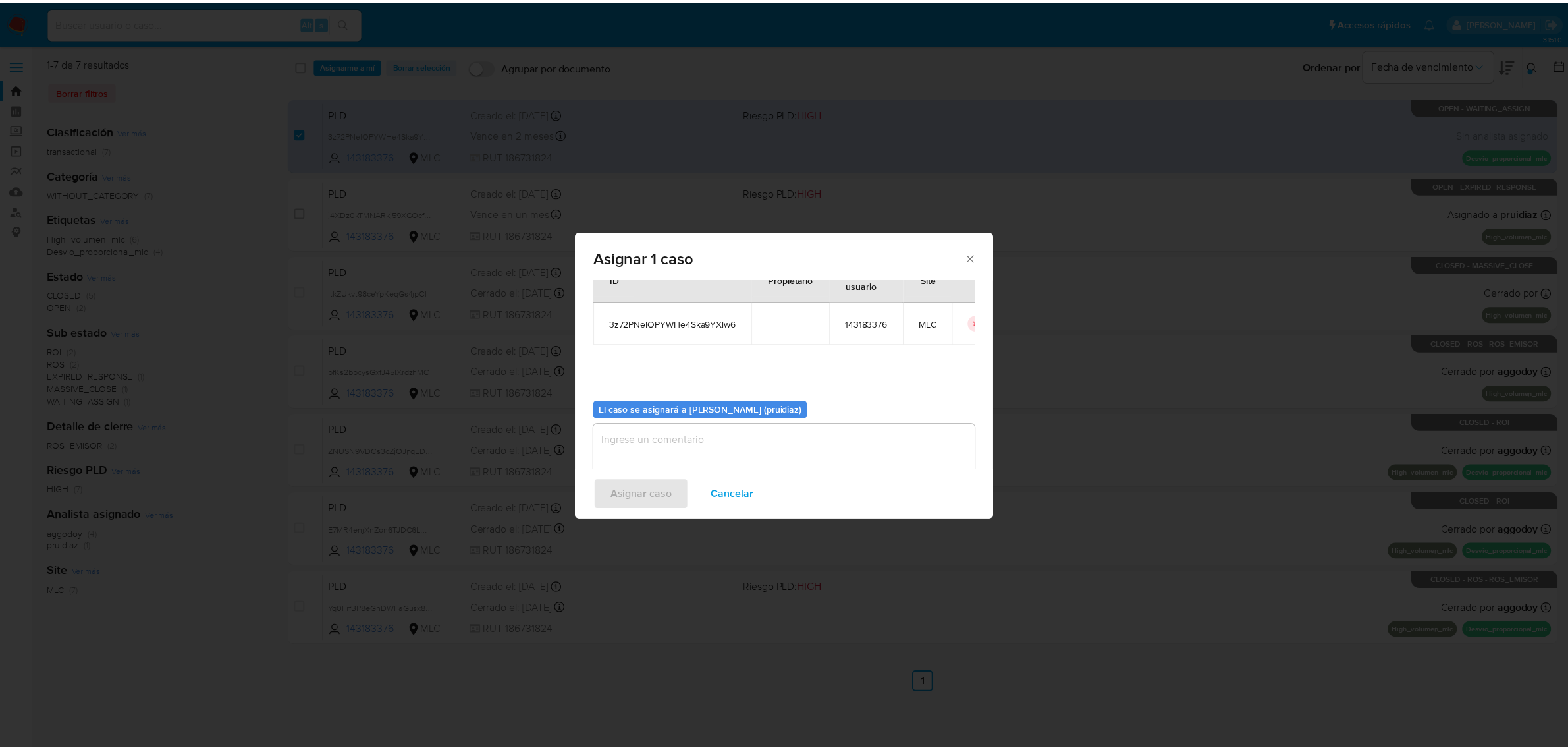
scroll to position [68, 0]
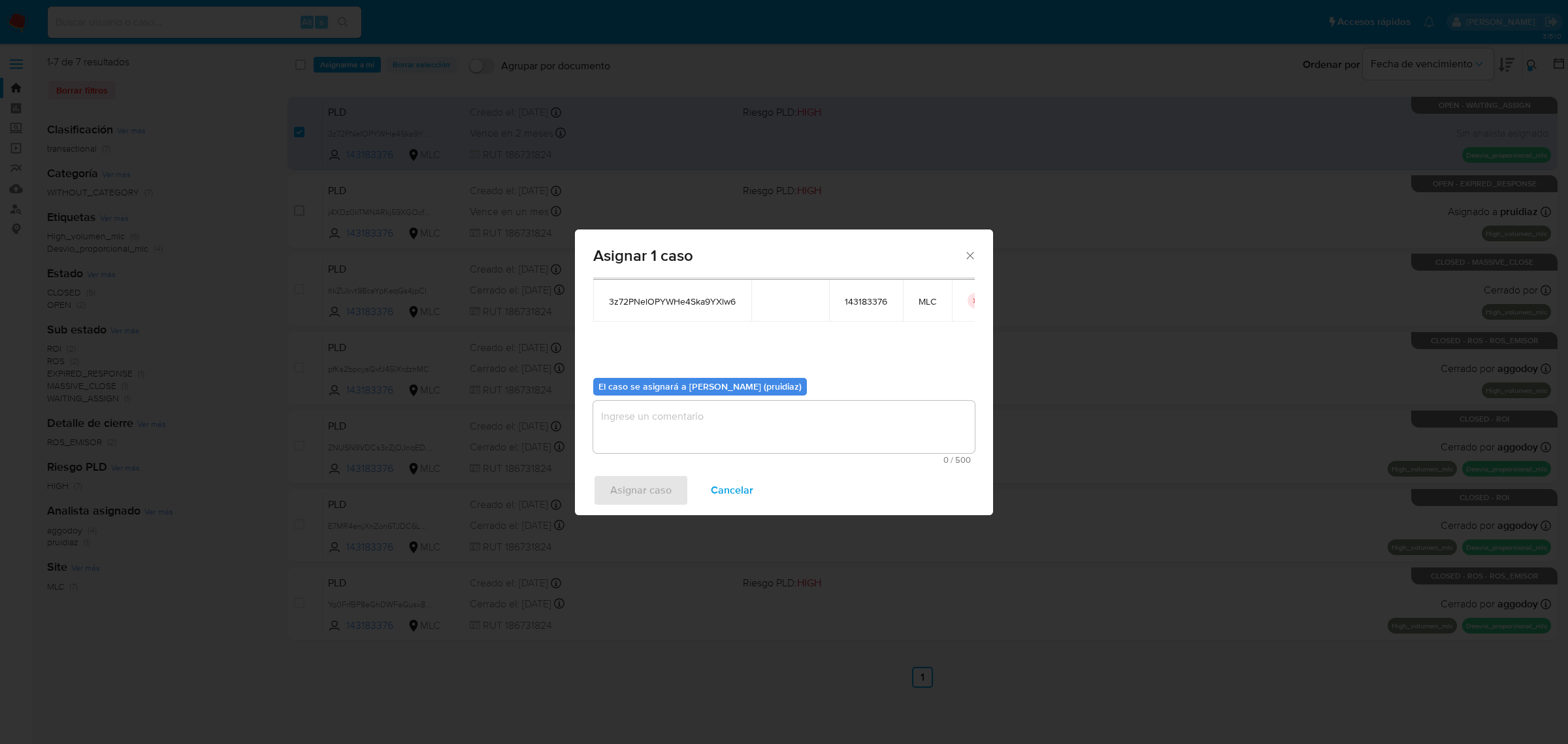
click at [716, 422] on textarea "assign-modal" at bounding box center [784, 427] width 381 height 53
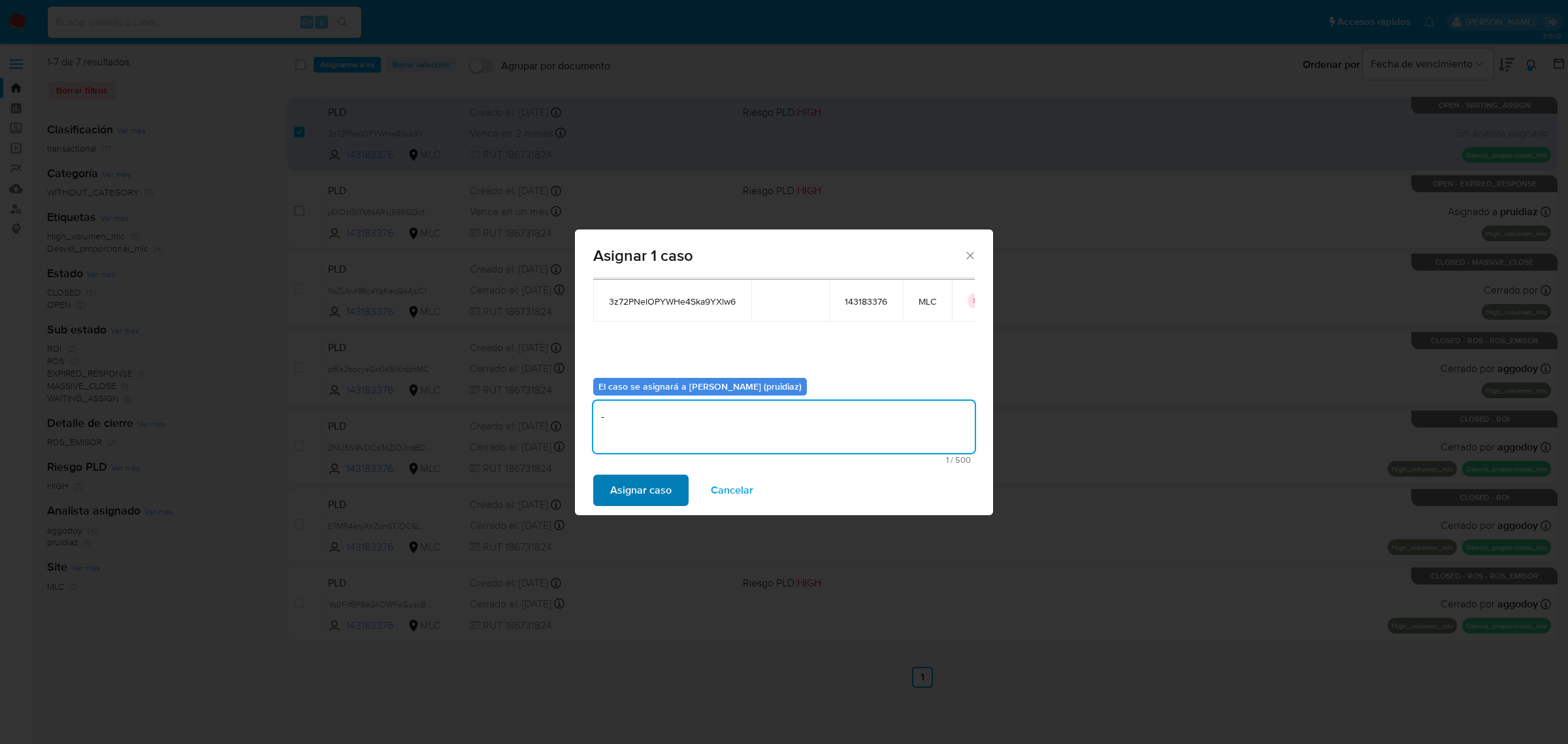
type textarea "-"
click at [648, 494] on span "Asignar caso" at bounding box center [641, 491] width 62 height 29
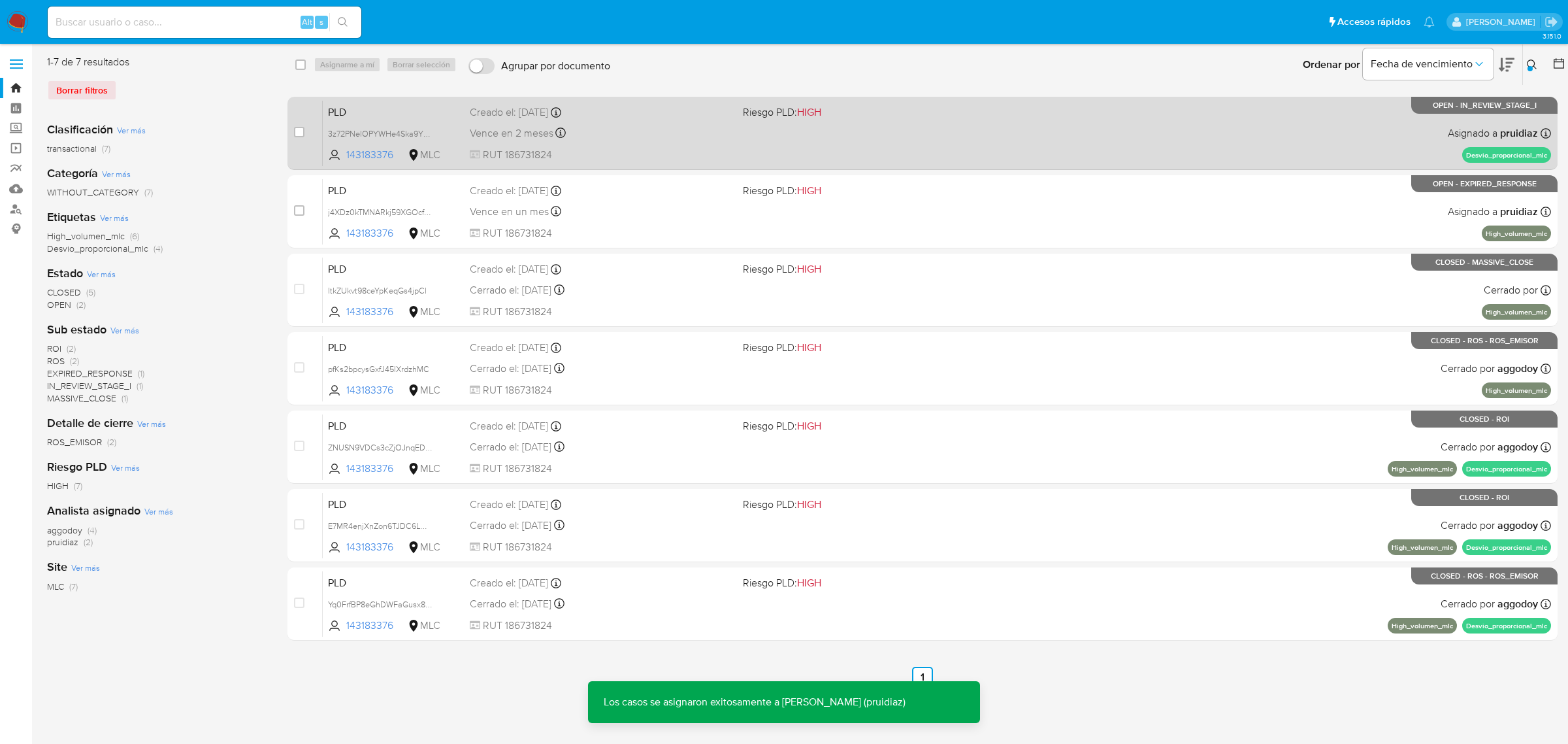
click at [731, 145] on div "PLD 3z72PNelOPYWHe4Ska9YXlw6 143183376 MLC Riesgo PLD: HIGH Creado el: 12/07/20…" at bounding box center [937, 133] width 1228 height 66
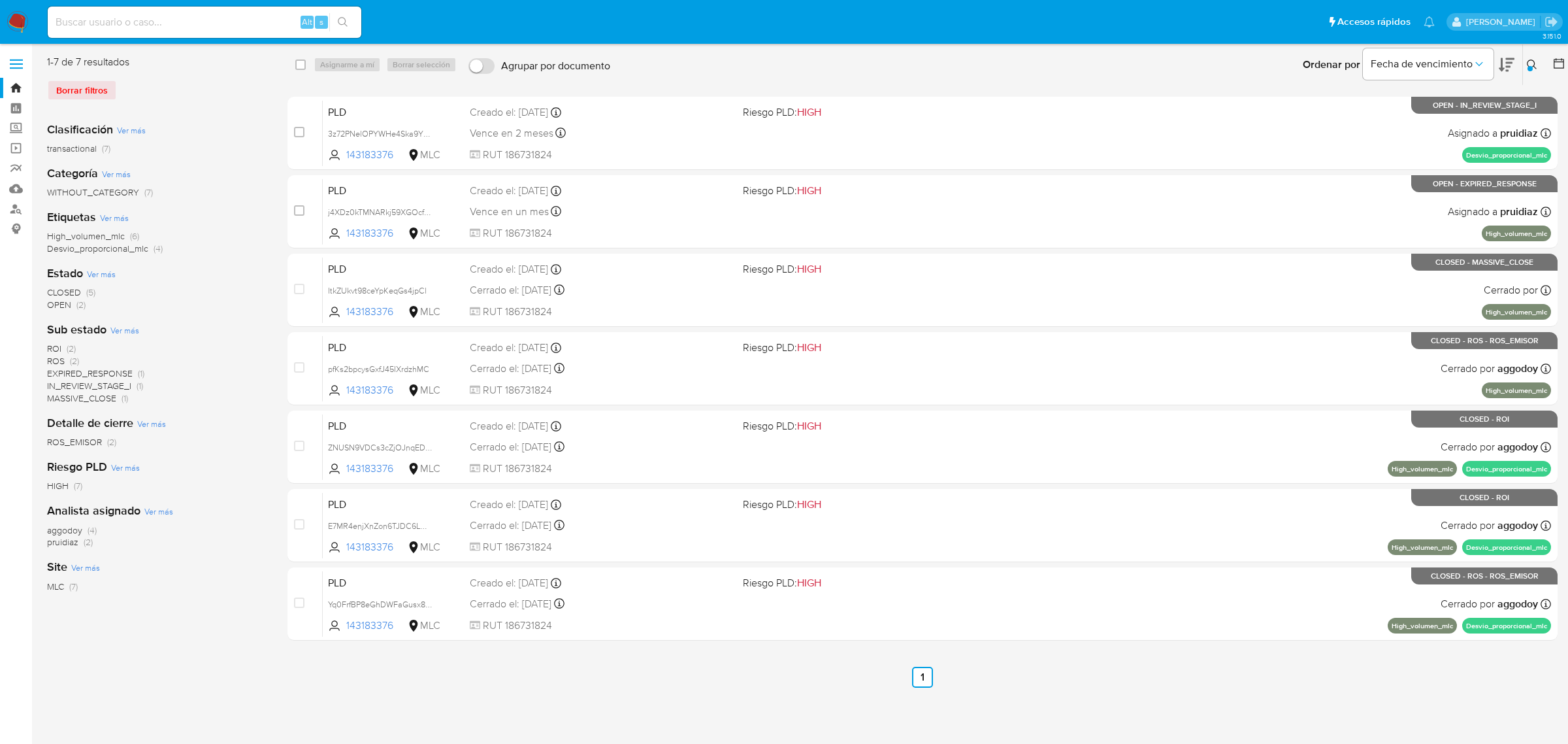
click at [167, 24] on input at bounding box center [205, 22] width 314 height 17
paste input "694016619"
type input "694016619"
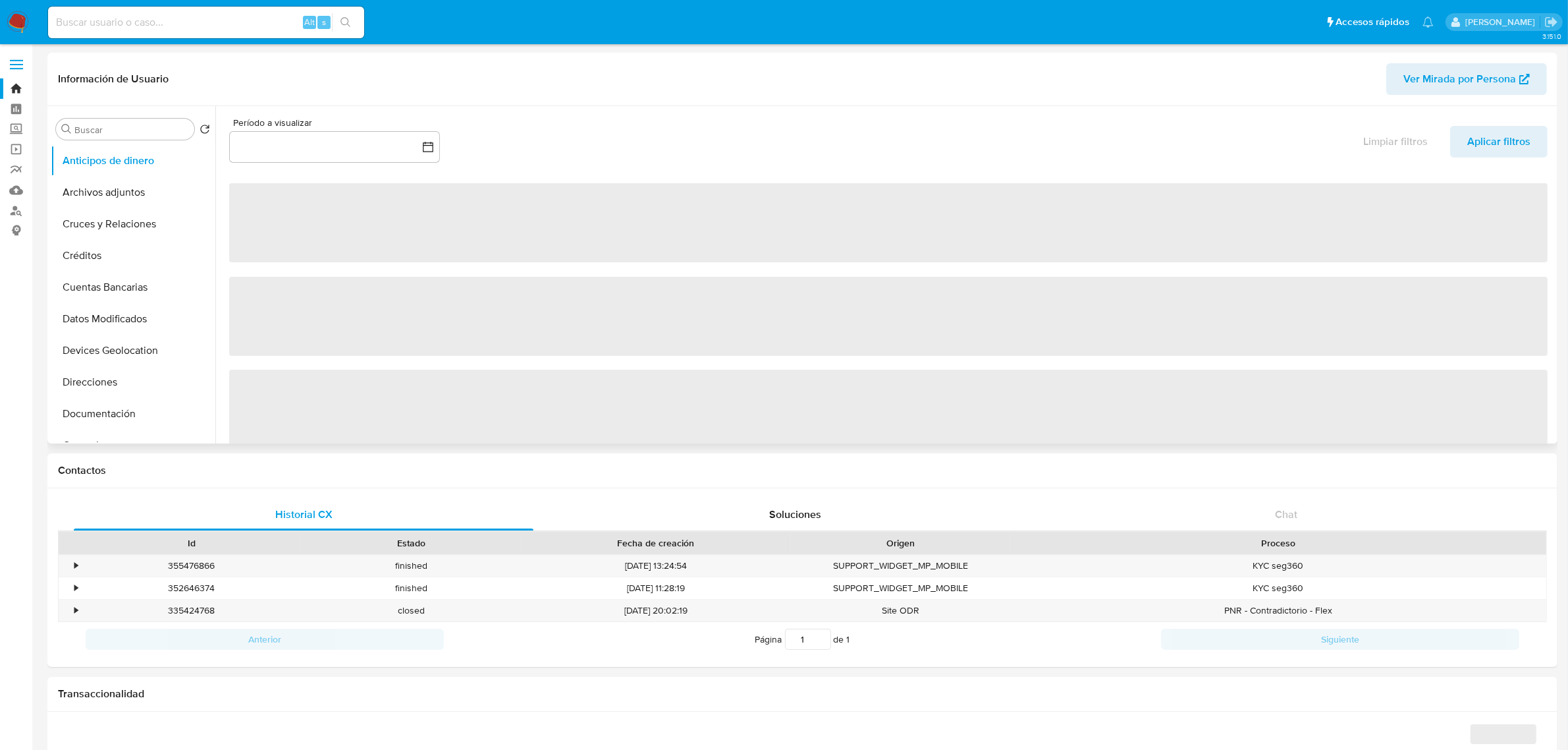
select select "10"
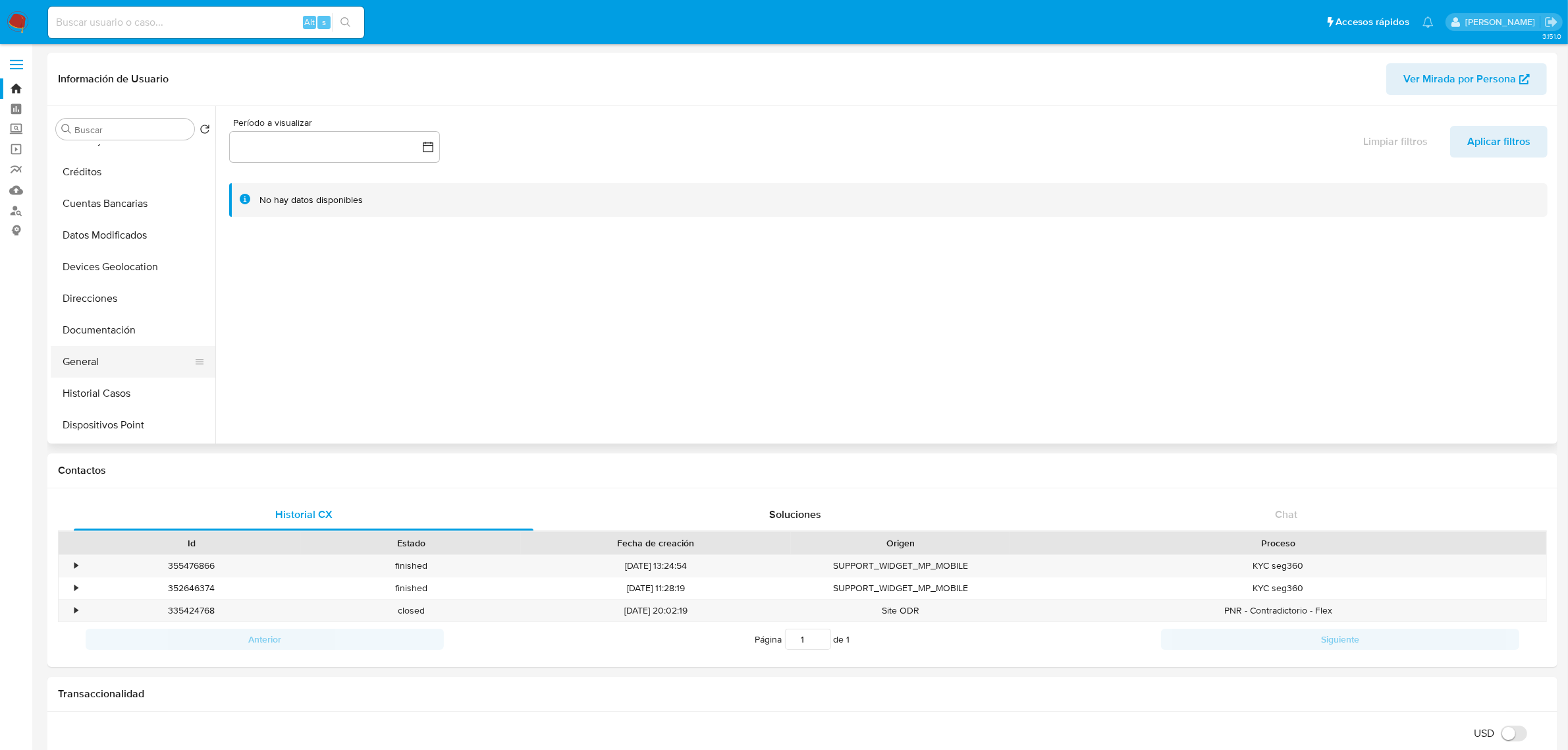
scroll to position [165, 0]
click at [133, 315] on button "Historial Casos" at bounding box center [128, 312] width 154 height 32
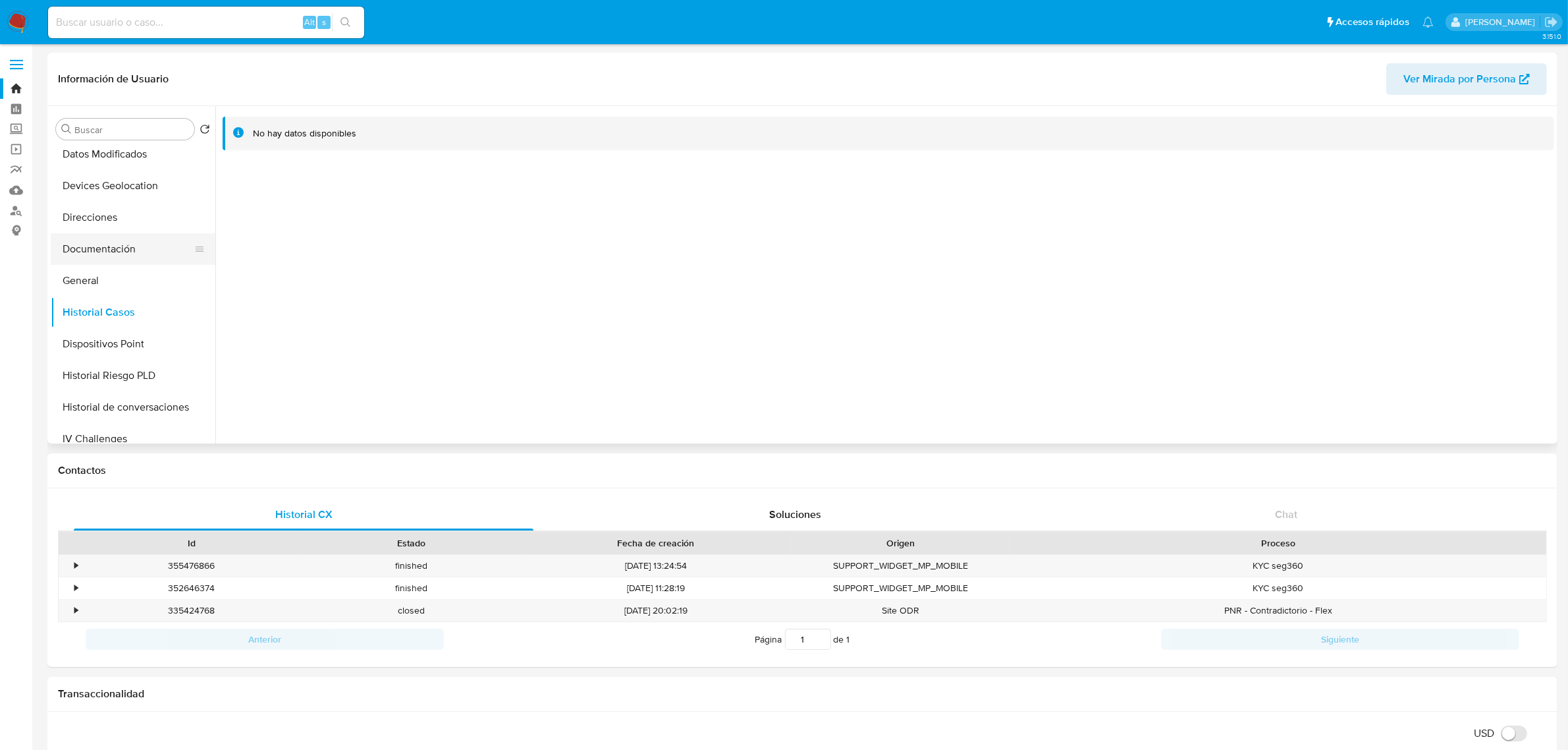
click at [137, 234] on button "Documentación" at bounding box center [128, 249] width 154 height 32
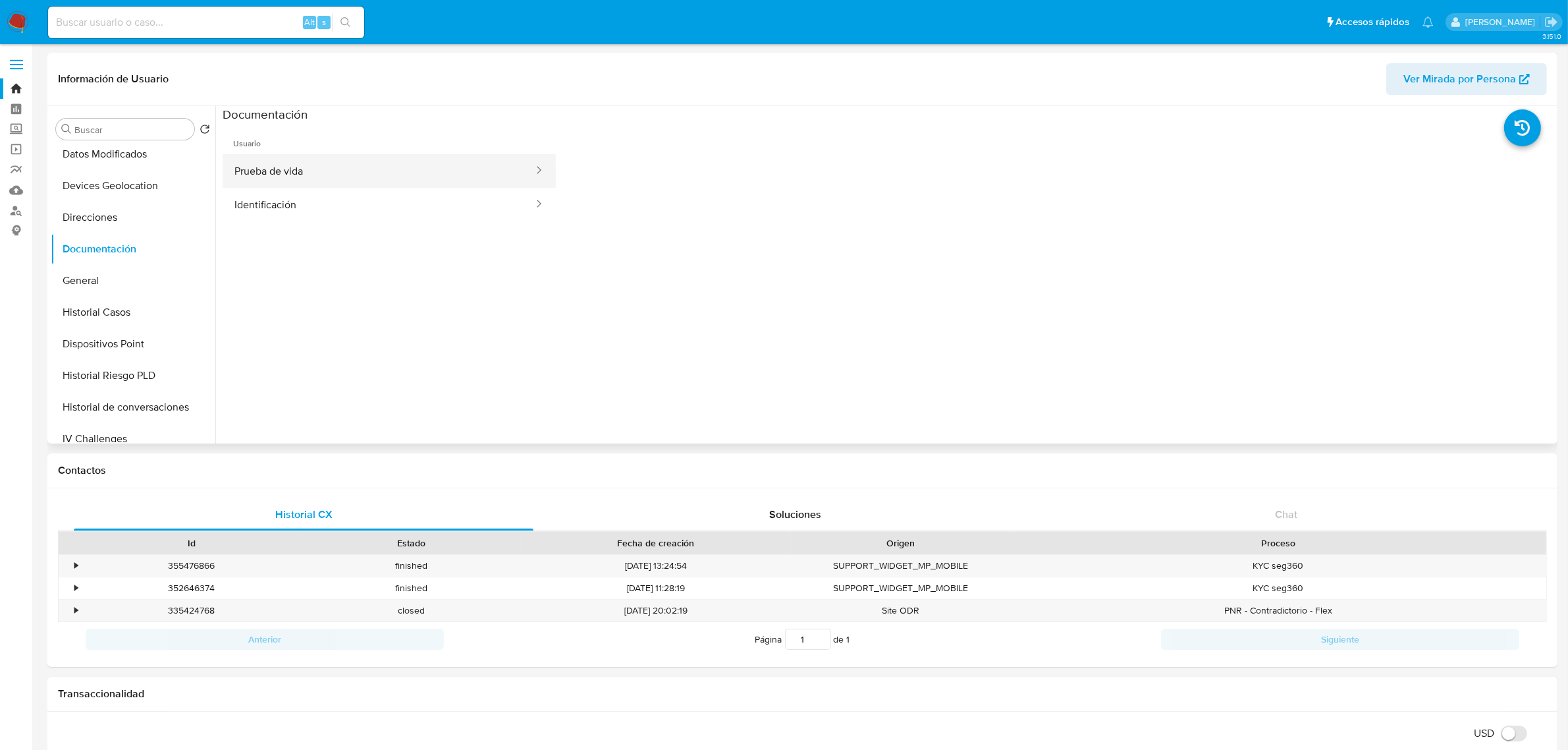
click at [360, 176] on button "Prueba de vida" at bounding box center [378, 171] width 312 height 34
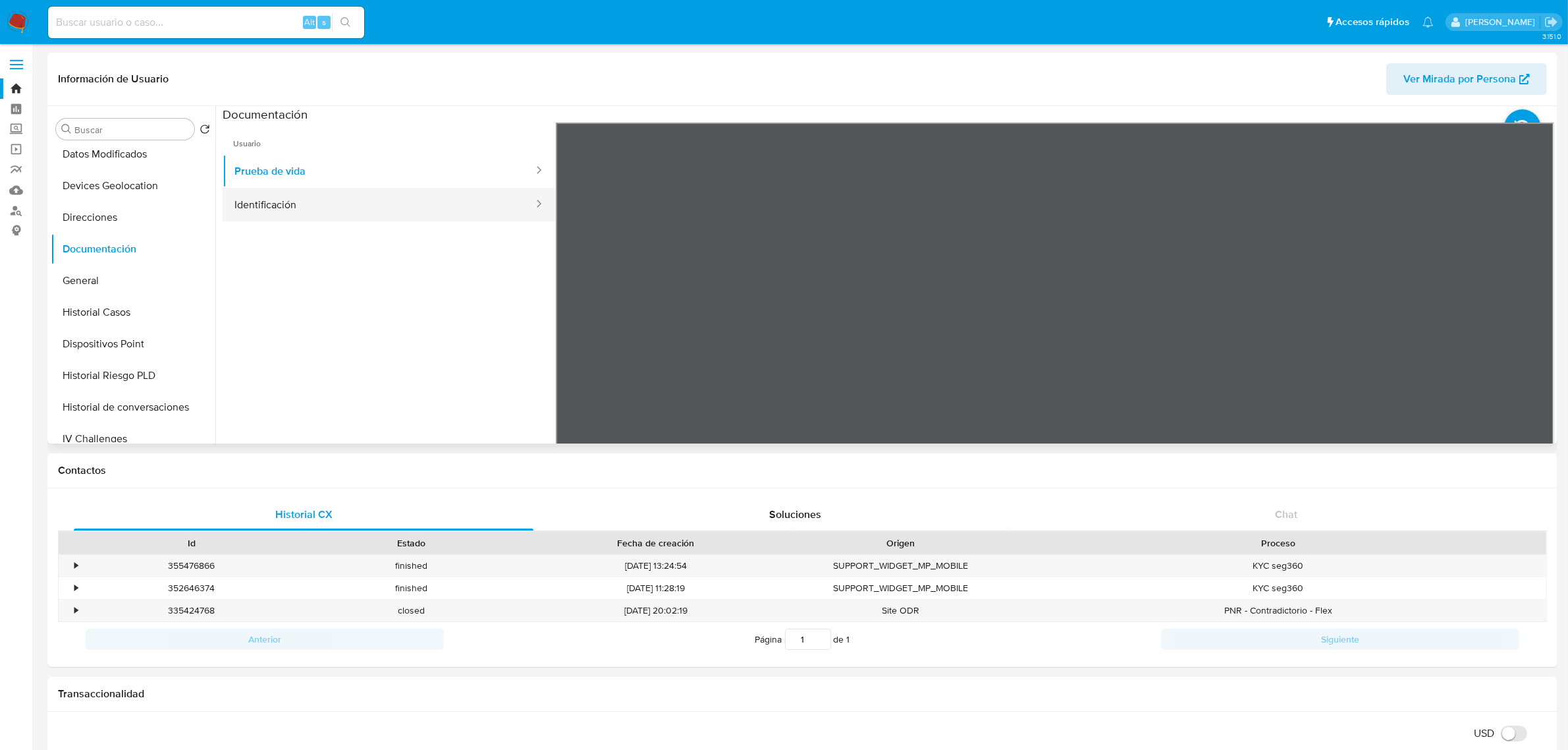
click at [338, 198] on button "Identificación" at bounding box center [378, 205] width 312 height 34
click at [1528, 337] on icon at bounding box center [1538, 337] width 26 height 26
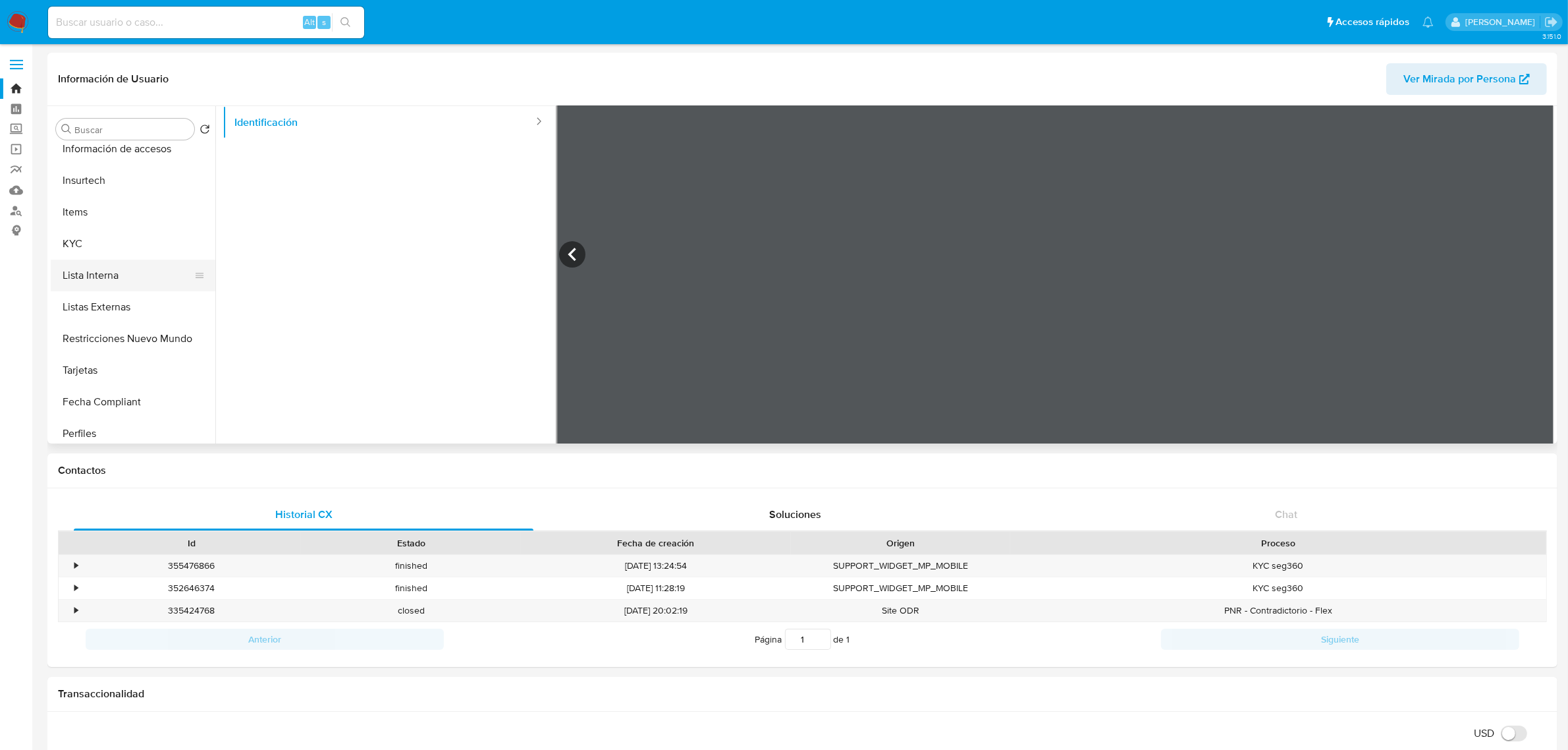
scroll to position [494, 0]
click at [97, 232] on button "KYC" at bounding box center [128, 236] width 154 height 32
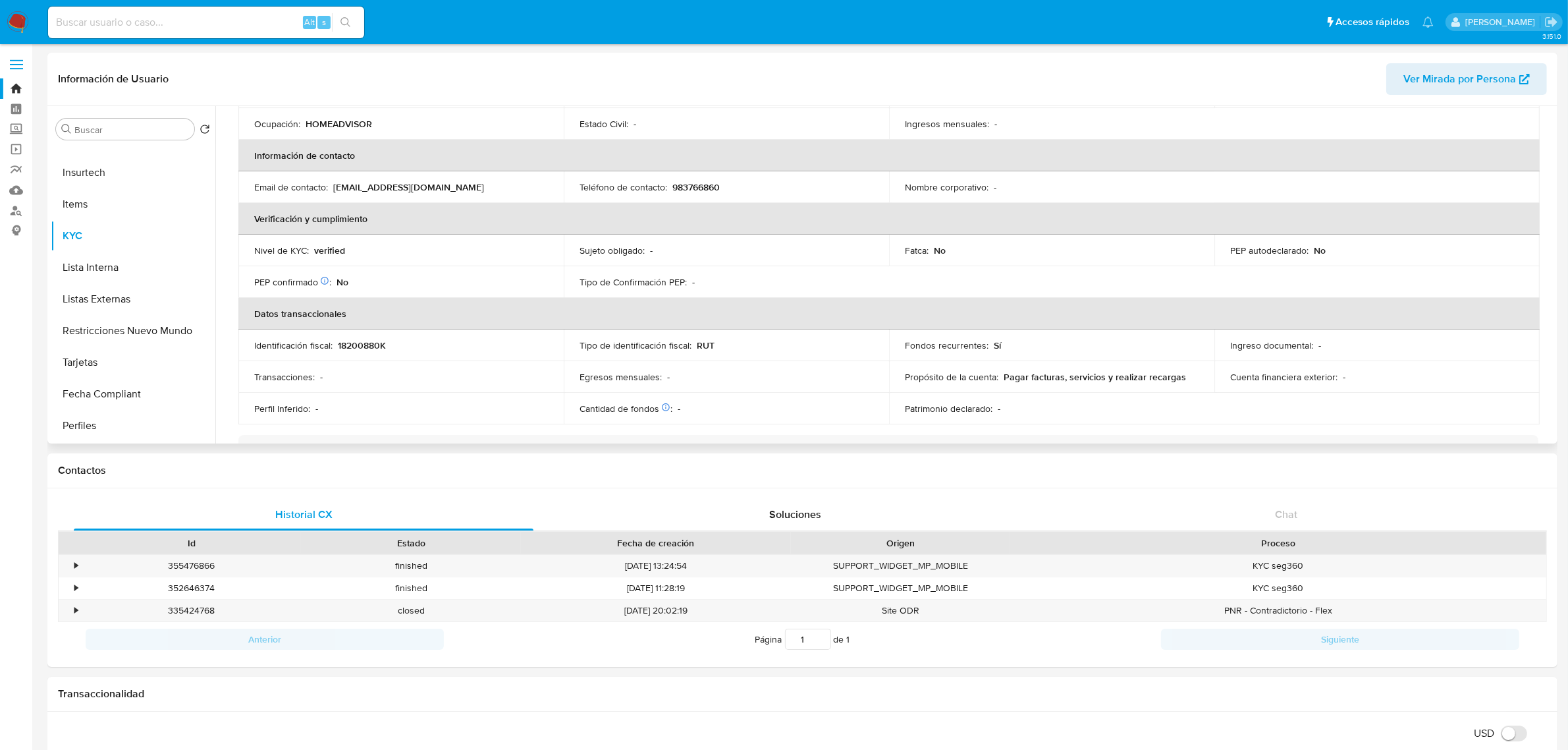
scroll to position [0, 0]
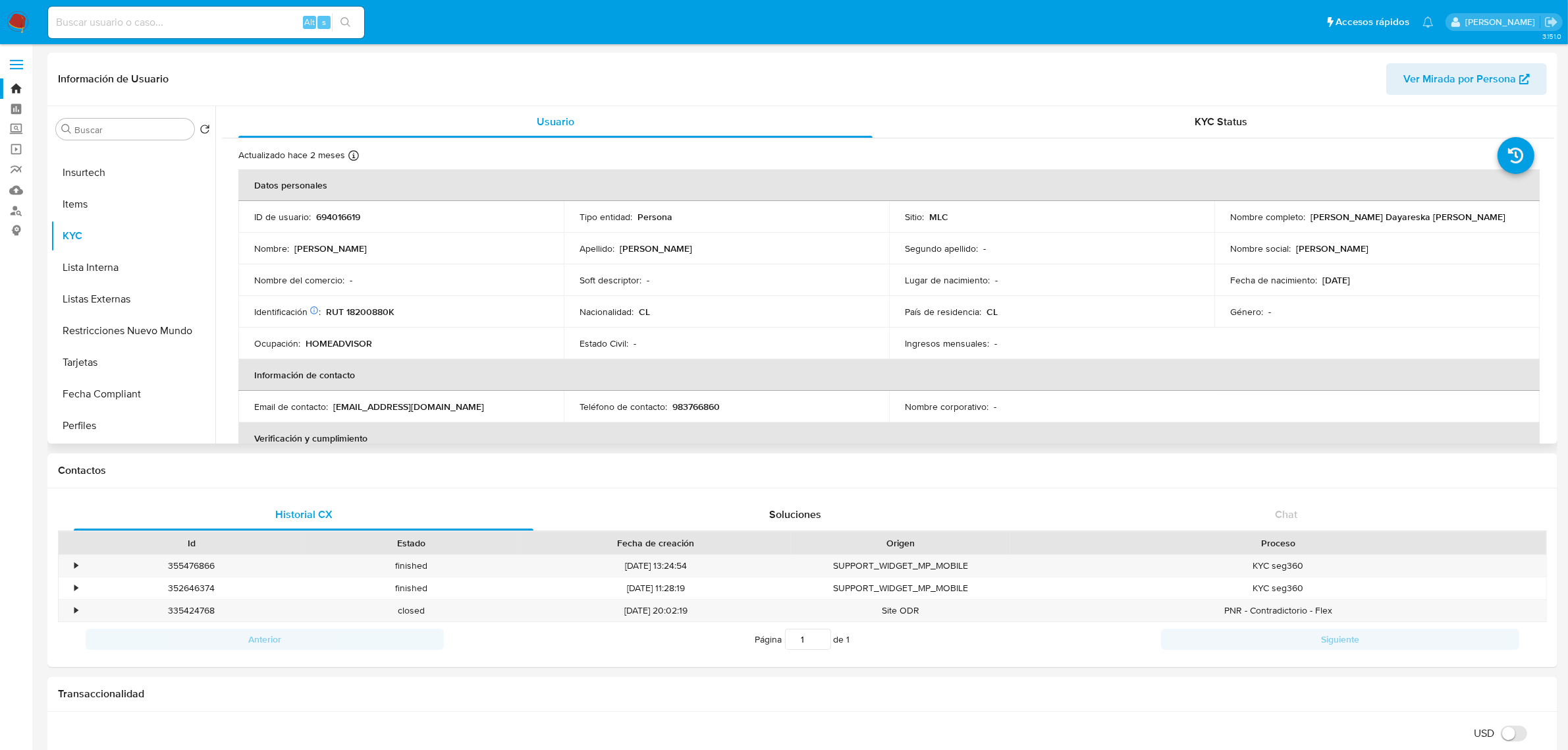
click at [338, 219] on p "694016619" at bounding box center [338, 216] width 44 height 12
copy p "694016619"
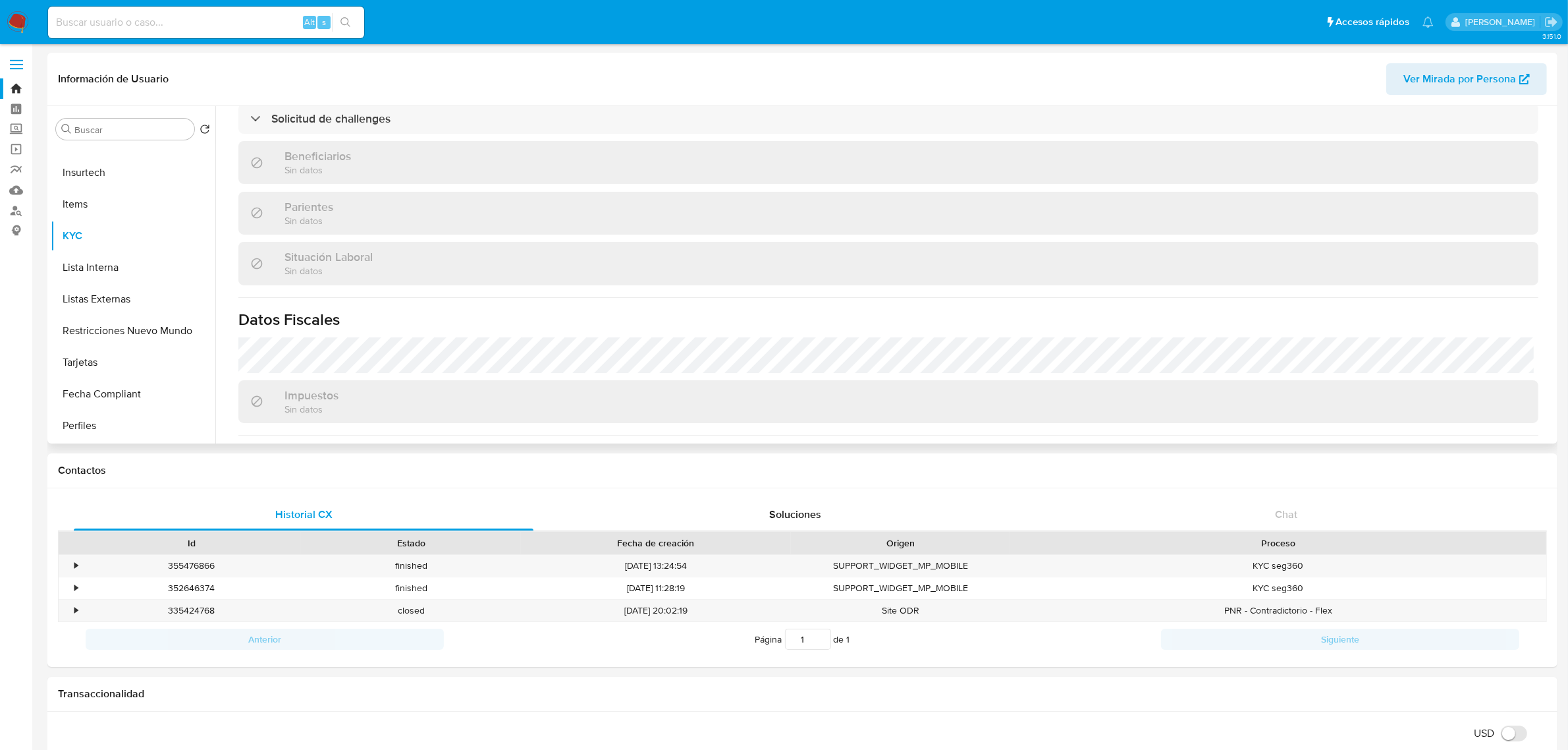
scroll to position [714, 0]
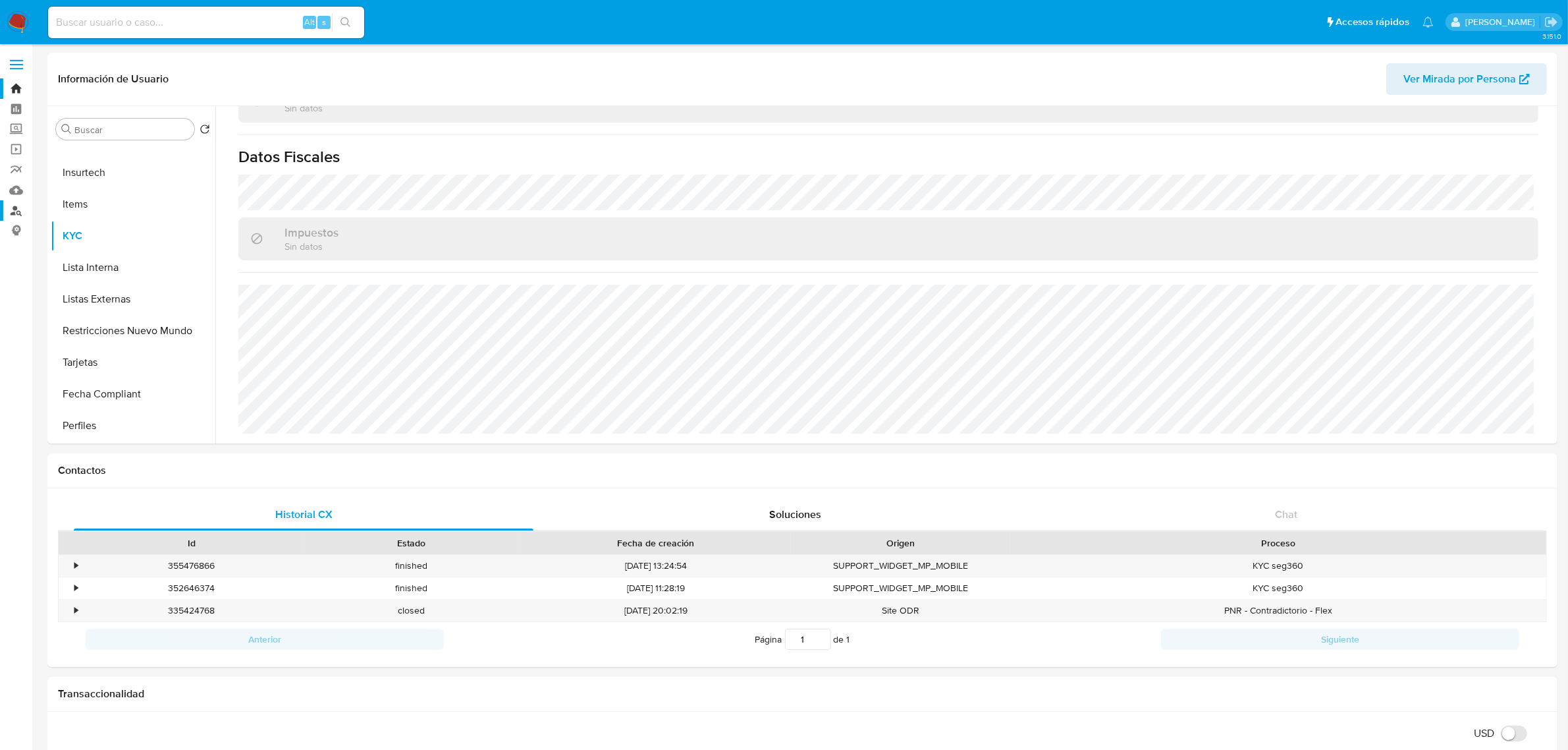
click at [18, 209] on link "Buscador de personas" at bounding box center [78, 211] width 157 height 21
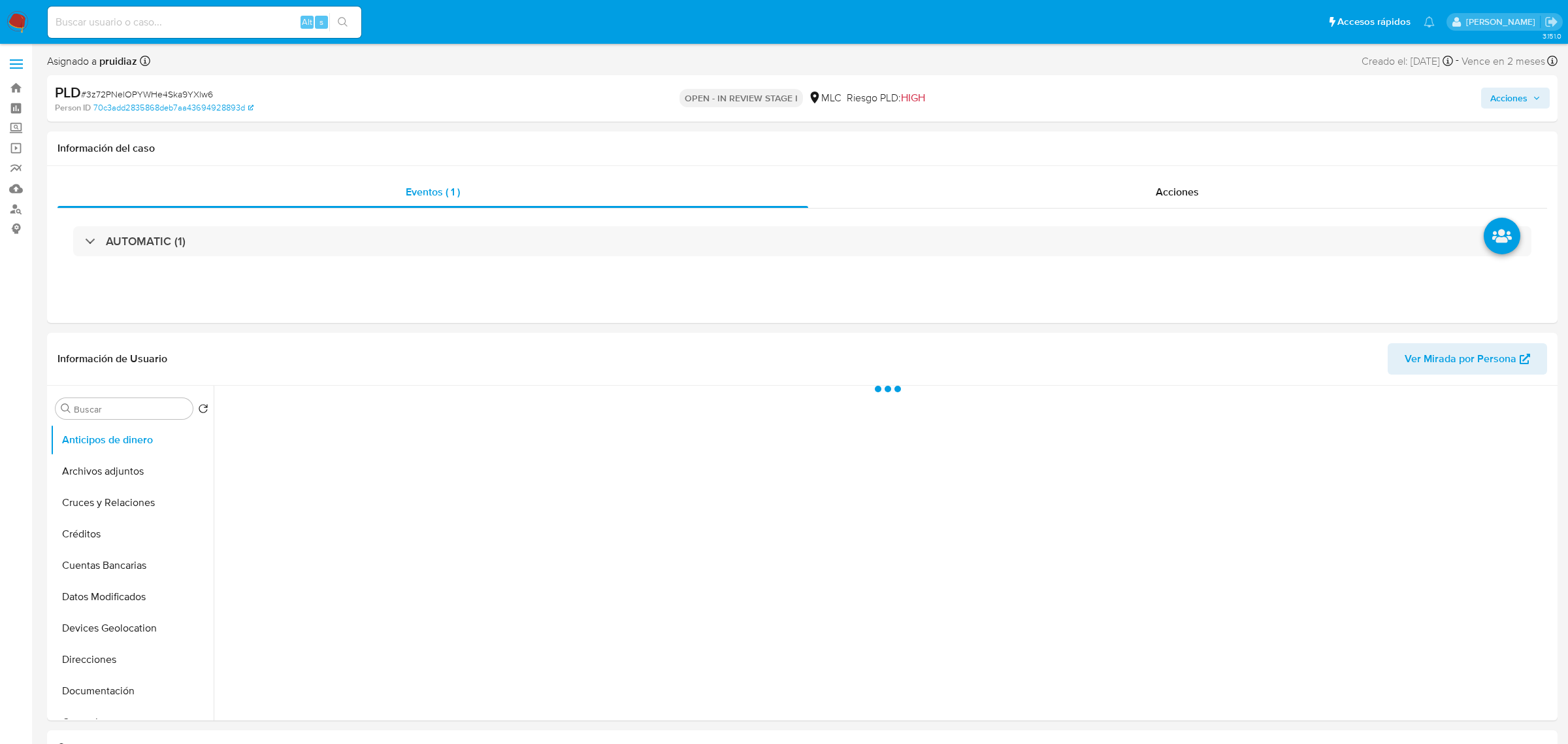
select select "10"
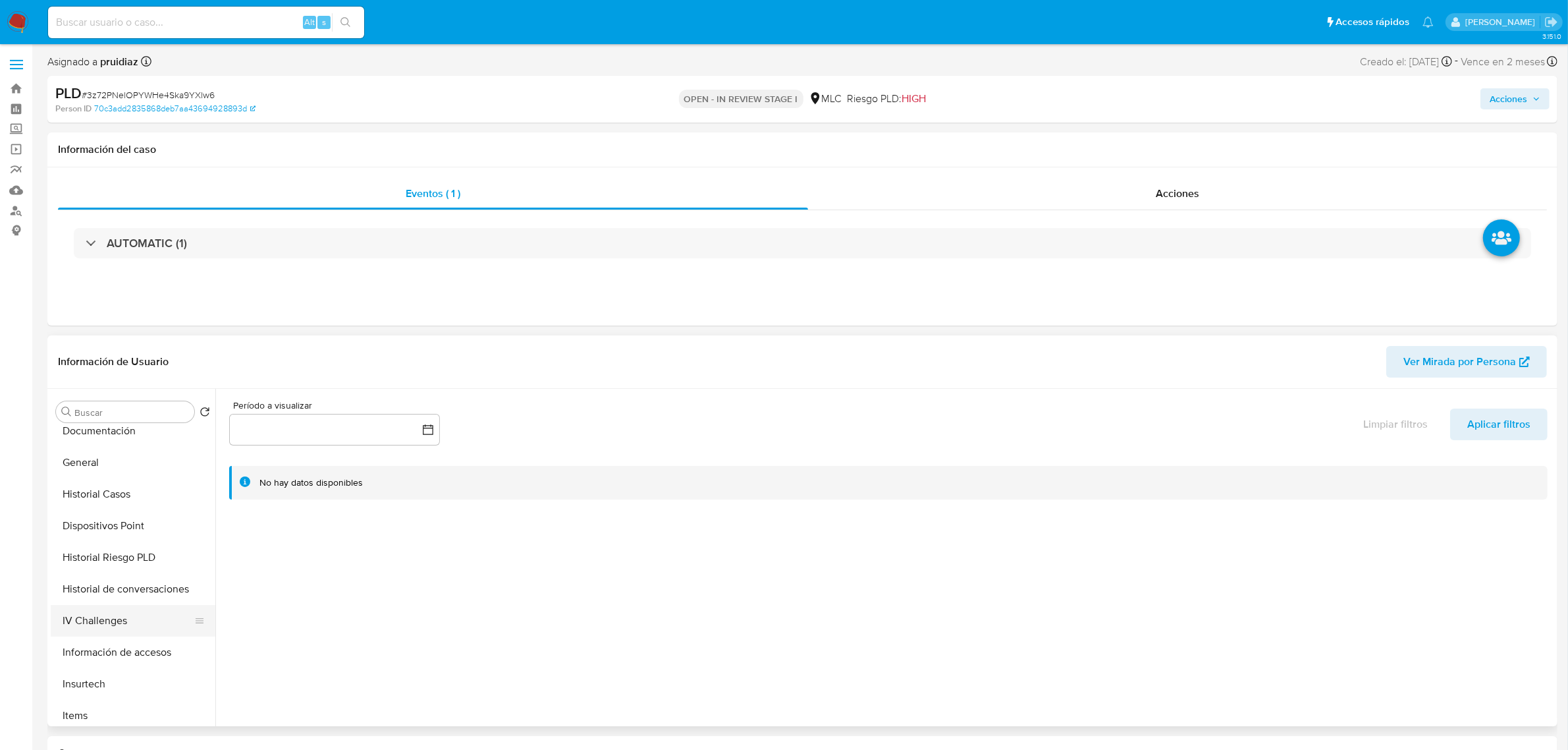
scroll to position [412, 0]
click at [99, 588] on button "KYC" at bounding box center [128, 601] width 154 height 32
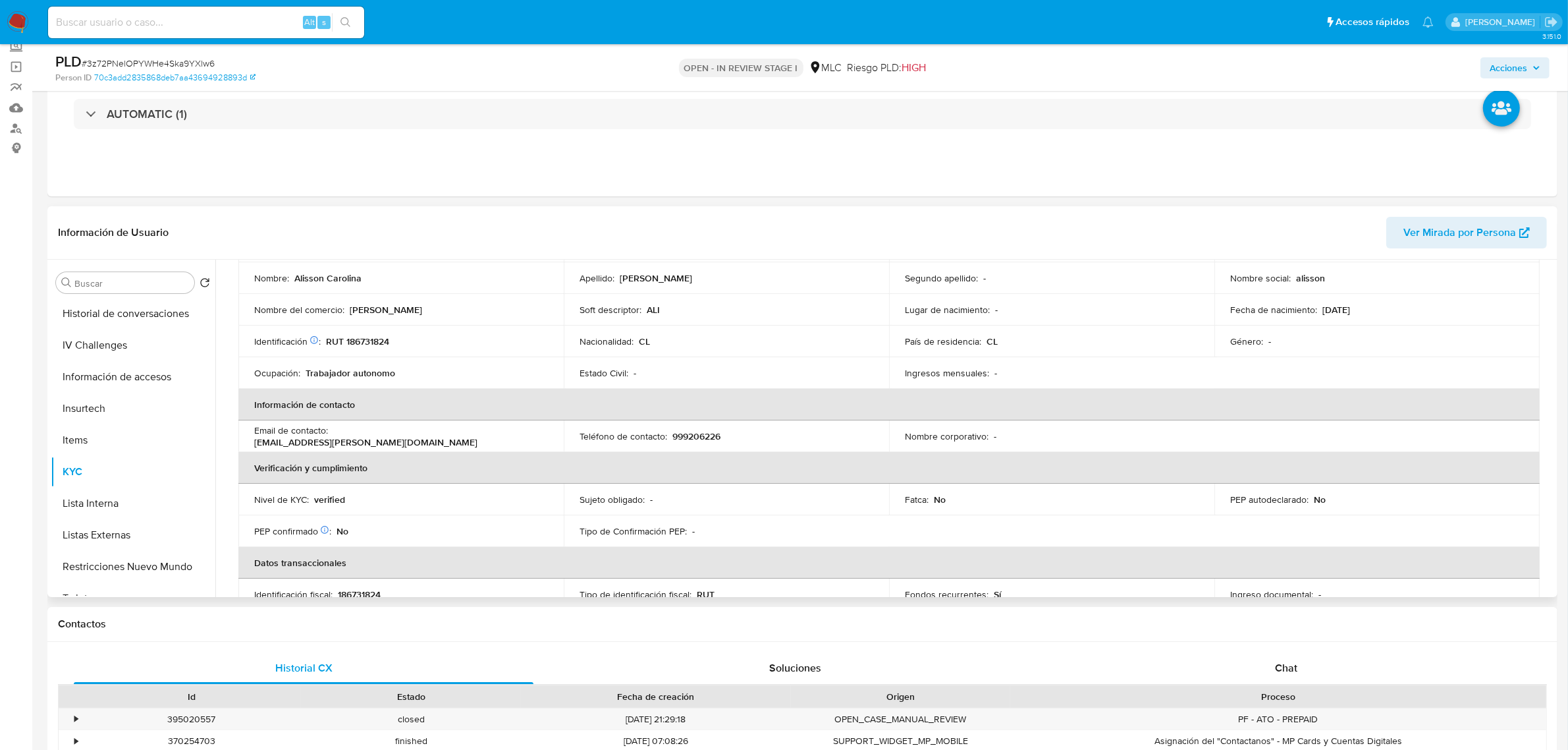
scroll to position [0, 0]
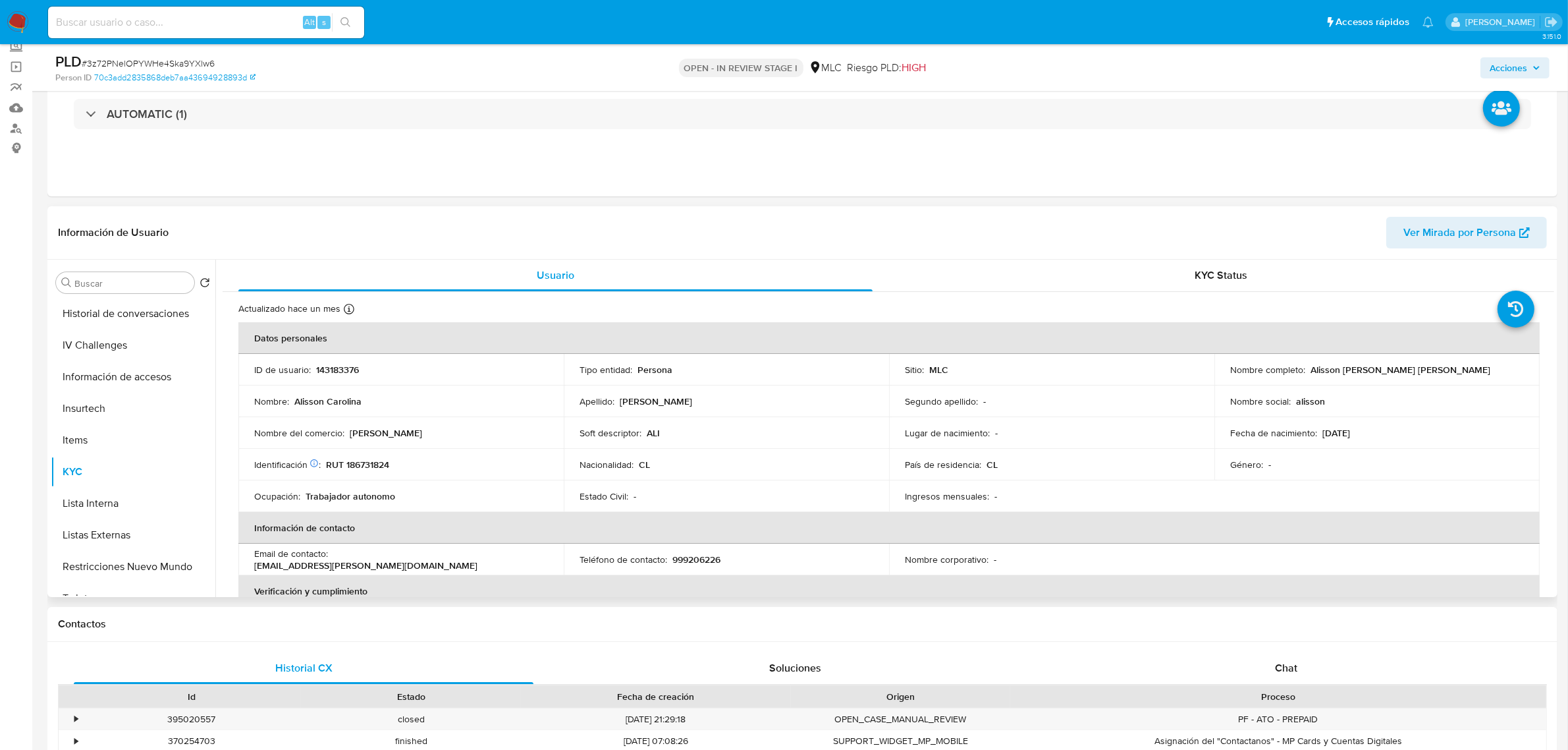
click at [378, 469] on p "RUT 186731824" at bounding box center [358, 465] width 64 height 12
copy p "186731824"
click at [379, 461] on p "RUT 186731824" at bounding box center [358, 465] width 64 height 12
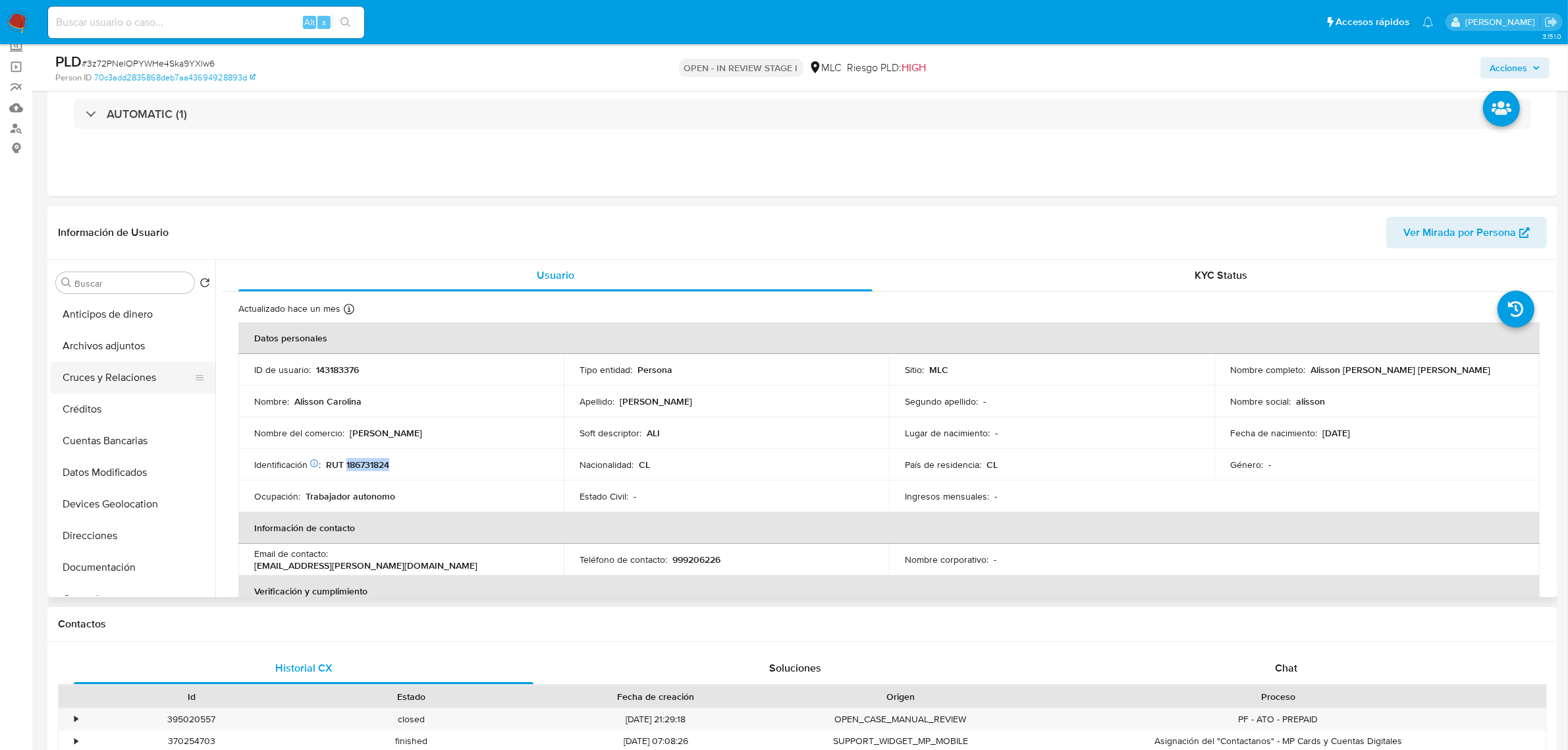
click at [116, 374] on button "Cruces y Relaciones" at bounding box center [128, 377] width 154 height 32
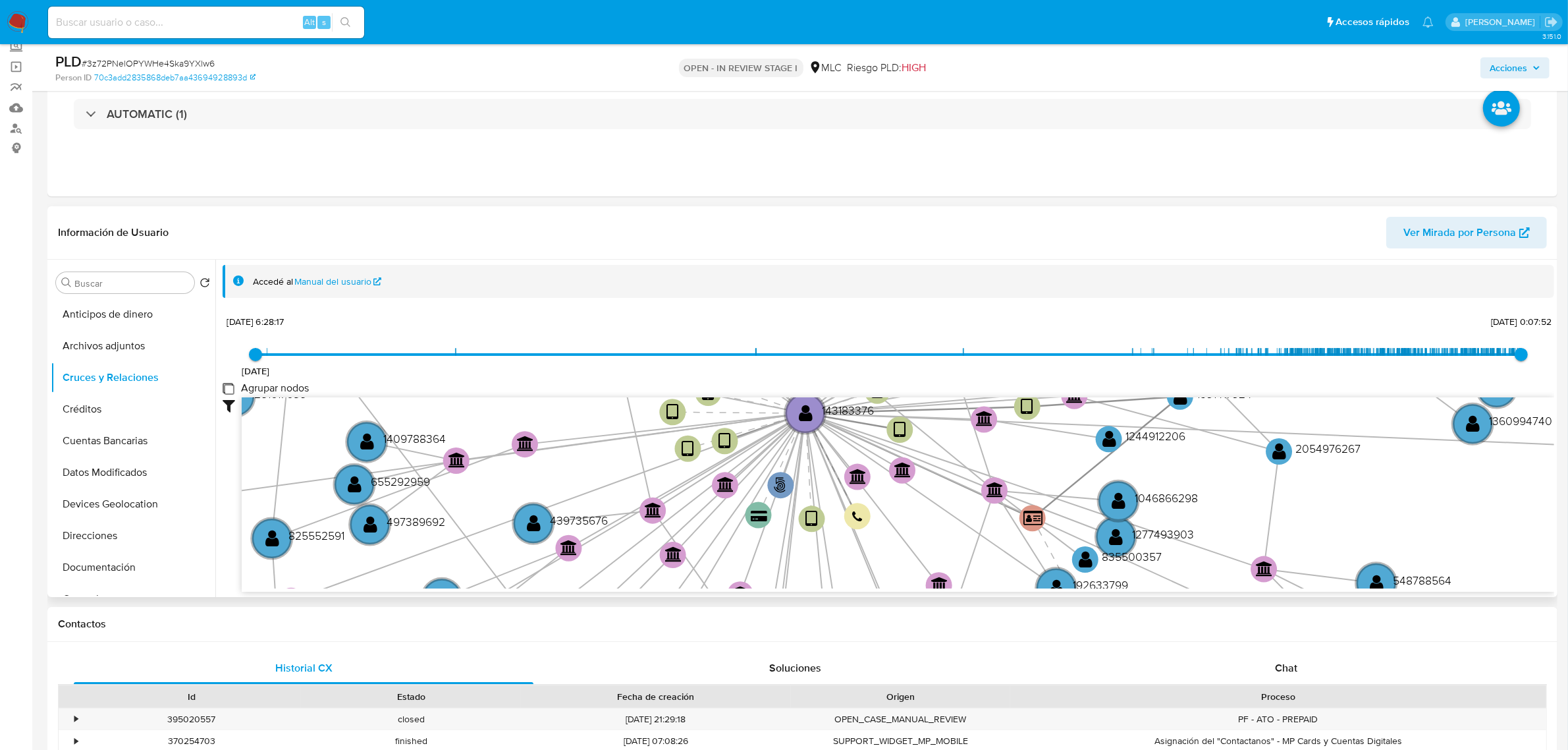
click at [228, 387] on group_nodes "Agrupar nodos" at bounding box center [228, 388] width 11 height 11
checkbox group_nodes "true"
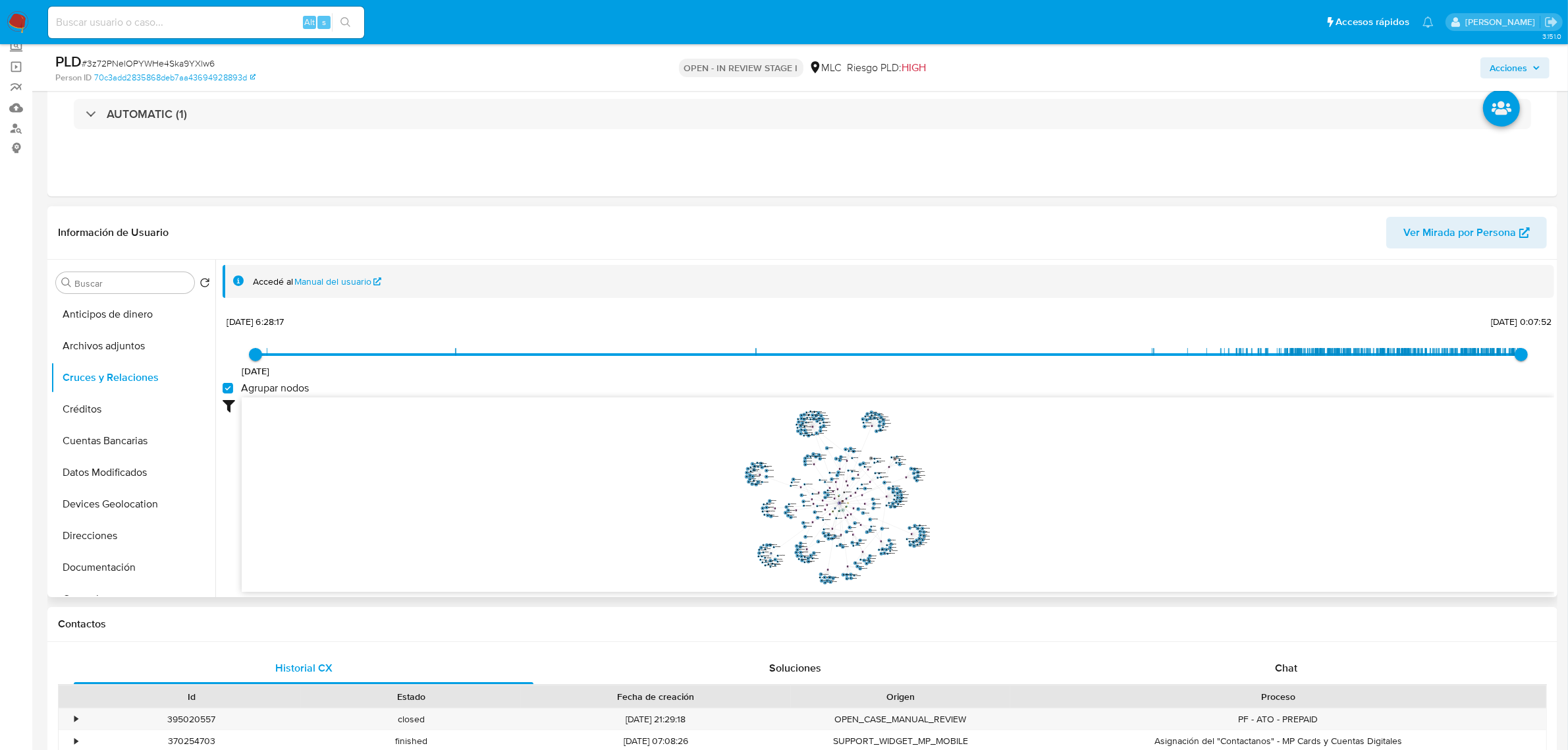
drag, startPoint x: 1021, startPoint y: 433, endPoint x: 951, endPoint y: 475, distance: 81.6
click at [957, 476] on icon "phone-8b3c08f7f393a380747fcfac8ea2d06b  user-143183376  143183376 person-70c3…" at bounding box center [898, 492] width 1313 height 191
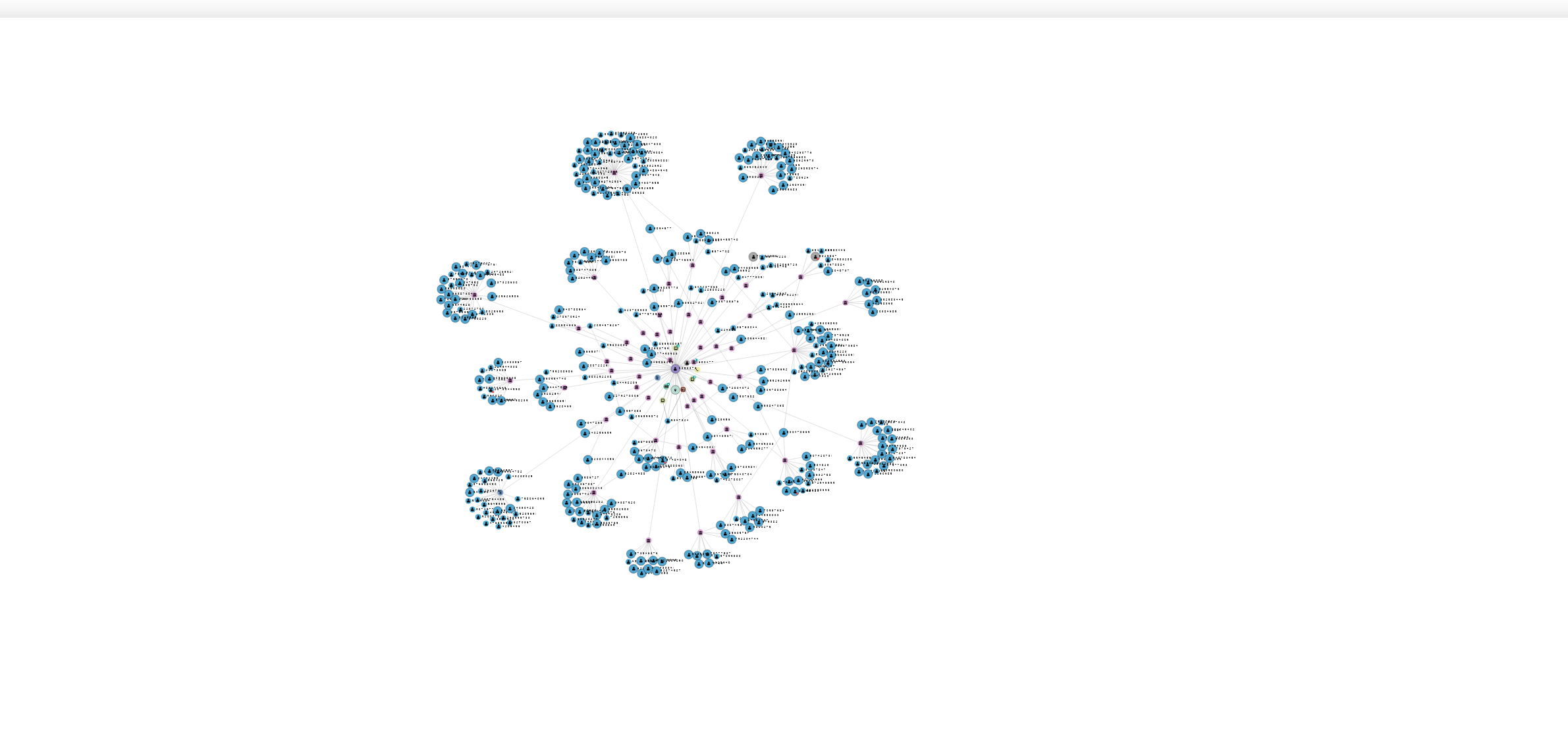
drag, startPoint x: 924, startPoint y: 441, endPoint x: 939, endPoint y: 457, distance: 21.9
click at [939, 457] on icon "phone-8b3c08f7f393a380747fcfac8ea2d06b  user-143183376  143183376 person-70c3…" at bounding box center [898, 492] width 1313 height 191
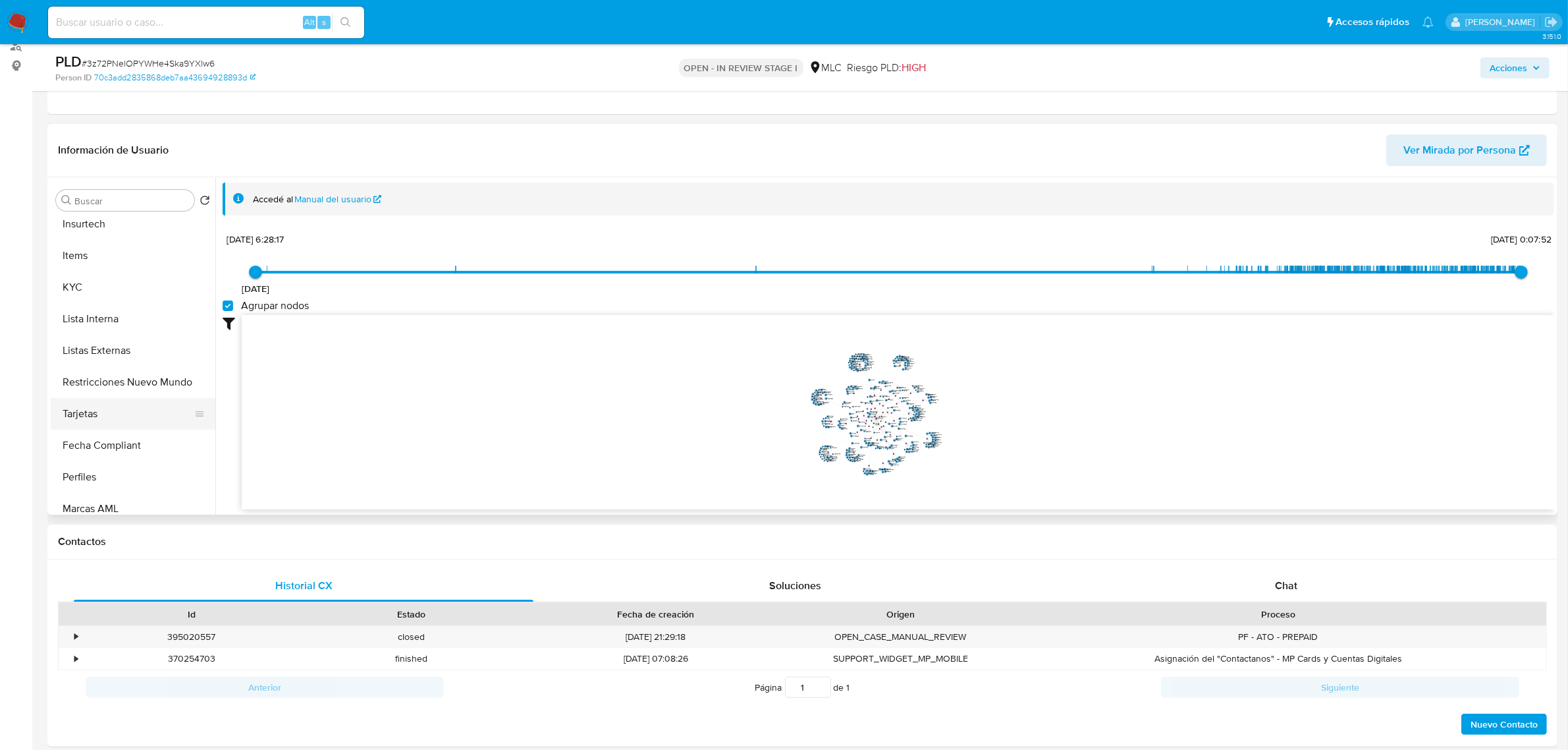
scroll to position [524, 0]
click at [112, 379] on button "Restricciones Nuevo Mundo" at bounding box center [128, 371] width 154 height 32
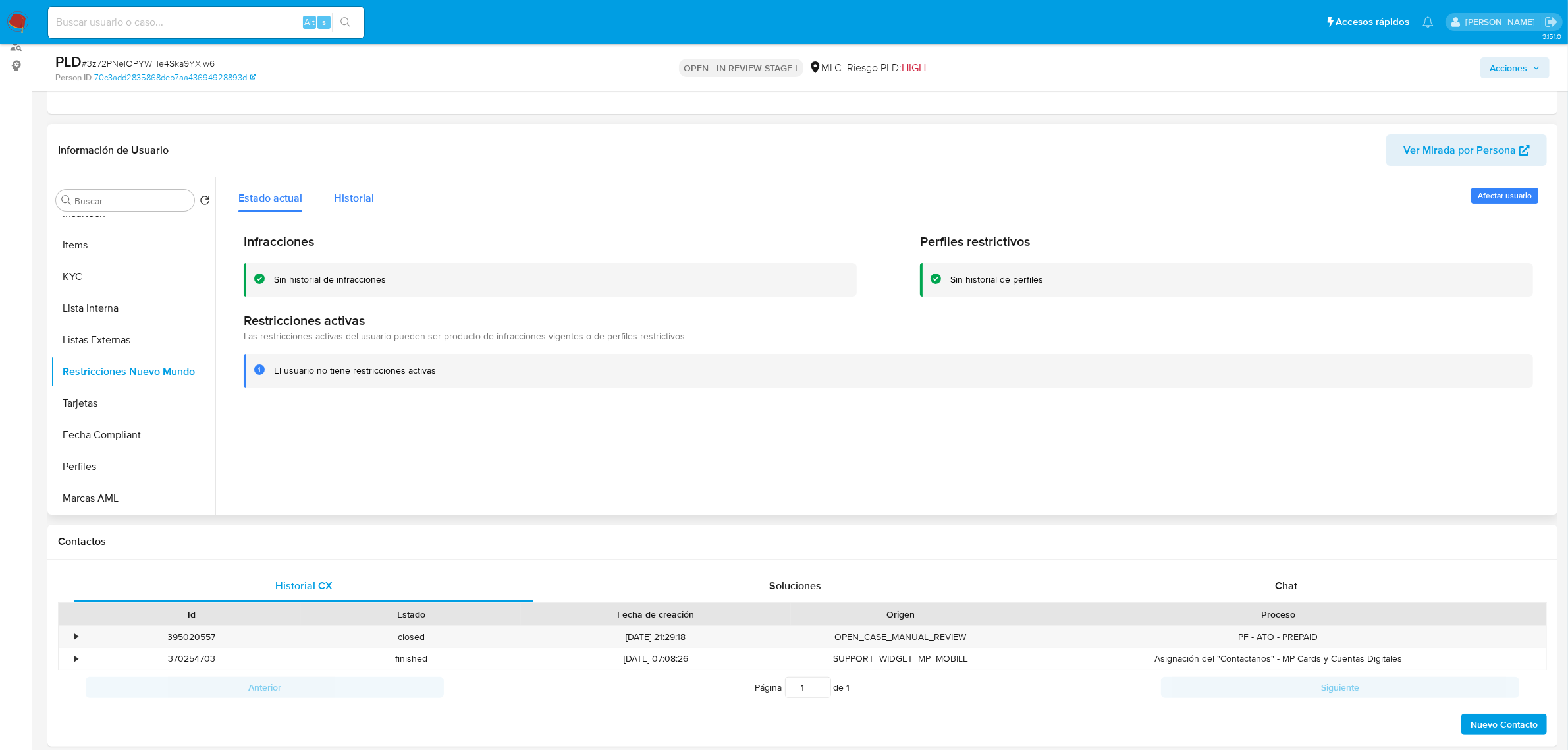
click at [363, 191] on span "Historial" at bounding box center [354, 198] width 40 height 15
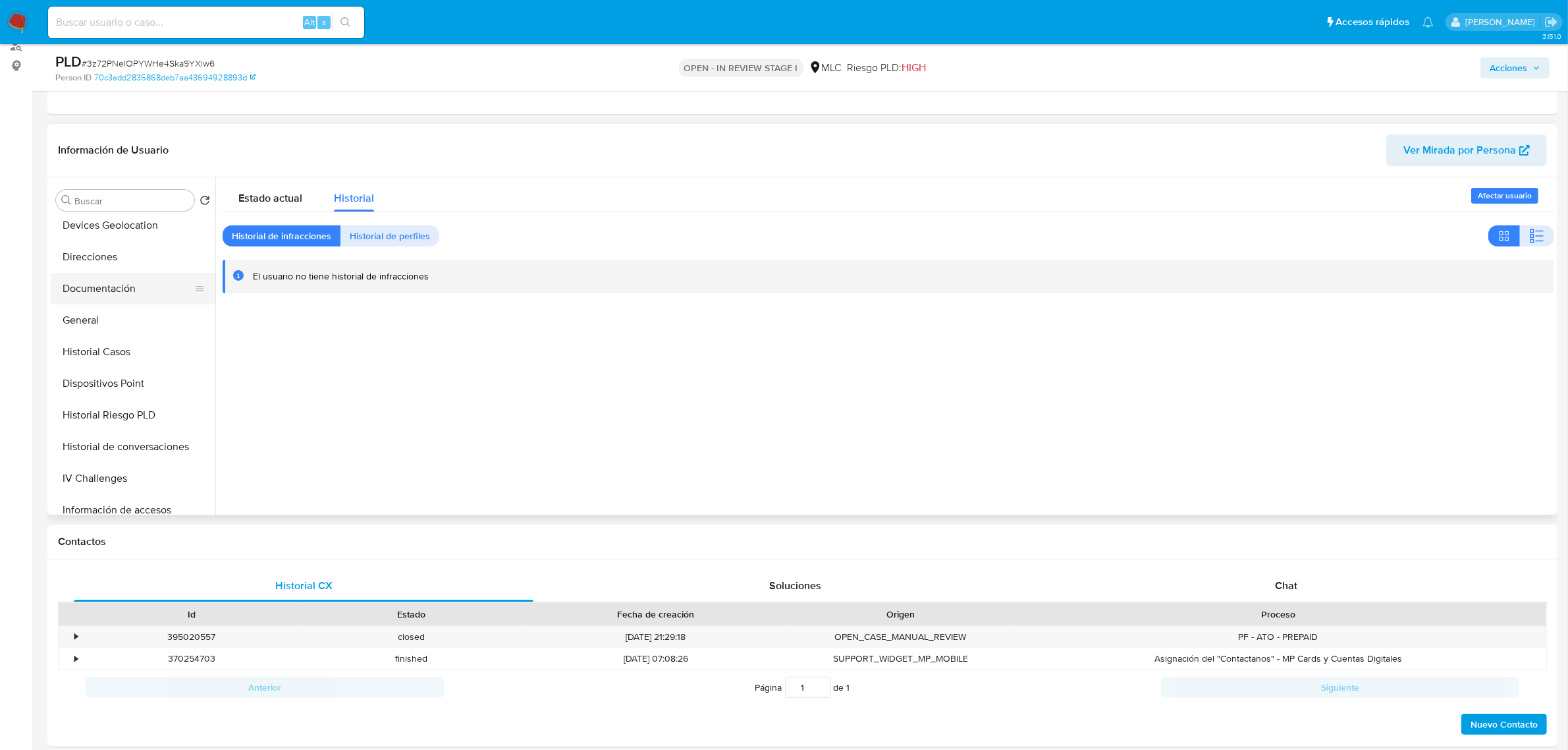
scroll to position [195, 0]
click at [97, 277] on button "Documentación" at bounding box center [128, 290] width 154 height 32
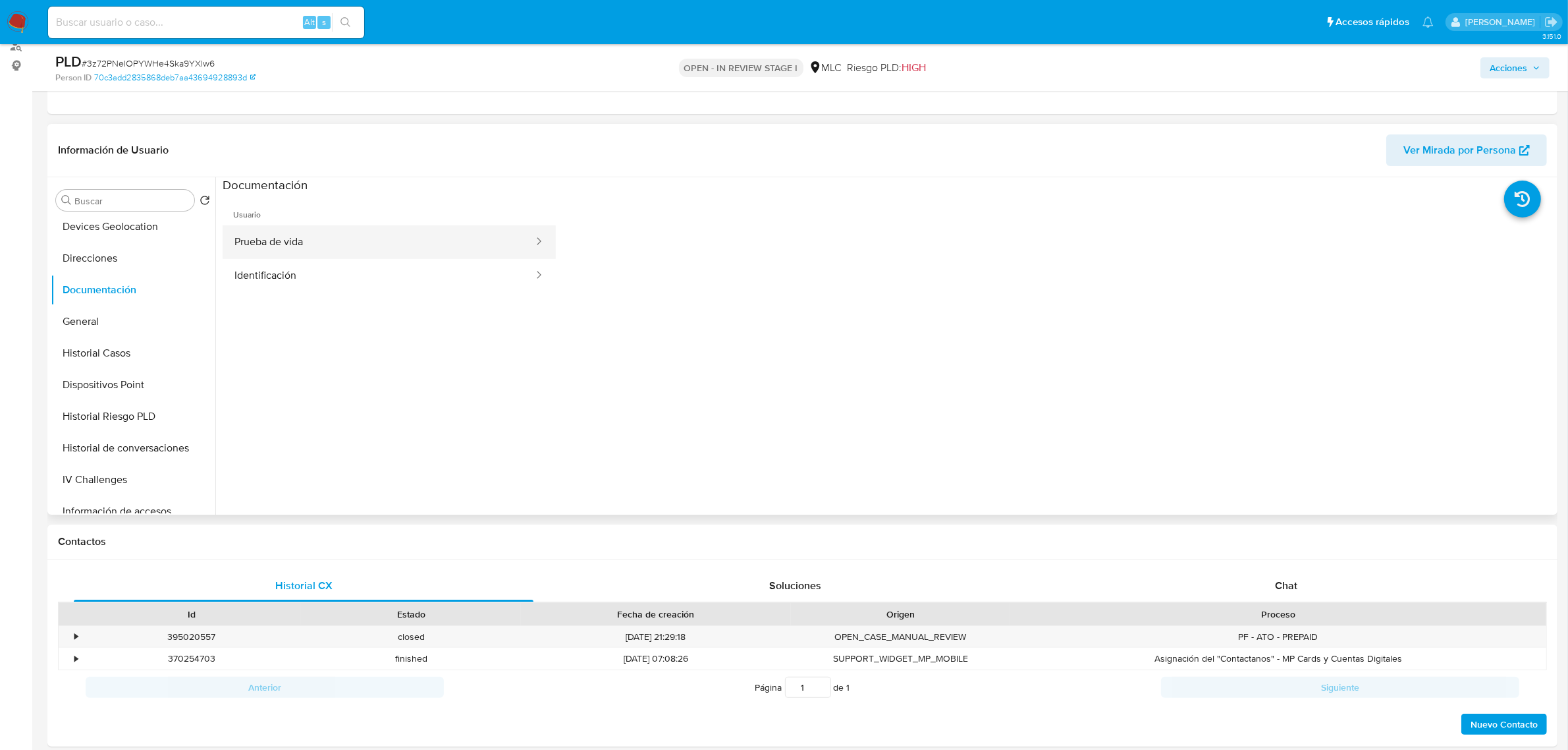
click at [312, 254] on button "Prueba de vida" at bounding box center [378, 242] width 312 height 34
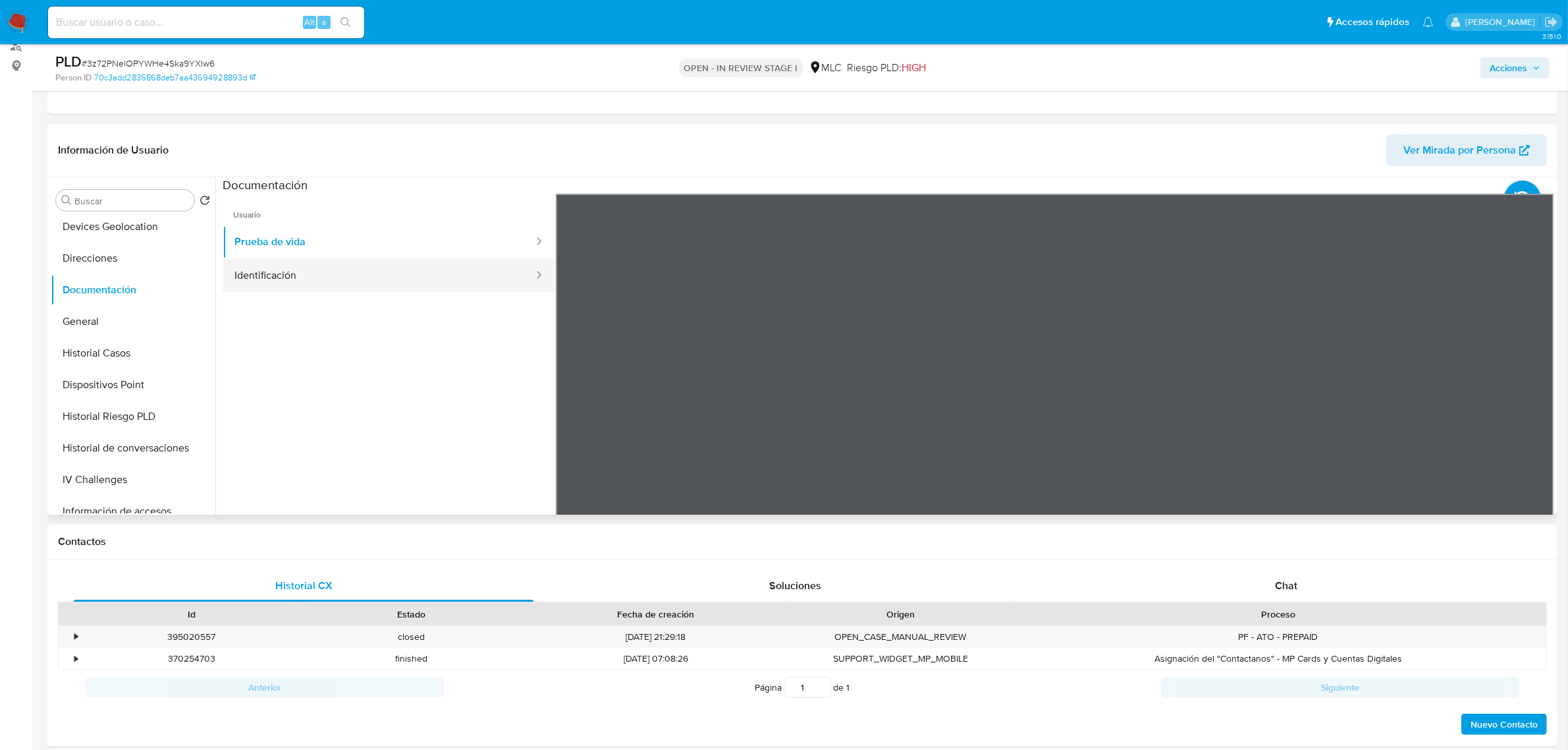
click at [369, 287] on button "Identificación" at bounding box center [378, 275] width 312 height 34
click at [1534, 410] on icon at bounding box center [1538, 408] width 8 height 13
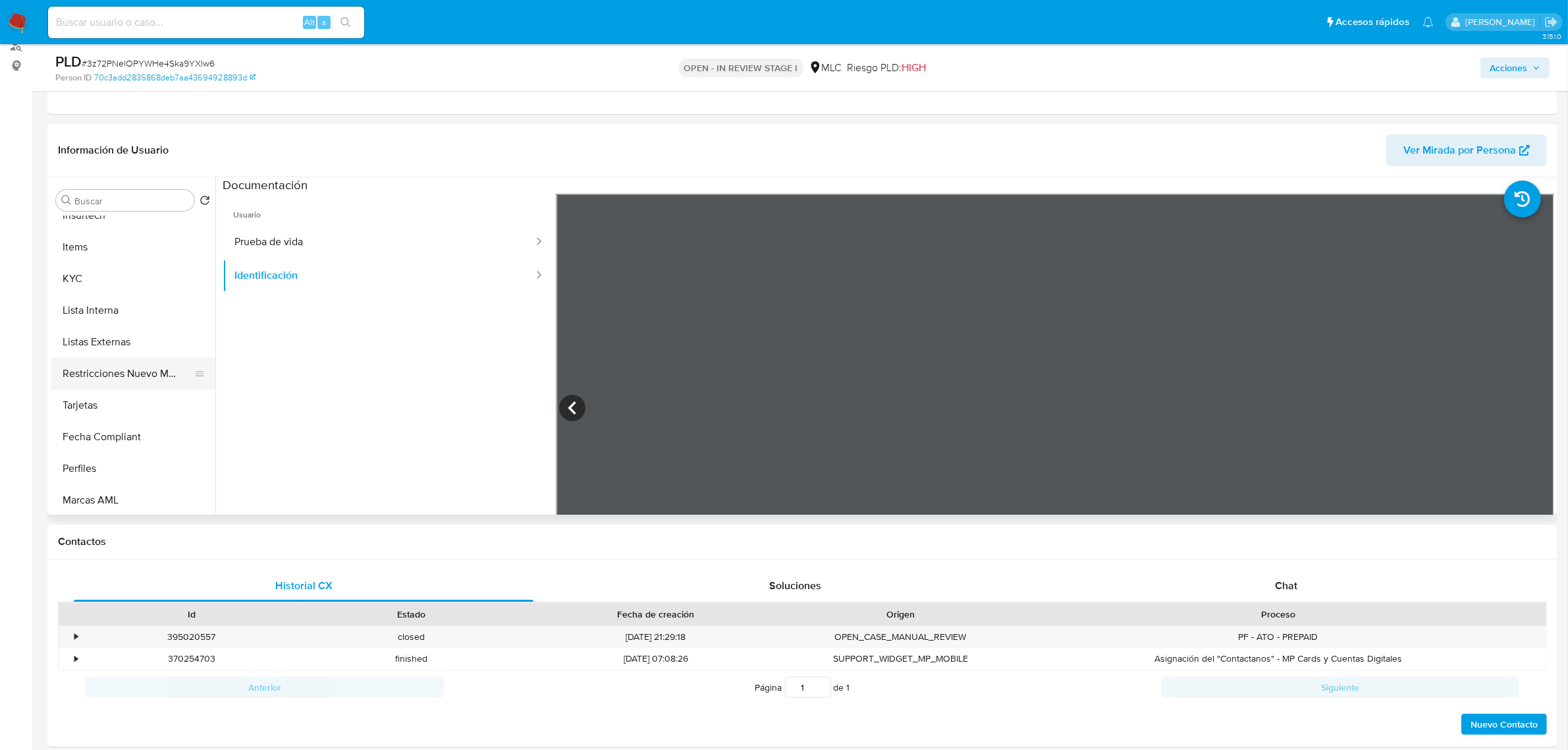
scroll to position [524, 0]
click at [72, 290] on button "KYC" at bounding box center [128, 277] width 154 height 32
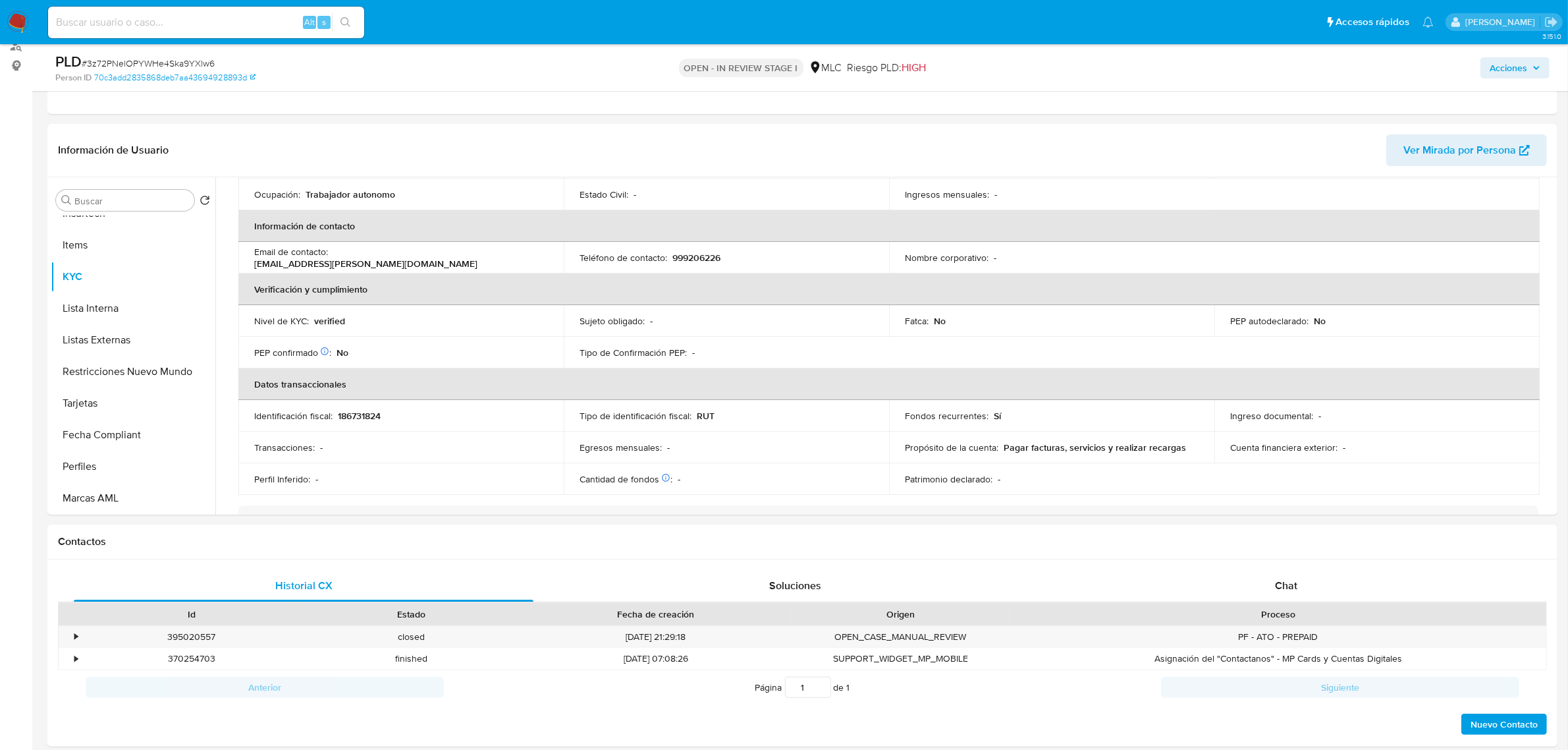
scroll to position [0, 0]
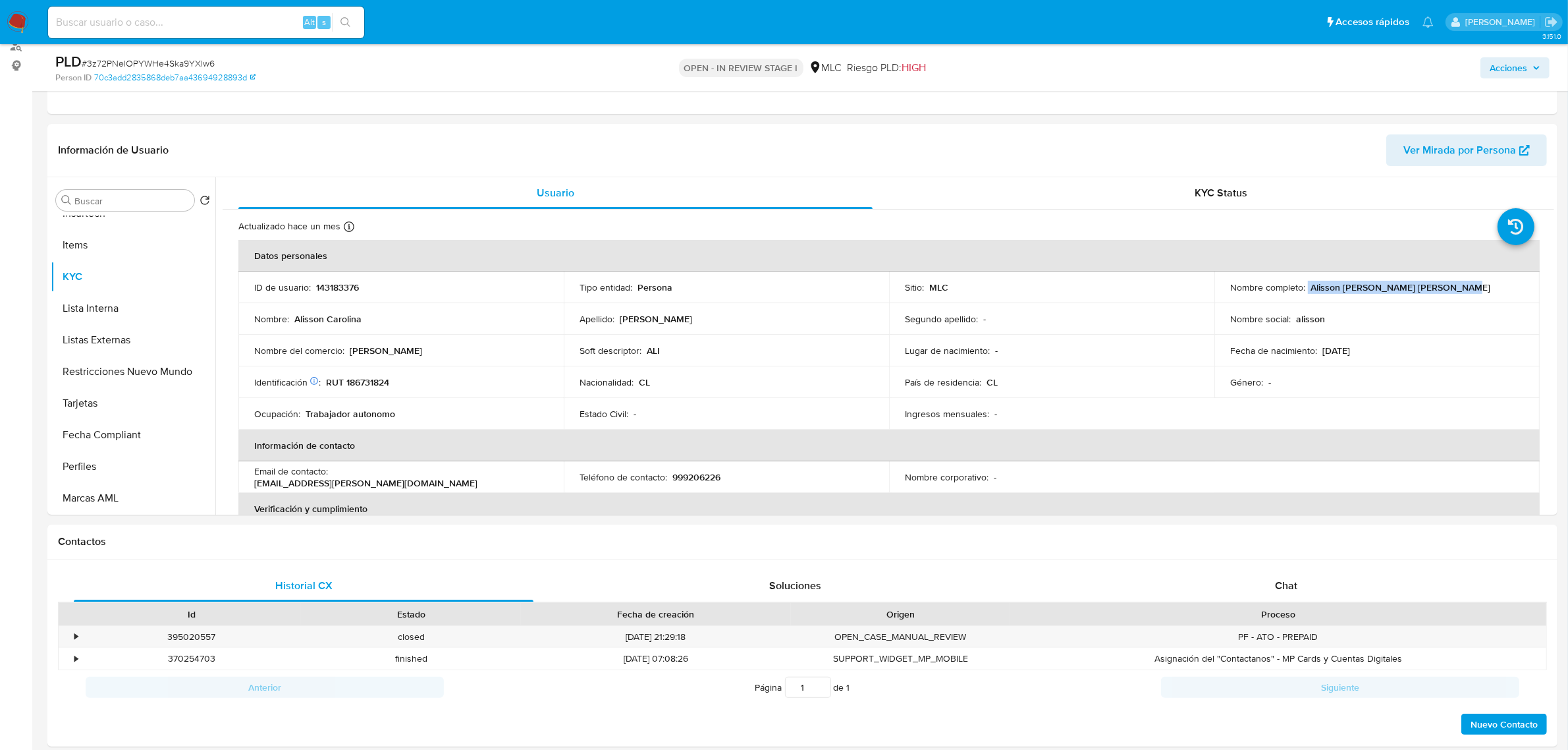
drag, startPoint x: 1460, startPoint y: 289, endPoint x: 1304, endPoint y: 289, distance: 156.0
click at [1304, 289] on div "Nombre completo : Alisson Carolina Ramírez Avendaño" at bounding box center [1377, 287] width 294 height 12
copy div "[PERSON_NAME]"
click at [110, 449] on button "Documentación" at bounding box center [128, 455] width 154 height 32
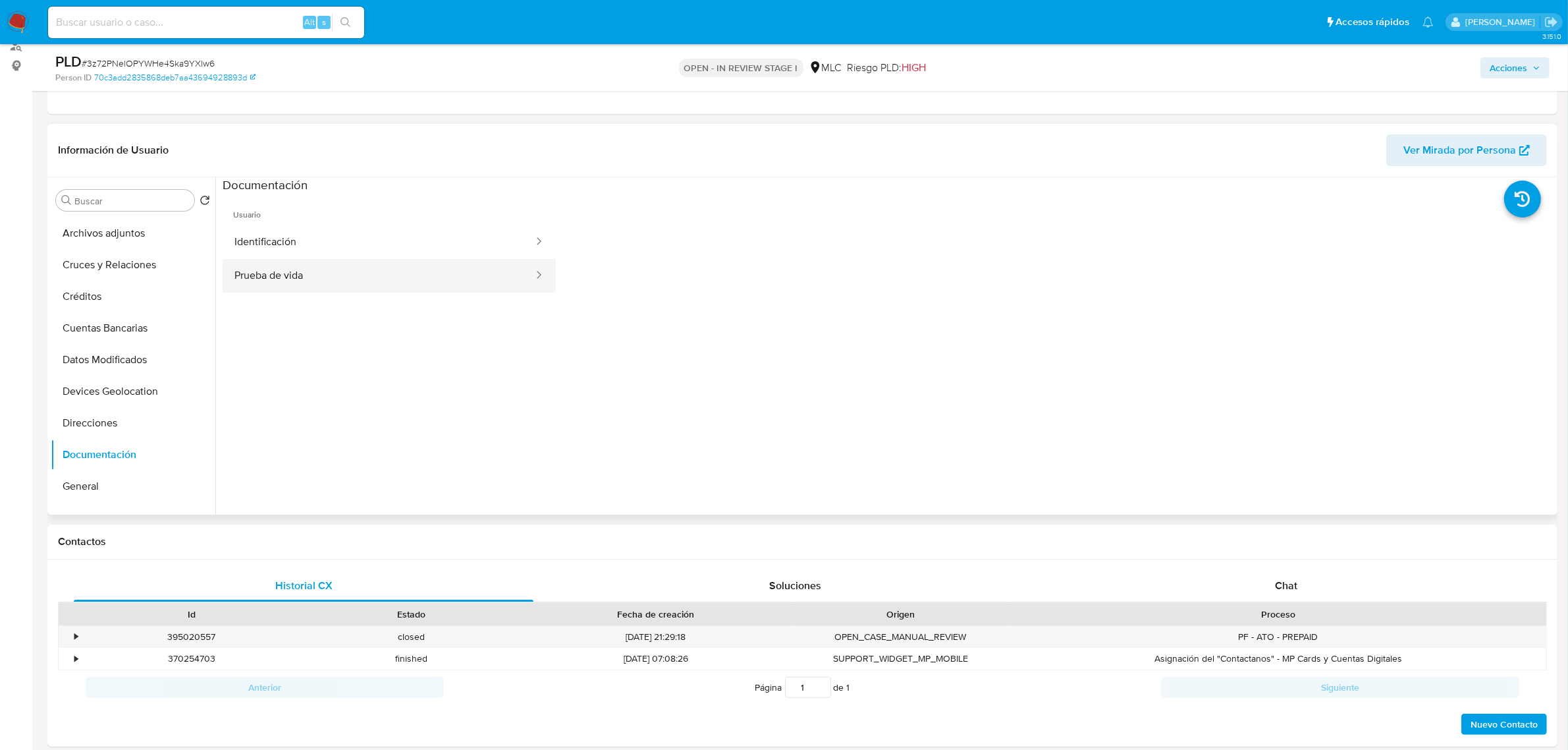
click at [310, 267] on button "Prueba de vida" at bounding box center [378, 275] width 312 height 34
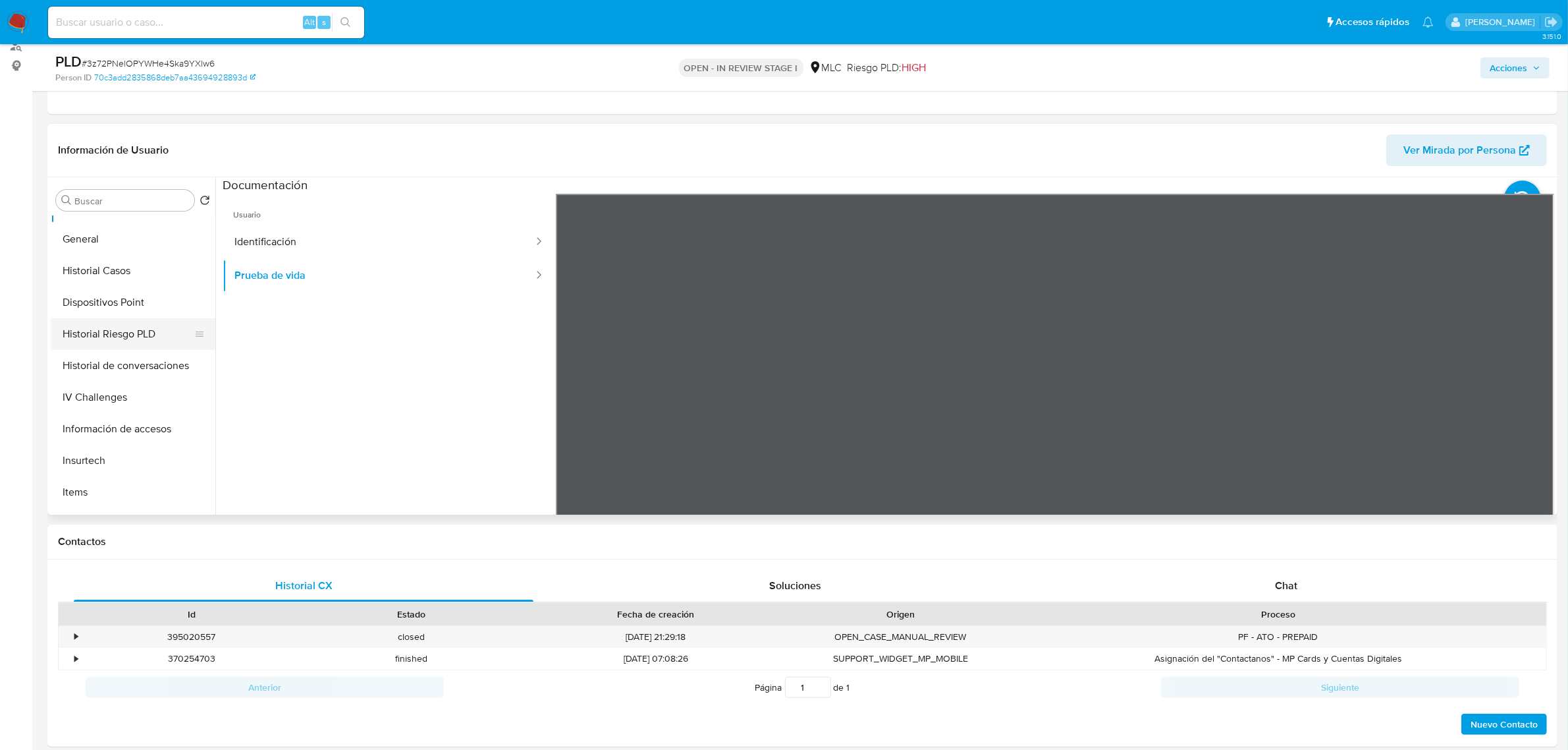
scroll to position [524, 0]
click at [77, 261] on button "KYC" at bounding box center [128, 277] width 154 height 32
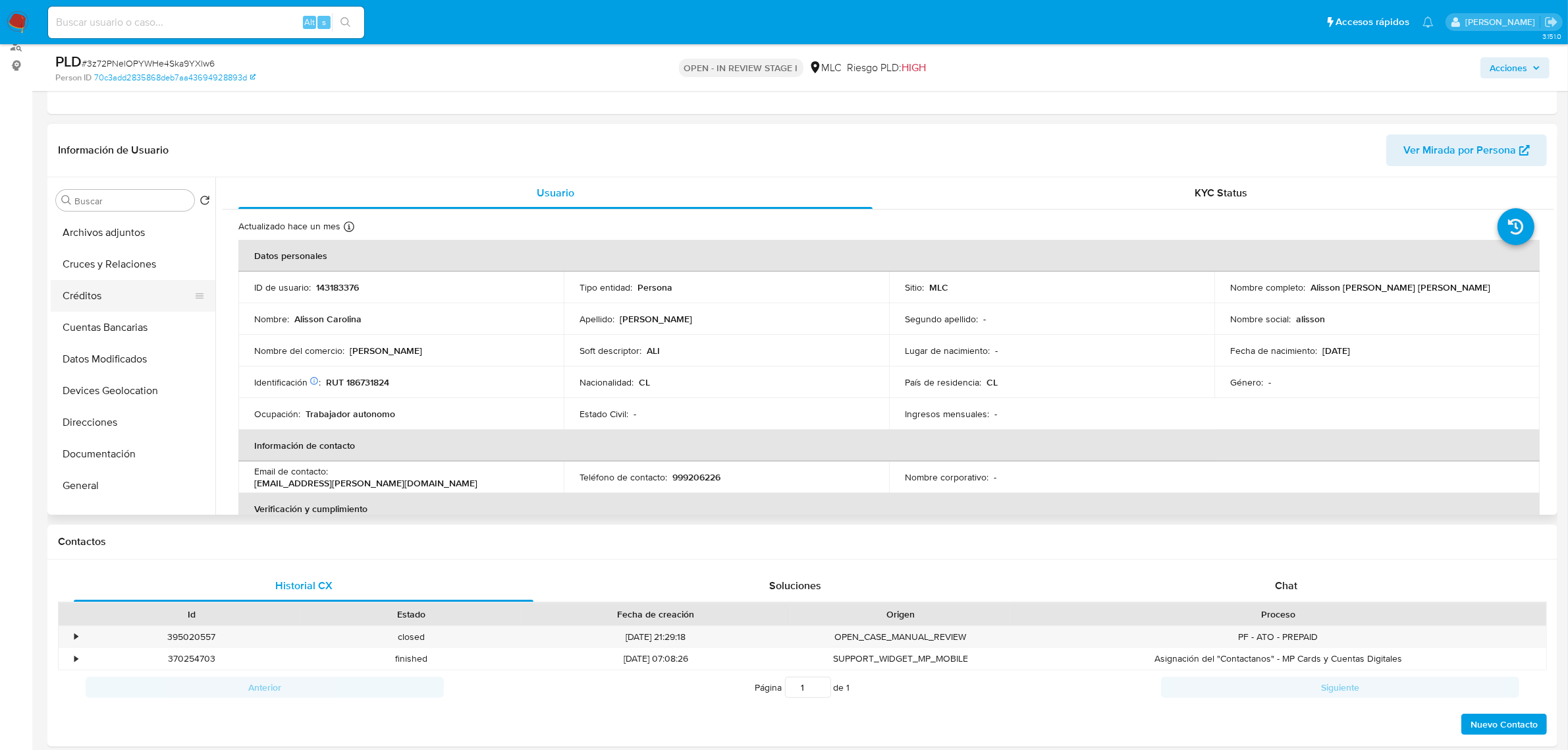
scroll to position [30, 0]
click at [114, 320] on button "Cuentas Bancarias" at bounding box center [128, 328] width 154 height 32
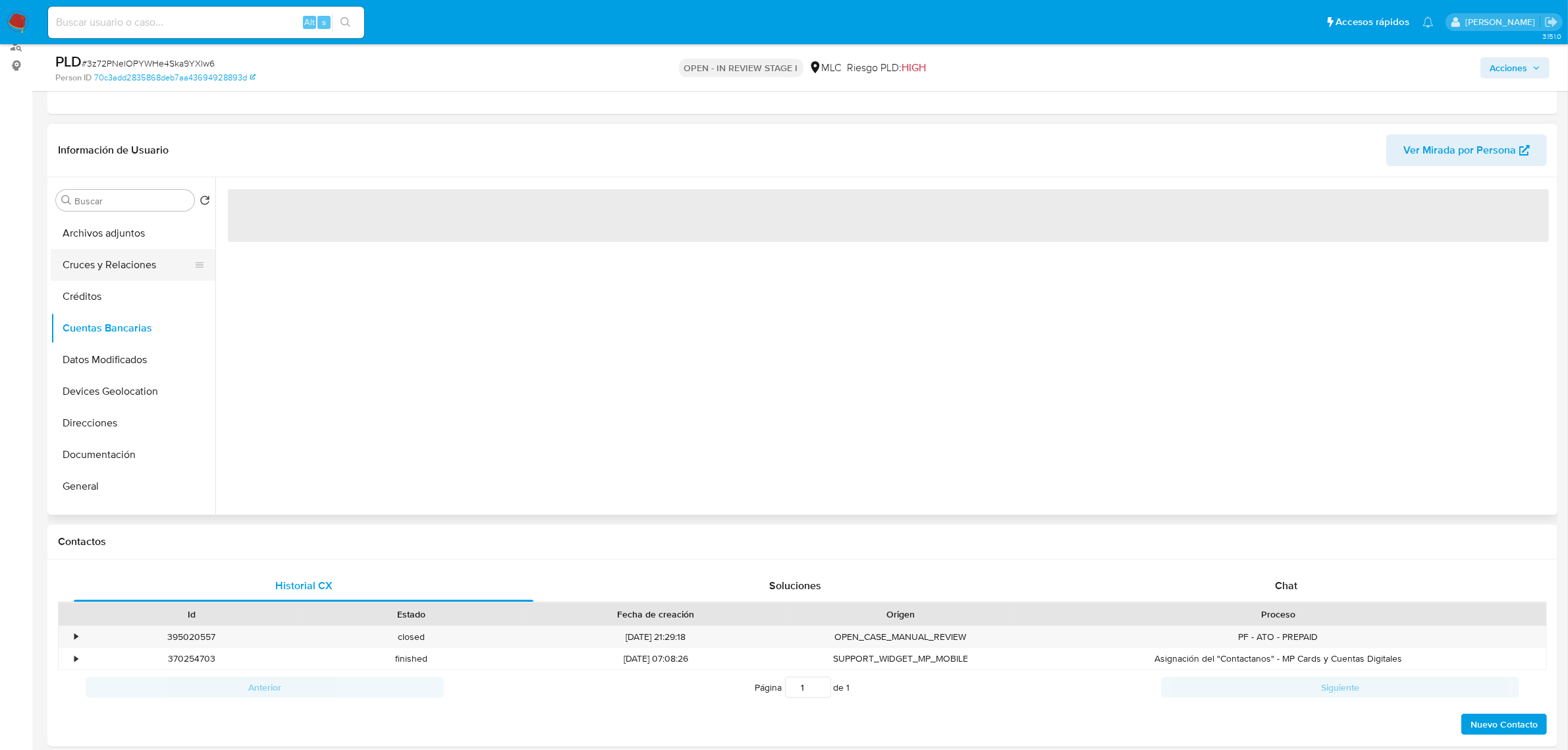
click at [120, 267] on button "Cruces y Relaciones" at bounding box center [128, 265] width 154 height 32
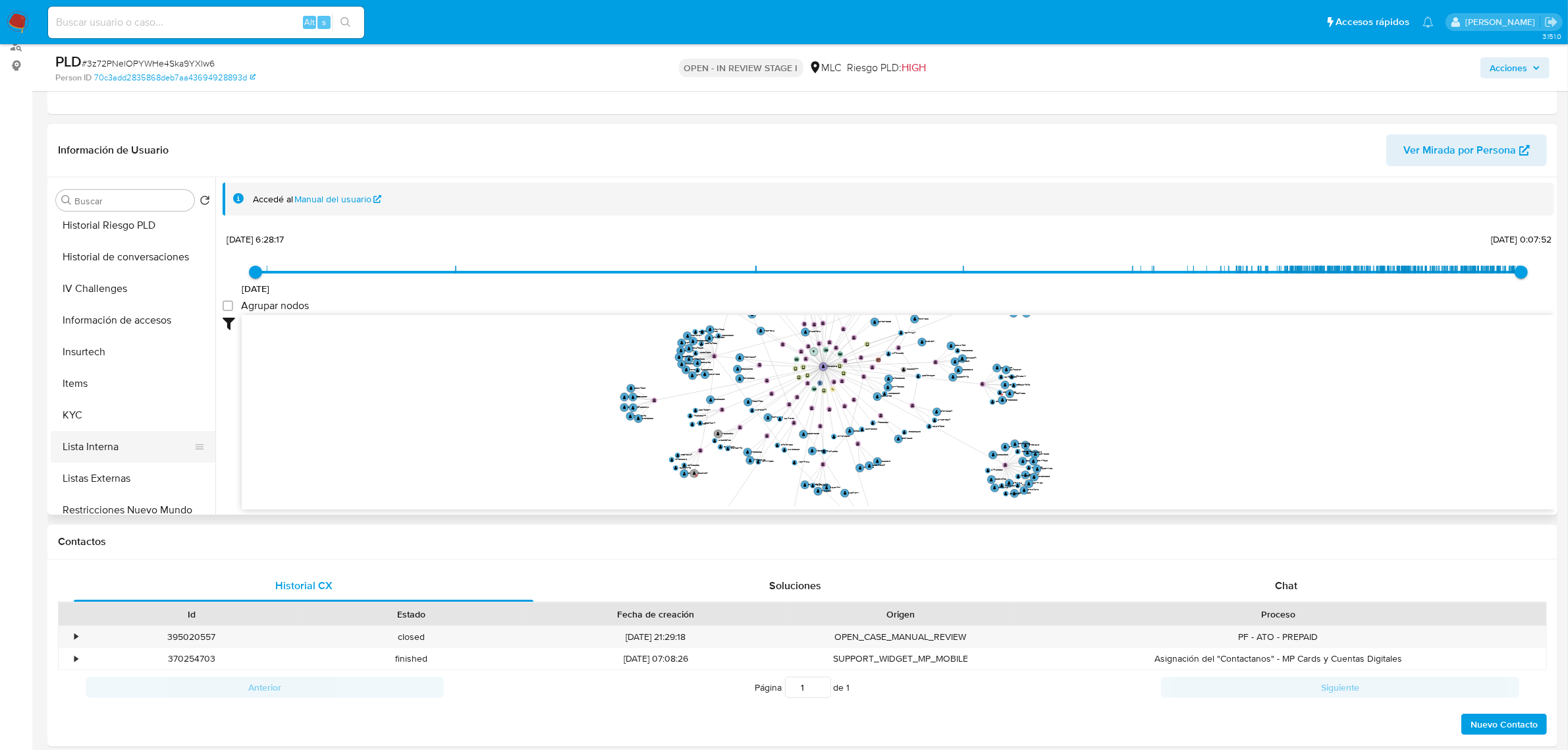
scroll to position [442, 0]
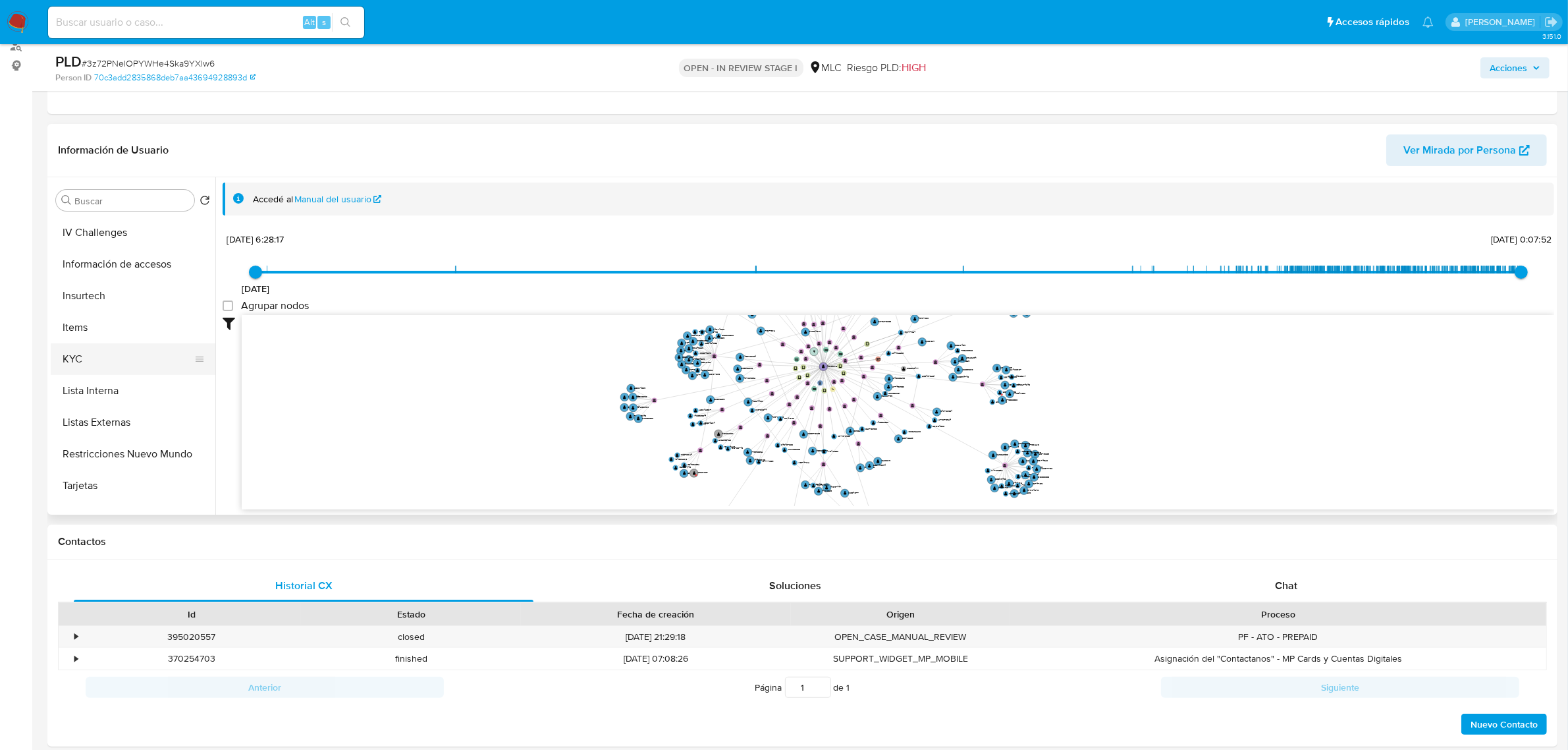
click at [87, 354] on button "KYC" at bounding box center [128, 359] width 154 height 32
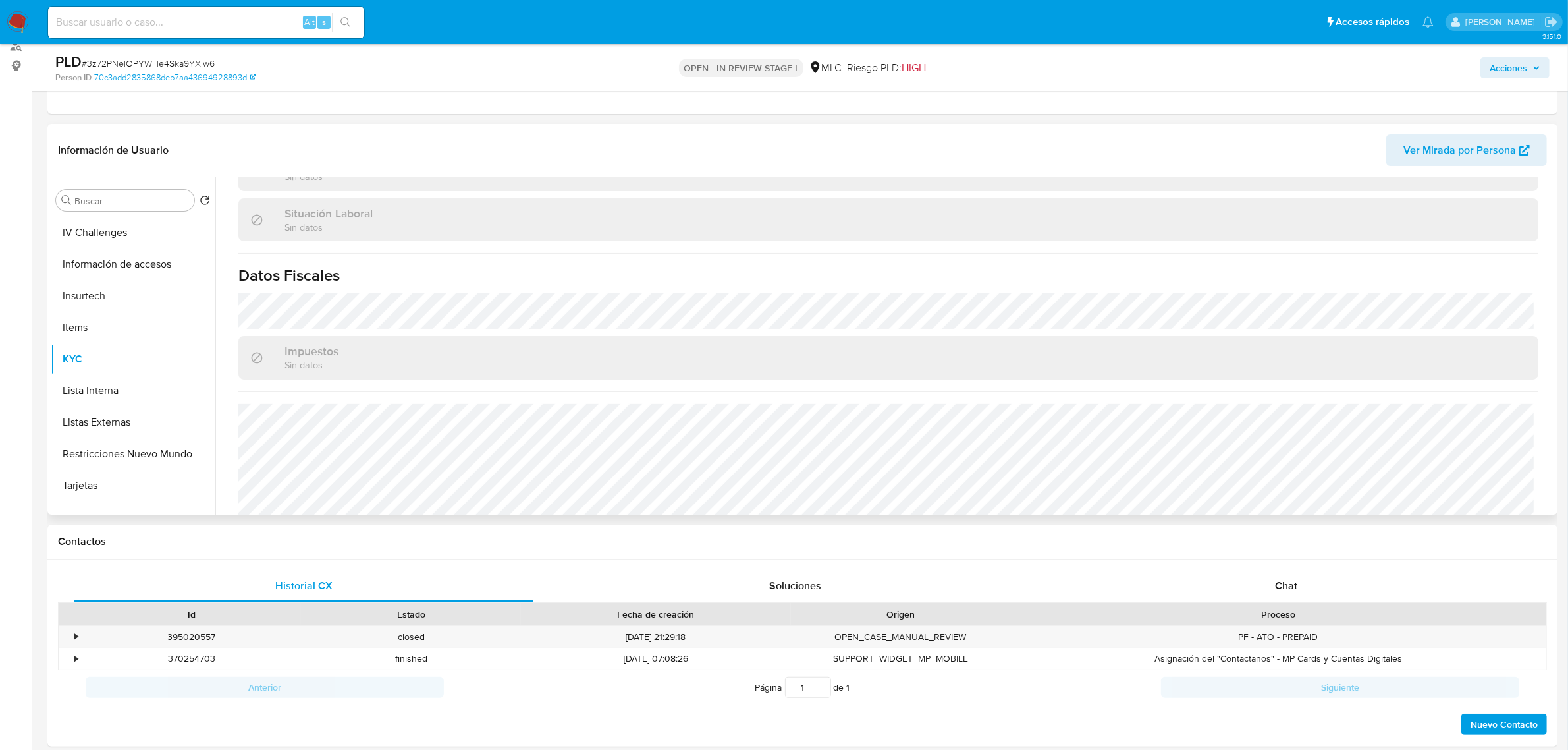
scroll to position [714, 0]
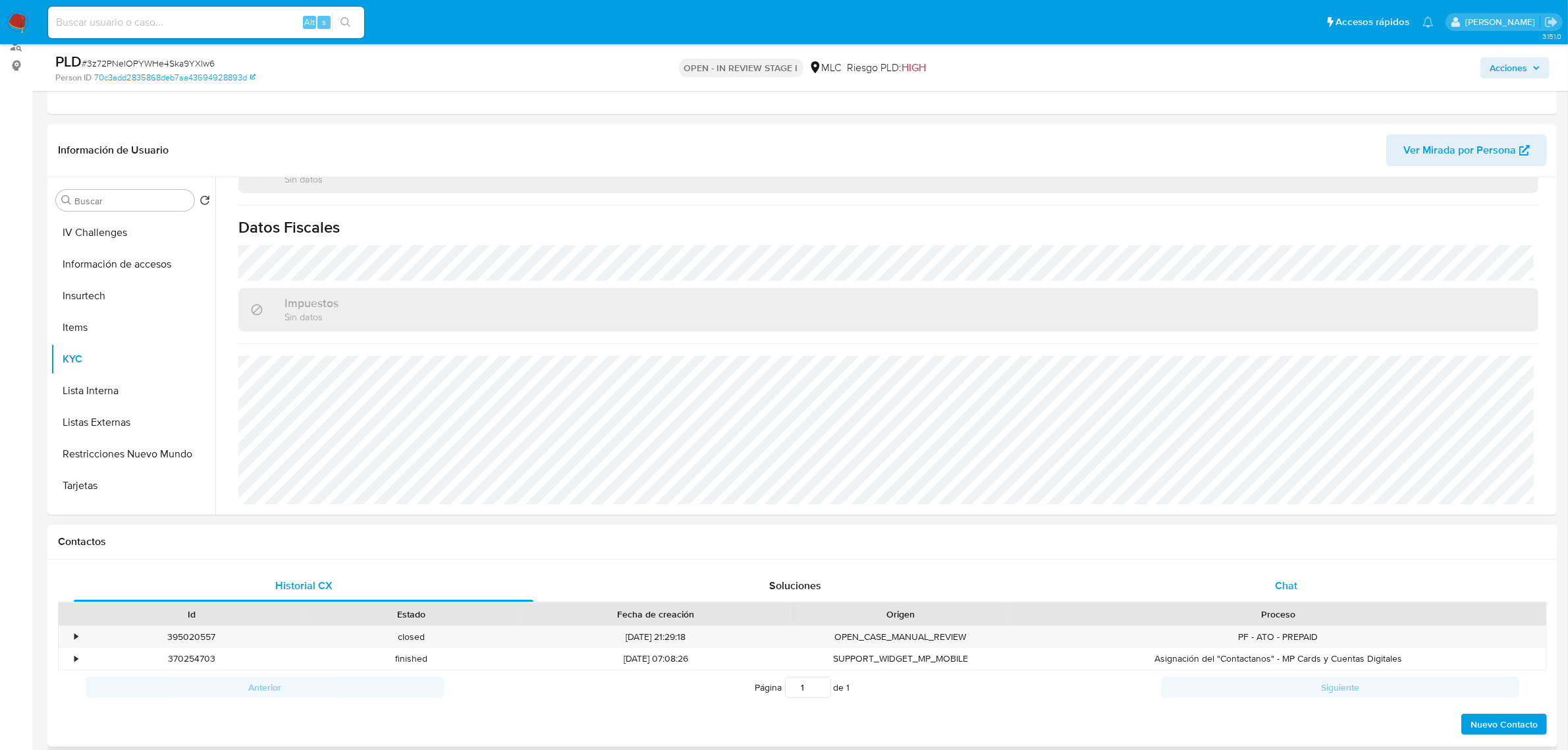
click at [1292, 588] on span "Chat" at bounding box center [1286, 585] width 22 height 15
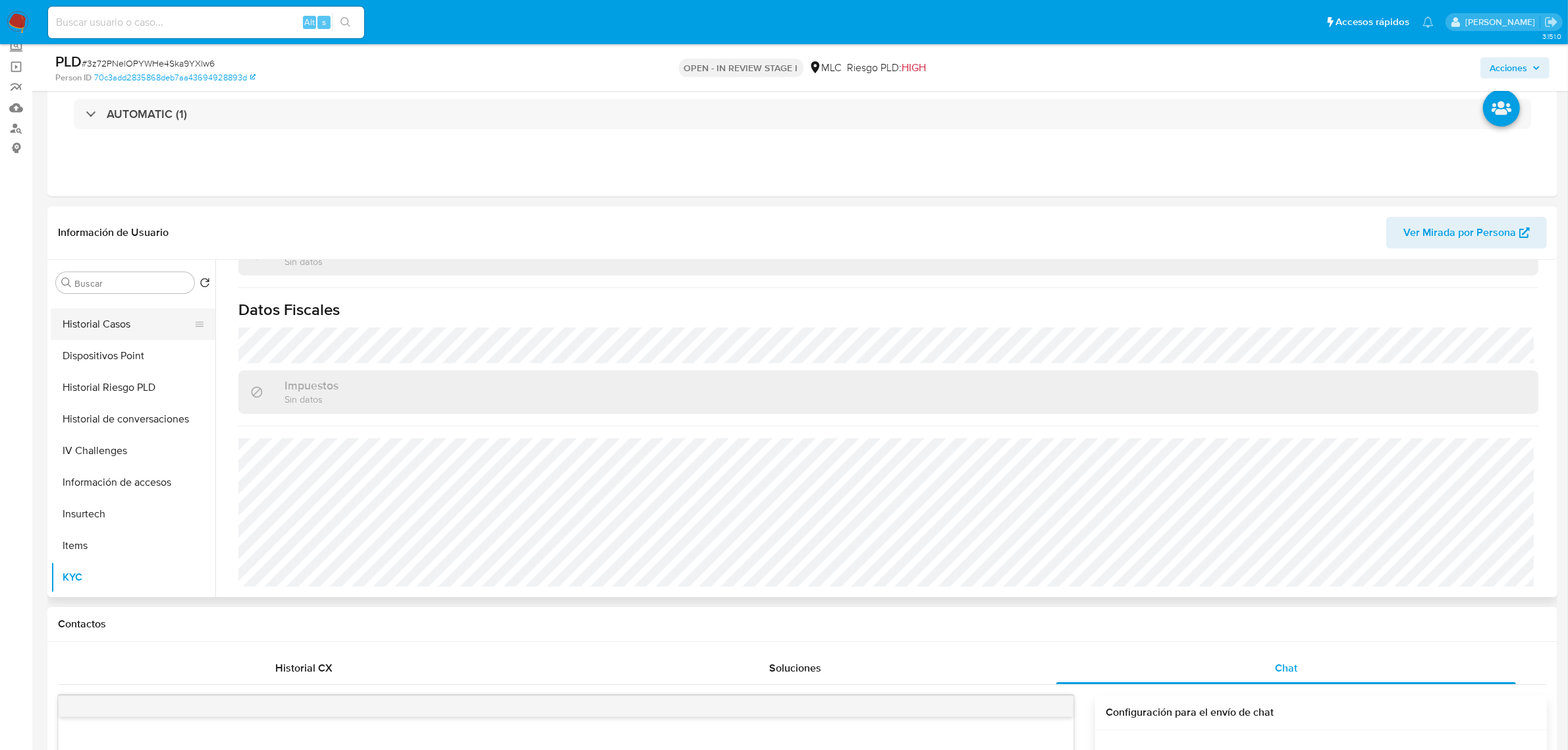
scroll to position [277, 0]
click at [140, 357] on button "Historial Casos" at bounding box center [128, 353] width 154 height 32
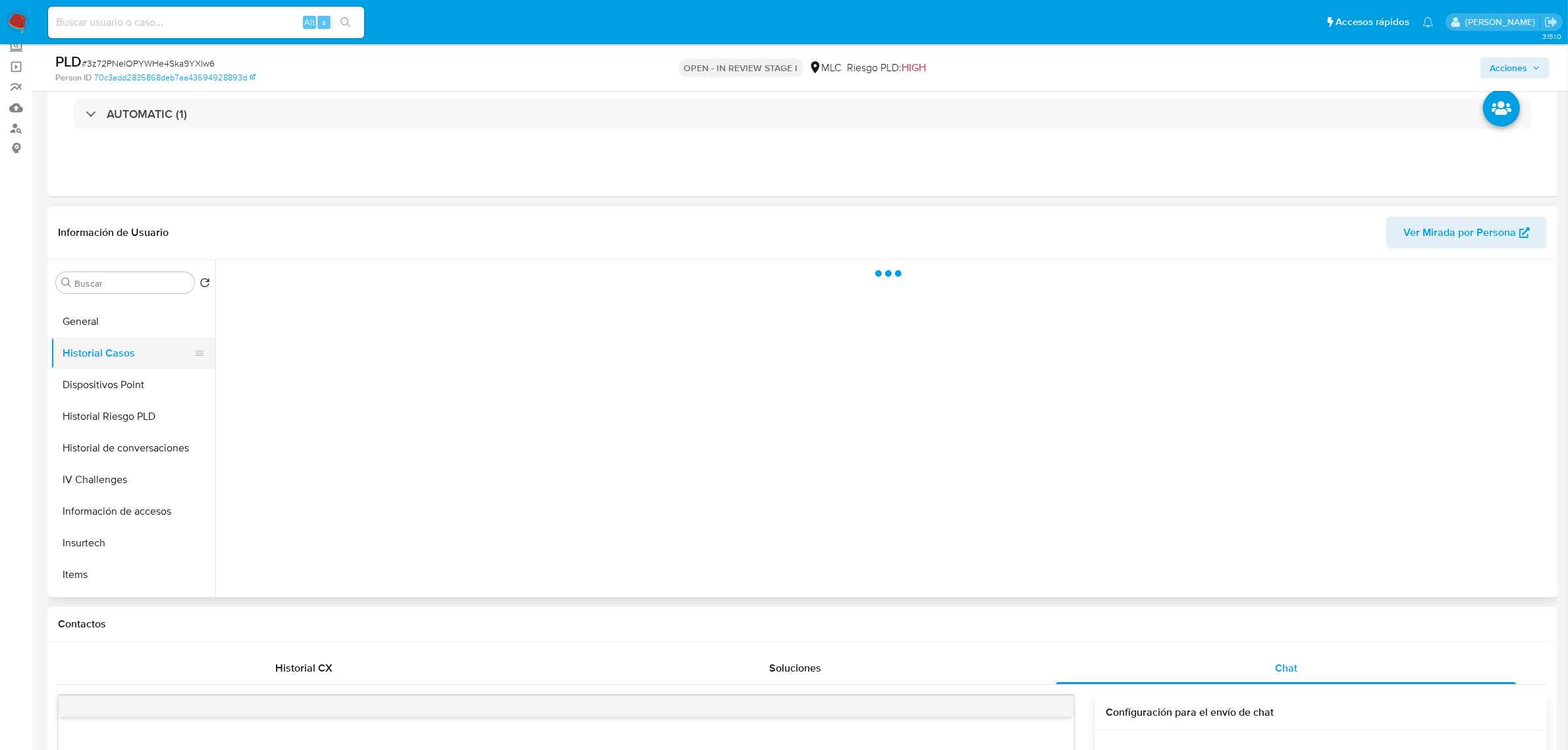
scroll to position [0, 0]
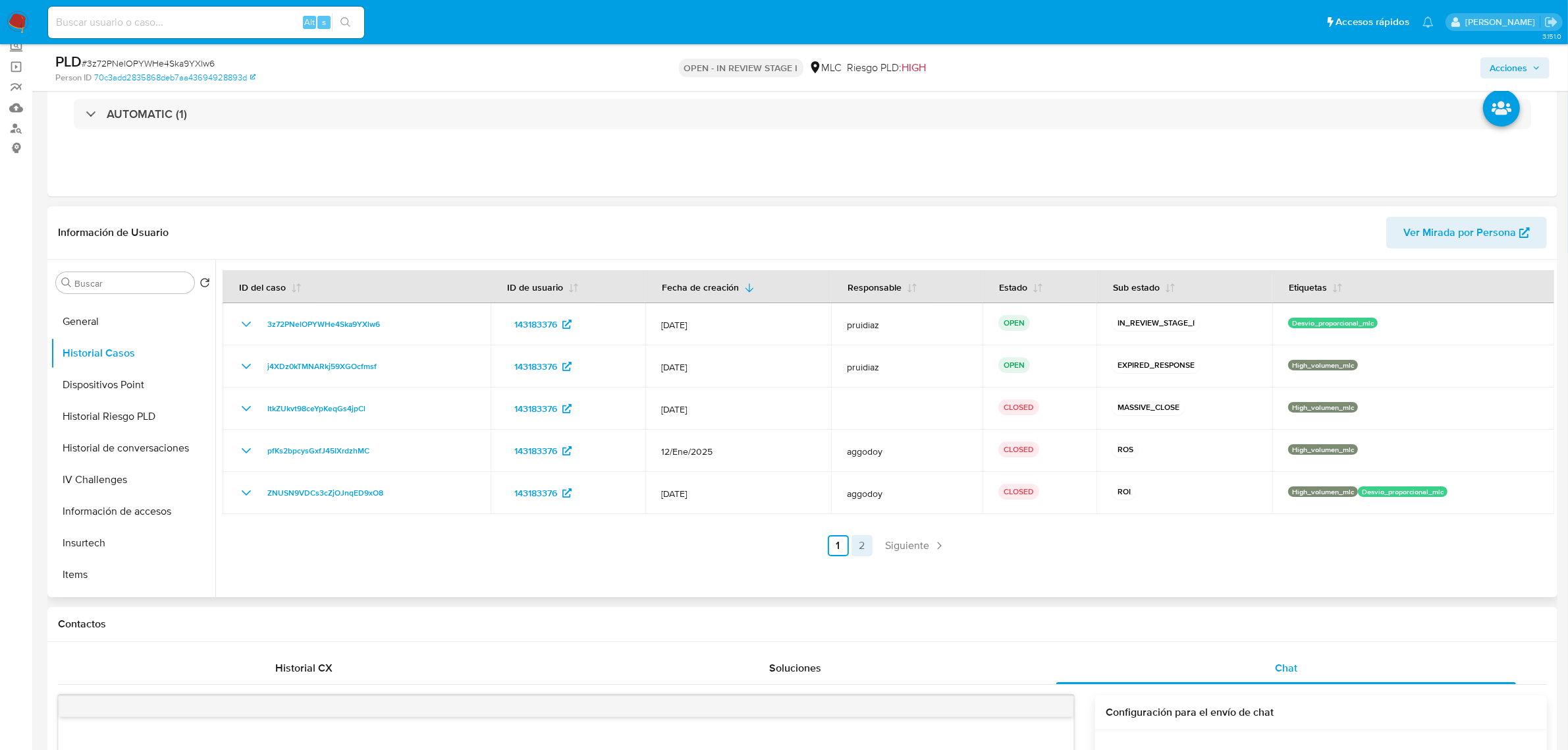
click at [861, 544] on link "2" at bounding box center [862, 545] width 21 height 21
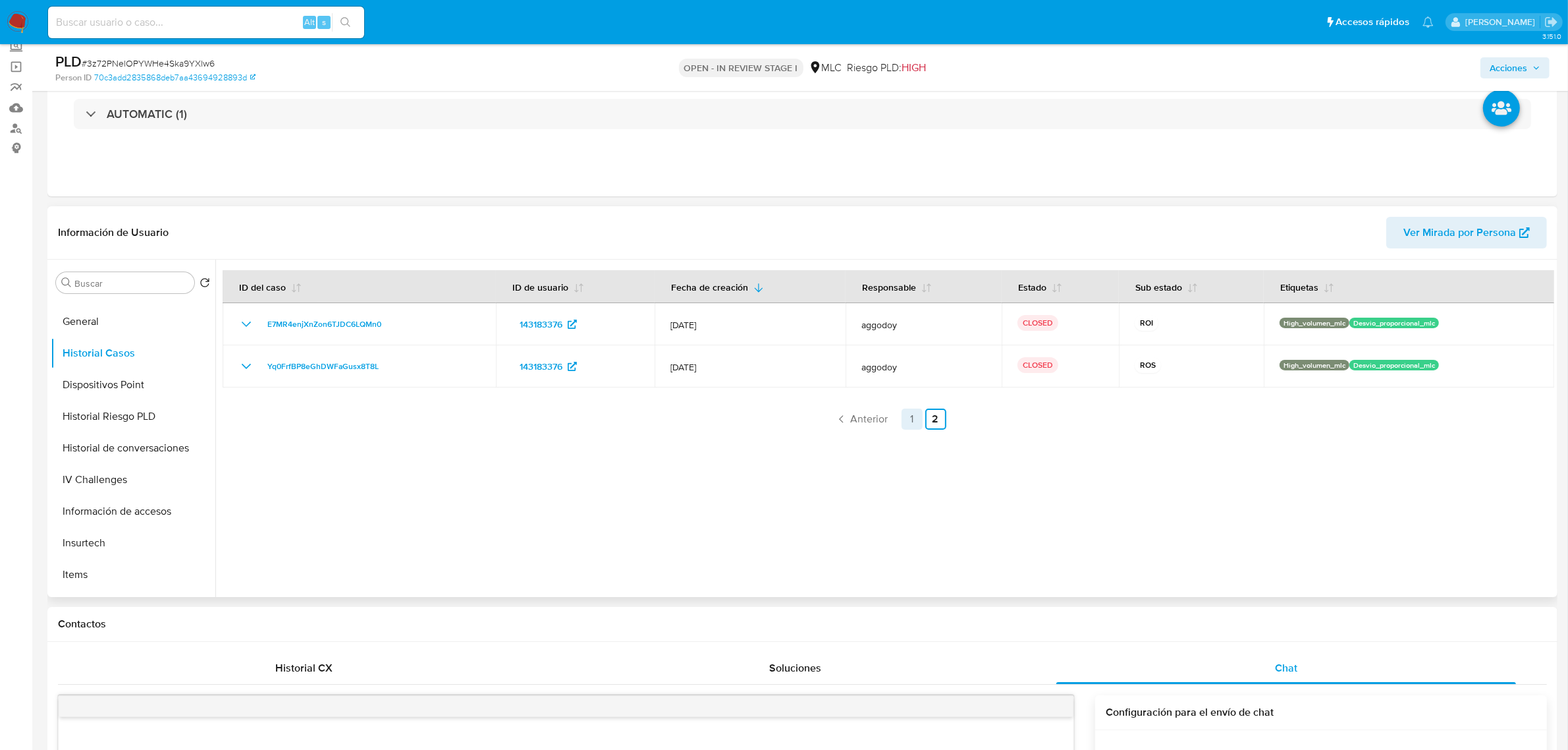
click at [915, 415] on link "1" at bounding box center [912, 419] width 21 height 21
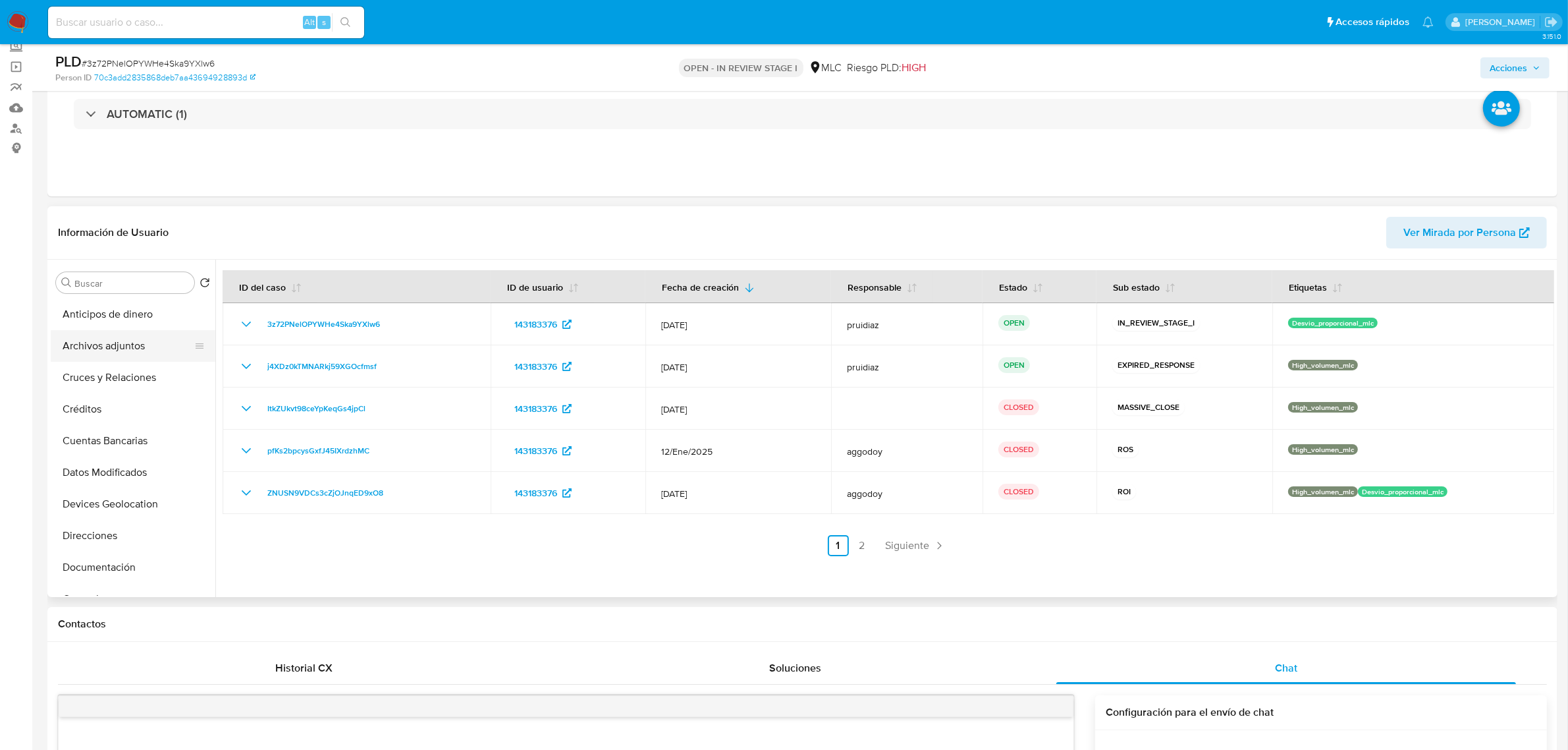
click at [113, 348] on button "Archivos adjuntos" at bounding box center [128, 346] width 154 height 32
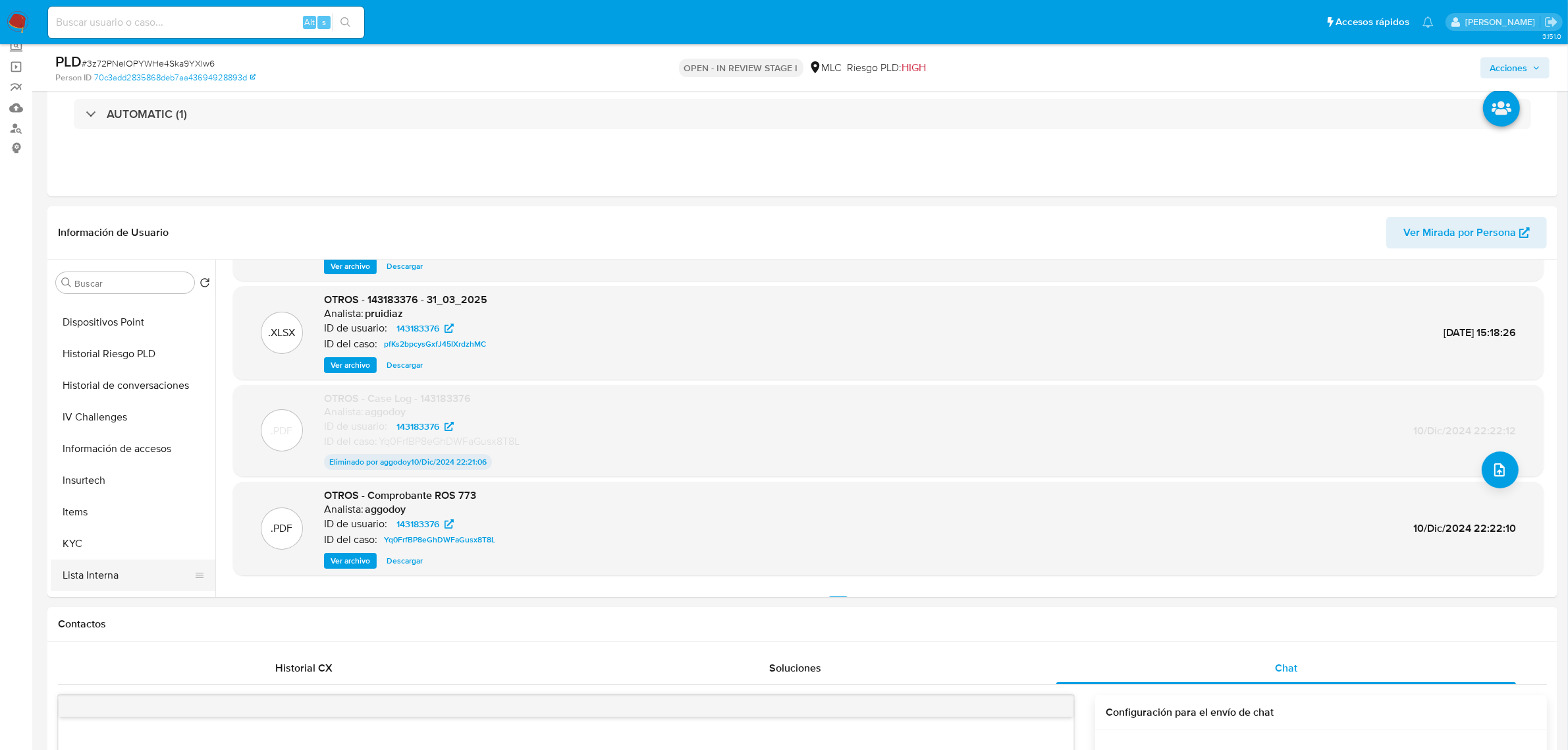
scroll to position [412, 0]
click at [80, 480] on button "KYC" at bounding box center [128, 472] width 154 height 32
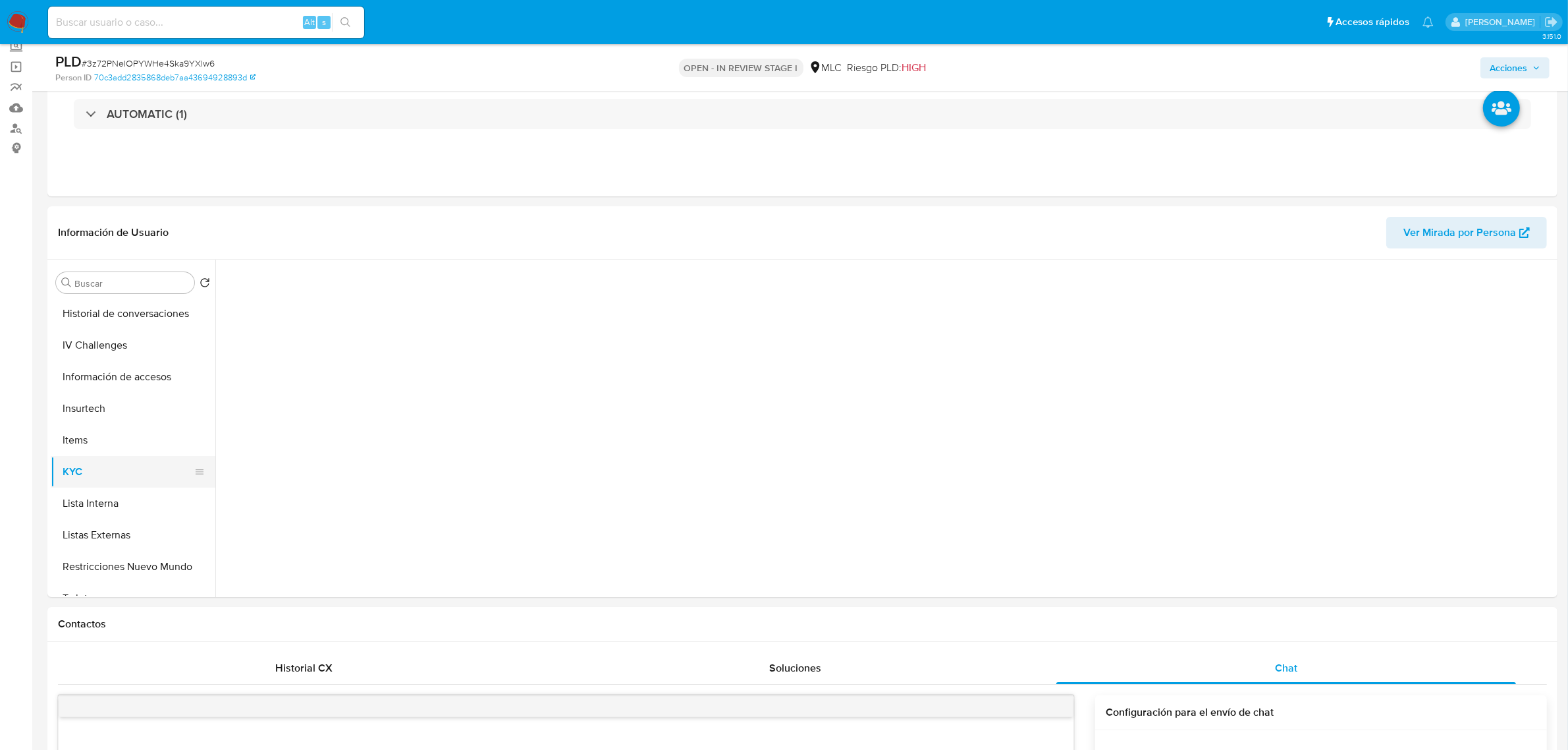
scroll to position [0, 0]
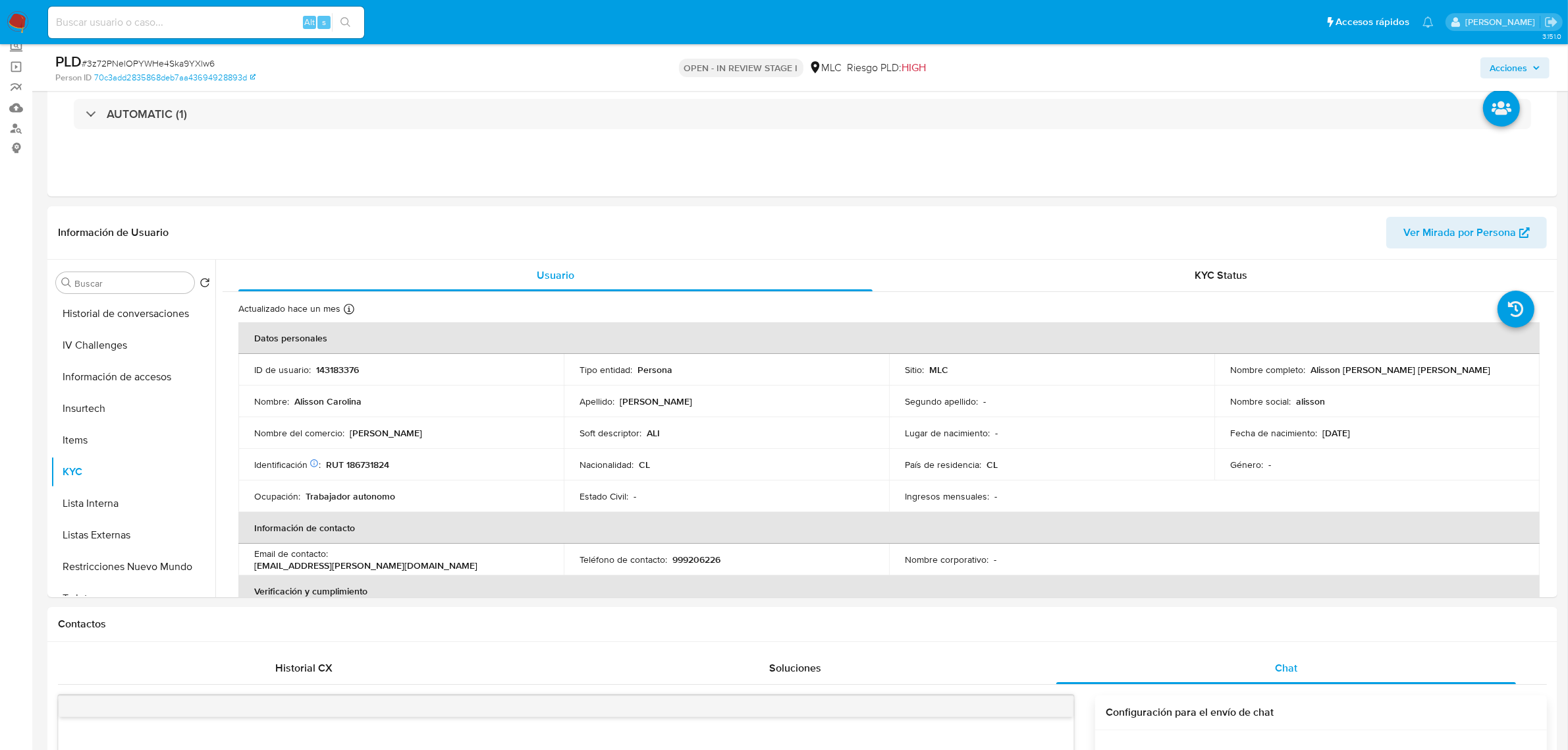
click at [365, 467] on p "RUT 186731824" at bounding box center [358, 465] width 64 height 12
click at [366, 468] on p "RUT 186731824" at bounding box center [358, 465] width 64 height 12
copy p "186731824"
click at [118, 352] on button "Archivos adjuntos" at bounding box center [128, 346] width 154 height 32
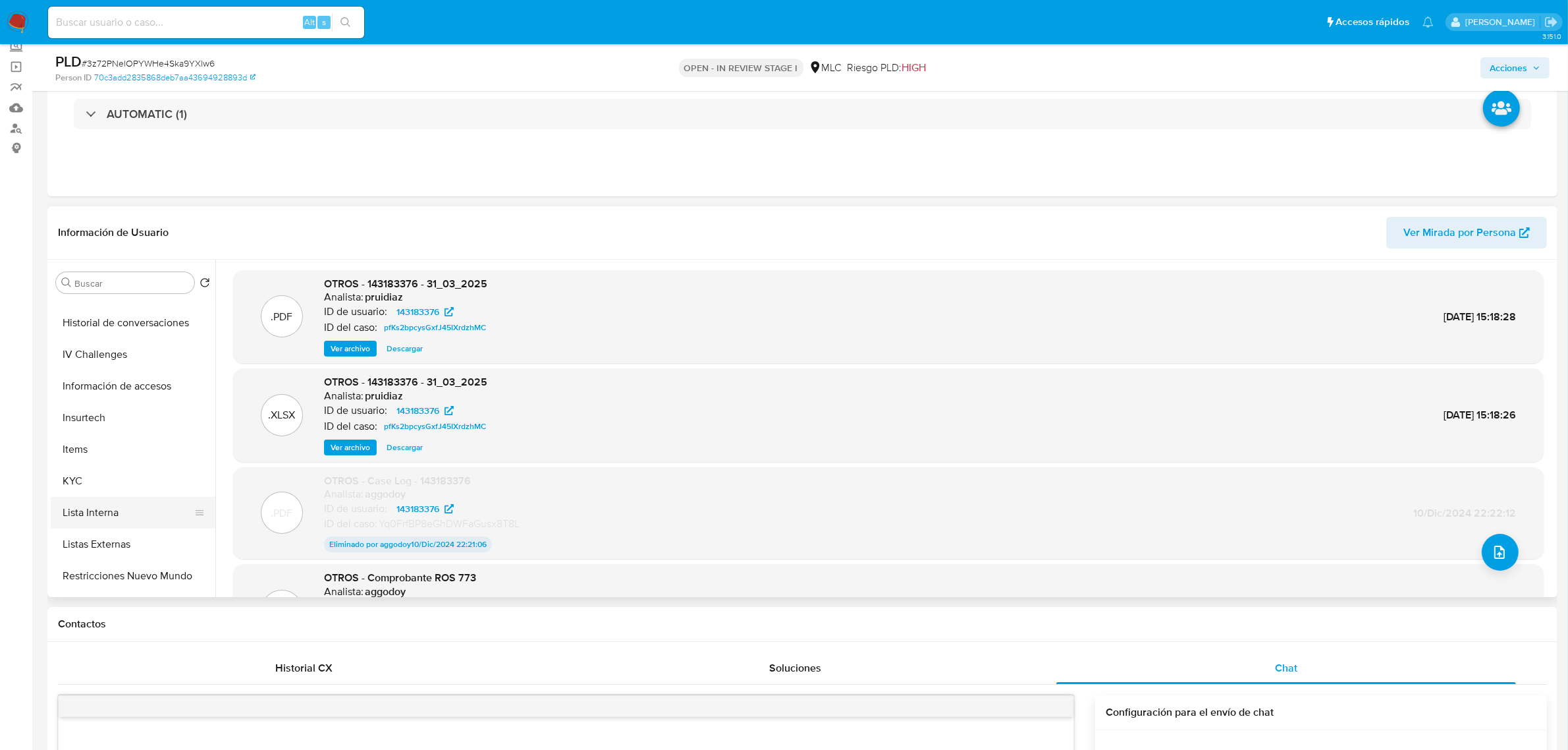
scroll to position [494, 0]
click at [89, 389] on button "KYC" at bounding box center [128, 389] width 154 height 32
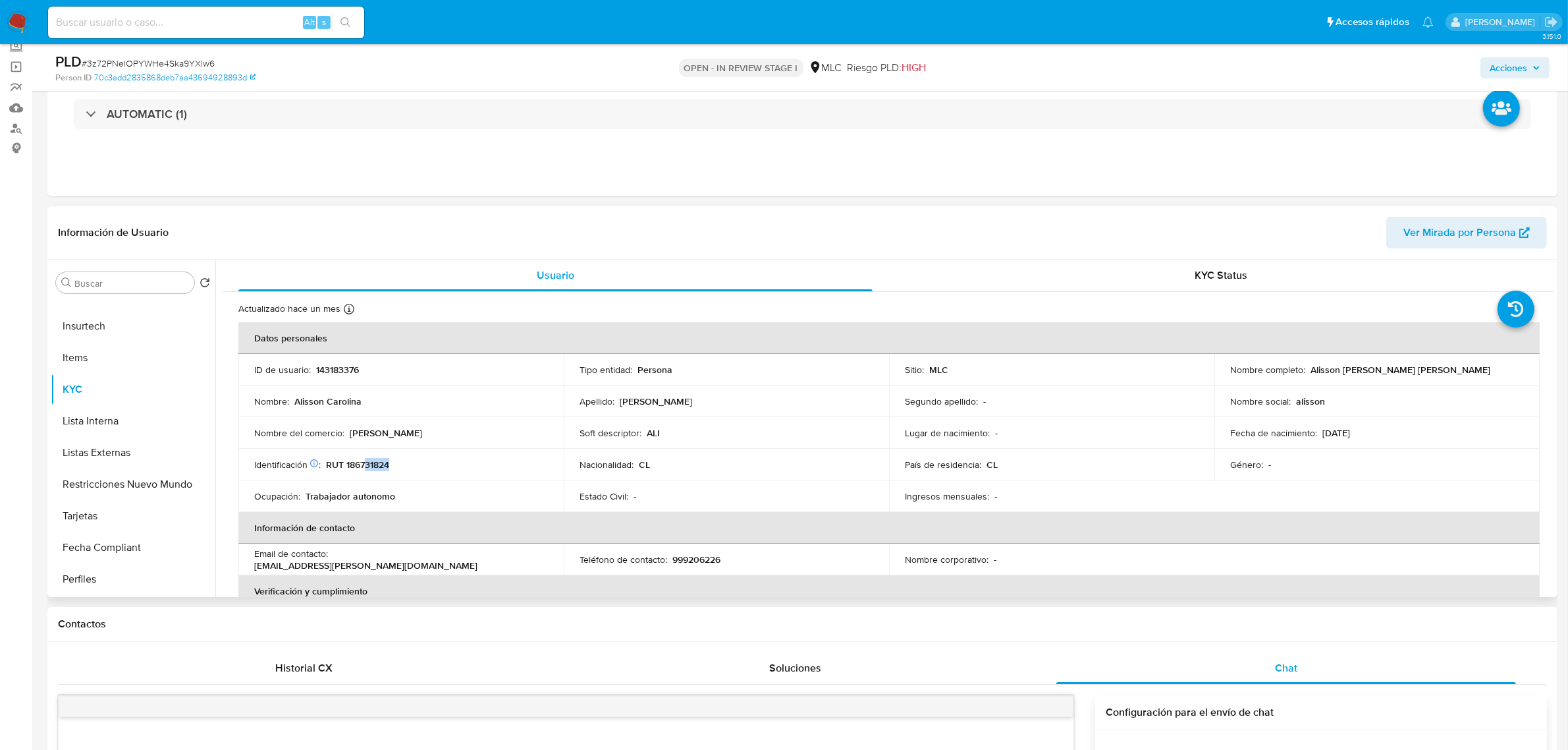
click at [367, 470] on td "Identificación Nº de serie: 534756113 : RUT 186731824" at bounding box center [401, 465] width 326 height 32
click at [369, 468] on p "RUT 186731824" at bounding box center [358, 465] width 64 height 12
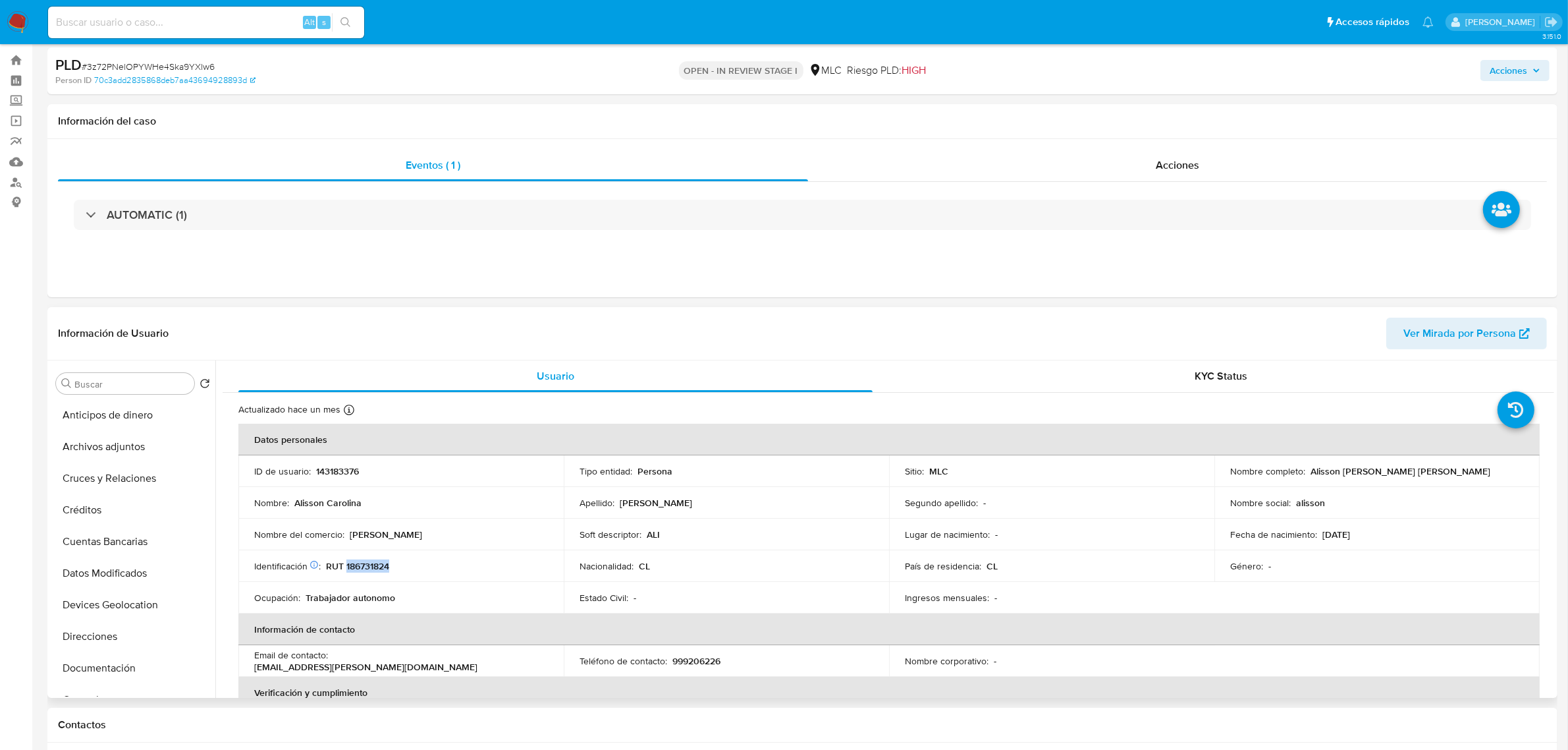
scroll to position [0, 0]
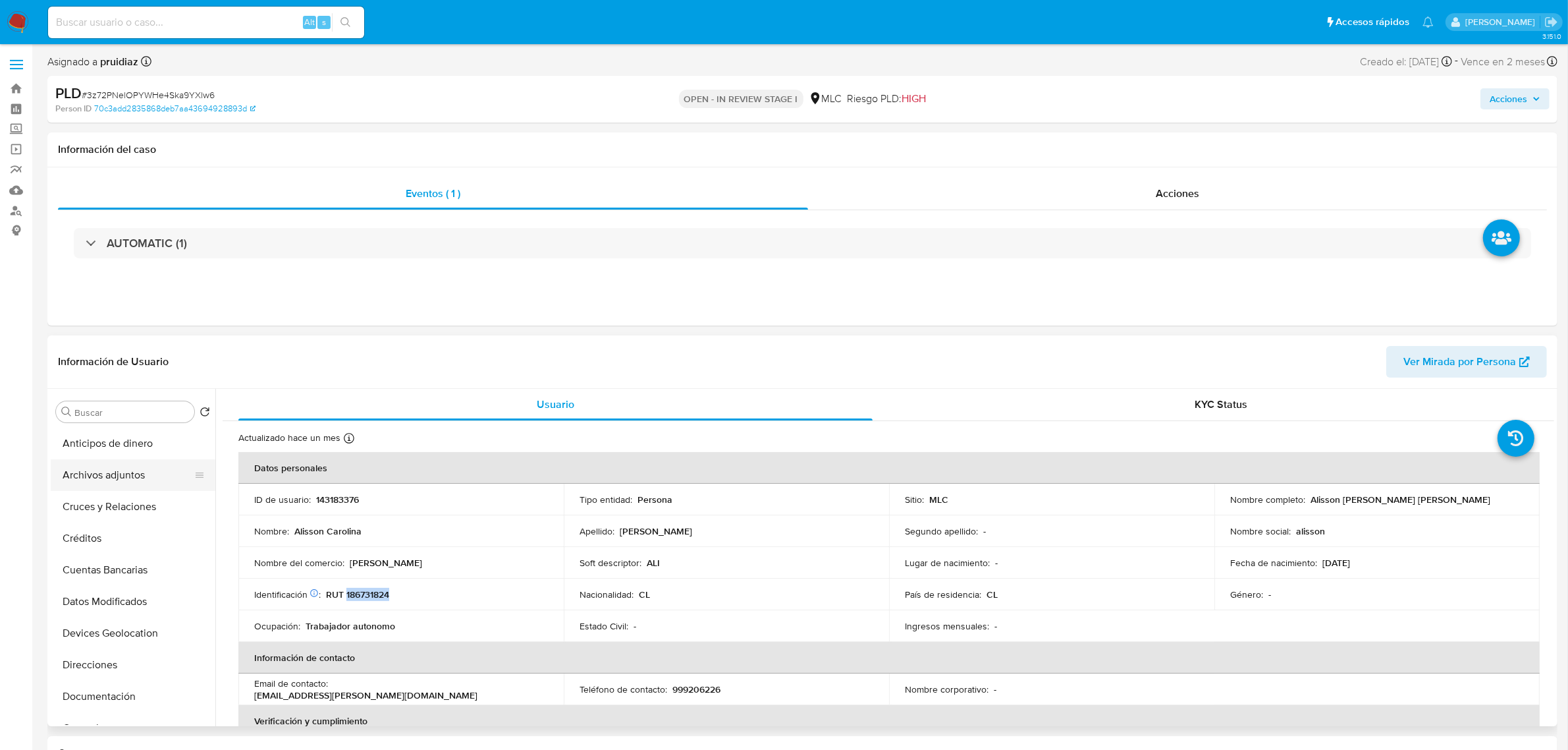
click at [112, 489] on button "Archivos adjuntos" at bounding box center [128, 475] width 154 height 32
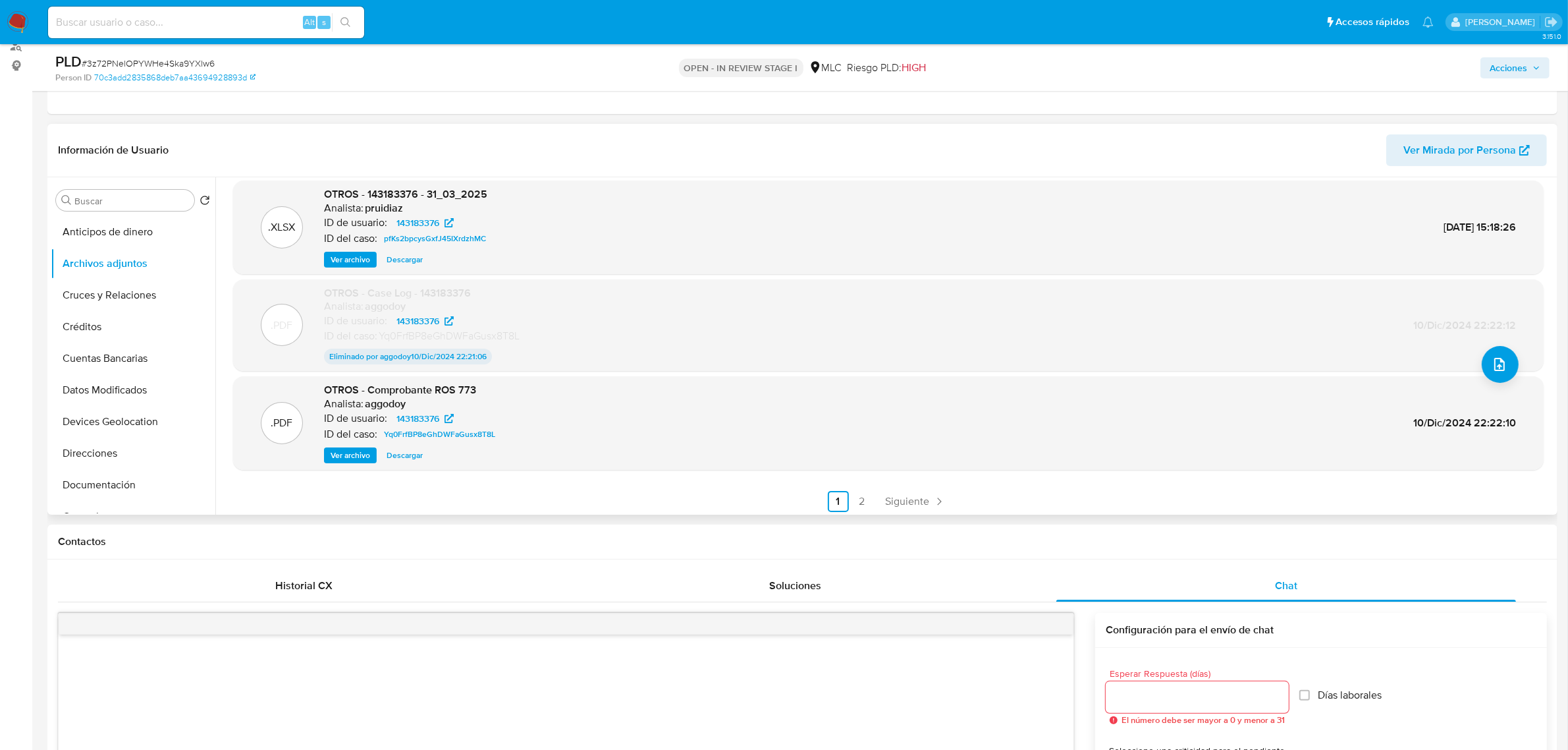
scroll to position [109, 0]
click at [867, 506] on link "2" at bounding box center [862, 498] width 21 height 21
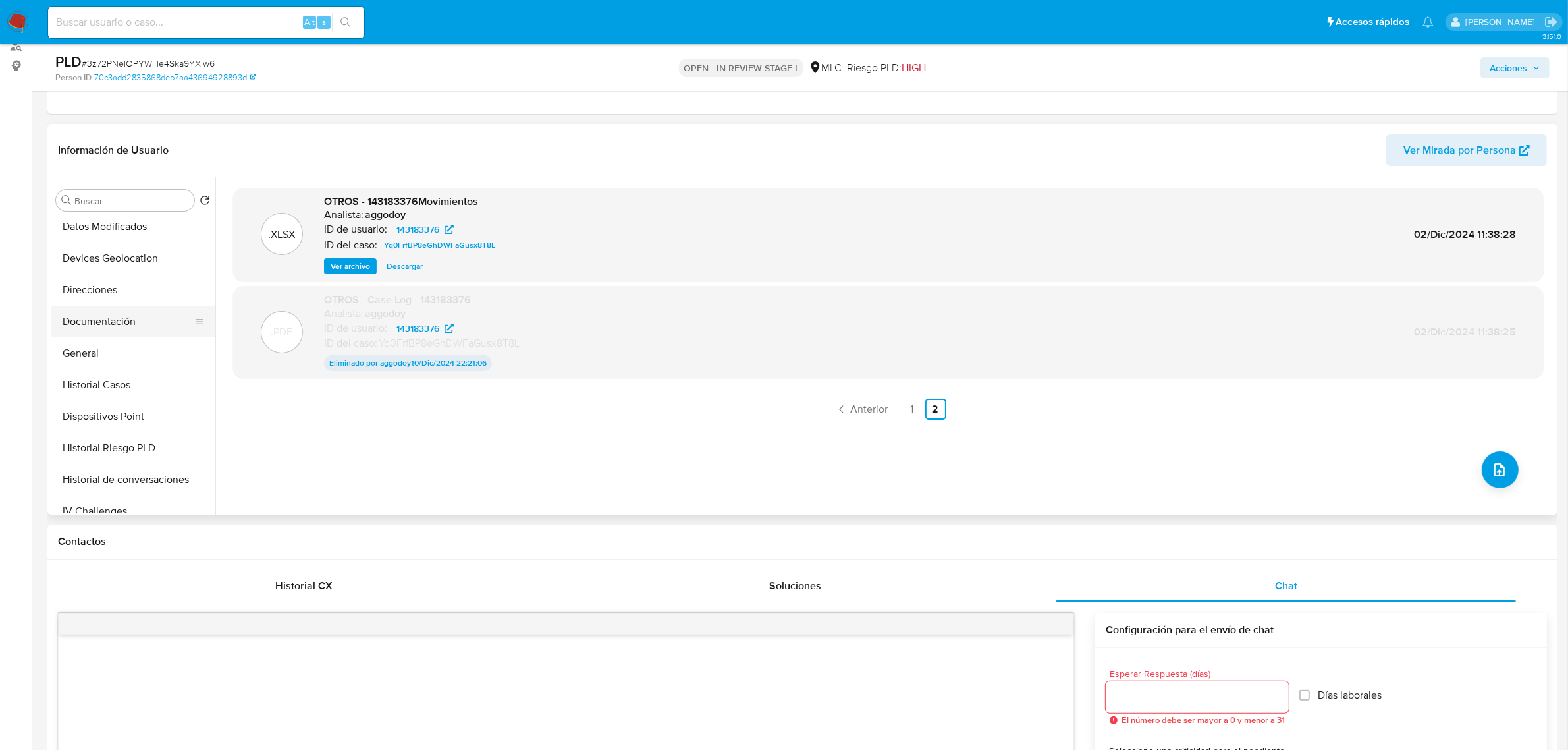
scroll to position [165, 0]
click at [116, 384] on button "Historial Casos" at bounding box center [128, 383] width 154 height 32
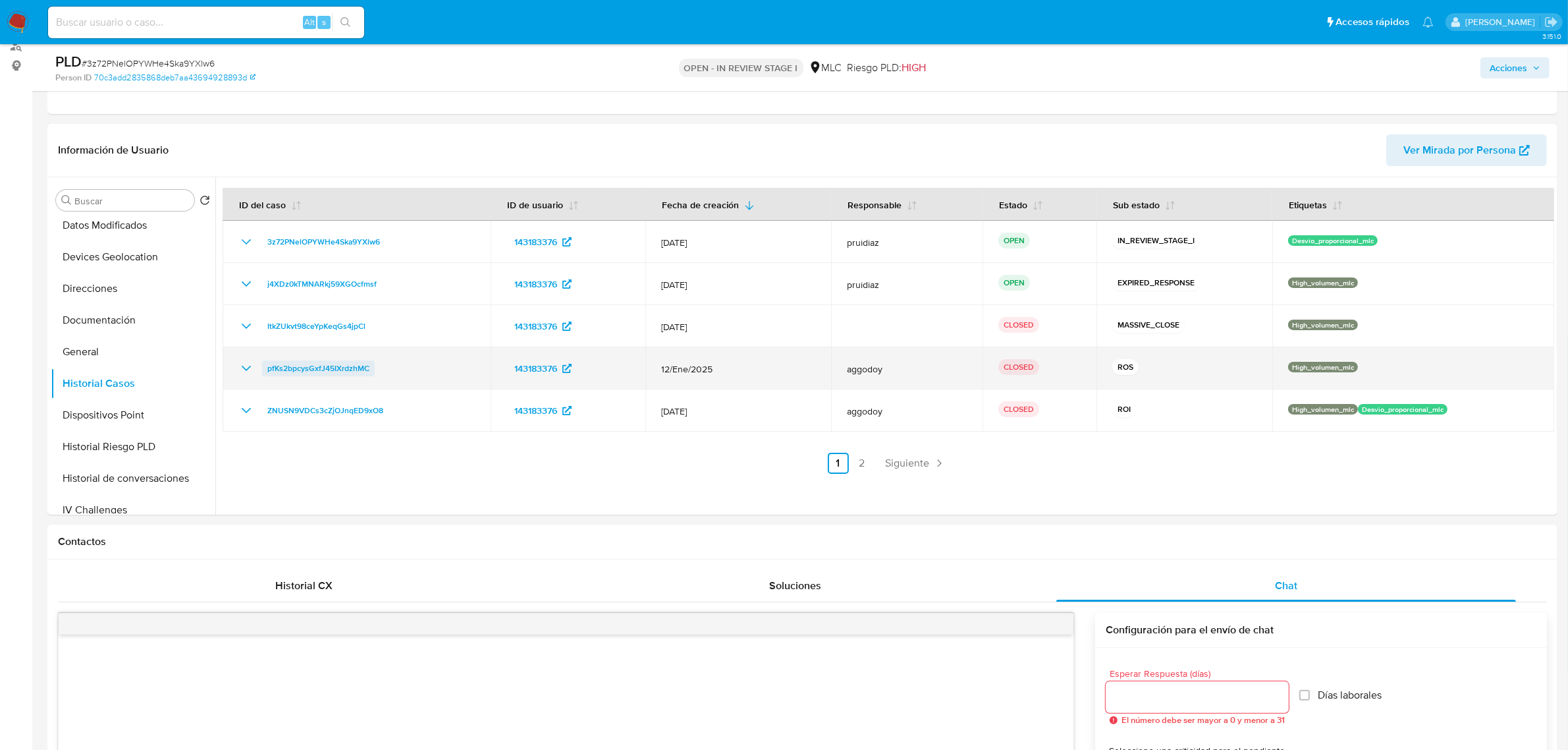
click at [343, 369] on span "pfKs2bpcysGxfJ45IXrdzhMC" at bounding box center [318, 368] width 102 height 16
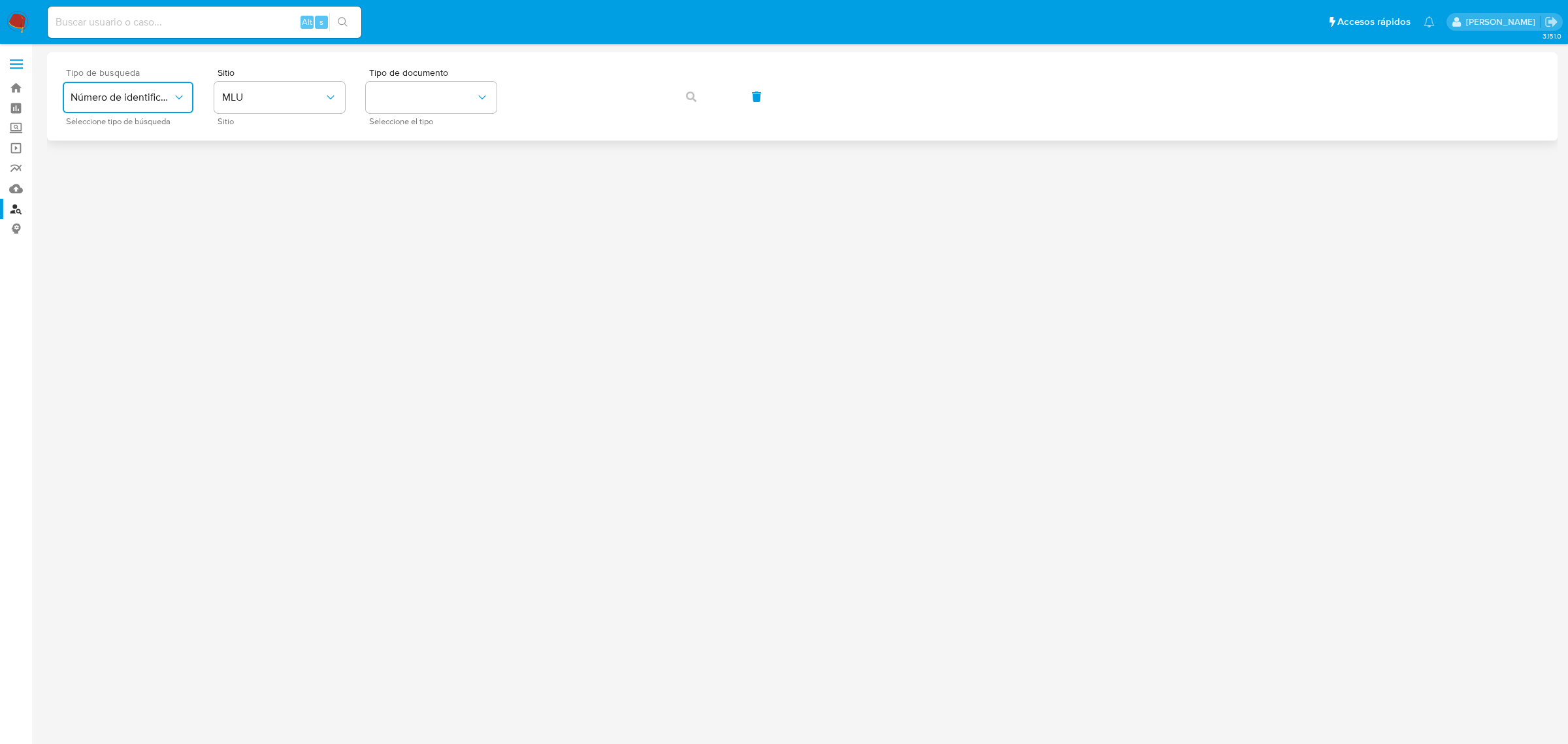
click at [164, 103] on button "Número de identificación" at bounding box center [128, 97] width 131 height 32
drag, startPoint x: 131, startPoint y: 136, endPoint x: 308, endPoint y: 125, distance: 177.3
click at [131, 135] on span "Número de identificación" at bounding box center [123, 139] width 107 height 26
click at [316, 108] on button "site_id" at bounding box center [279, 97] width 131 height 32
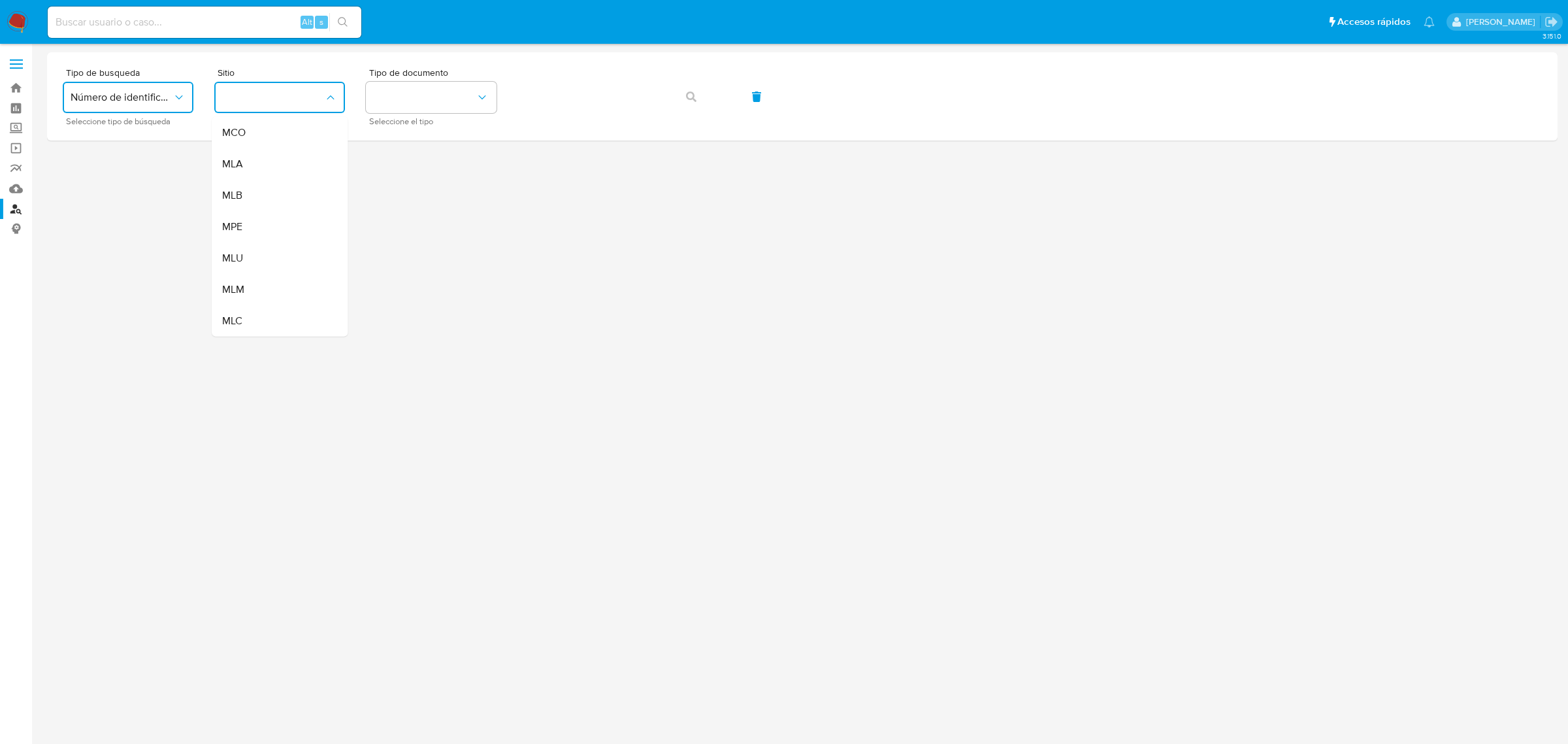
drag, startPoint x: 278, startPoint y: 315, endPoint x: 285, endPoint y: 308, distance: 9.9
click at [278, 315] on div "MLC" at bounding box center [275, 321] width 107 height 32
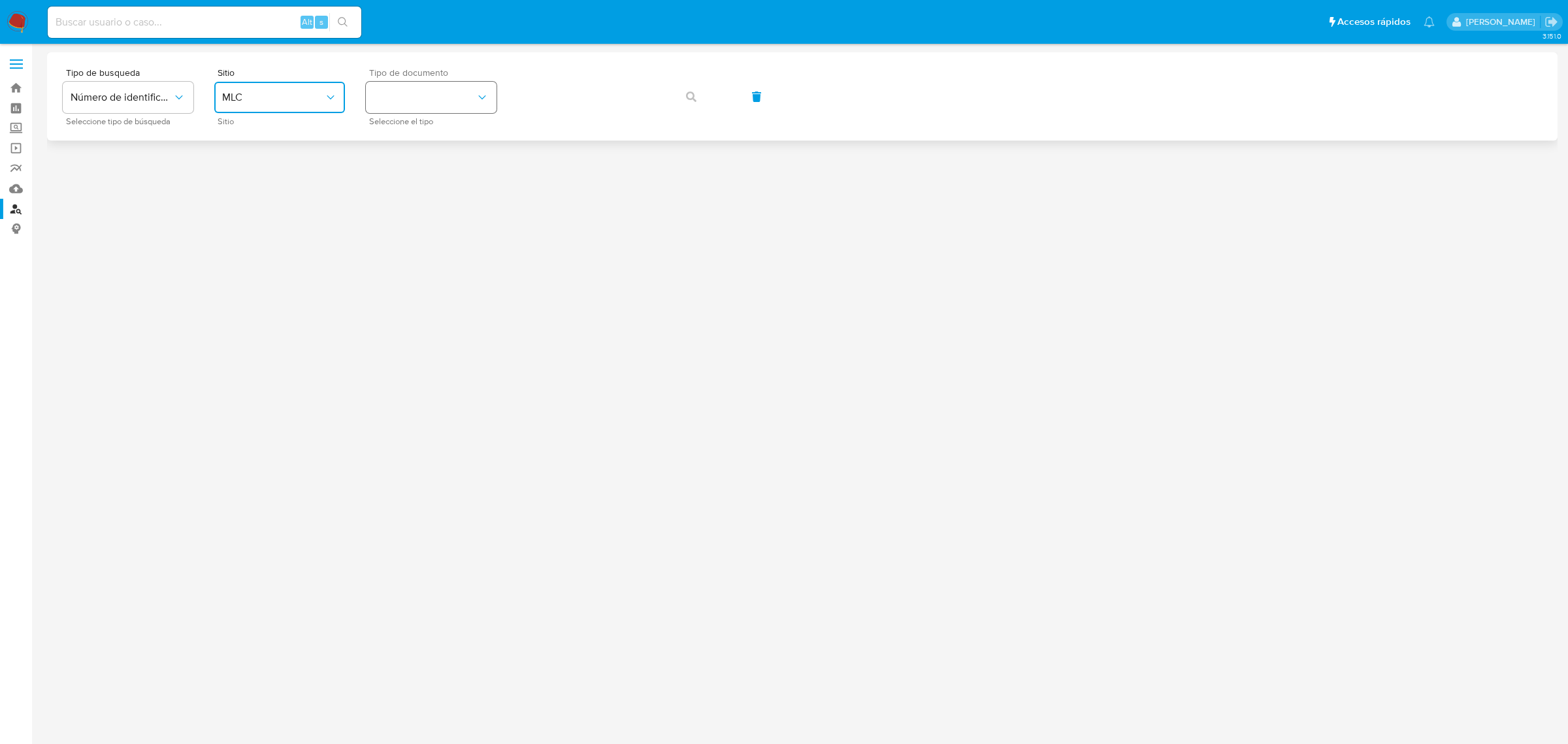
click at [455, 108] on button "identificationType" at bounding box center [431, 97] width 131 height 32
drag, startPoint x: 431, startPoint y: 144, endPoint x: 575, endPoint y: 115, distance: 146.9
click at [435, 142] on div "RUT RUT" at bounding box center [427, 139] width 107 height 45
click at [690, 95] on icon "button" at bounding box center [691, 97] width 11 height 11
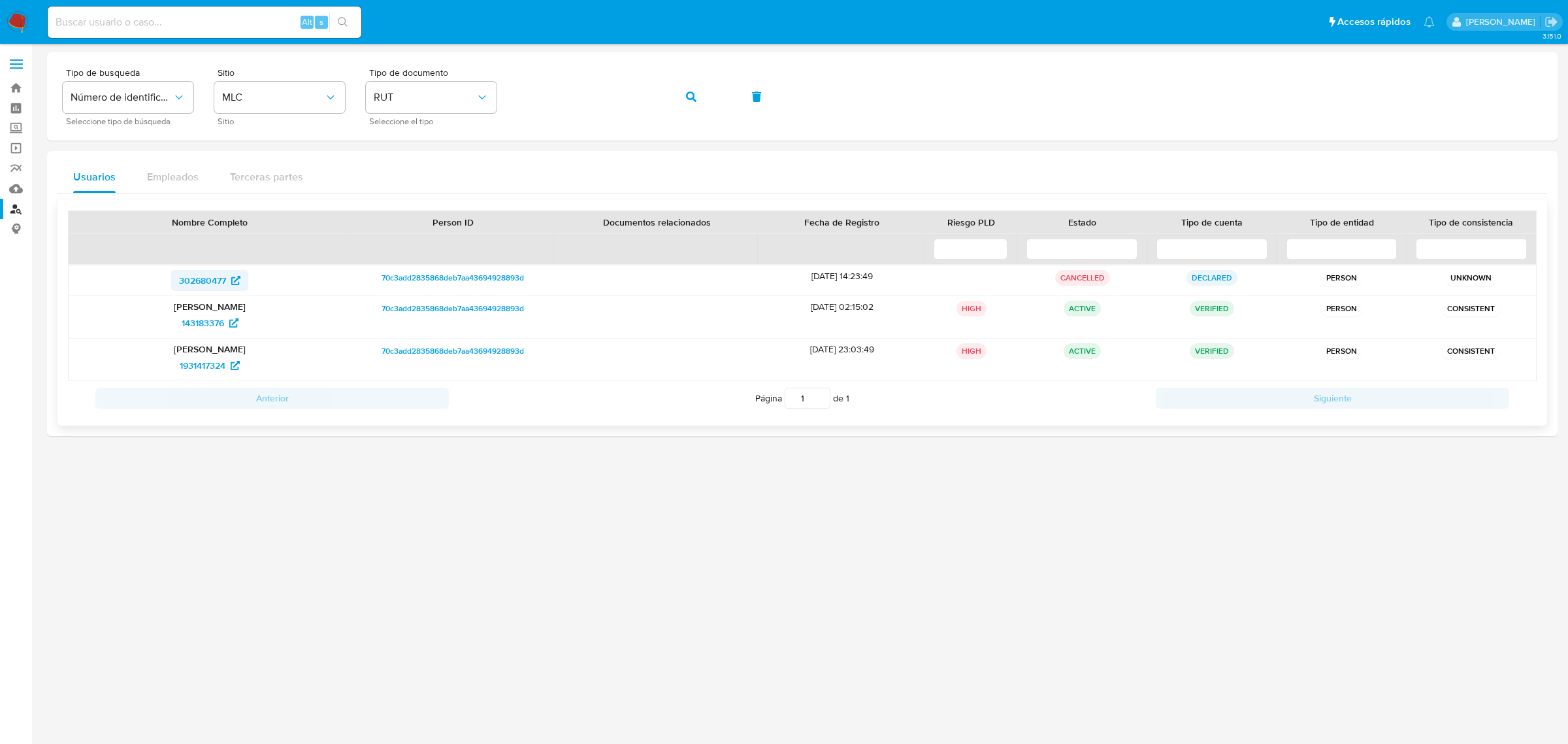
click at [198, 282] on span "302680477" at bounding box center [203, 280] width 47 height 21
click at [205, 326] on span "143183376" at bounding box center [203, 323] width 43 height 21
click at [194, 366] on span "1931417324" at bounding box center [203, 365] width 46 height 21
click at [136, 18] on input at bounding box center [205, 22] width 314 height 17
paste input "152139156"
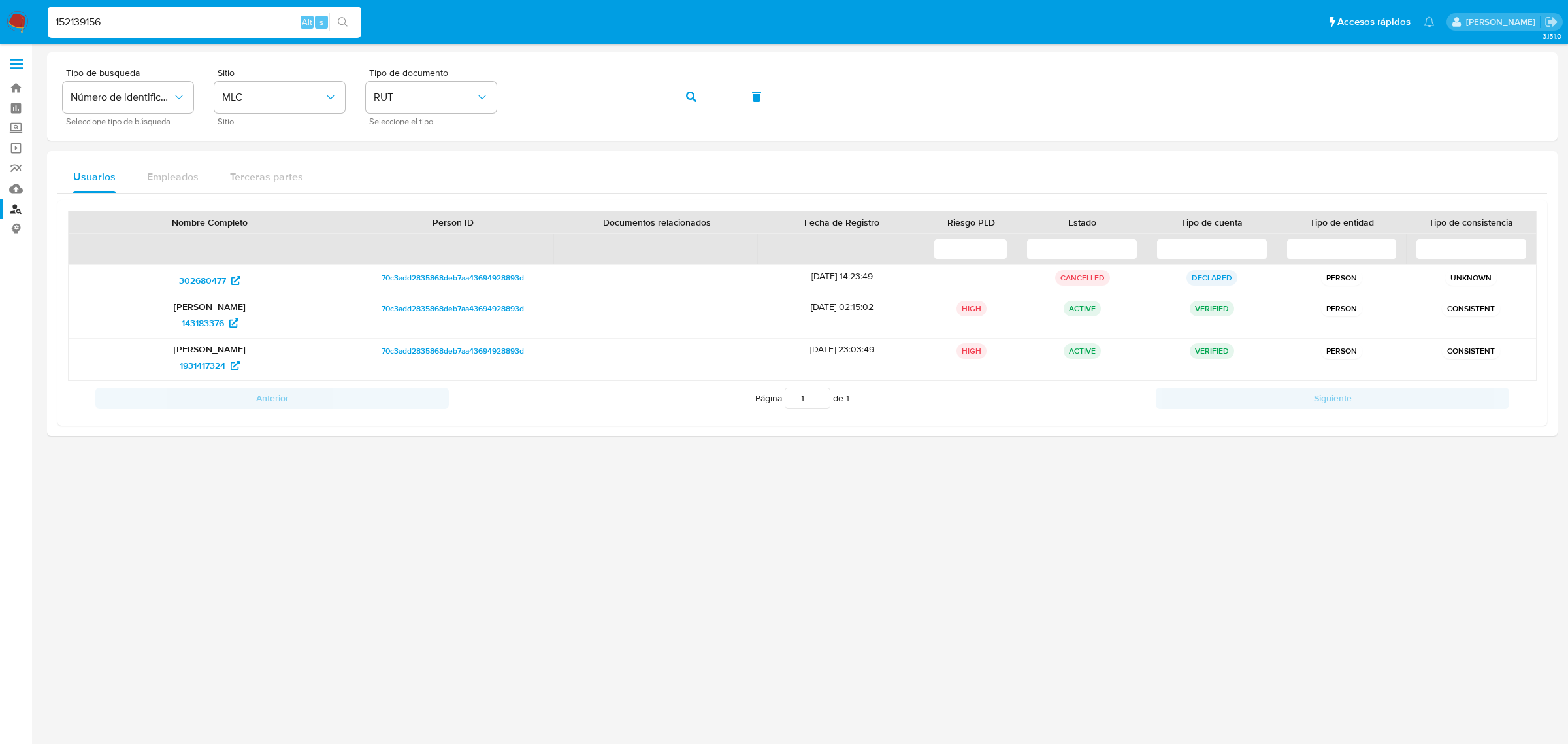
type input "152139156"
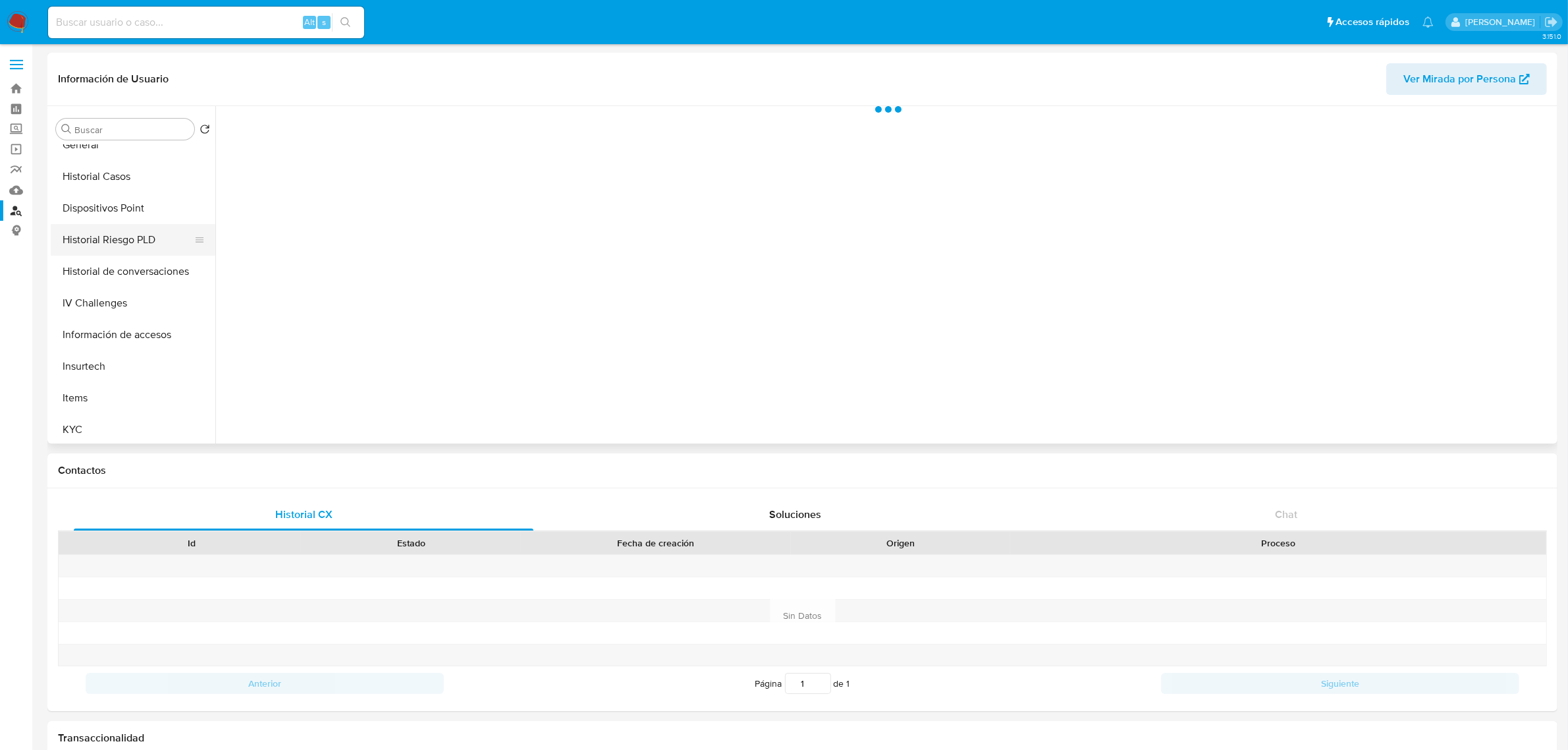
scroll to position [330, 0]
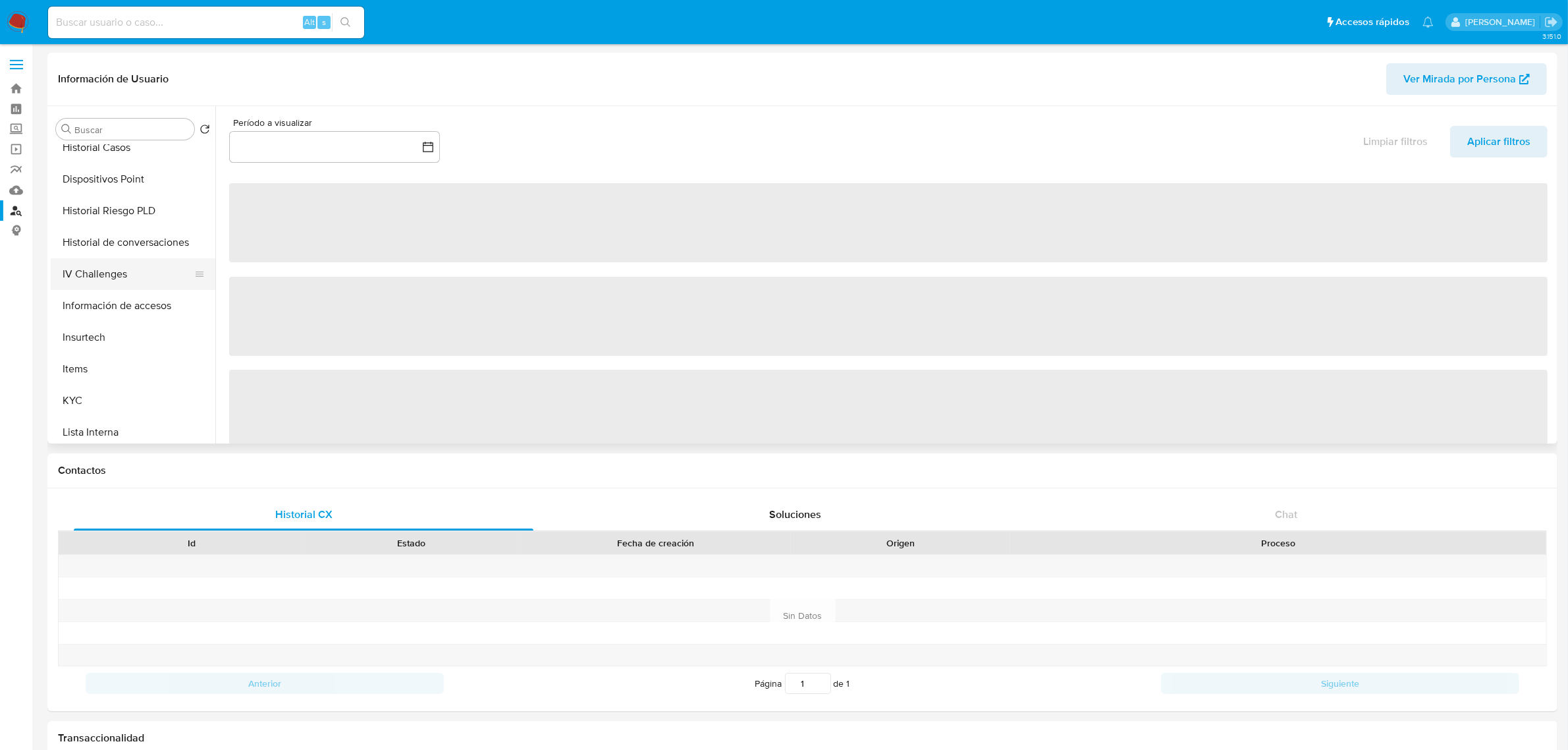
select select "10"
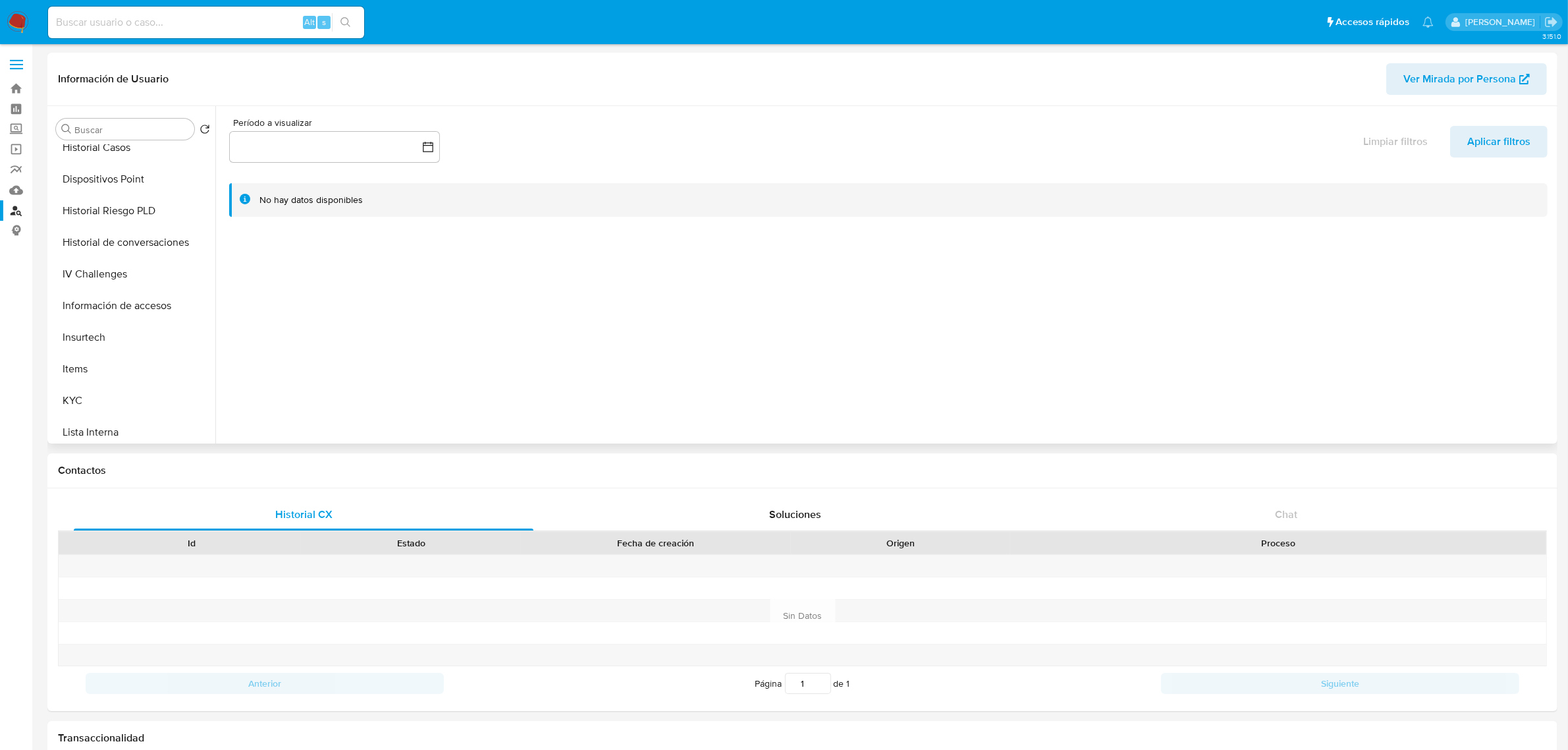
click at [120, 144] on div "Buscar Volver al orden por defecto Anticipos de dinero Archivos adjuntos Cruces…" at bounding box center [133, 275] width 165 height 336
click at [115, 152] on button "Historial Casos" at bounding box center [128, 148] width 154 height 32
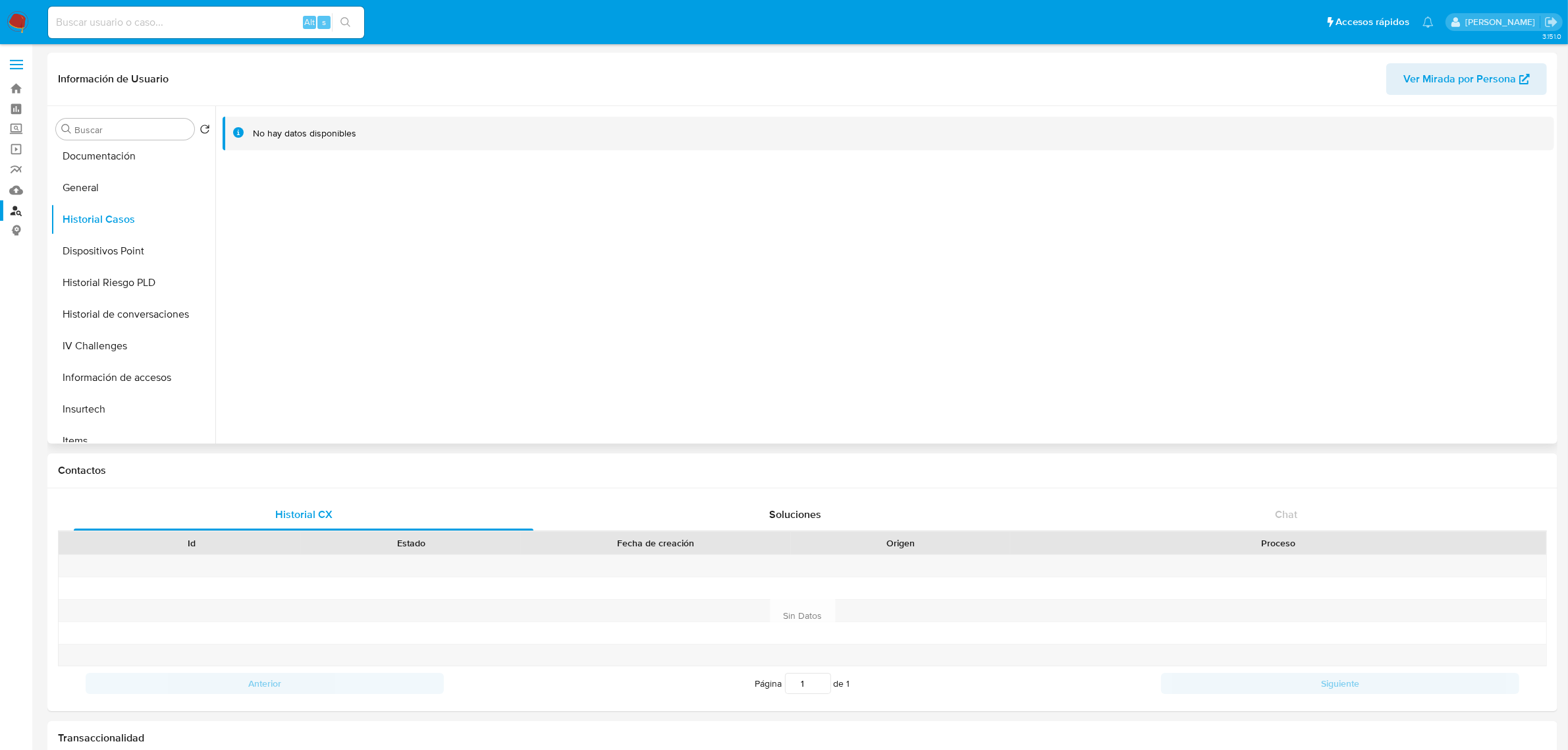
scroll to position [165, 0]
click at [120, 252] on button "Documentación" at bounding box center [128, 249] width 154 height 32
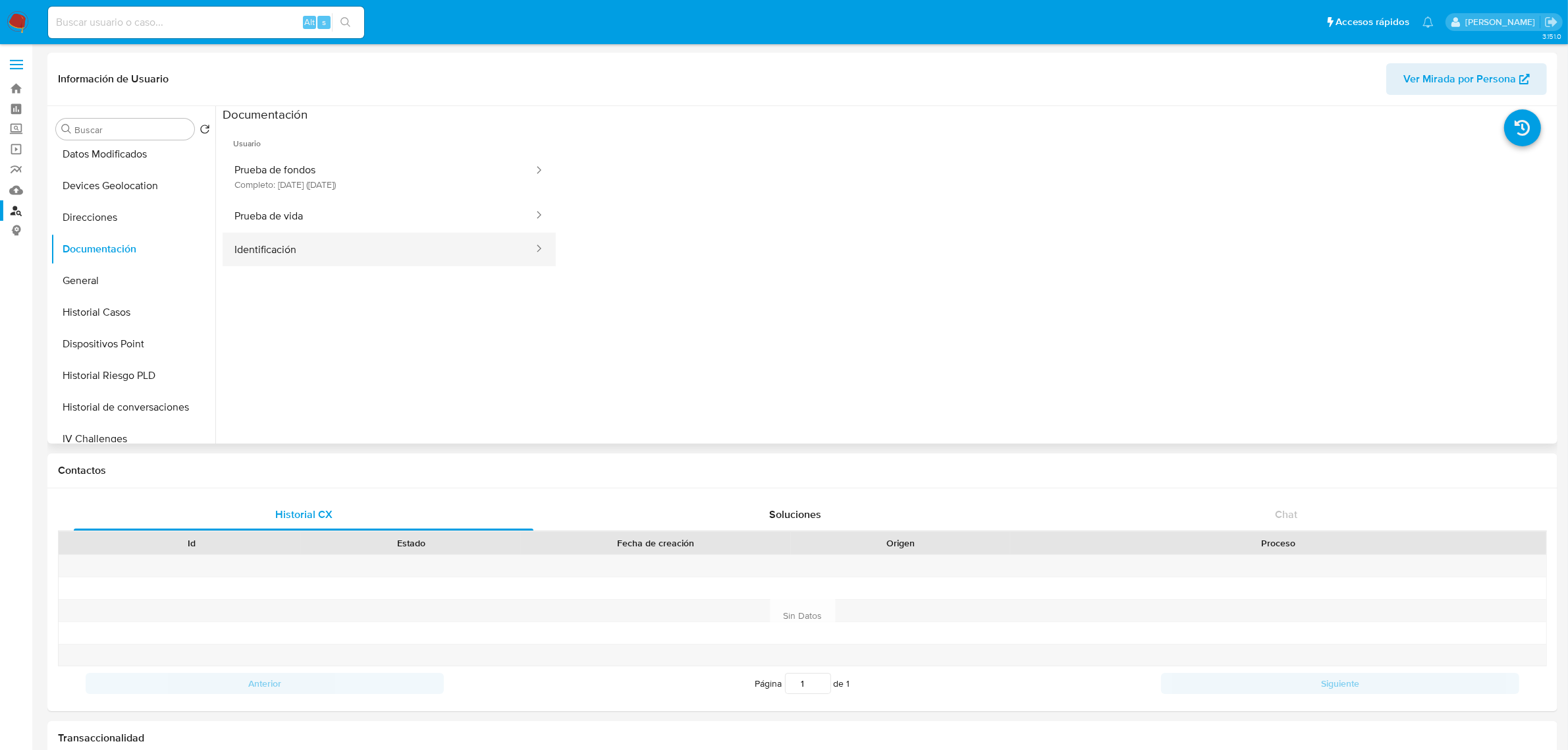
click at [314, 250] on button "Identificación" at bounding box center [378, 249] width 312 height 34
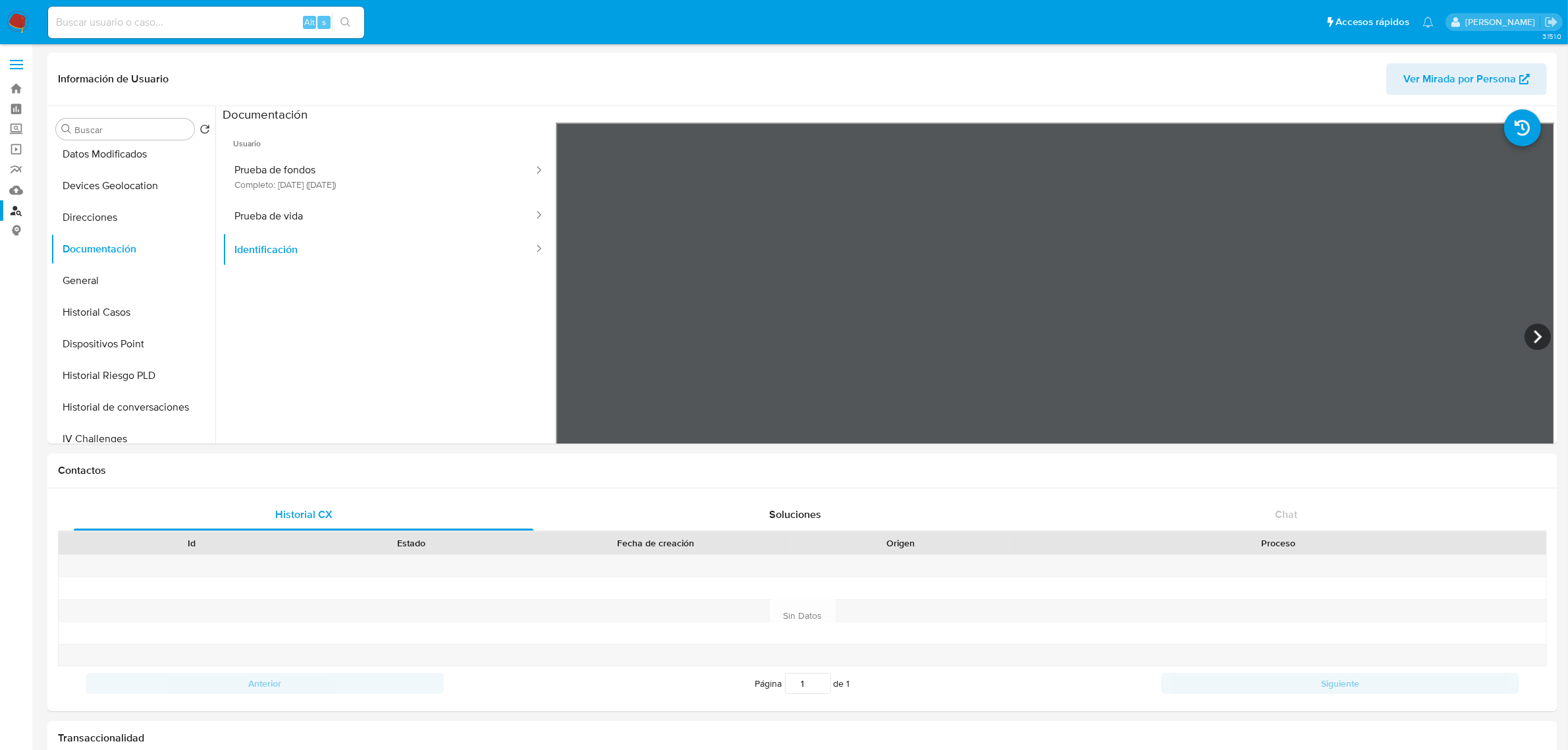
click at [1532, 328] on icon at bounding box center [1538, 337] width 26 height 26
click at [310, 214] on button "Prueba de vida" at bounding box center [378, 216] width 312 height 34
click at [310, 172] on button "Prueba de fondos Completo: 09/01/2025 (hace 7 meses)" at bounding box center [378, 177] width 312 height 45
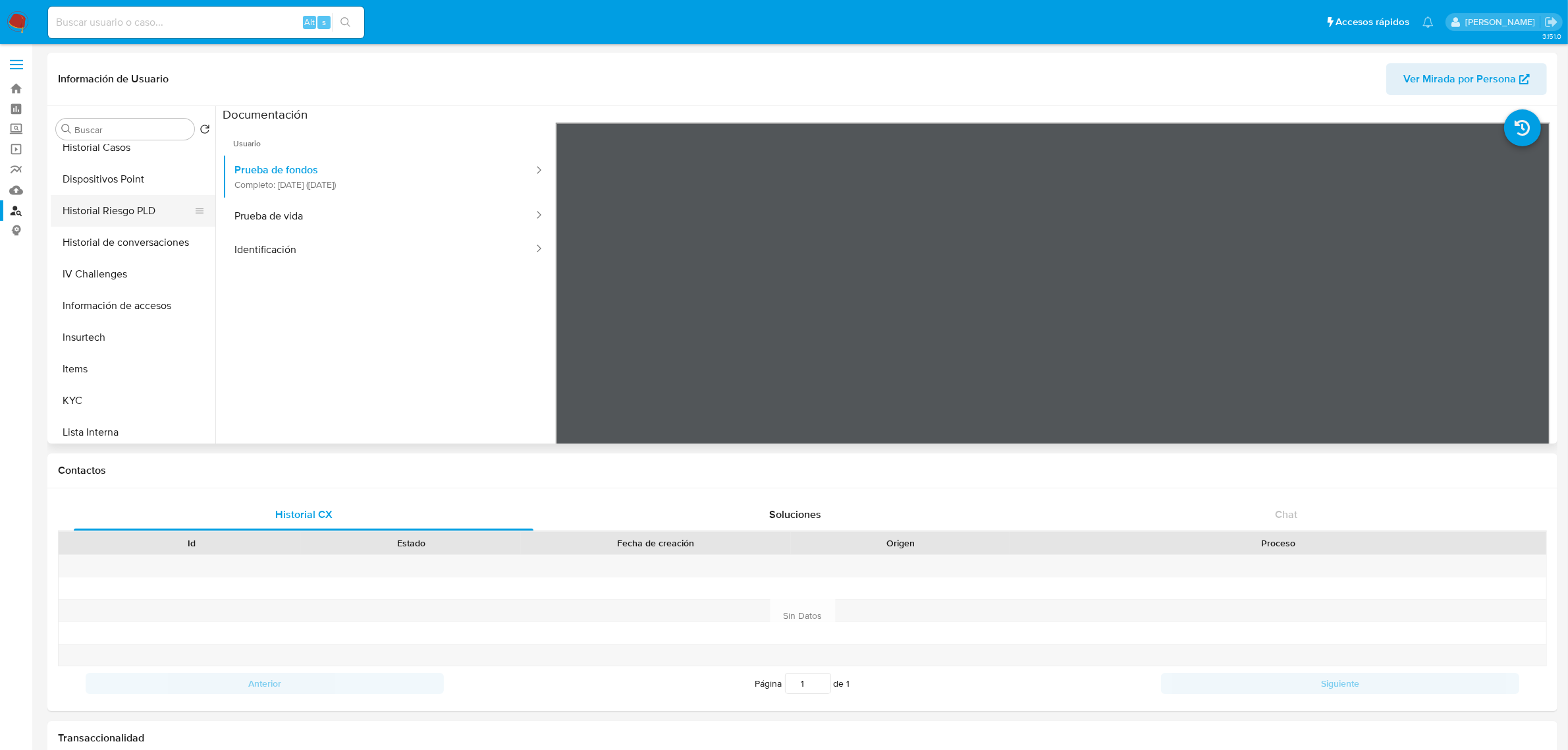
scroll to position [412, 0]
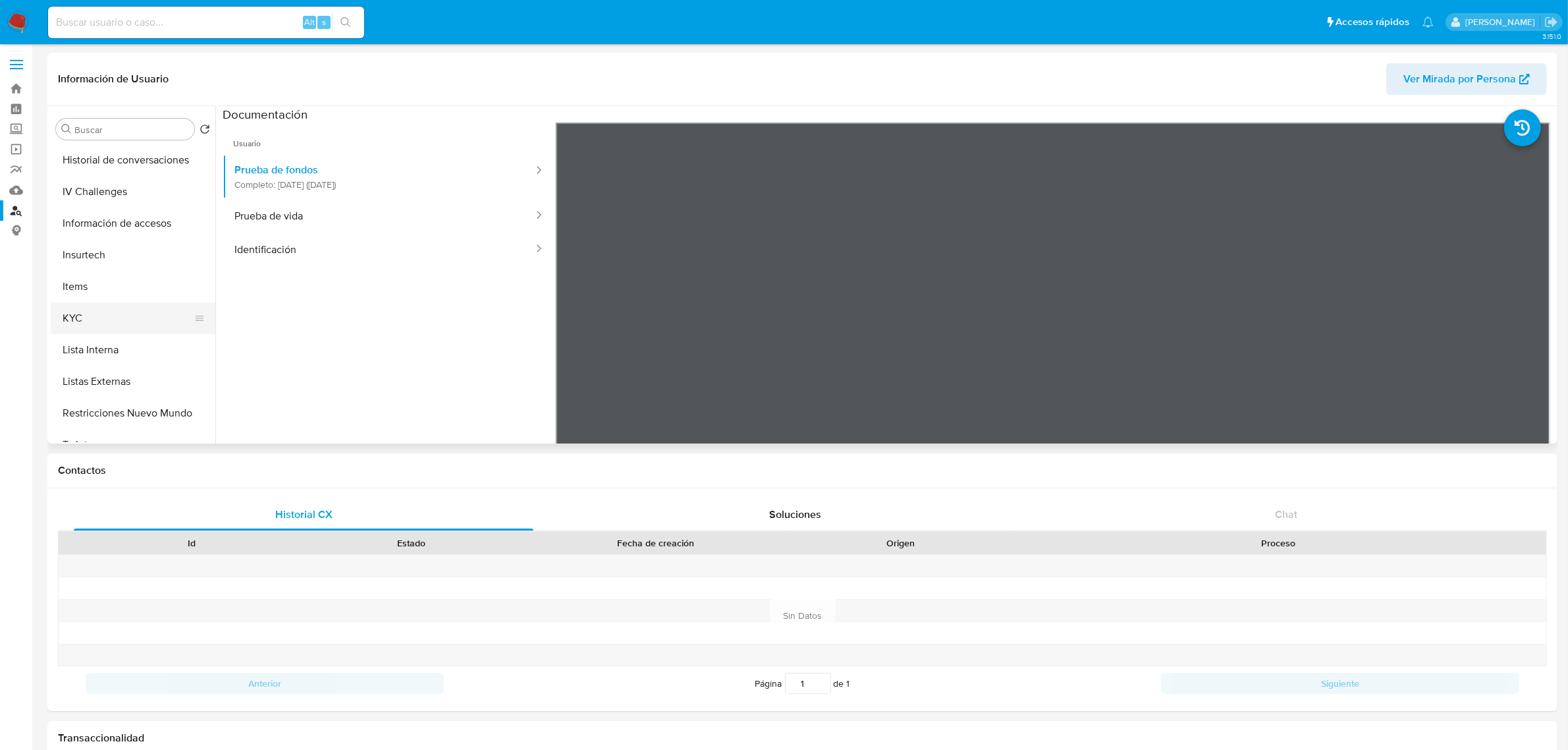
click at [89, 324] on button "KYC" at bounding box center [128, 318] width 154 height 32
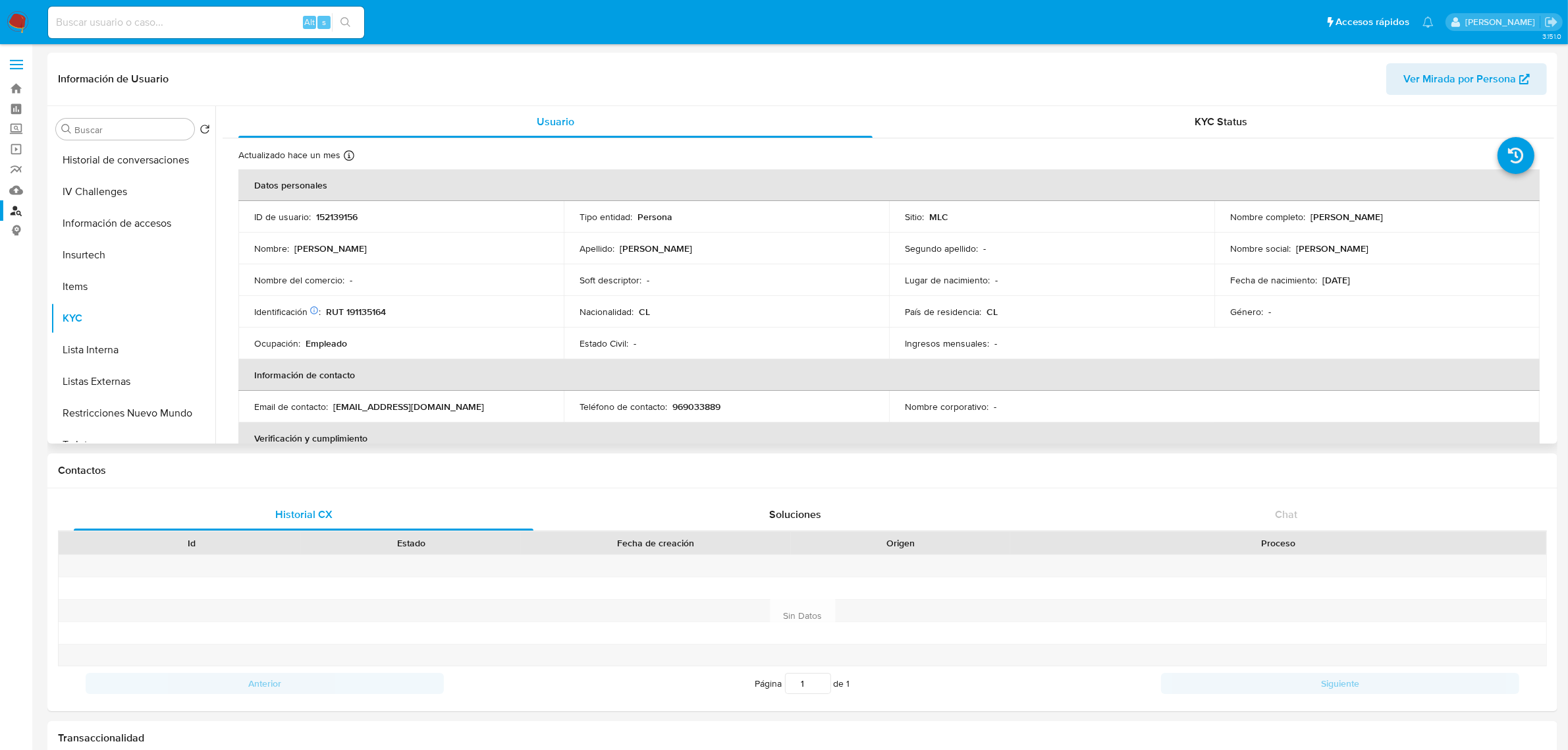
click at [357, 313] on p "RUT 191135164" at bounding box center [356, 312] width 60 height 12
copy p "1"
click at [15, 212] on link "Buscador de personas" at bounding box center [78, 211] width 157 height 21
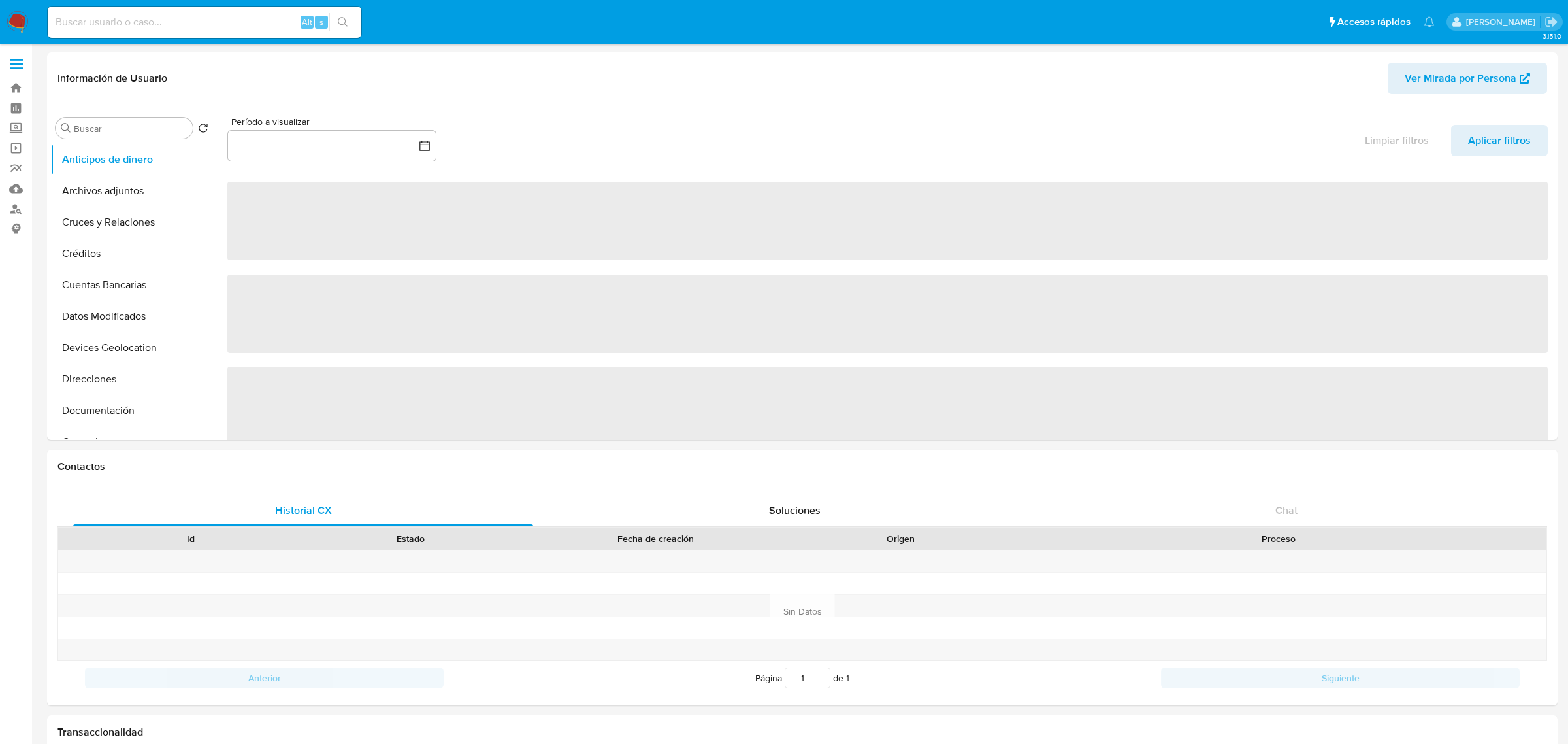
select select "10"
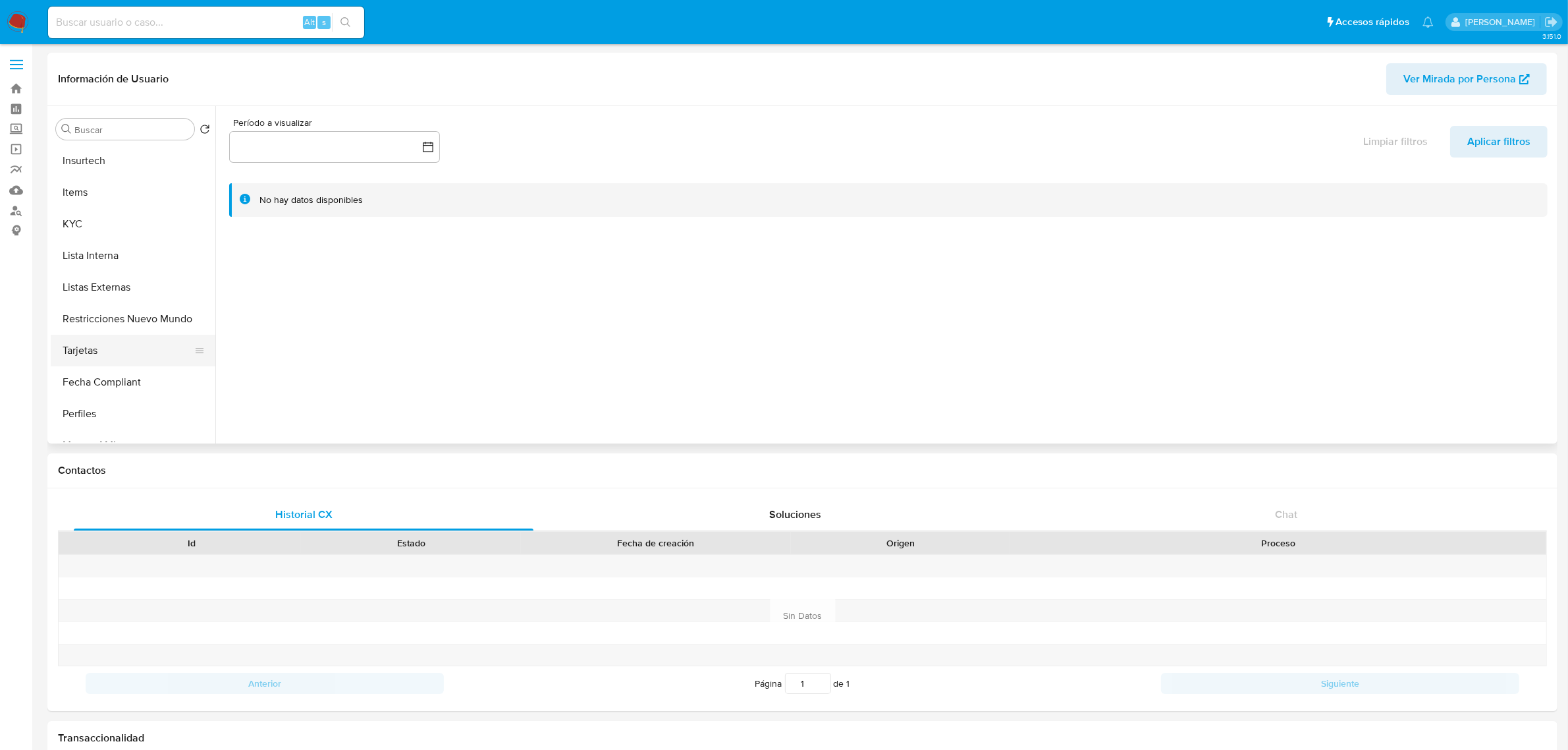
scroll to position [524, 0]
click at [126, 290] on button "Restricciones Nuevo Mundo" at bounding box center [128, 301] width 154 height 32
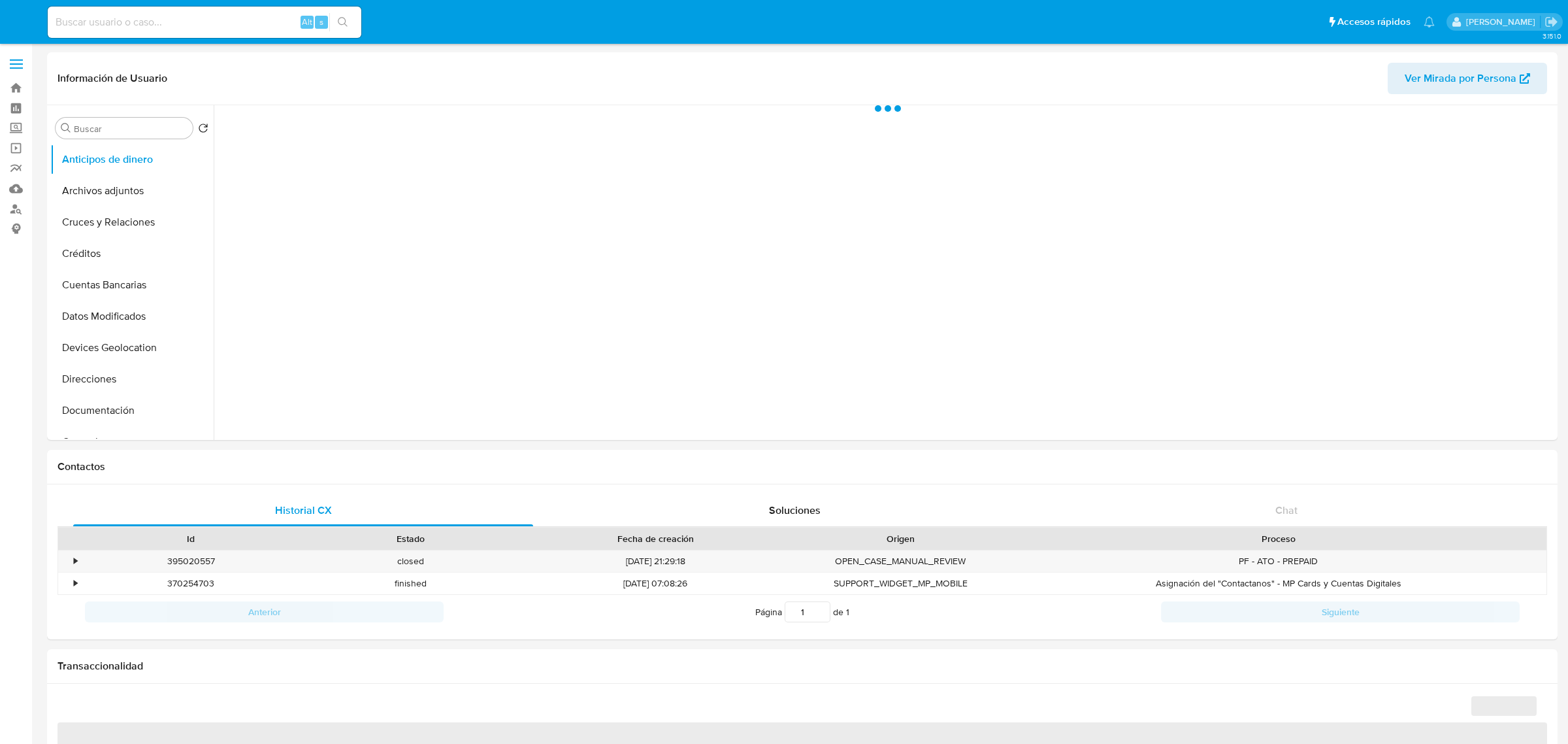
select select "10"
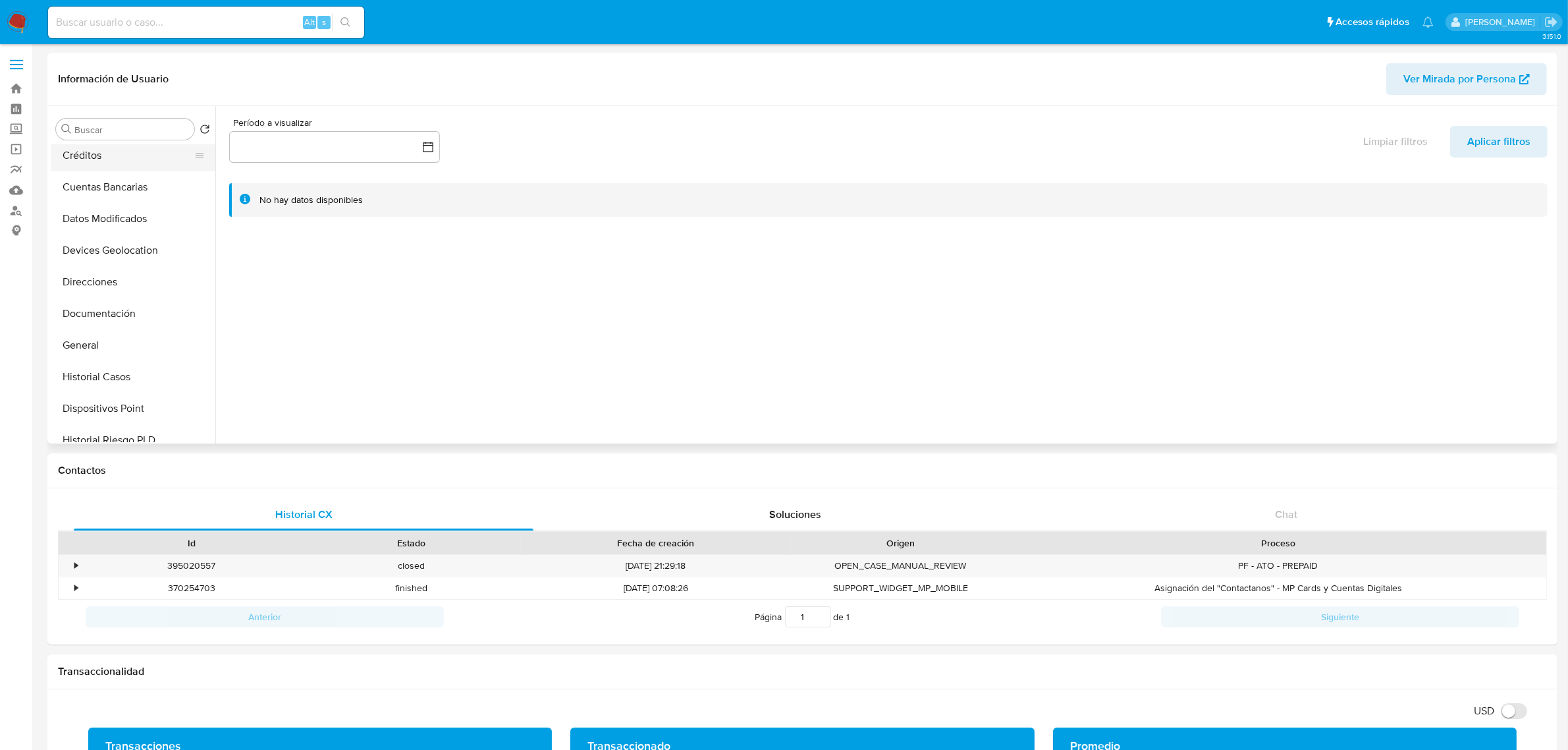
scroll to position [494, 0]
click at [133, 326] on button "Restricciones Nuevo Mundo" at bounding box center [128, 331] width 154 height 32
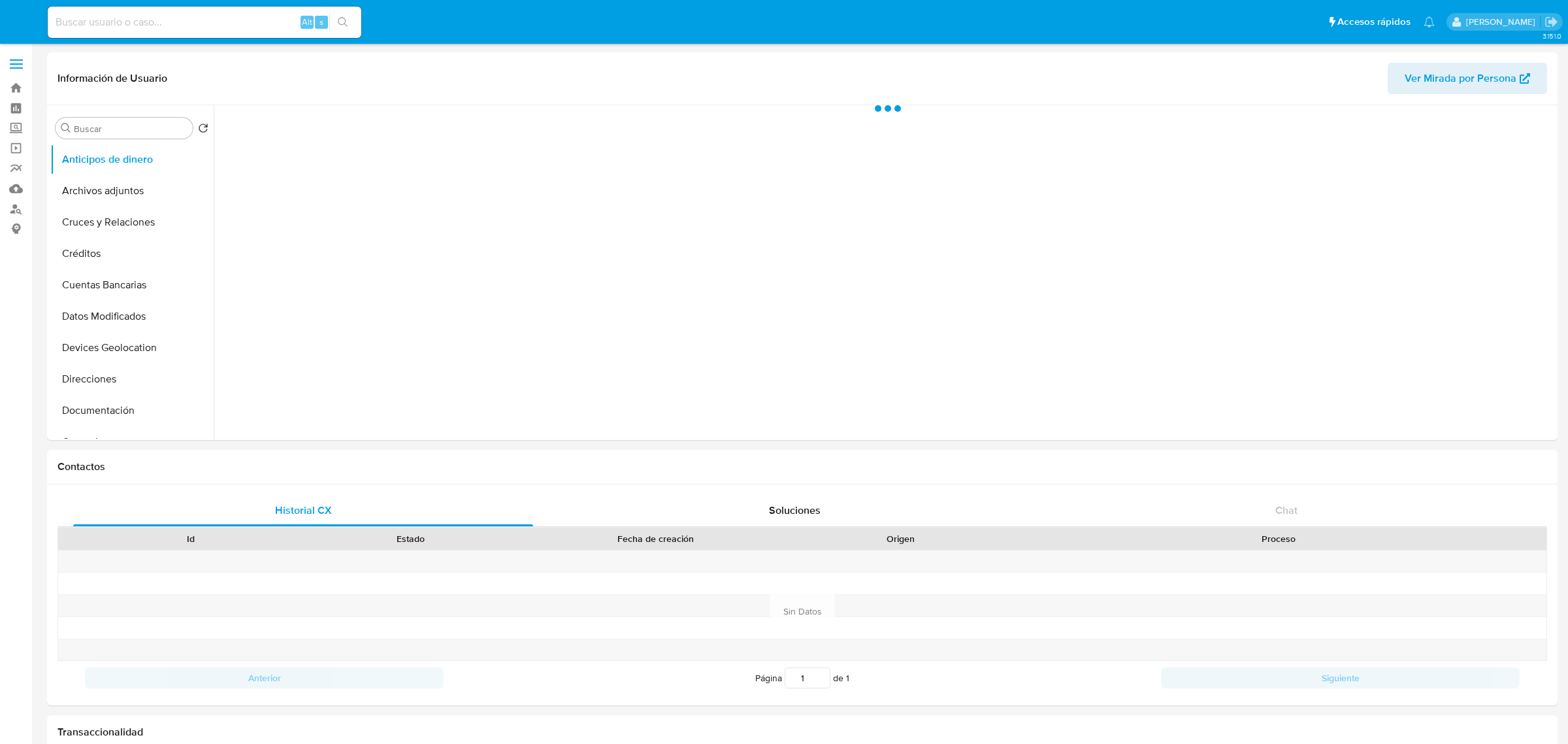
select select "10"
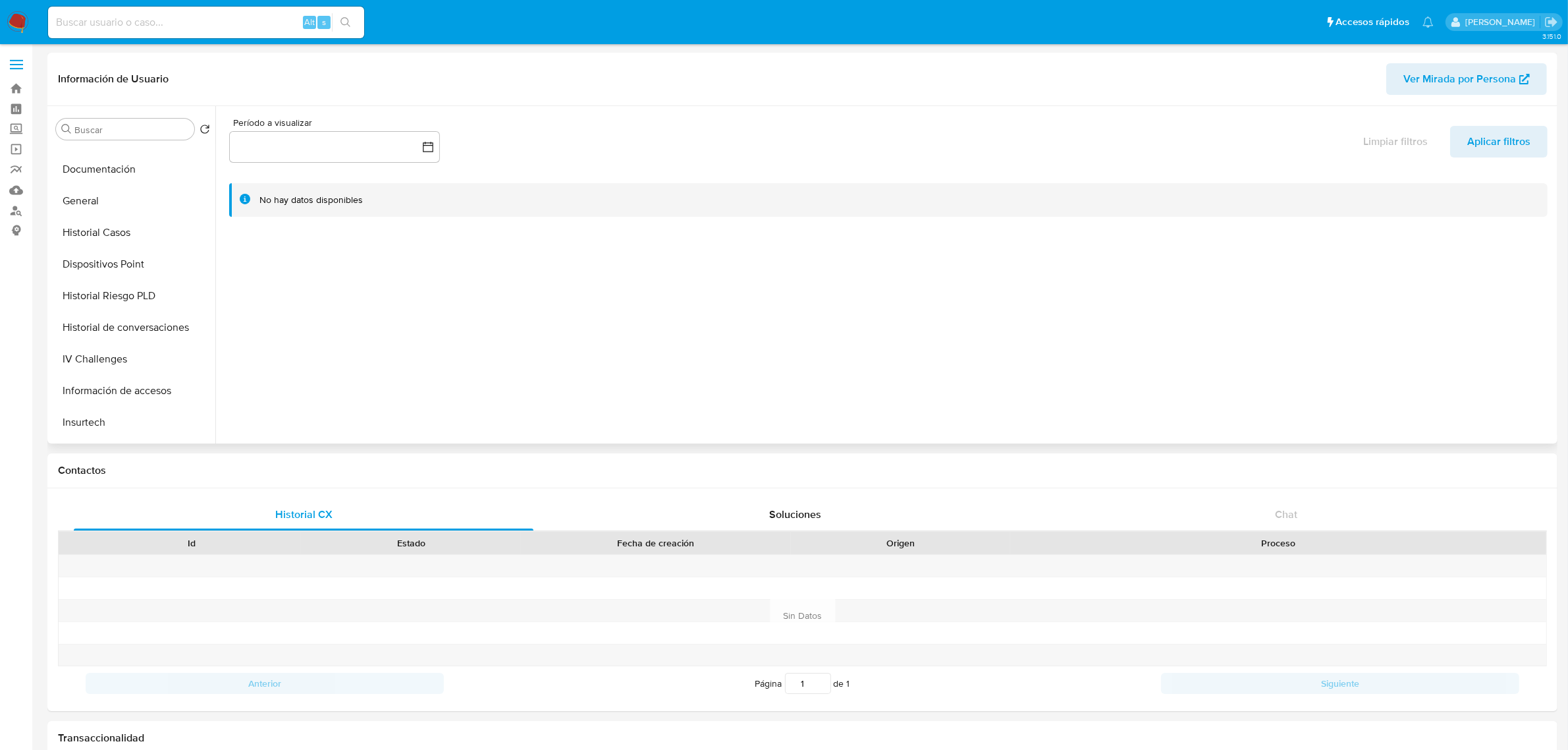
scroll to position [524, 0]
click at [137, 297] on button "Restricciones Nuevo Mundo" at bounding box center [128, 301] width 154 height 32
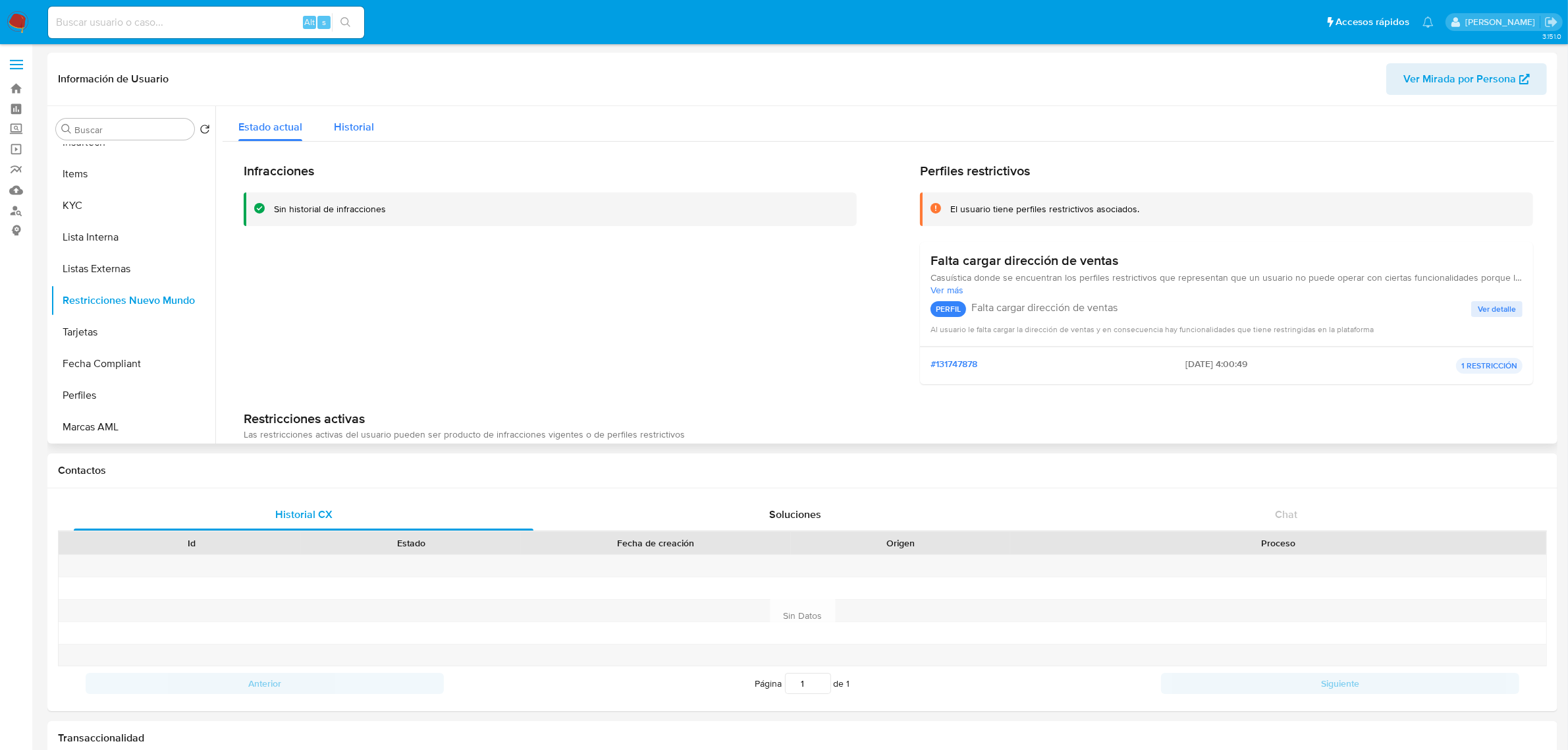
click at [337, 119] on span "Historial" at bounding box center [354, 126] width 40 height 15
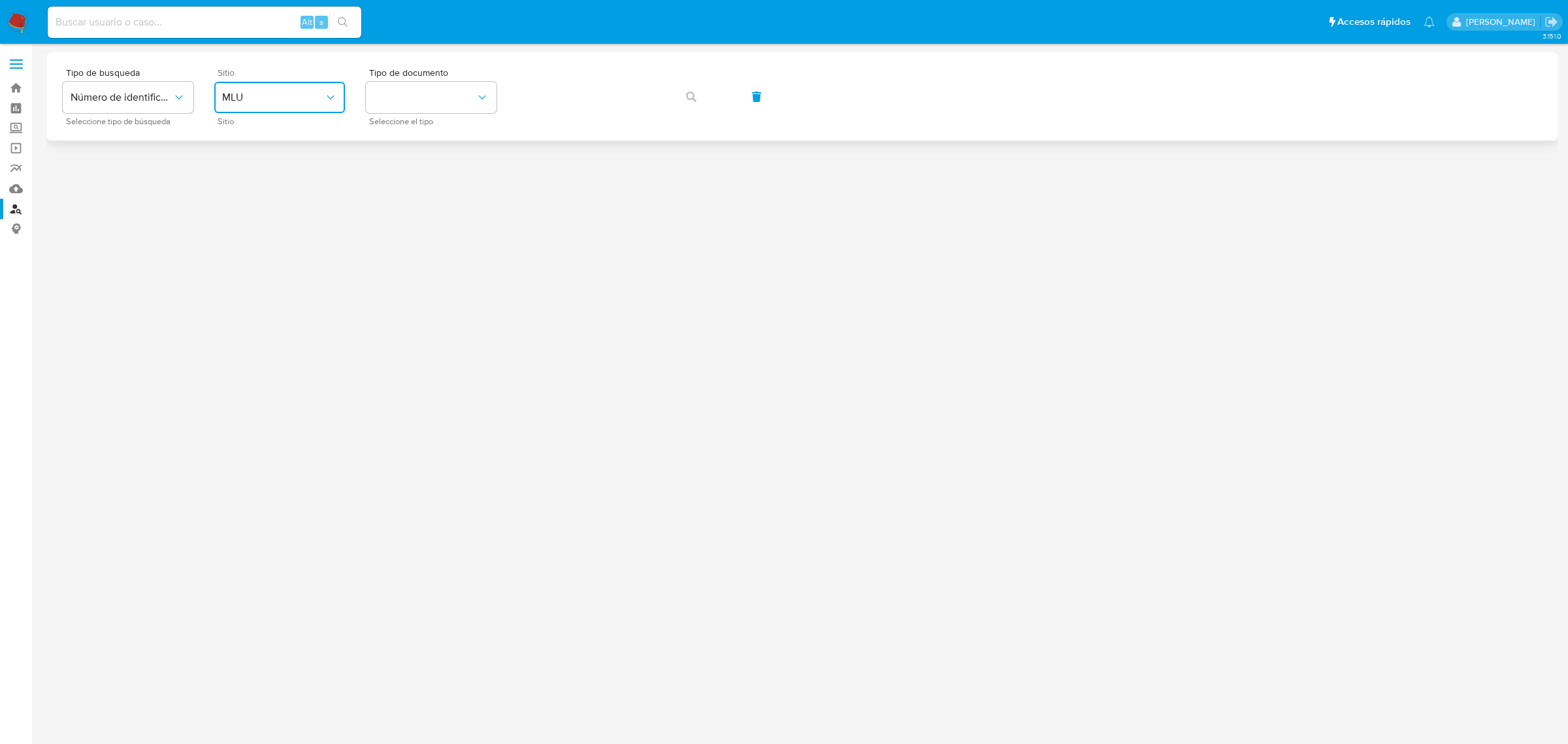
click at [287, 90] on button "MLU" at bounding box center [279, 97] width 131 height 32
drag, startPoint x: 253, startPoint y: 309, endPoint x: 356, endPoint y: 190, distance: 157.4
click at [255, 312] on div "MLC" at bounding box center [275, 321] width 107 height 32
click at [406, 89] on button "identificationType" at bounding box center [431, 97] width 131 height 32
click at [402, 125] on div "RUT RUT" at bounding box center [427, 139] width 107 height 45
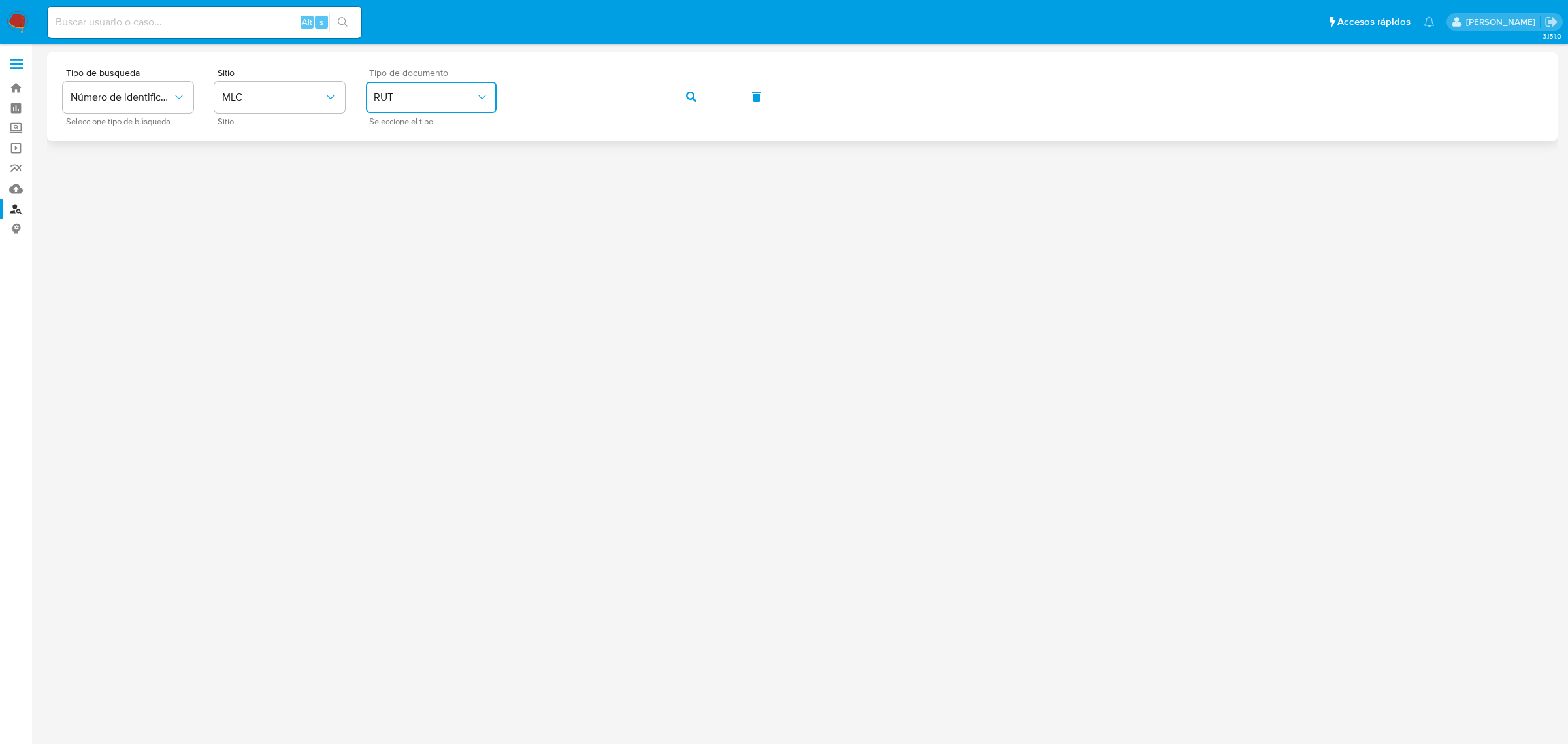
click at [717, 95] on div "Tipo de busqueda Número de identificación Seleccione tipo de búsqueda Sitio MLC…" at bounding box center [802, 97] width 1479 height 57
click at [708, 93] on button "button" at bounding box center [691, 97] width 45 height 32
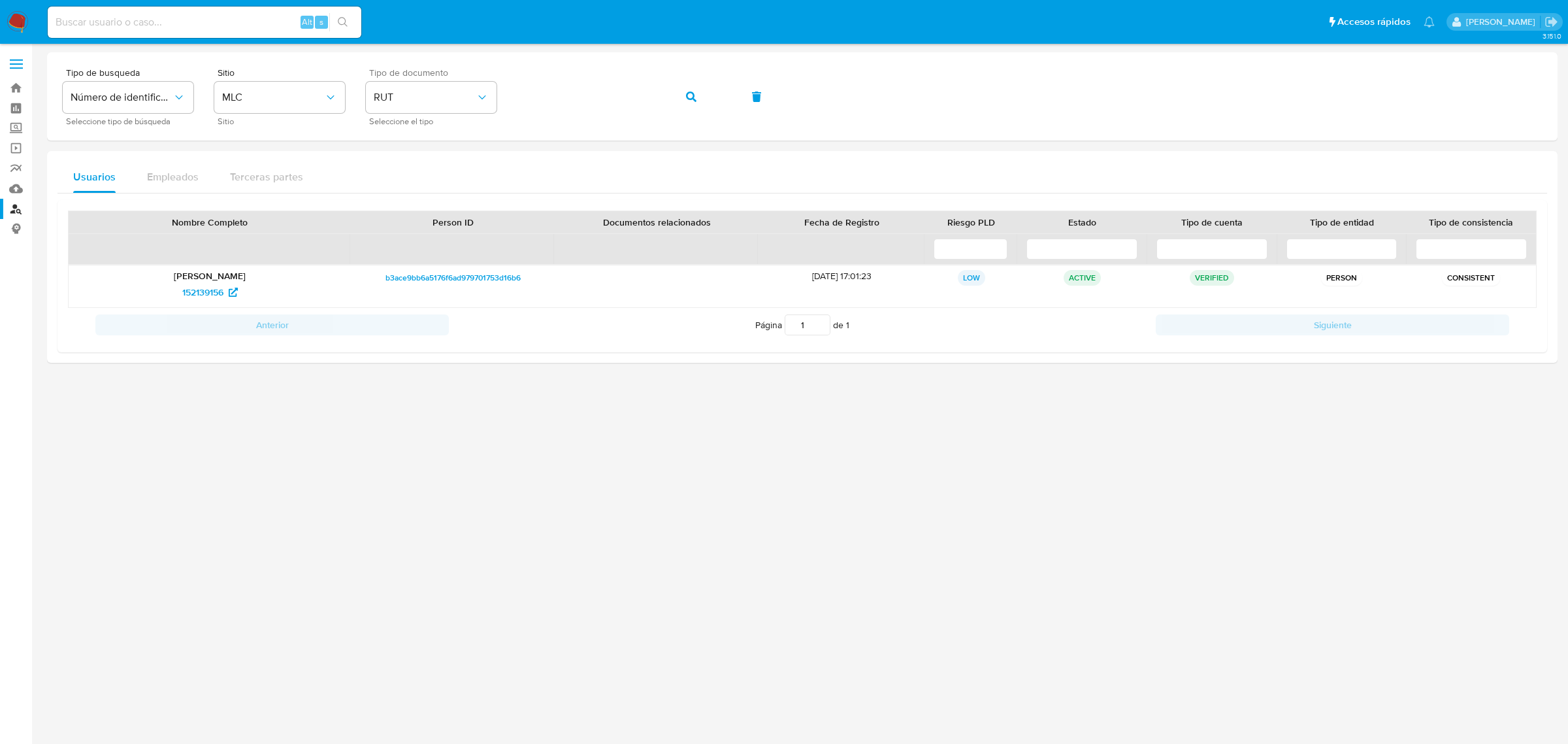
click at [15, 25] on img at bounding box center [18, 22] width 22 height 22
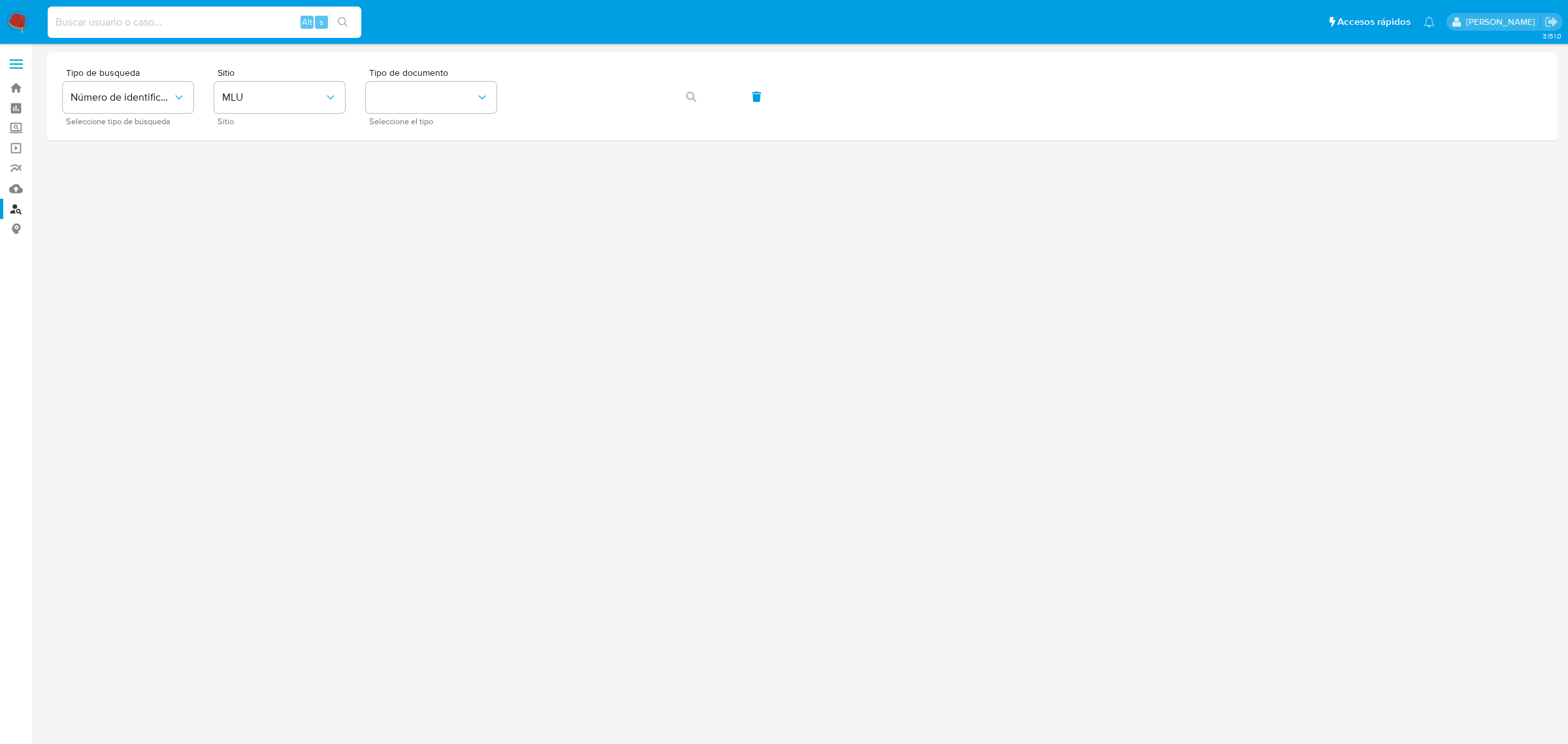
click at [129, 28] on input at bounding box center [205, 22] width 314 height 17
paste input "152139156"
type input "152139156"
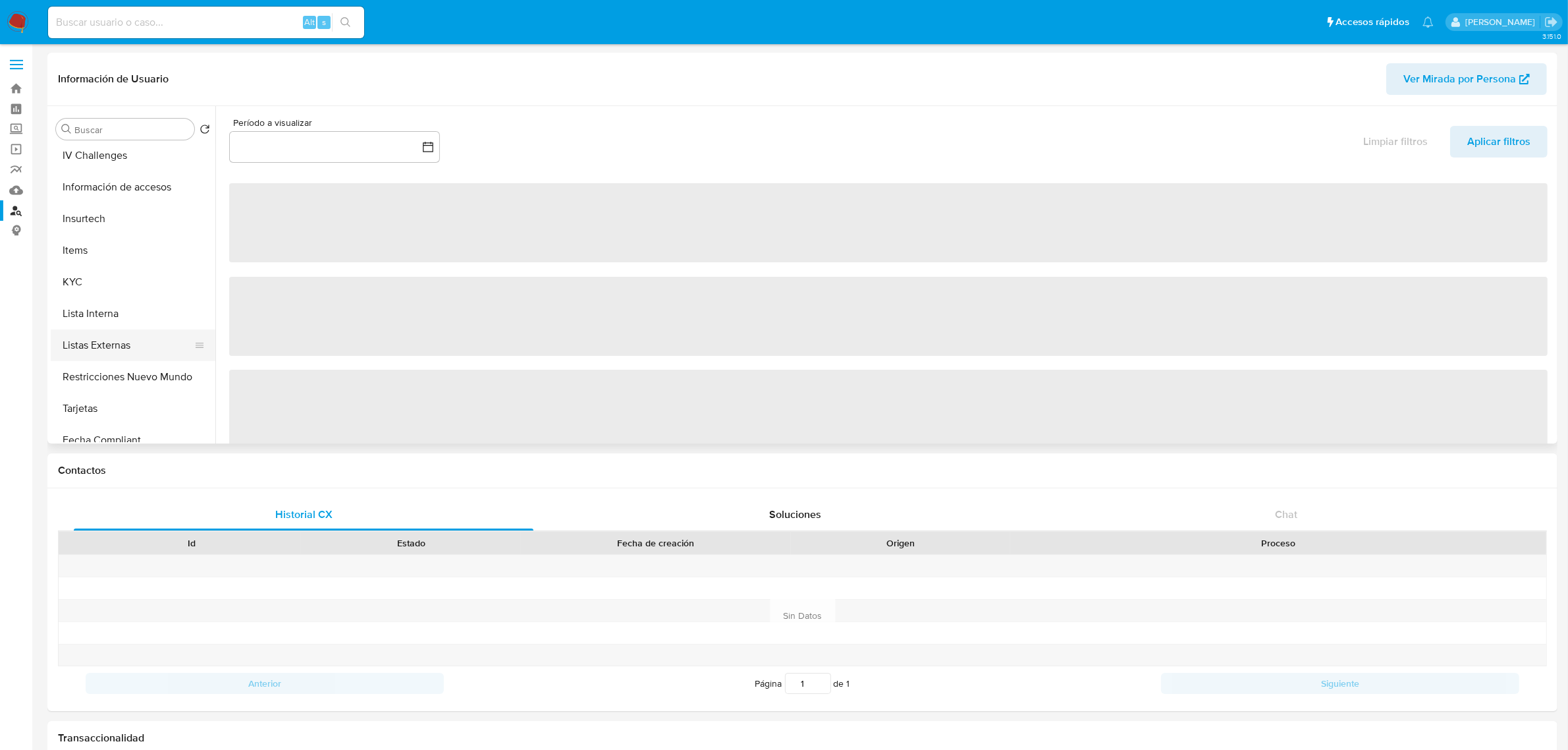
scroll to position [494, 0]
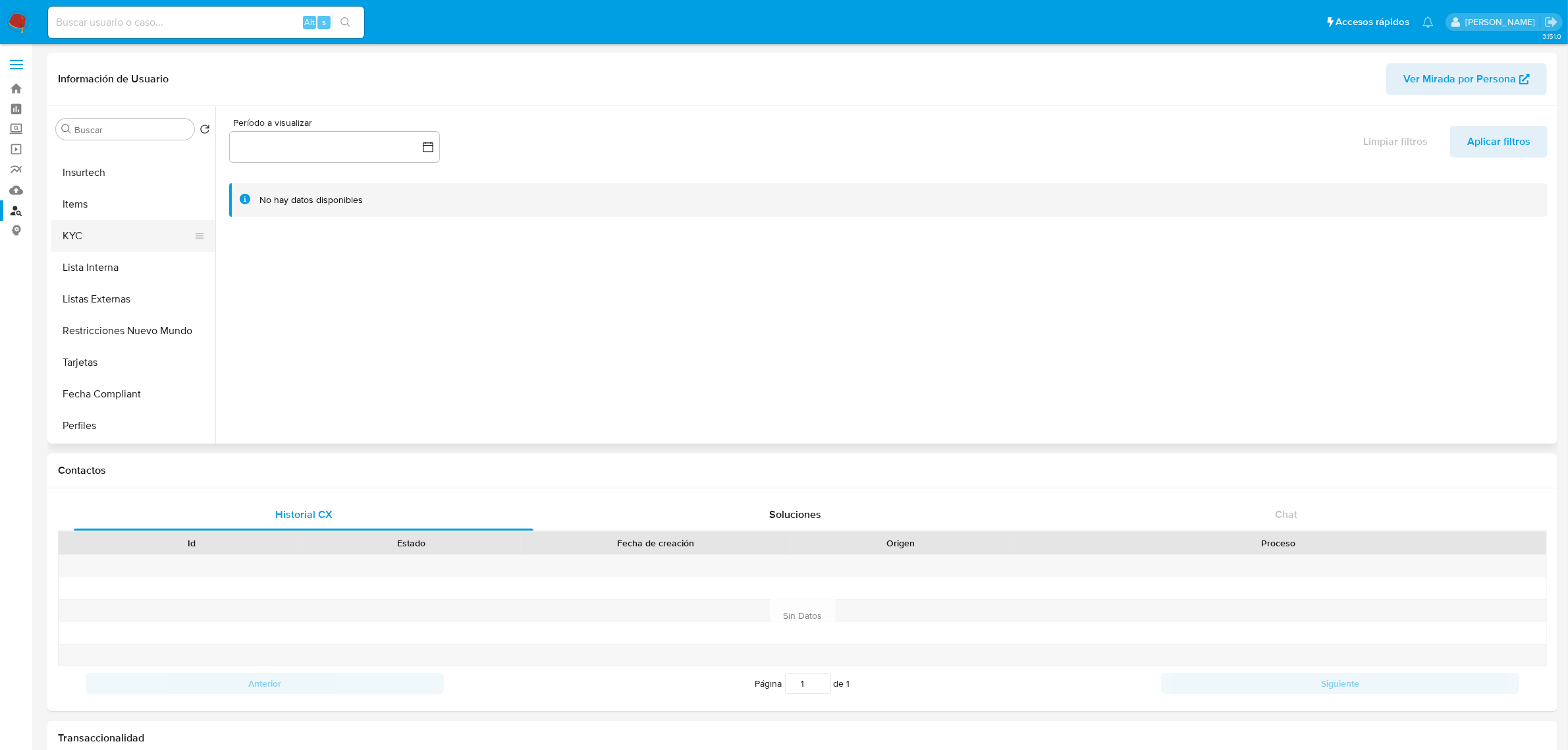
click at [75, 240] on button "KYC" at bounding box center [128, 236] width 154 height 32
select select "10"
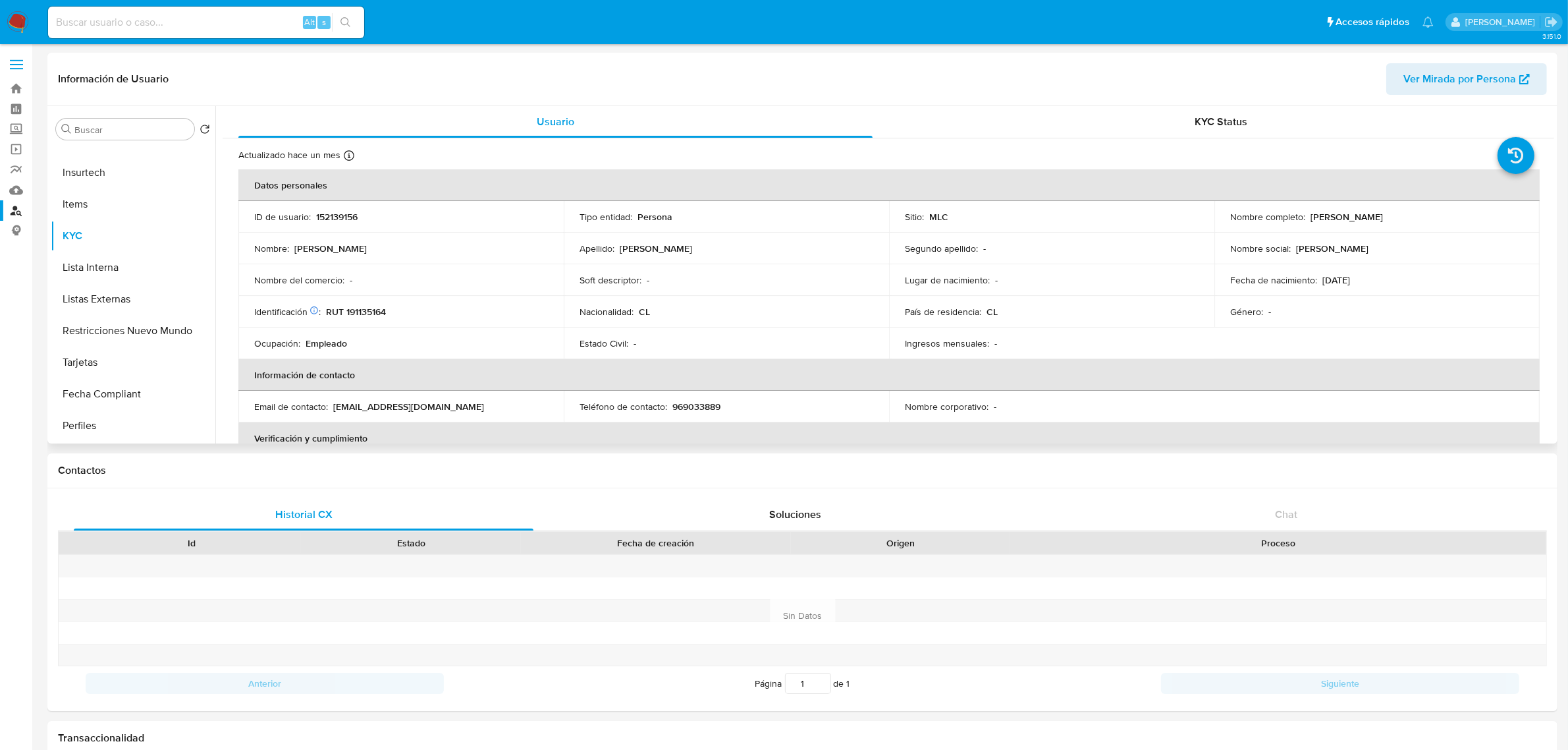
click at [370, 310] on p "RUT 191135164" at bounding box center [356, 312] width 60 height 12
click at [370, 308] on p "RUT 191135164" at bounding box center [356, 312] width 60 height 12
copy p "191135164"
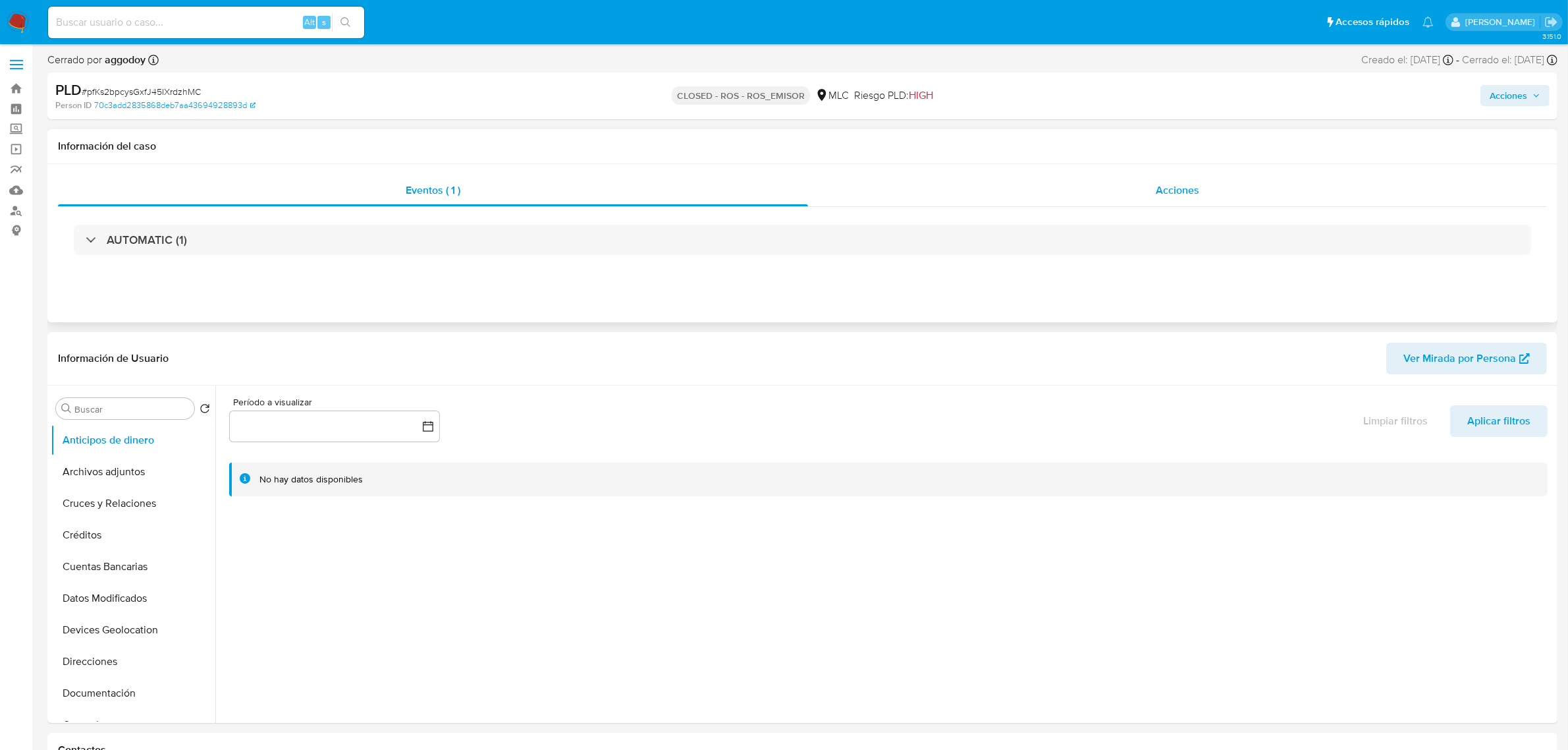
click at [1154, 192] on div "Acciones" at bounding box center [1177, 191] width 739 height 32
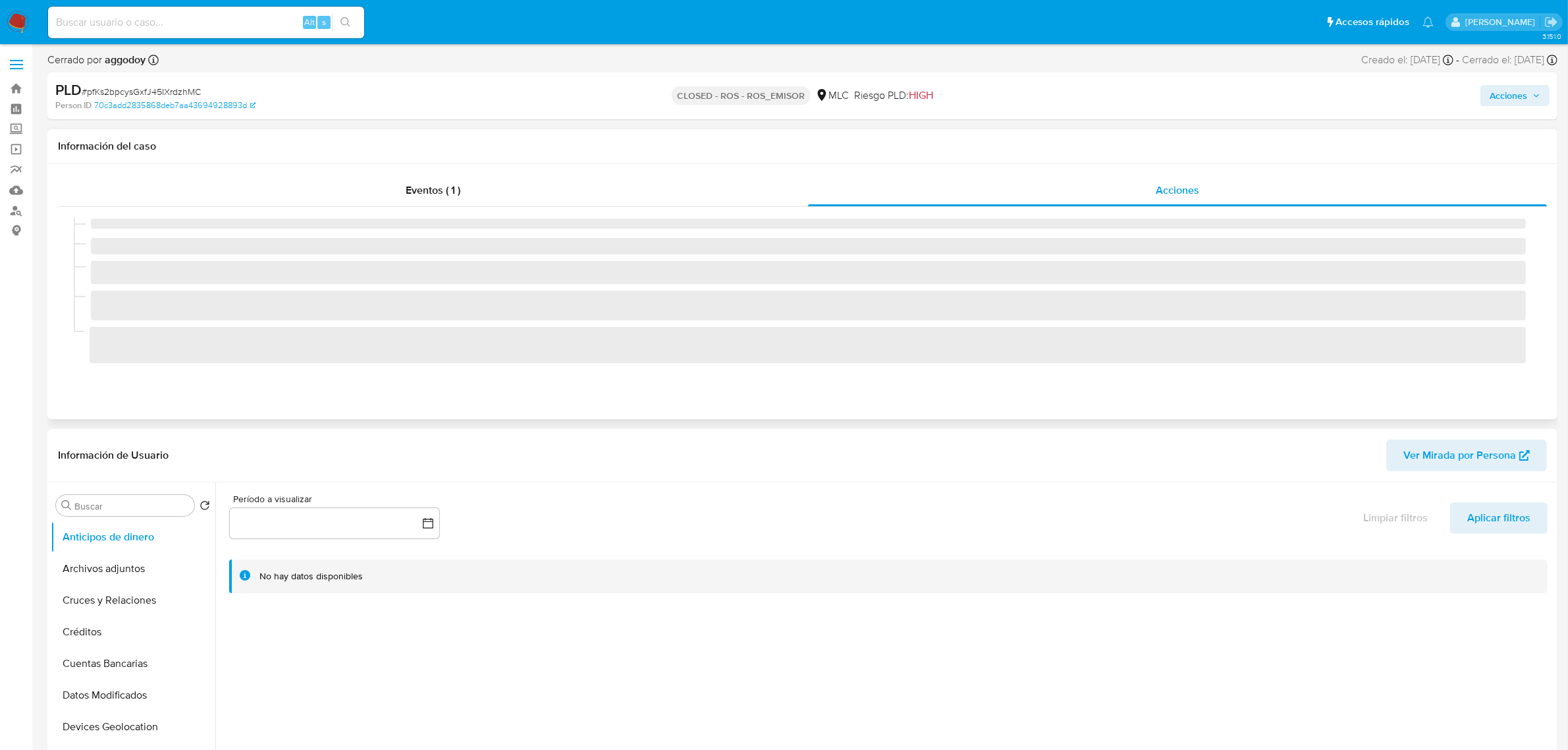
select select "10"
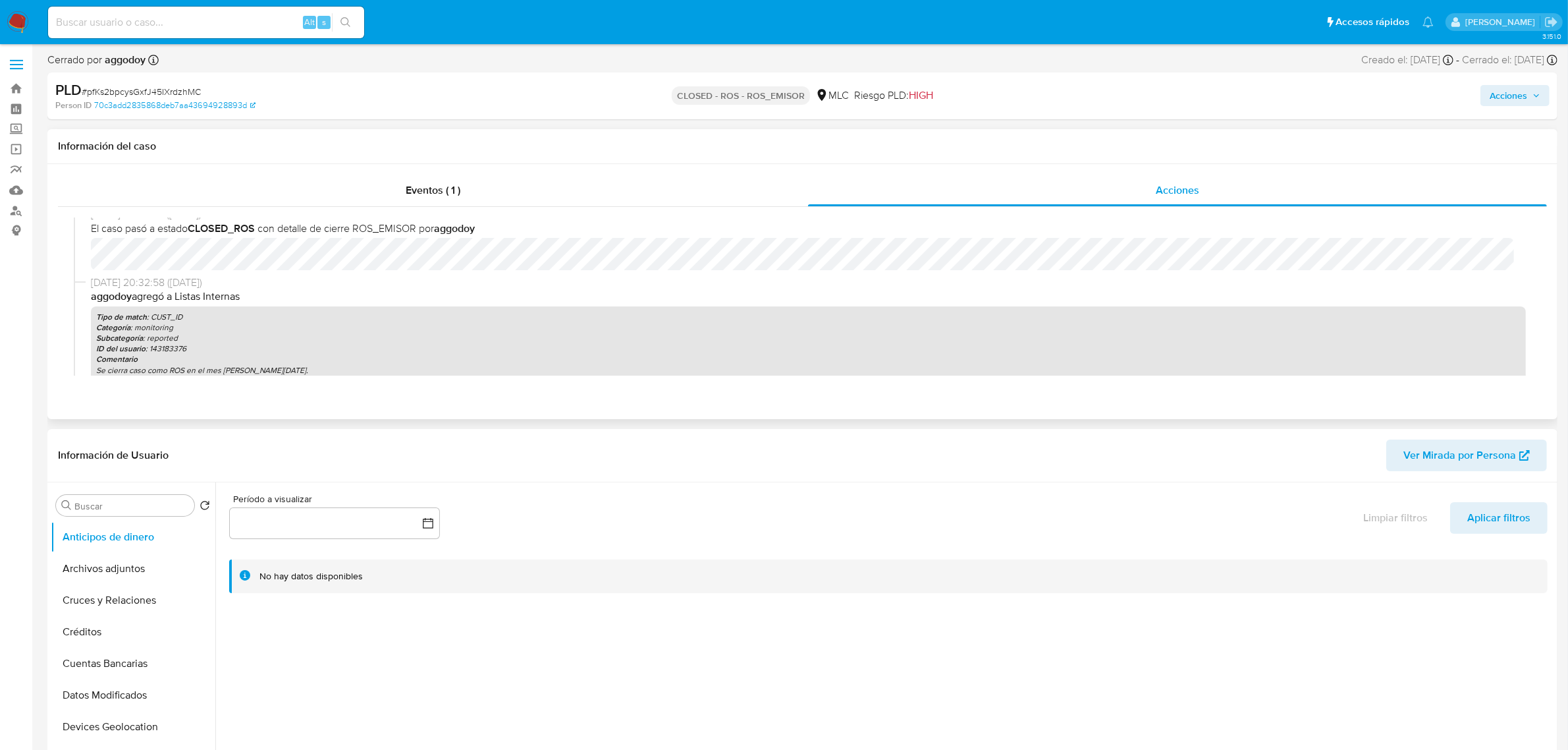
scroll to position [82, 0]
